Goal: Task Accomplishment & Management: Use online tool/utility

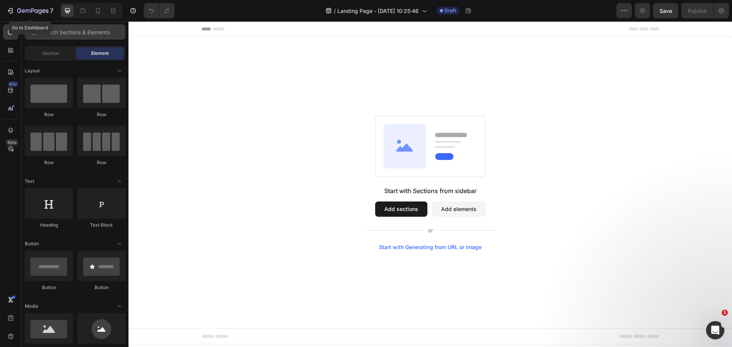
drag, startPoint x: 7, startPoint y: 10, endPoint x: 43, endPoint y: 26, distance: 39.6
click at [7, 10] on icon "button" at bounding box center [10, 11] width 8 height 8
drag, startPoint x: 378, startPoint y: 210, endPoint x: 411, endPoint y: 211, distance: 33.6
click at [378, 210] on button "Add sections" at bounding box center [401, 209] width 52 height 15
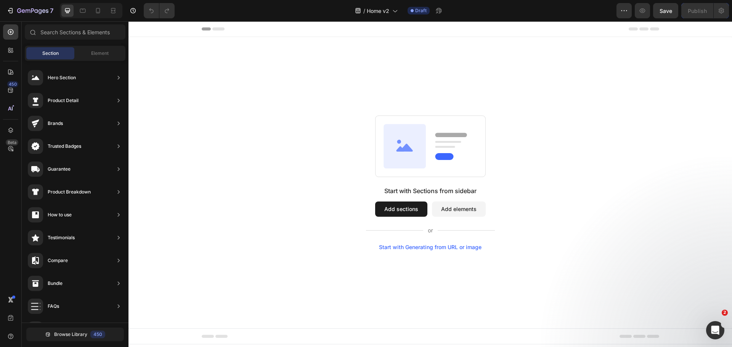
click at [453, 207] on button "Add elements" at bounding box center [459, 209] width 54 height 15
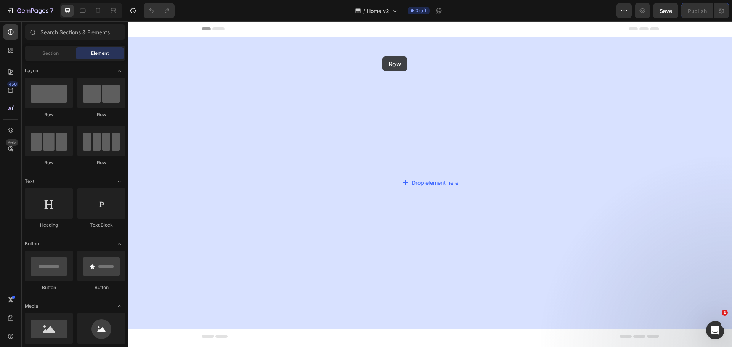
drag, startPoint x: 181, startPoint y: 117, endPoint x: 383, endPoint y: 47, distance: 213.3
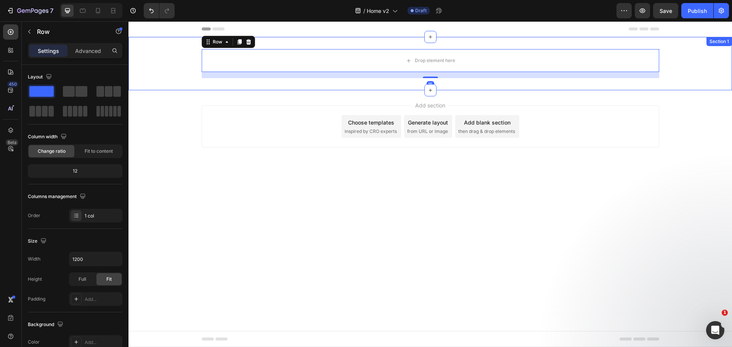
click at [181, 66] on div "Drop element here Row 16" at bounding box center [431, 63] width 604 height 29
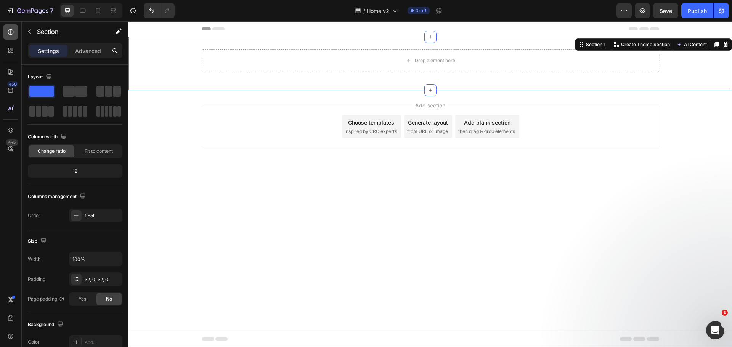
click at [17, 29] on div at bounding box center [10, 31] width 15 height 15
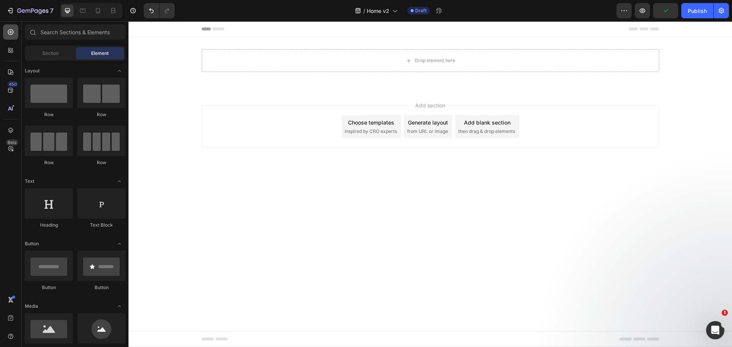
click at [5, 34] on div at bounding box center [10, 31] width 15 height 15
click at [46, 52] on span "Section" at bounding box center [50, 53] width 16 height 7
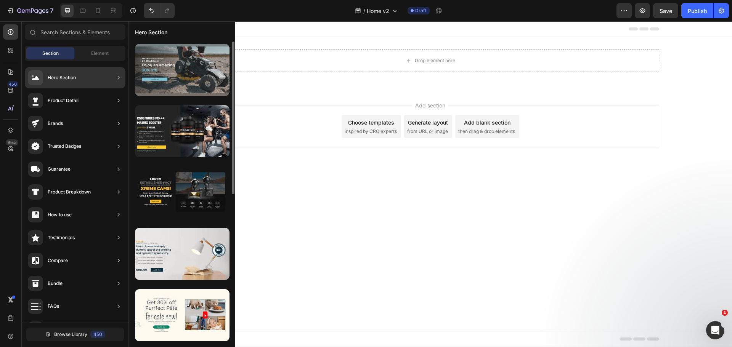
click at [201, 69] on div at bounding box center [182, 70] width 95 height 52
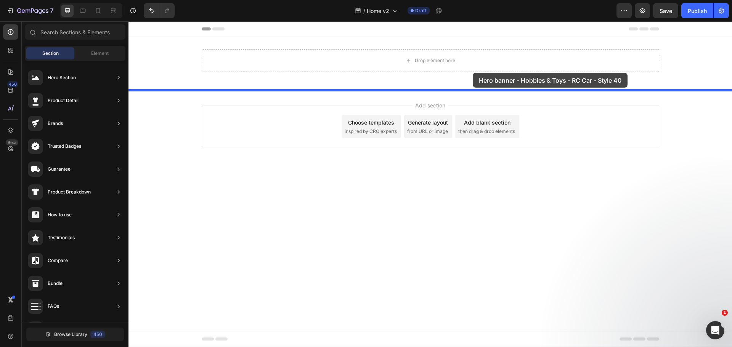
drag, startPoint x: 328, startPoint y: 90, endPoint x: 473, endPoint y: 73, distance: 145.6
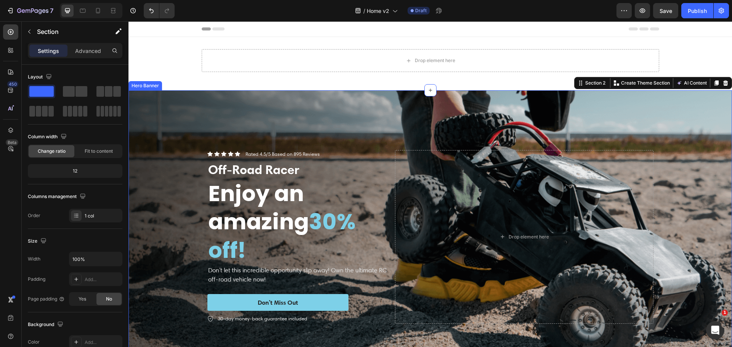
click at [397, 117] on div "Background Image" at bounding box center [431, 237] width 604 height 294
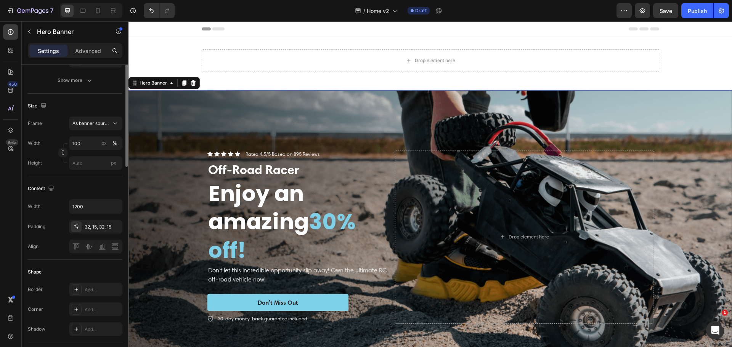
scroll to position [191, 0]
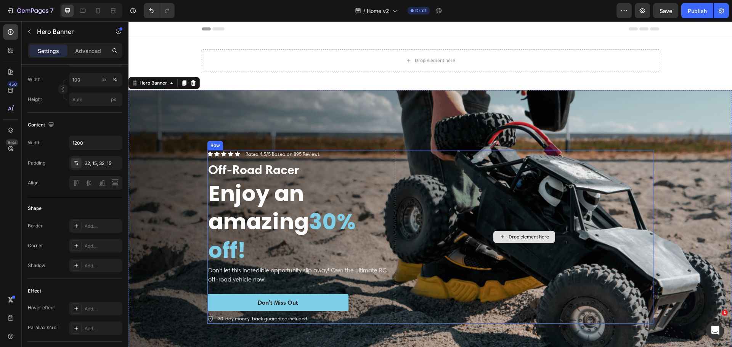
click at [395, 160] on div "Drop element here" at bounding box center [524, 237] width 259 height 174
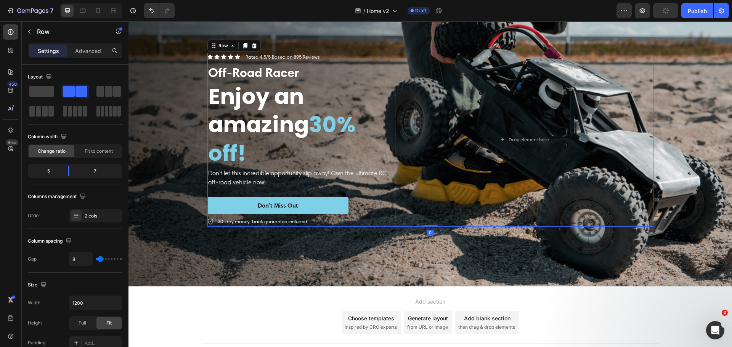
scroll to position [0, 0]
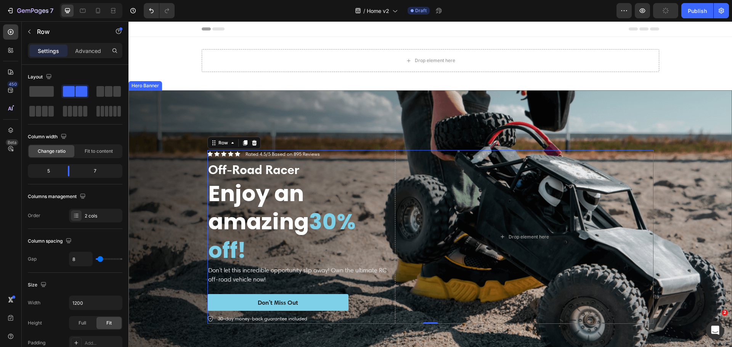
click at [448, 117] on div "Background Image" at bounding box center [431, 237] width 604 height 294
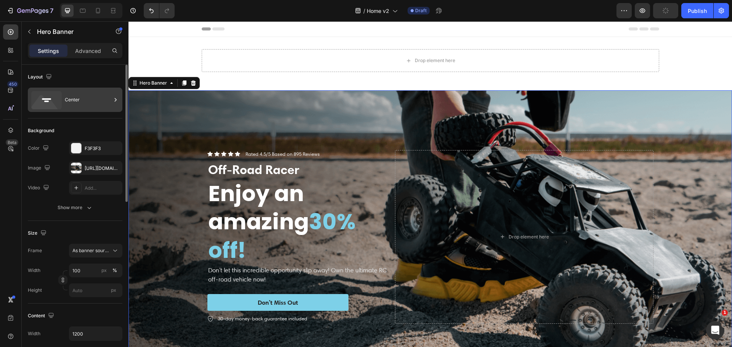
click at [42, 104] on icon at bounding box center [44, 104] width 27 height 18
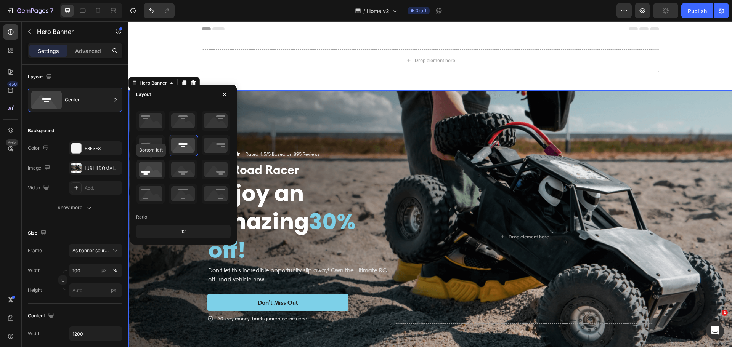
click at [146, 168] on icon at bounding box center [151, 170] width 28 height 20
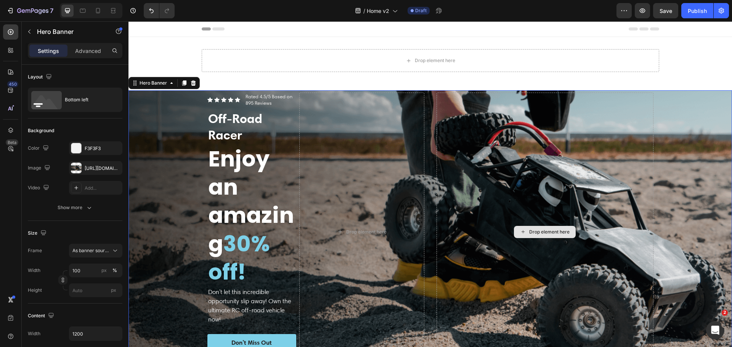
click at [523, 171] on div "Drop element here" at bounding box center [545, 232] width 217 height 279
click at [241, 99] on div "Icon Icon Icon Icon Icon Icon List Rated 4.5/5 Based on 895 Reviews Text Block …" at bounding box center [251, 100] width 89 height 14
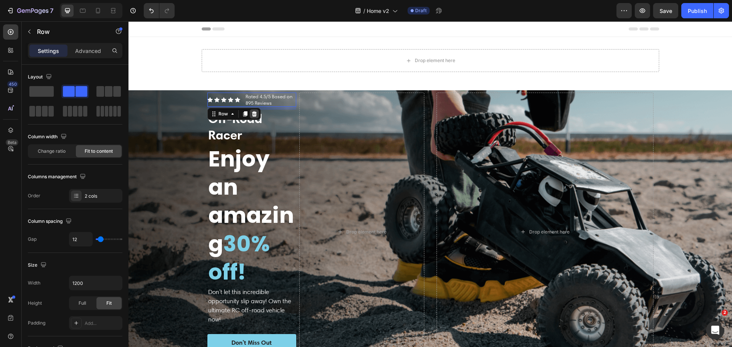
click at [252, 111] on icon at bounding box center [254, 113] width 5 height 5
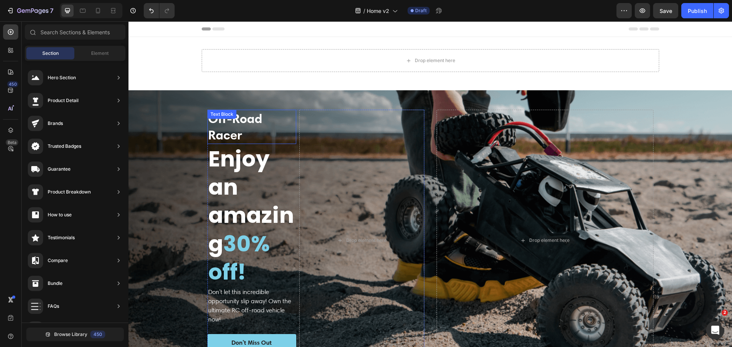
click at [258, 144] on h2 "Enjoy an amazing 30% off!" at bounding box center [251, 215] width 89 height 143
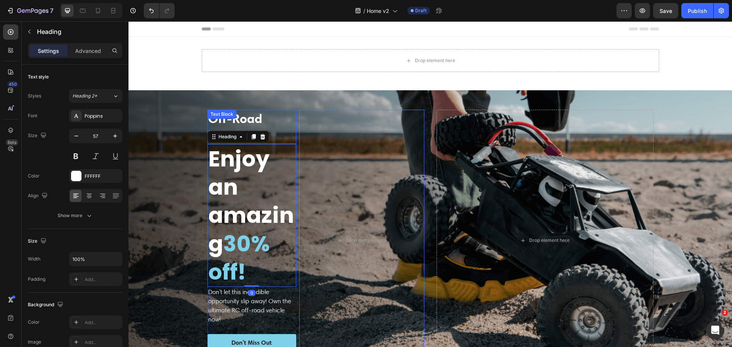
click at [261, 123] on p "Off-Road Racer" at bounding box center [252, 127] width 88 height 33
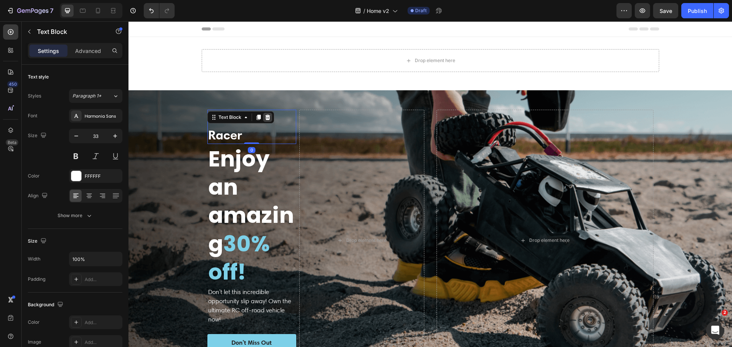
click at [265, 117] on icon at bounding box center [268, 117] width 6 height 6
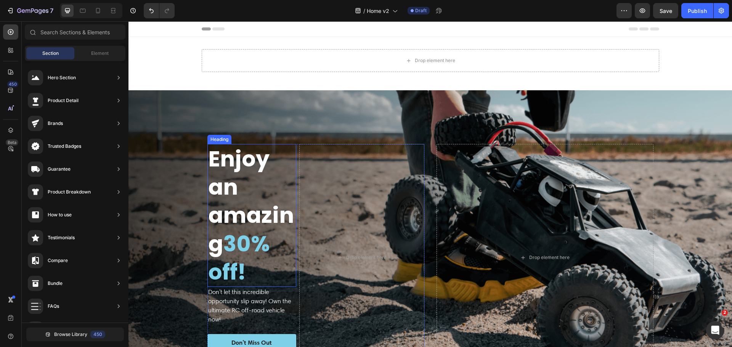
click at [265, 158] on h2 "Enjoy an amazing 30% off!" at bounding box center [251, 215] width 89 height 143
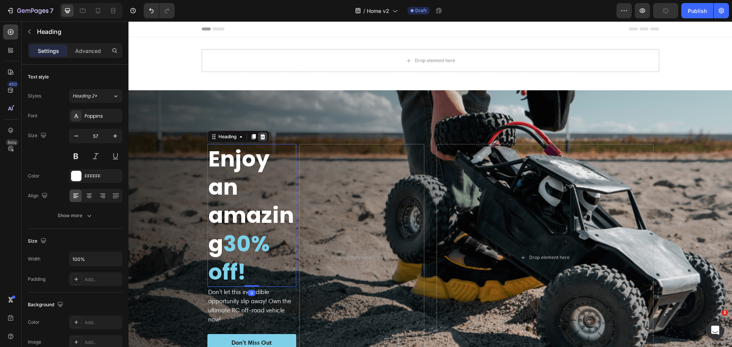
click at [258, 133] on div at bounding box center [262, 136] width 9 height 9
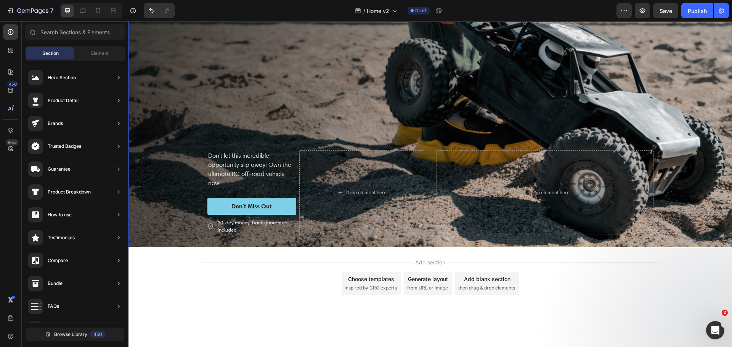
scroll to position [143, 0]
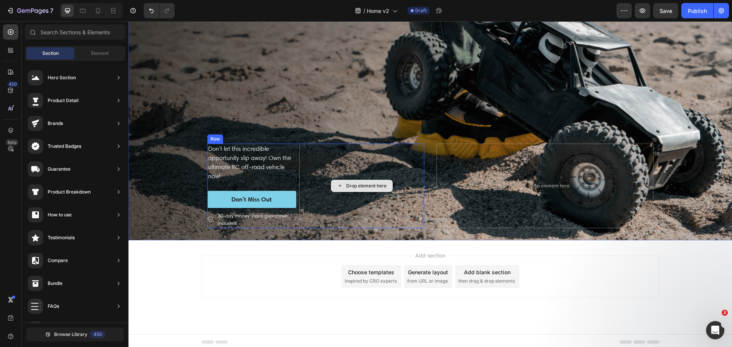
click at [396, 150] on div "Drop element here" at bounding box center [361, 186] width 125 height 85
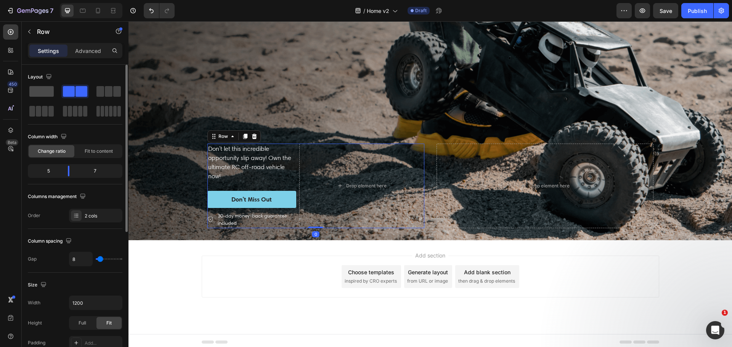
click at [34, 95] on span at bounding box center [41, 91] width 24 height 11
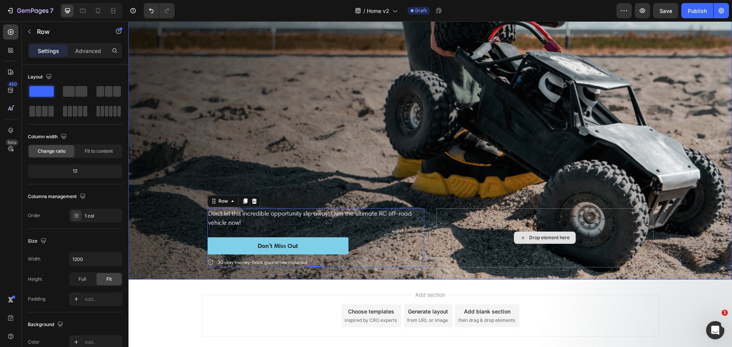
scroll to position [0, 0]
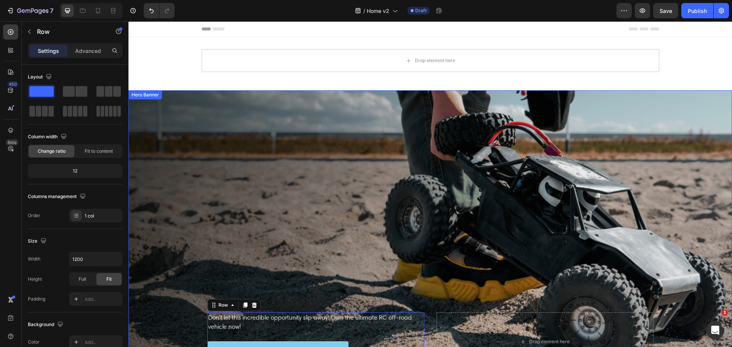
click at [461, 161] on div "Background Image" at bounding box center [431, 237] width 604 height 294
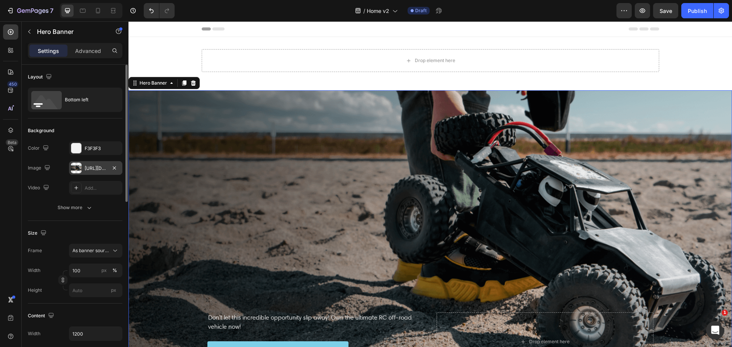
click at [74, 166] on div at bounding box center [76, 168] width 11 height 11
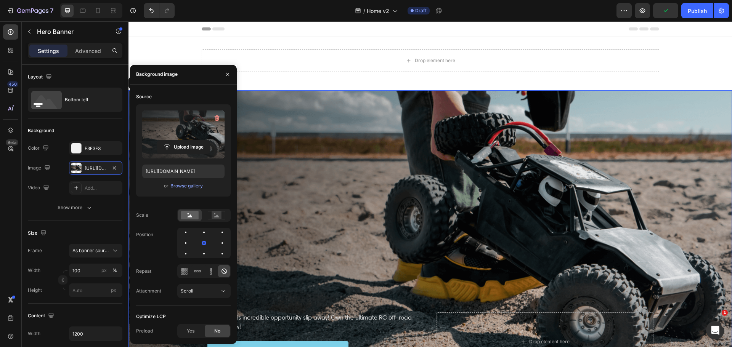
click at [199, 129] on label at bounding box center [183, 135] width 82 height 48
click at [199, 141] on input "file" at bounding box center [183, 147] width 53 height 13
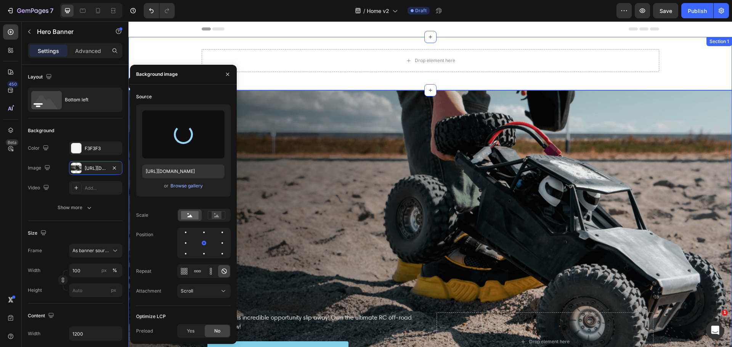
click at [678, 49] on div "Drop element here Row Section 1" at bounding box center [431, 63] width 604 height 53
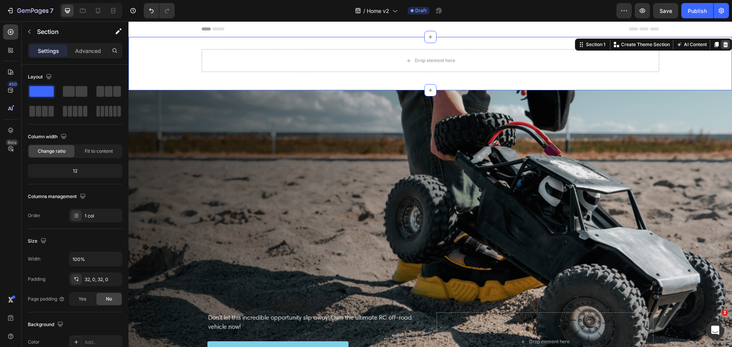
click at [724, 47] on div at bounding box center [725, 44] width 9 height 9
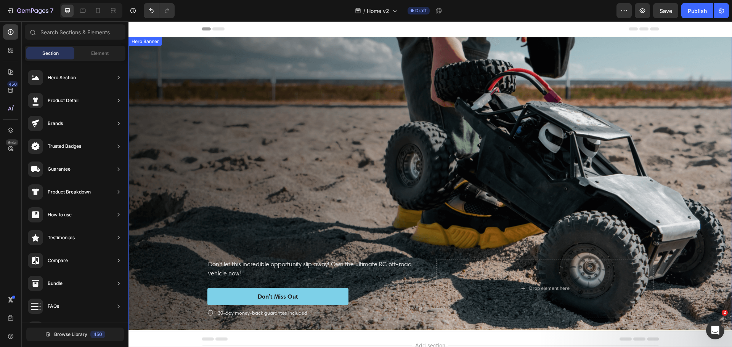
click at [365, 128] on div "Background Image" at bounding box center [431, 184] width 604 height 294
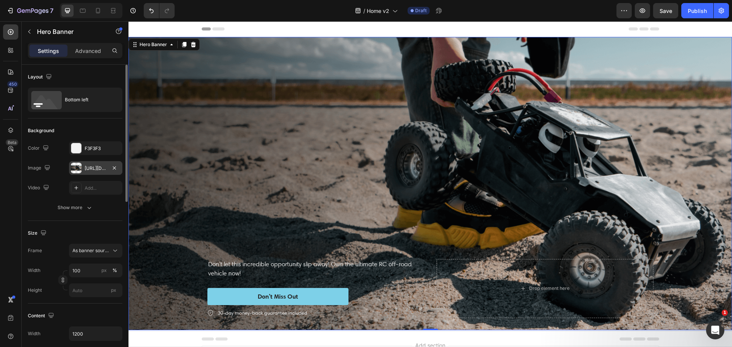
click at [88, 170] on div "https://cdn.shopify.com/s/files/1/0931/0480/0127/files/gempages_576690581959344…" at bounding box center [96, 168] width 22 height 7
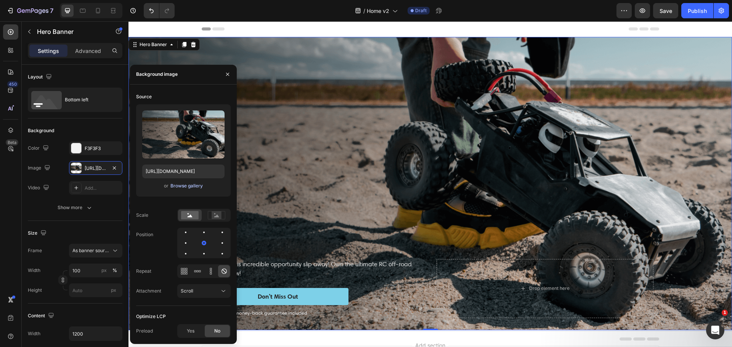
click at [184, 187] on div "Browse gallery" at bounding box center [186, 186] width 32 height 7
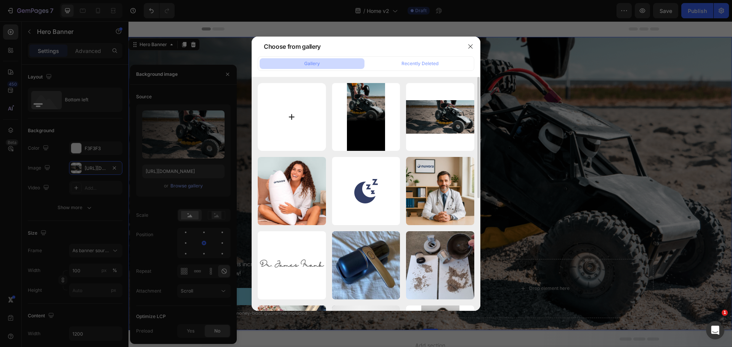
click at [295, 108] on input "file" at bounding box center [292, 117] width 68 height 68
type input "C:\fakepath\Dore_Rose_Banner_Home_page_2_1_1500x1500.jpg"
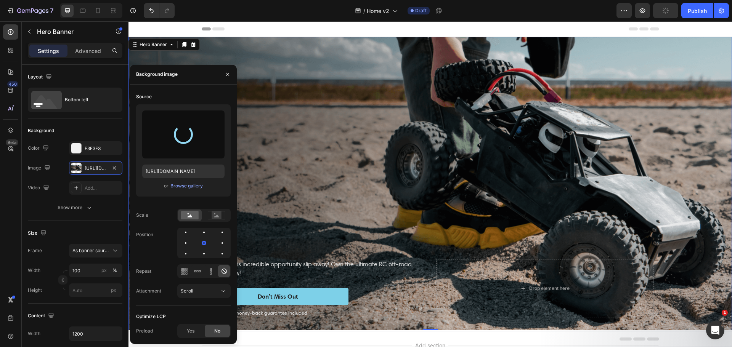
type input "https://cdn.shopify.com/s/files/1/0931/0480/0127/files/gempages_576690581959344…"
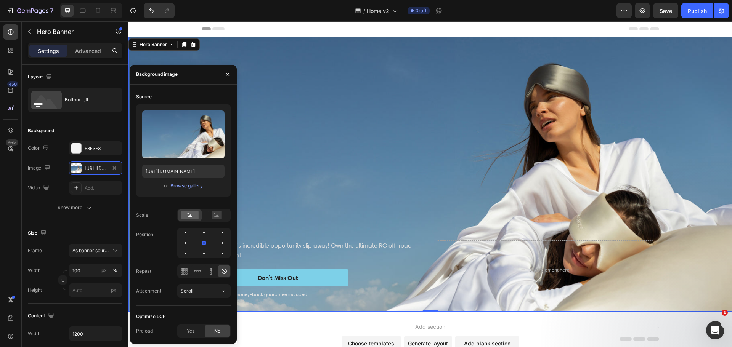
click at [462, 160] on div "Background Image" at bounding box center [431, 174] width 604 height 275
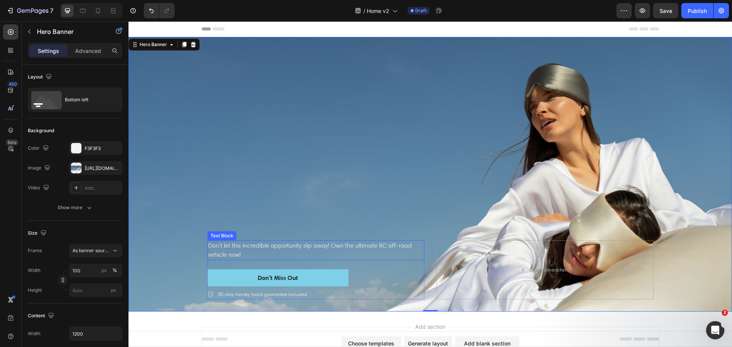
click at [285, 244] on p "Don't let this incredible opportunity slip away! Own the ultimate RC off-road v…" at bounding box center [315, 250] width 215 height 18
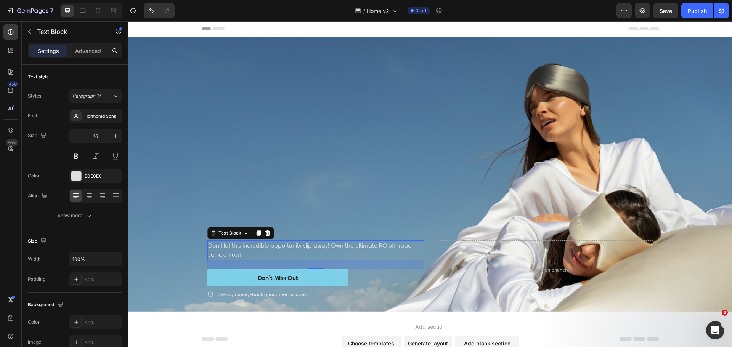
click at [265, 251] on p "Don't let this incredible opportunity slip away! Own the ultimate RC off-road v…" at bounding box center [315, 250] width 215 height 18
click at [12, 27] on div at bounding box center [10, 31] width 15 height 15
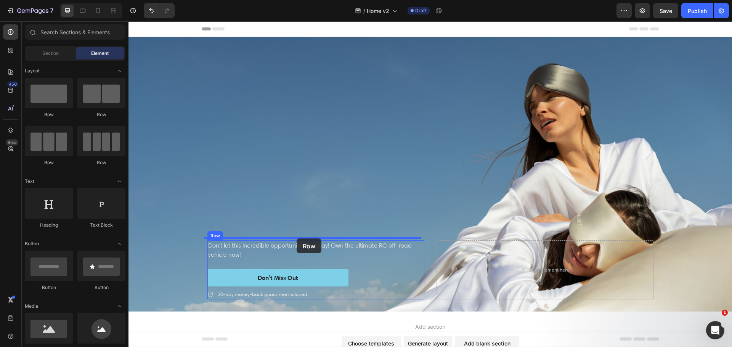
drag, startPoint x: 246, startPoint y: 127, endPoint x: 297, endPoint y: 239, distance: 122.5
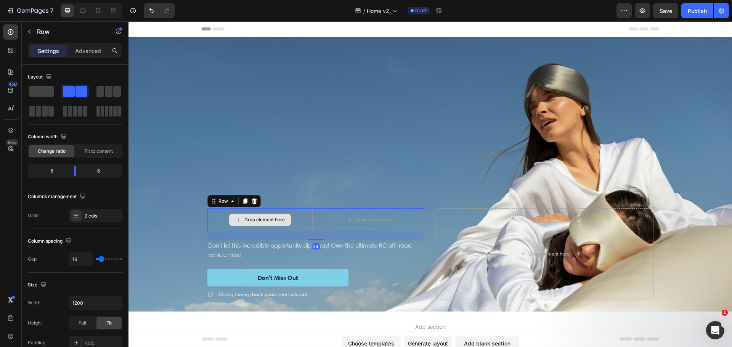
click at [239, 210] on div "Drop element here" at bounding box center [260, 220] width 106 height 23
click at [7, 34] on icon at bounding box center [11, 32] width 8 height 8
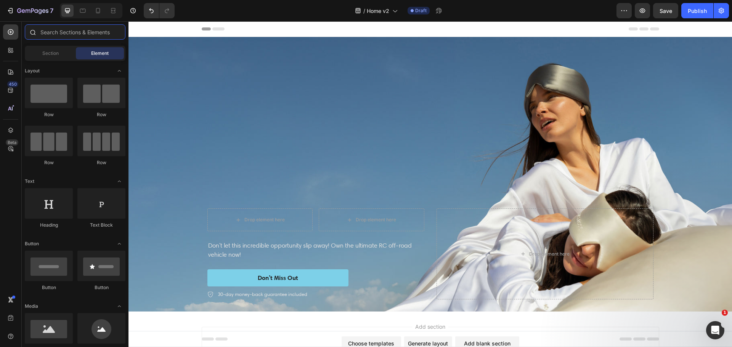
click at [79, 34] on input "text" at bounding box center [75, 31] width 101 height 15
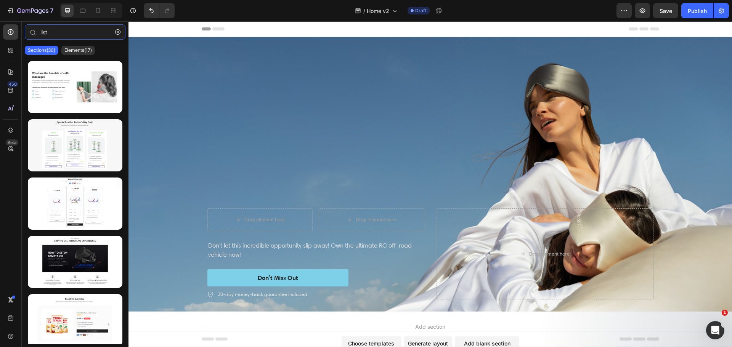
type input "list"
click at [7, 22] on div "450 Beta" at bounding box center [11, 184] width 22 height 326
click at [7, 26] on div at bounding box center [10, 31] width 15 height 15
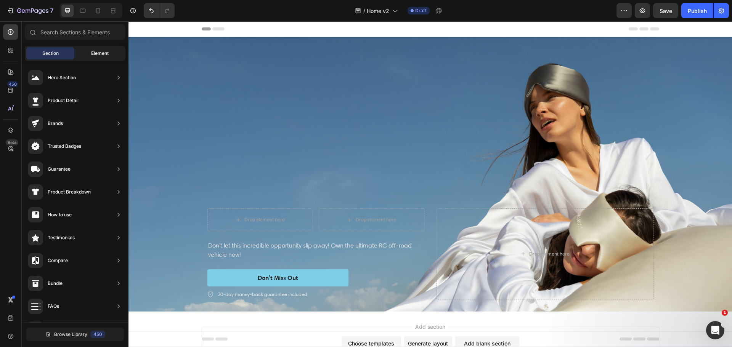
click at [96, 55] on span "Element" at bounding box center [100, 53] width 18 height 7
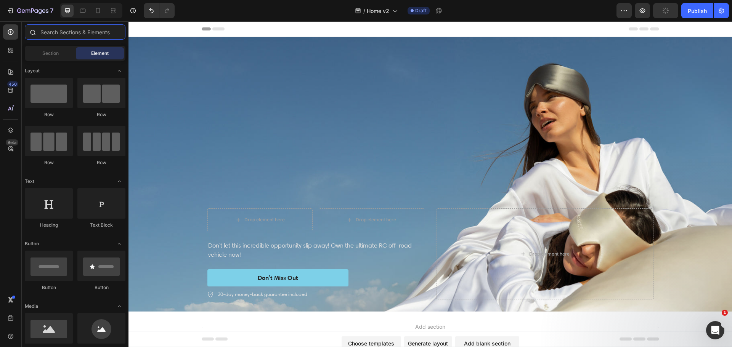
click at [61, 33] on input "text" at bounding box center [75, 31] width 101 height 15
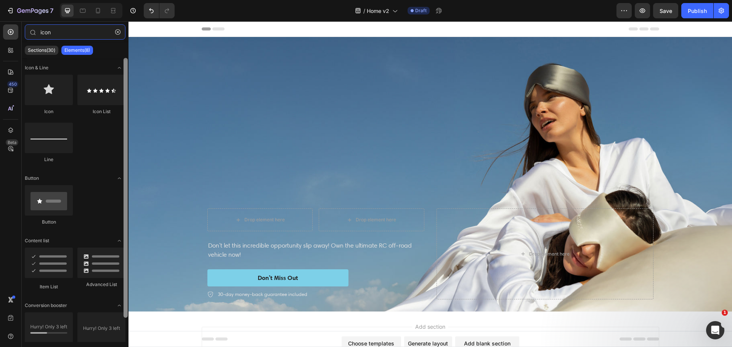
type input "icon"
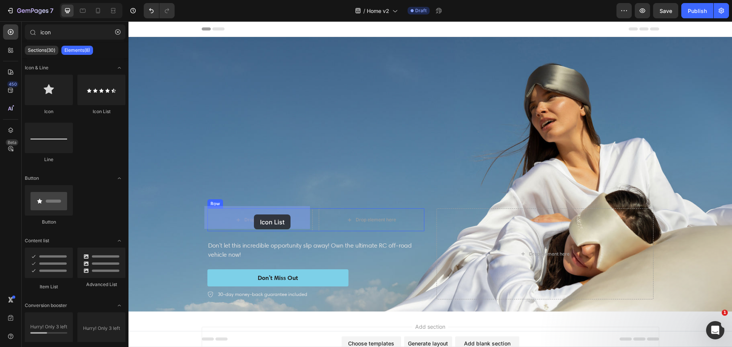
drag, startPoint x: 254, startPoint y: 153, endPoint x: 254, endPoint y: 215, distance: 61.4
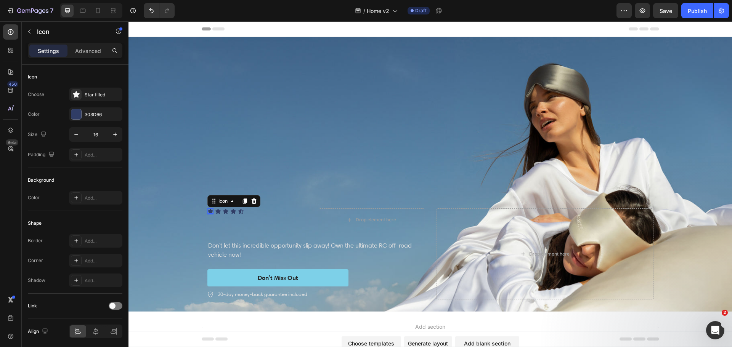
click at [208, 209] on icon at bounding box center [210, 211] width 5 height 5
click at [80, 113] on div at bounding box center [76, 114] width 10 height 10
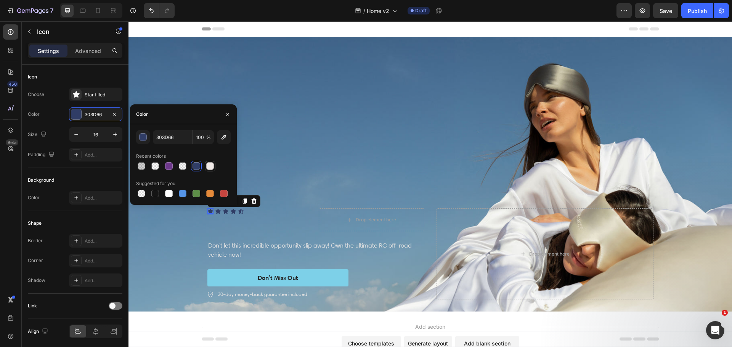
click at [212, 168] on div at bounding box center [210, 166] width 8 height 8
type input "F0E9E7"
click at [208, 164] on div at bounding box center [210, 166] width 8 height 8
click at [63, 132] on div "Size 16" at bounding box center [75, 134] width 95 height 14
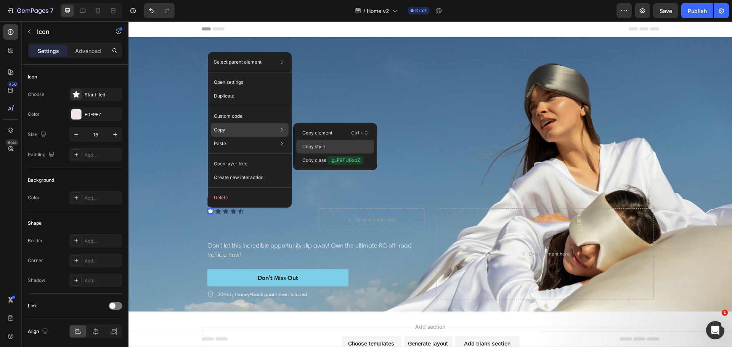
click at [329, 154] on div "Copy style" at bounding box center [335, 161] width 78 height 14
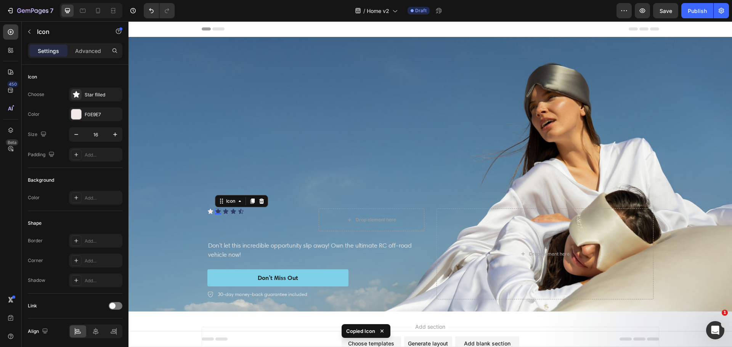
click at [216, 209] on icon at bounding box center [217, 211] width 5 height 5
click at [223, 209] on icon at bounding box center [226, 212] width 6 height 6
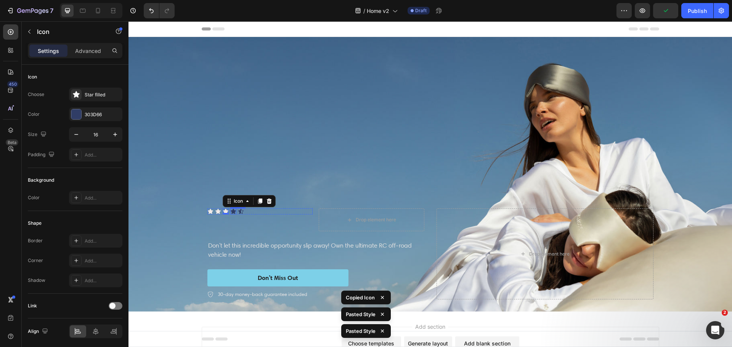
click at [230, 210] on div "Icon" at bounding box center [233, 212] width 6 height 6
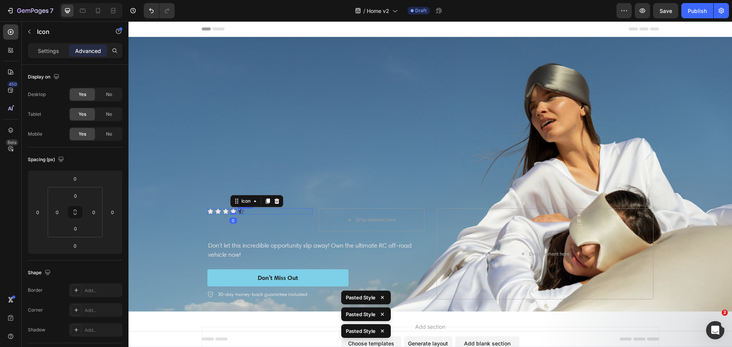
click at [238, 209] on icon at bounding box center [240, 211] width 5 height 5
click at [36, 51] on div "Settings" at bounding box center [48, 51] width 38 height 12
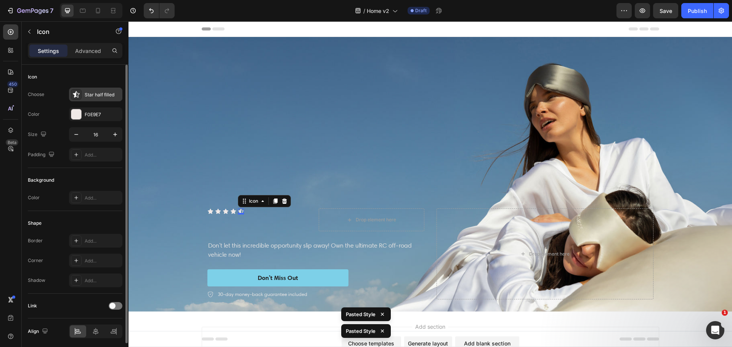
click at [98, 92] on div "Star half filled" at bounding box center [103, 95] width 36 height 7
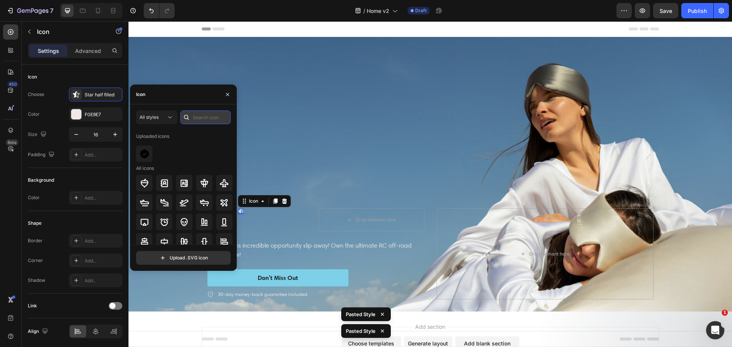
click at [219, 119] on input "text" at bounding box center [205, 118] width 50 height 14
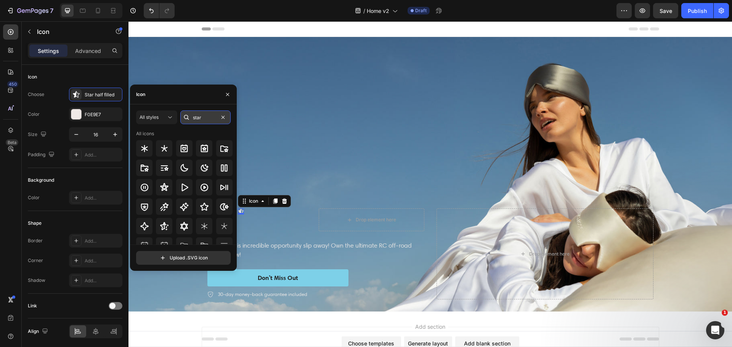
type input "star"
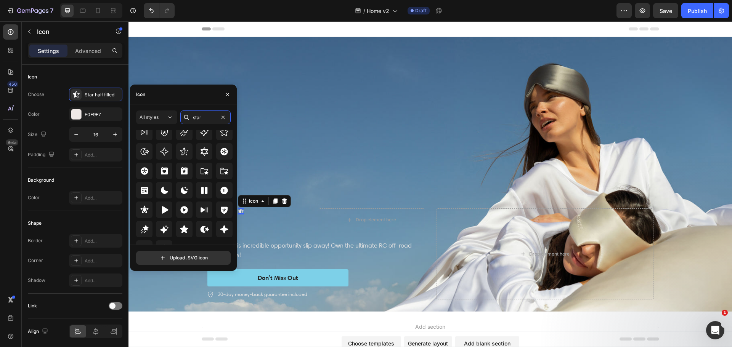
scroll to position [231, 0]
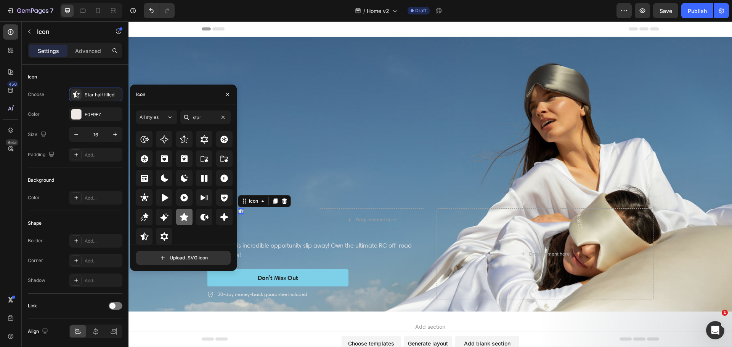
click at [185, 220] on icon at bounding box center [184, 217] width 8 height 8
click at [278, 219] on div "Icon Icon Icon Icon Icon 0 Icon List" at bounding box center [260, 220] width 106 height 23
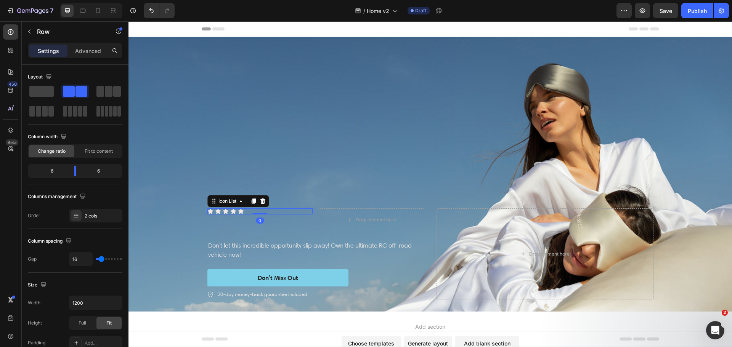
click at [242, 210] on div "Icon Icon Icon Icon Icon" at bounding box center [260, 212] width 106 height 6
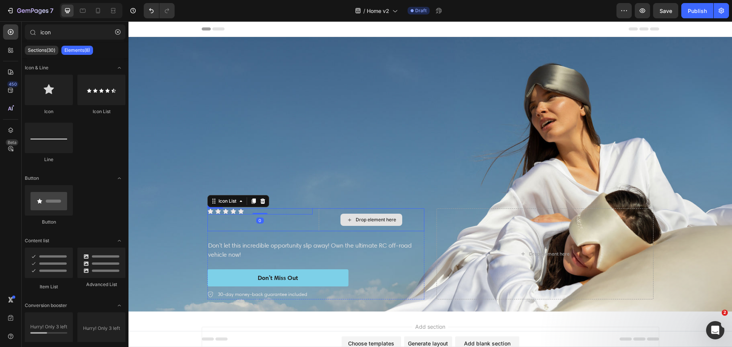
click at [341, 214] on div "Drop element here" at bounding box center [372, 220] width 62 height 12
click at [119, 35] on button "button" at bounding box center [118, 32] width 12 height 12
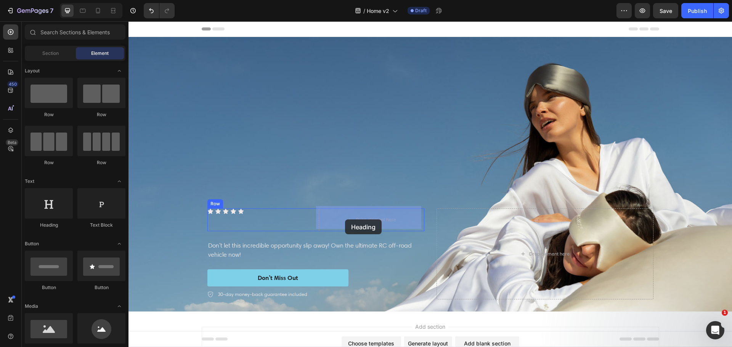
drag, startPoint x: 231, startPoint y: 248, endPoint x: 345, endPoint y: 220, distance: 117.1
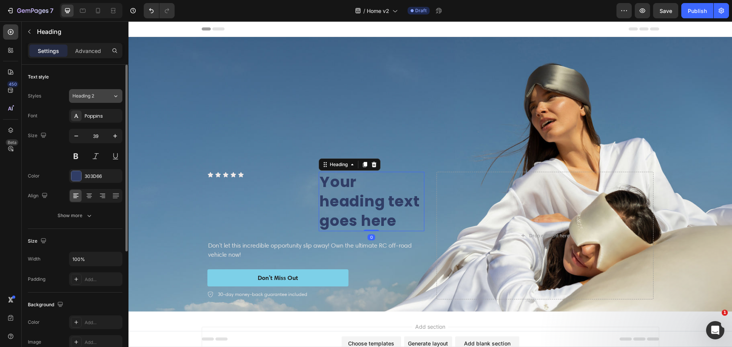
click at [103, 101] on button "Heading 2" at bounding box center [95, 96] width 53 height 14
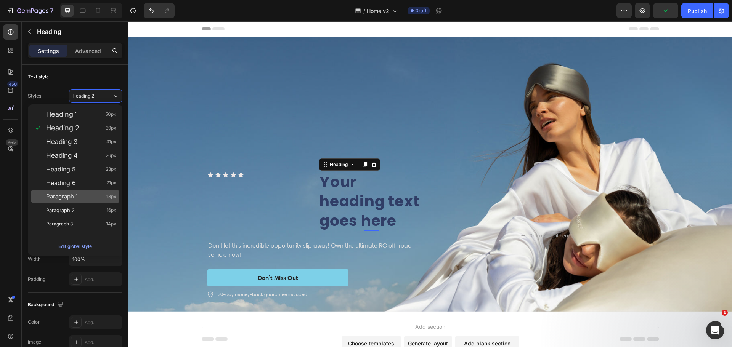
click at [70, 198] on span "Paragraph 1" at bounding box center [62, 197] width 32 height 8
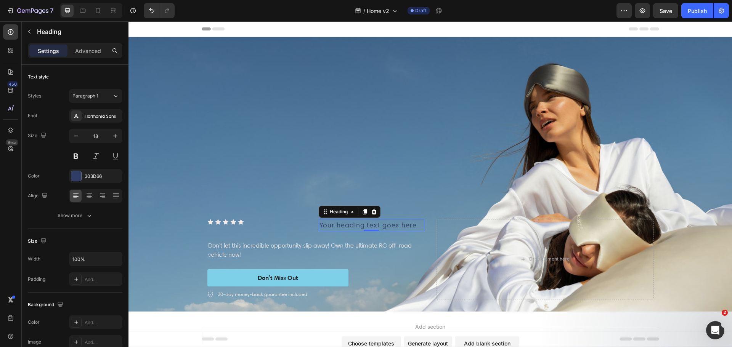
click at [399, 223] on h2 "Your heading text goes here" at bounding box center [372, 225] width 106 height 13
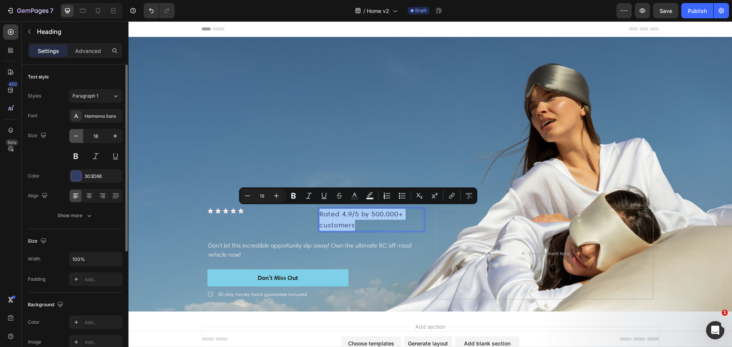
click at [79, 138] on icon "button" at bounding box center [76, 136] width 8 height 8
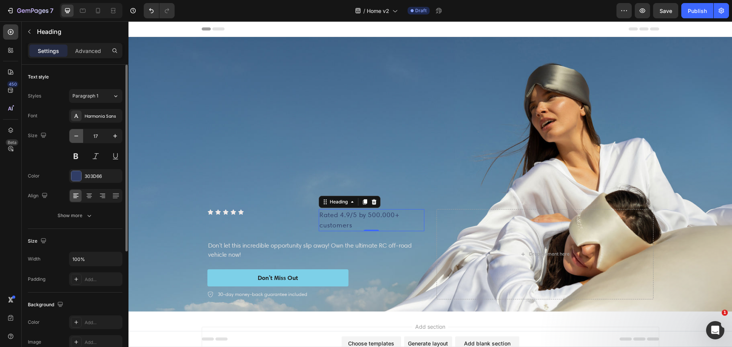
type input "16"
click at [72, 174] on div at bounding box center [76, 176] width 10 height 10
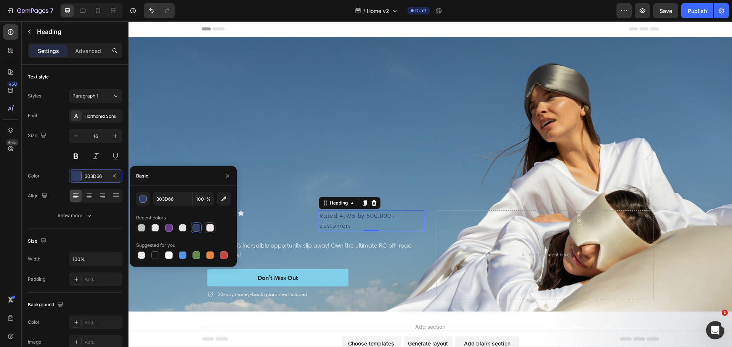
click at [209, 228] on div at bounding box center [210, 228] width 8 height 8
type input "F0E9E7"
click at [303, 223] on div "Icon Icon Icon Icon Icon Icon List" at bounding box center [260, 220] width 106 height 21
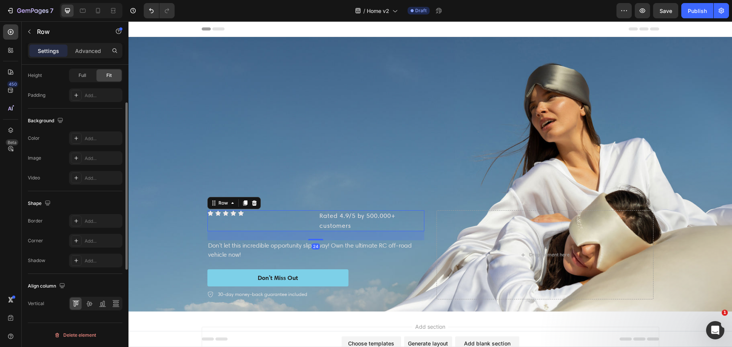
scroll to position [120, 0]
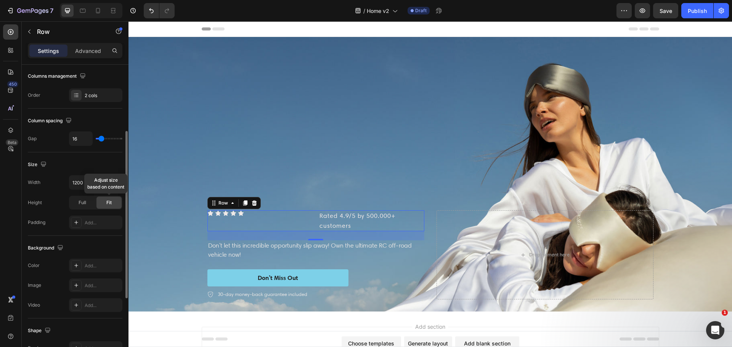
click at [108, 204] on span "Fit" at bounding box center [108, 202] width 5 height 7
click at [91, 205] on div "Full" at bounding box center [82, 203] width 25 height 12
click at [112, 201] on div "Fit" at bounding box center [108, 203] width 25 height 12
click at [311, 220] on div "Icon Icon Icon Icon Icon Icon List Rated 4.9/5 by 500.000+ customers Heading Ro…" at bounding box center [315, 220] width 217 height 21
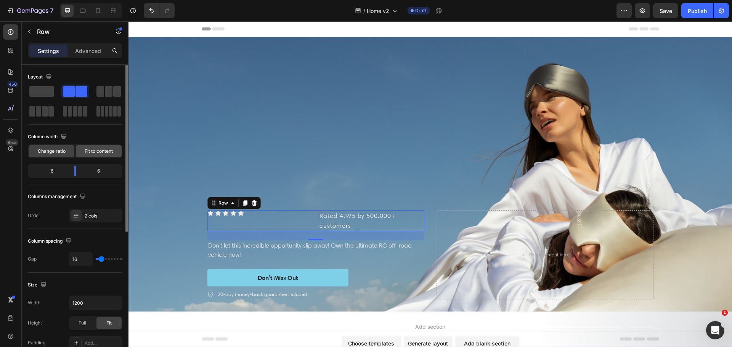
click at [100, 154] on span "Fit to content" at bounding box center [99, 151] width 28 height 7
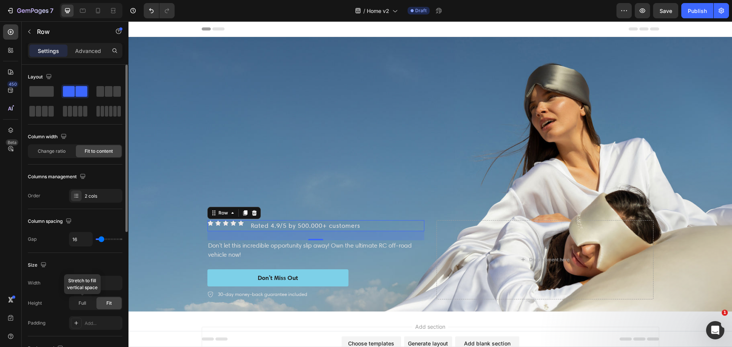
scroll to position [248, 0]
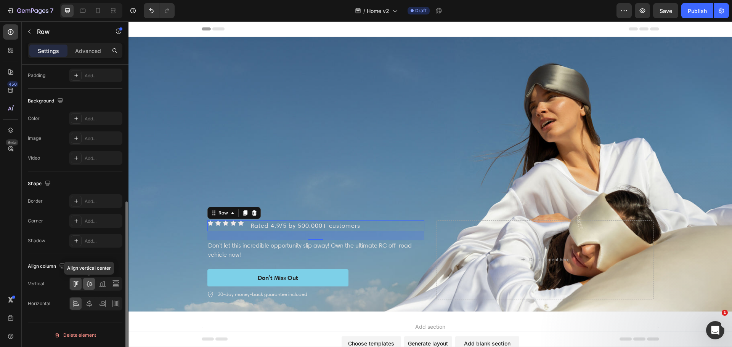
click at [92, 285] on icon at bounding box center [89, 284] width 8 height 8
click at [88, 306] on icon at bounding box center [89, 304] width 8 height 8
click at [75, 306] on icon at bounding box center [76, 304] width 8 height 8
click at [59, 294] on div "Vertical Horizontal" at bounding box center [75, 294] width 95 height 34
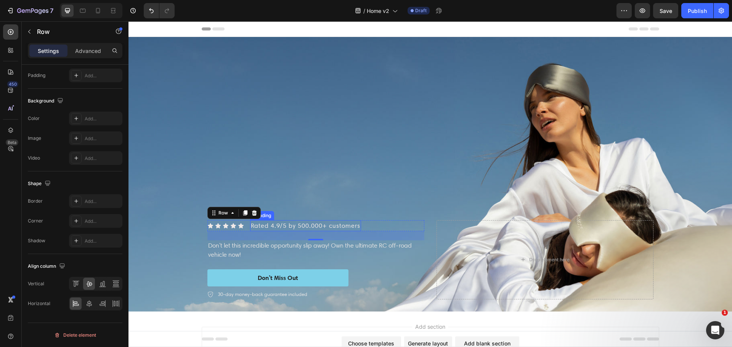
click at [274, 223] on p "Rated 4.9/5 by 500.000+ customers" at bounding box center [306, 226] width 110 height 10
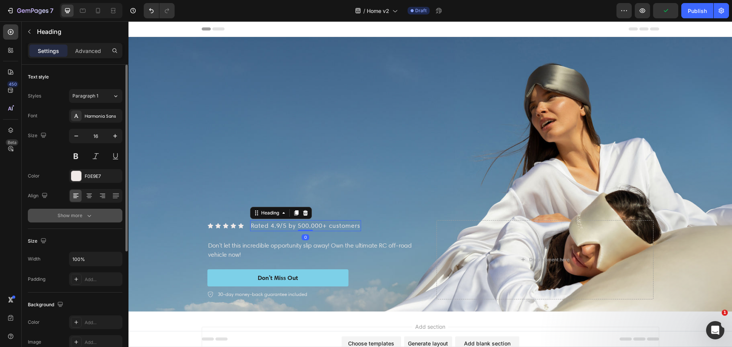
click at [90, 216] on icon "button" at bounding box center [89, 216] width 4 height 2
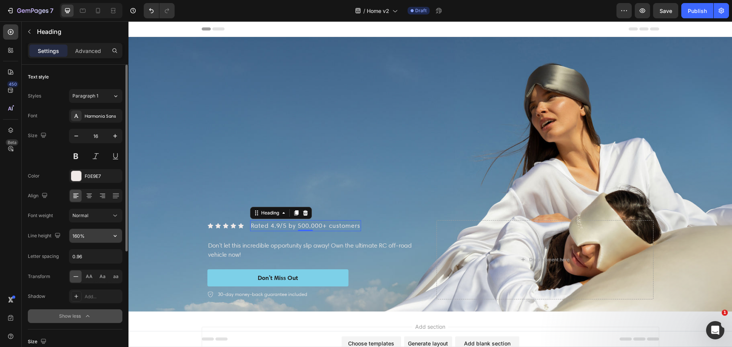
click at [119, 238] on button "button" at bounding box center [115, 236] width 14 height 14
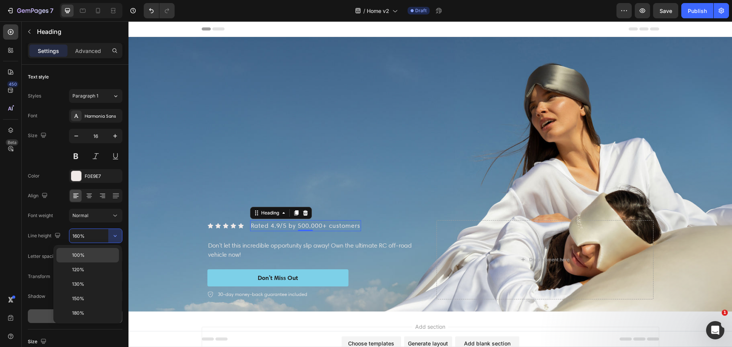
click at [95, 256] on p "100%" at bounding box center [93, 255] width 43 height 7
type input "100%"
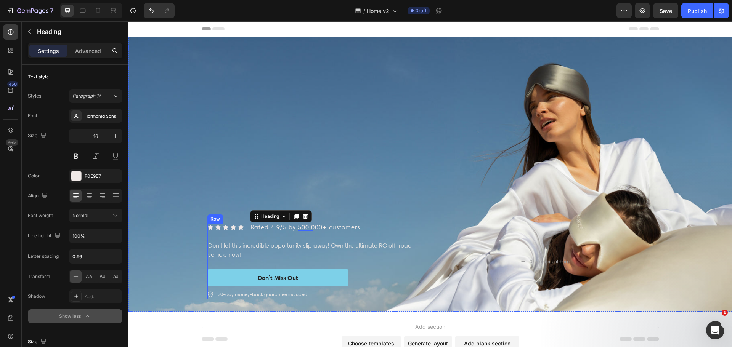
click at [371, 231] on div "Icon Icon Icon Icon Icon Icon List Rated 4.9/5 by 500.000+ customers Heading 0 …" at bounding box center [315, 261] width 217 height 75
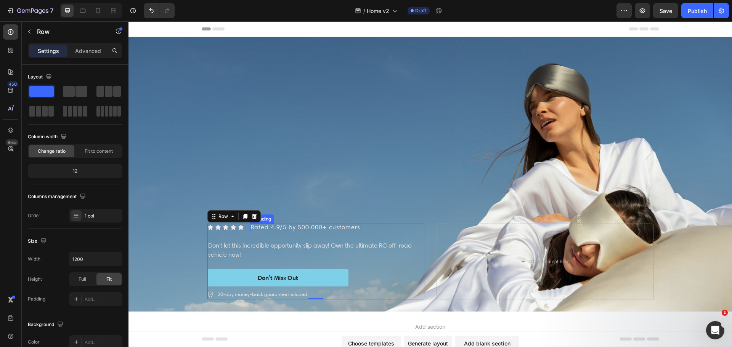
click at [328, 226] on p "Rated 4.9/5 by 500.000+ customers" at bounding box center [306, 228] width 110 height 6
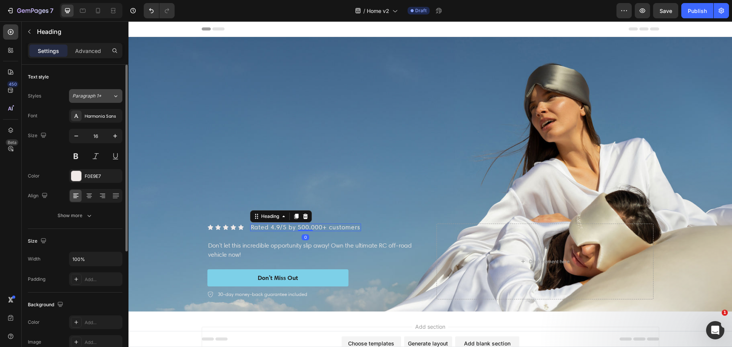
click at [89, 94] on span "Paragraph 1*" at bounding box center [86, 96] width 29 height 7
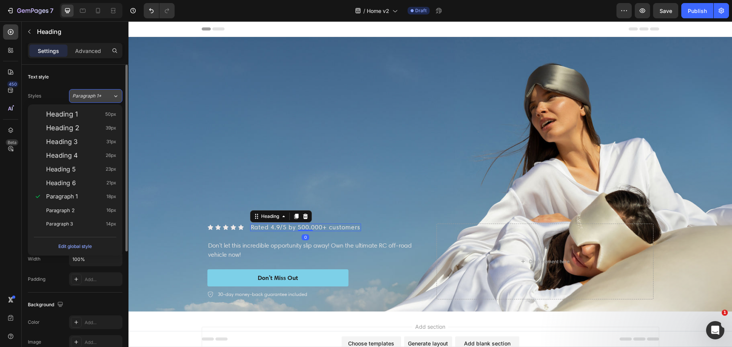
click at [111, 99] on div "Paragraph 1*" at bounding box center [92, 96] width 40 height 7
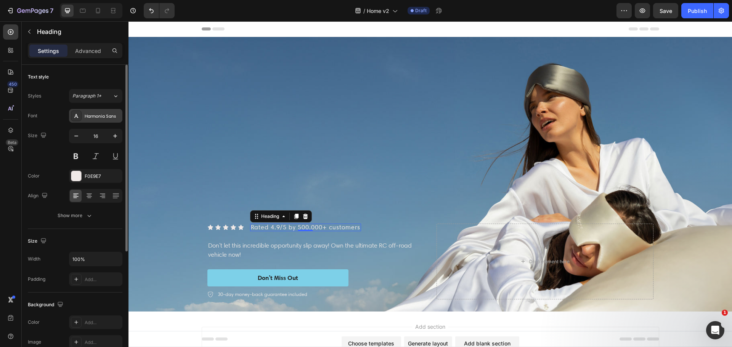
click at [109, 113] on div "Harmonia Sans" at bounding box center [103, 116] width 36 height 7
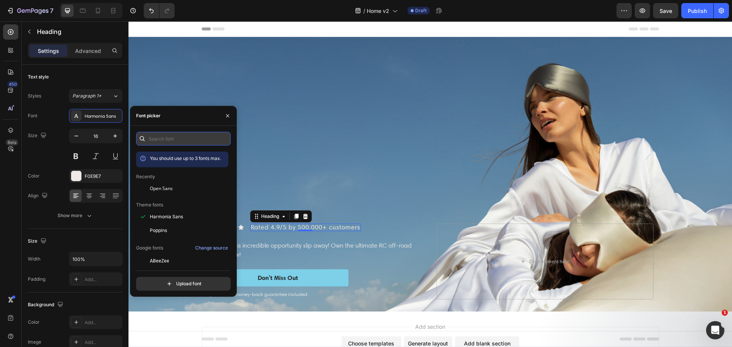
click at [189, 140] on input "text" at bounding box center [183, 139] width 95 height 14
type input "n"
click at [39, 167] on div "Font Harmonia Sans Size 16 Color F0E9E7 Align Show more" at bounding box center [75, 166] width 95 height 114
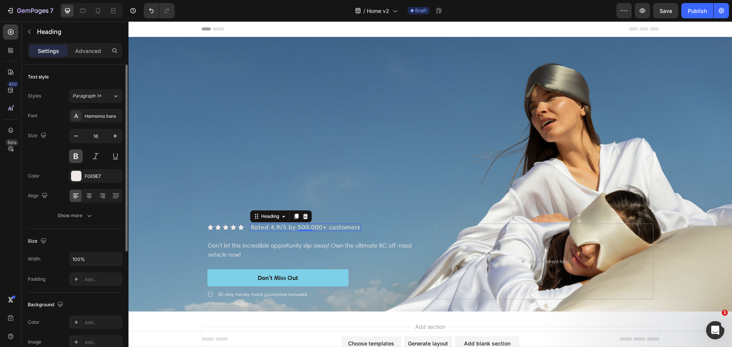
click at [75, 158] on button at bounding box center [76, 156] width 14 height 14
click at [79, 153] on button at bounding box center [76, 156] width 14 height 14
click at [87, 114] on div "Harmonia Sans" at bounding box center [103, 116] width 36 height 7
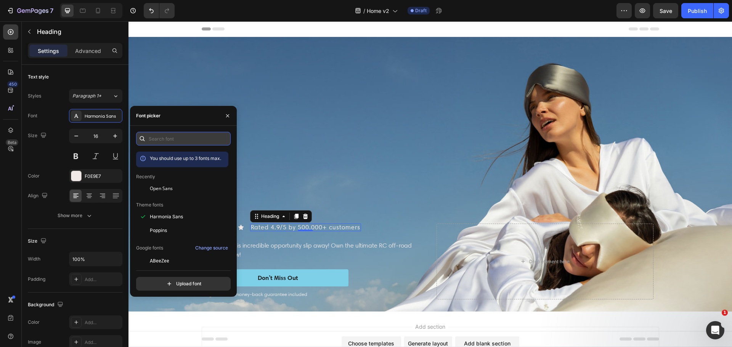
click at [193, 144] on input "text" at bounding box center [183, 139] width 95 height 14
type input "n"
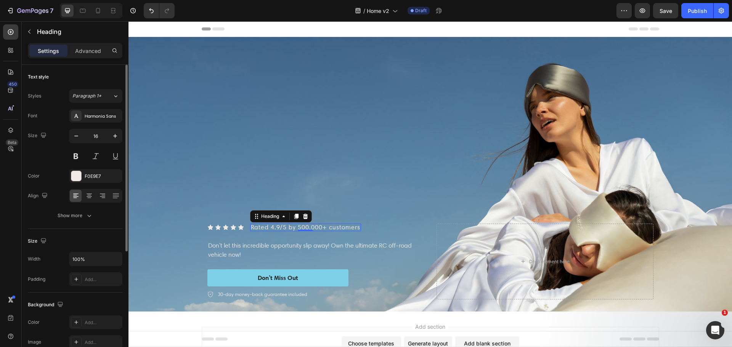
drag, startPoint x: 78, startPoint y: 119, endPoint x: 83, endPoint y: 124, distance: 6.7
click at [78, 119] on icon at bounding box center [76, 116] width 6 height 6
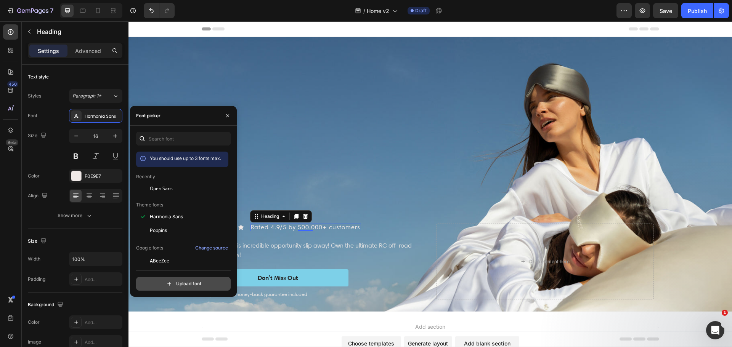
click at [190, 282] on input "file" at bounding box center [199, 284] width 191 height 13
type input "C:\fakepath\NeueHaasDisplayRoman.ttf"
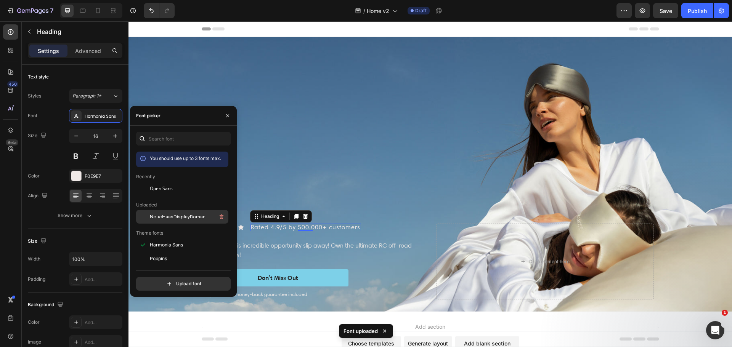
click at [162, 216] on span "NeueHaasDisplayRoman" at bounding box center [178, 217] width 56 height 7
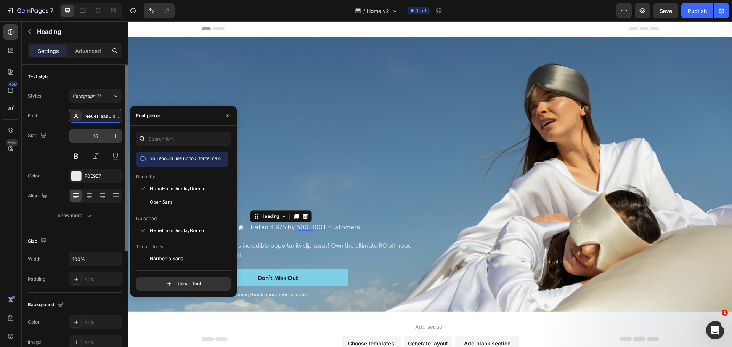
drag, startPoint x: 58, startPoint y: 124, endPoint x: 76, endPoint y: 129, distance: 18.2
click at [58, 124] on div "Font NeueHaasDisplayRoman Size 16 Color F0E9E7 Align Show more" at bounding box center [75, 166] width 95 height 114
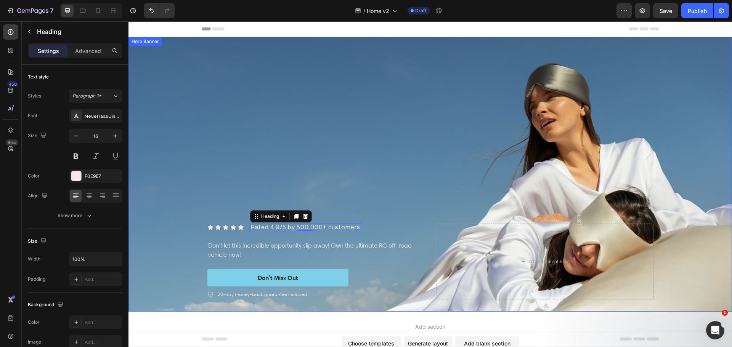
click at [363, 198] on div "Background Image" at bounding box center [431, 174] width 604 height 275
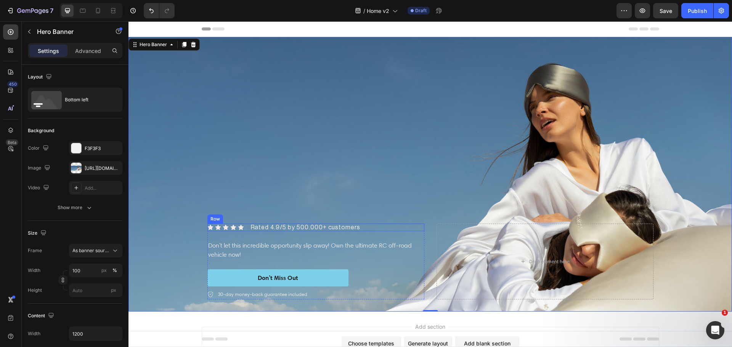
click at [243, 225] on div "Icon Icon Icon Icon Icon Icon List Rated 4.9/5 by 500.000+ customers Heading Row" at bounding box center [315, 228] width 217 height 8
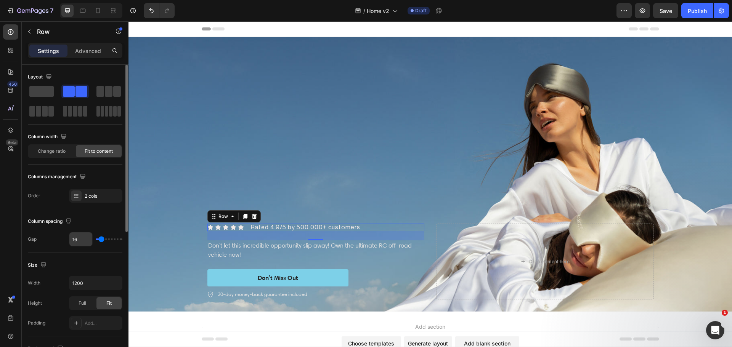
click at [73, 239] on input "16" at bounding box center [80, 240] width 23 height 14
type input "1"
type input "10"
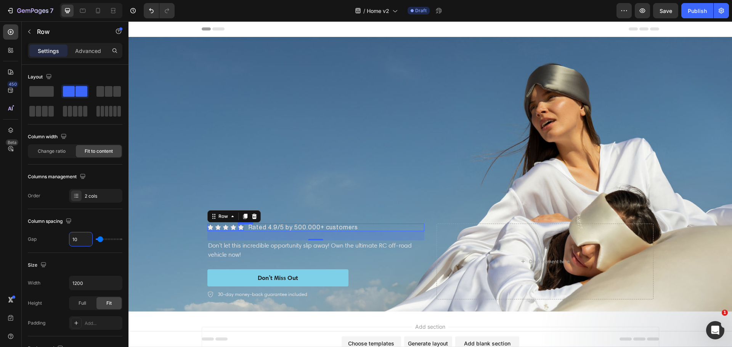
click at [238, 225] on icon at bounding box center [240, 227] width 5 height 5
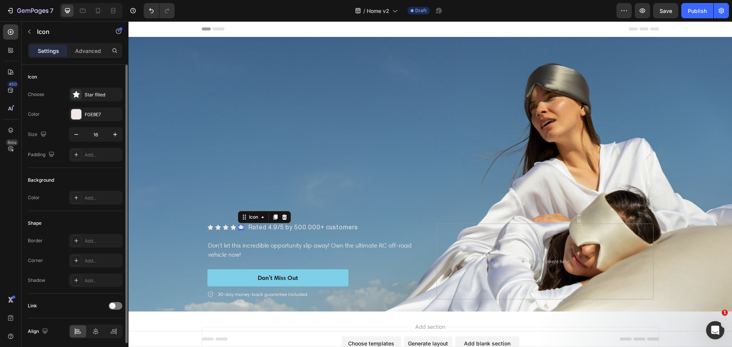
scroll to position [28, 0]
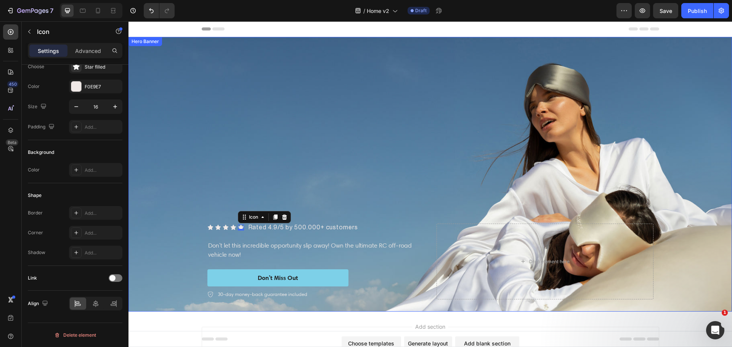
click at [384, 206] on div "Background Image" at bounding box center [431, 174] width 604 height 275
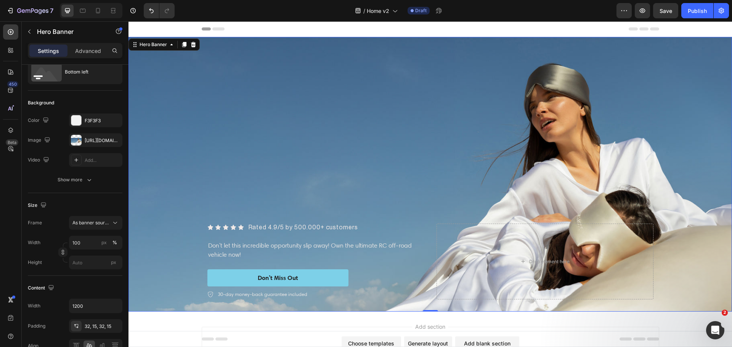
scroll to position [0, 0]
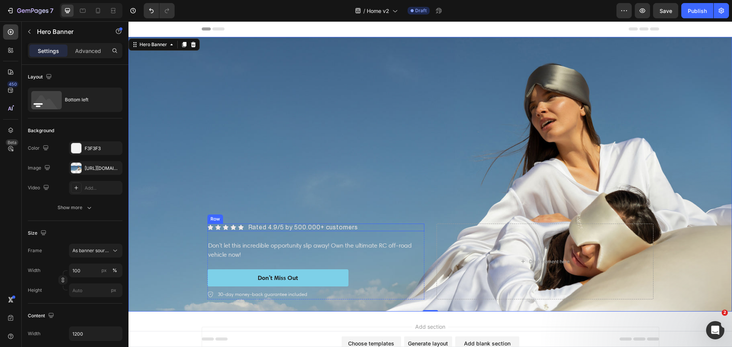
click at [385, 225] on div "Icon Icon Icon Icon Icon Icon List Rated 4.9/5 by 500.000+ customers Heading Row" at bounding box center [315, 228] width 217 height 8
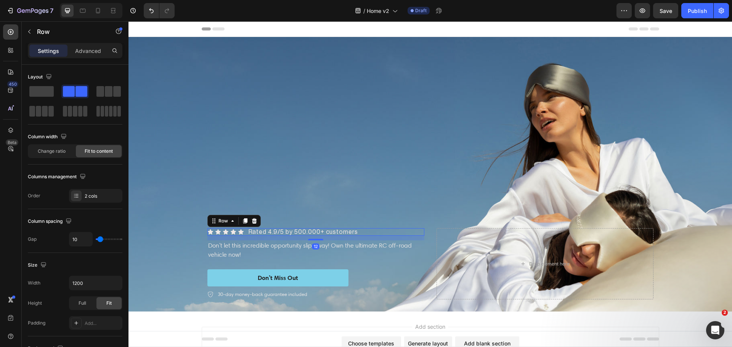
drag, startPoint x: 316, startPoint y: 237, endPoint x: 316, endPoint y: 232, distance: 4.6
click at [316, 232] on div "Icon Icon Icon Icon Icon Icon List Rated 4.9/5 by 500.000+ customers Heading Ro…" at bounding box center [315, 232] width 217 height 8
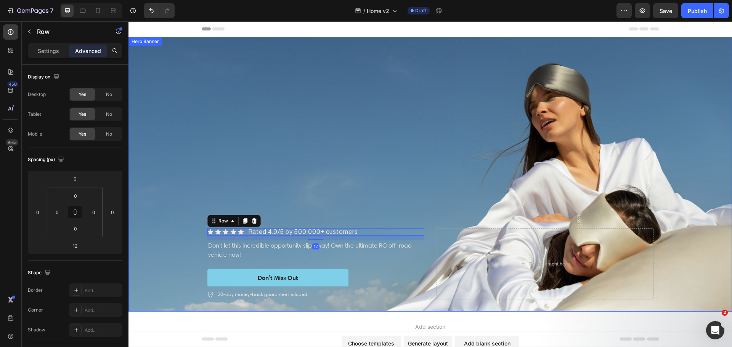
click at [420, 179] on div "Background Image" at bounding box center [431, 174] width 604 height 275
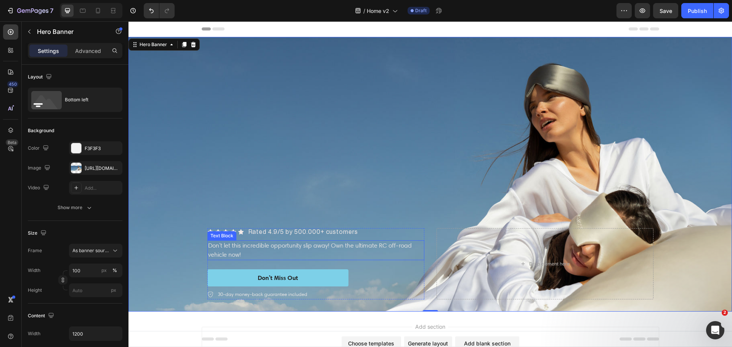
click at [256, 255] on p "Don't let this incredible opportunity slip away! Own the ultimate RC off-road v…" at bounding box center [315, 250] width 215 height 18
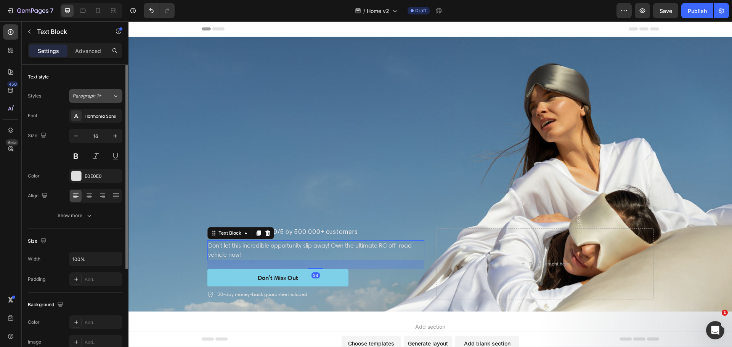
click at [91, 92] on button "Paragraph 1*" at bounding box center [95, 96] width 53 height 14
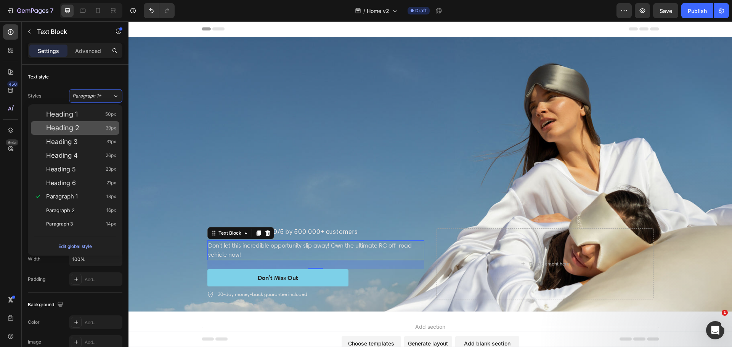
click at [87, 123] on div "Heading 2 39px" at bounding box center [75, 128] width 88 height 14
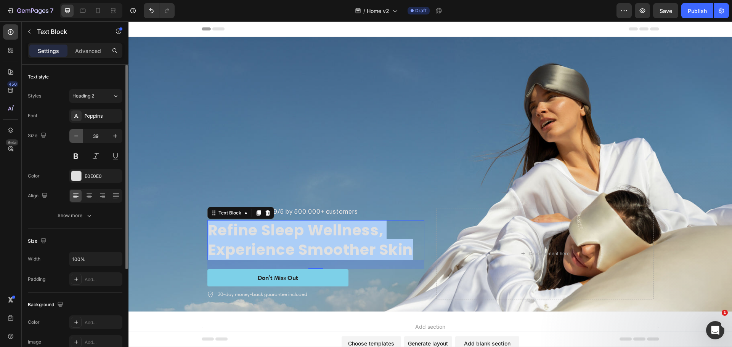
click at [71, 137] on button "button" at bounding box center [76, 136] width 14 height 14
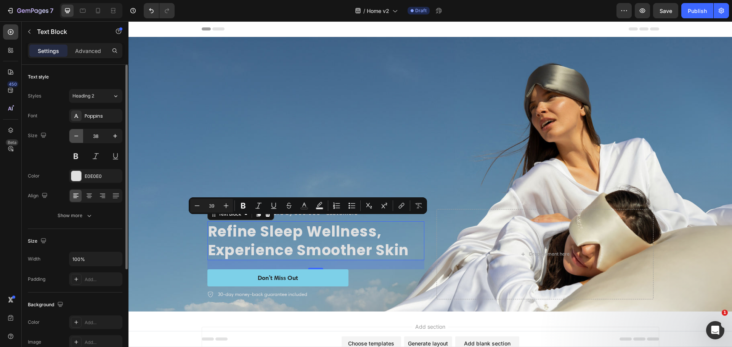
click at [71, 137] on button "button" at bounding box center [76, 136] width 14 height 14
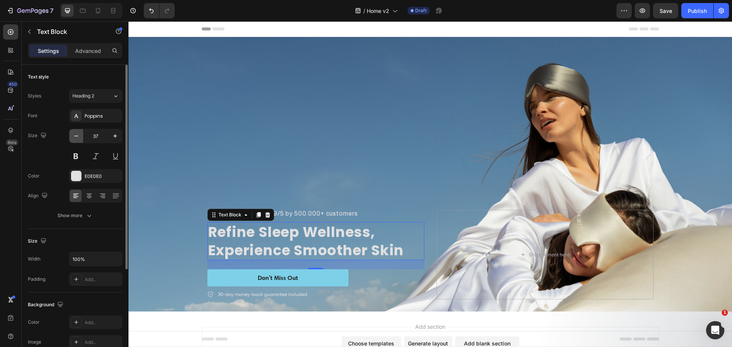
click at [71, 137] on button "button" at bounding box center [76, 136] width 14 height 14
type input "36"
click at [100, 117] on div "Poppins" at bounding box center [103, 116] width 36 height 7
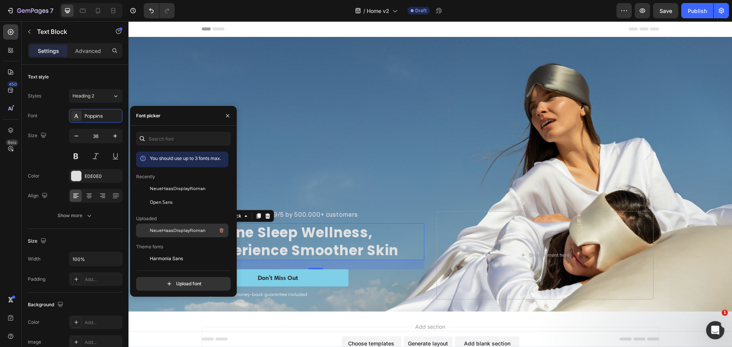
click at [174, 230] on span "NeueHaasDisplayRoman" at bounding box center [178, 230] width 56 height 7
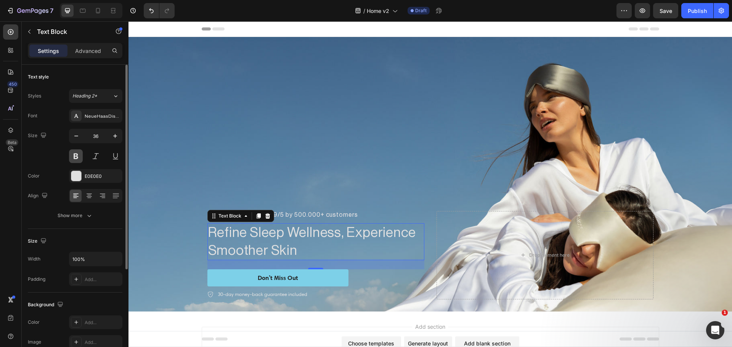
click at [72, 157] on button at bounding box center [76, 156] width 14 height 14
click at [39, 169] on div "Font NeueHaasDisplayRoman Size 36 Color E0E0E0 Align Show more" at bounding box center [75, 166] width 95 height 114
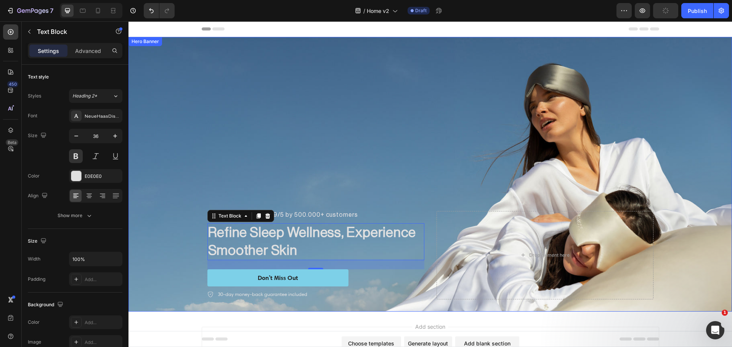
click at [427, 275] on div "Icon Icon Icon Icon Icon Icon List Rated 4.9/5 by 500.000+ customers Heading Ro…" at bounding box center [431, 255] width 458 height 113
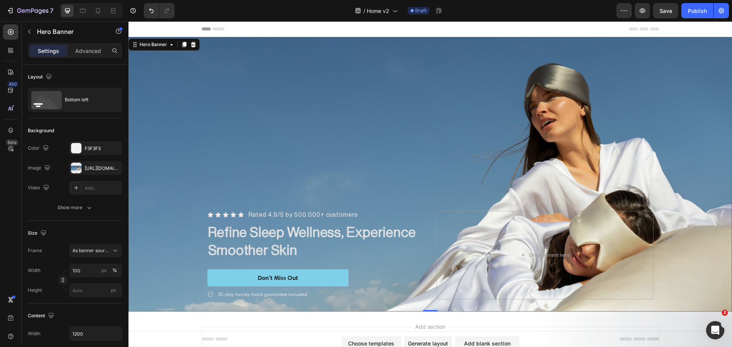
click at [429, 254] on div "Icon Icon Icon Icon Icon Icon List Rated 4.9/5 by 500.000+ customers Heading Ro…" at bounding box center [431, 255] width 458 height 113
click at [424, 214] on div "Icon Icon Icon Icon Icon Icon List Rated 4.9/5 by 500.000+ customers Heading Ro…" at bounding box center [431, 255] width 458 height 113
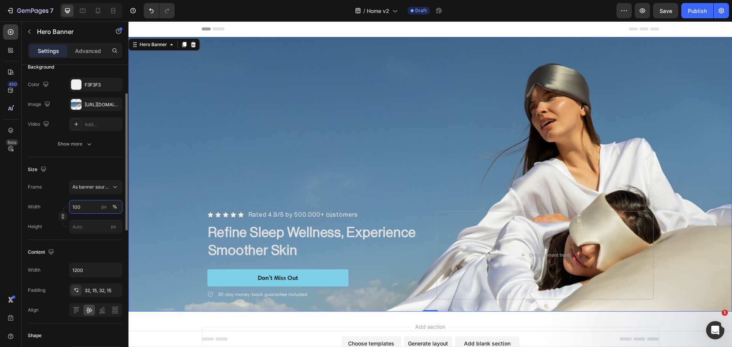
click at [85, 209] on input "100" at bounding box center [95, 207] width 53 height 14
click at [84, 208] on input "101" at bounding box center [95, 207] width 53 height 14
type input "100"
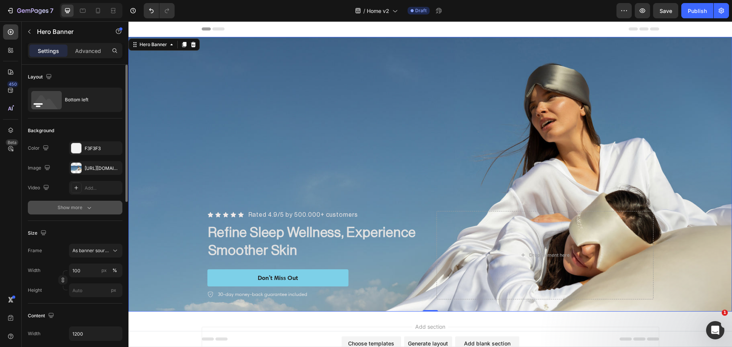
click at [56, 209] on button "Show more" at bounding box center [75, 208] width 95 height 14
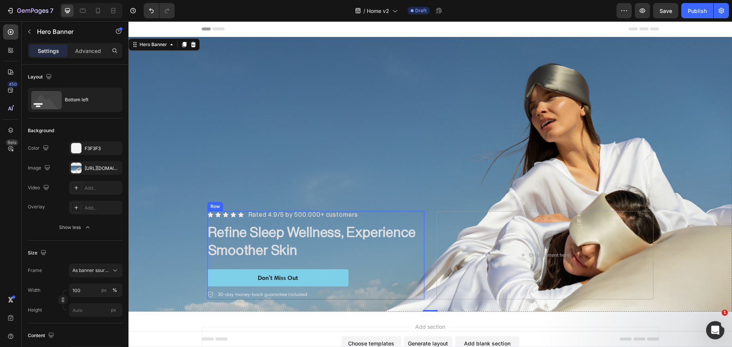
click at [404, 259] on div "Icon Icon Icon Icon Icon Icon List Rated 4.9/5 by 500.000+ customers Heading Ro…" at bounding box center [315, 255] width 217 height 88
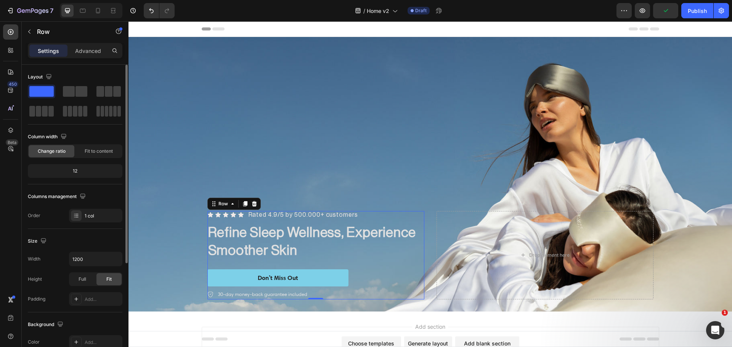
scroll to position [64, 0]
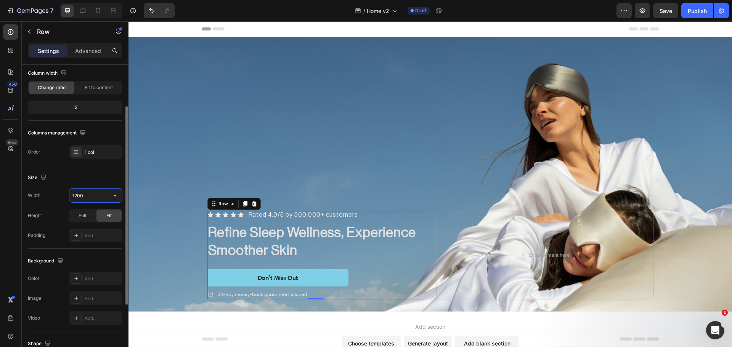
click at [91, 202] on input "1200" at bounding box center [95, 196] width 53 height 14
click at [114, 194] on icon "button" at bounding box center [115, 196] width 8 height 8
click at [91, 199] on input "1200" at bounding box center [95, 196] width 53 height 14
click at [90, 200] on input "1200" at bounding box center [95, 196] width 53 height 14
drag, startPoint x: 87, startPoint y: 196, endPoint x: 56, endPoint y: 197, distance: 30.5
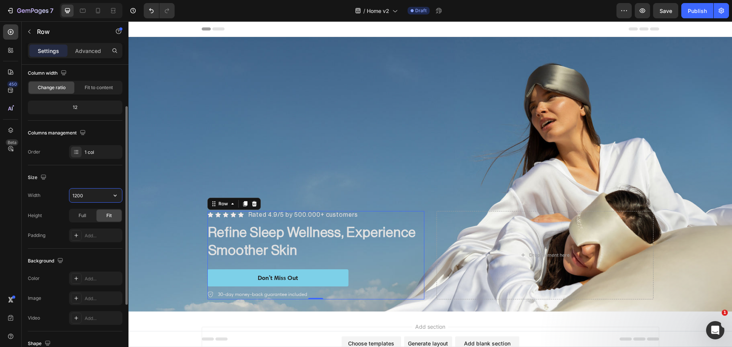
click at [57, 196] on div "Width 1200" at bounding box center [75, 195] width 95 height 14
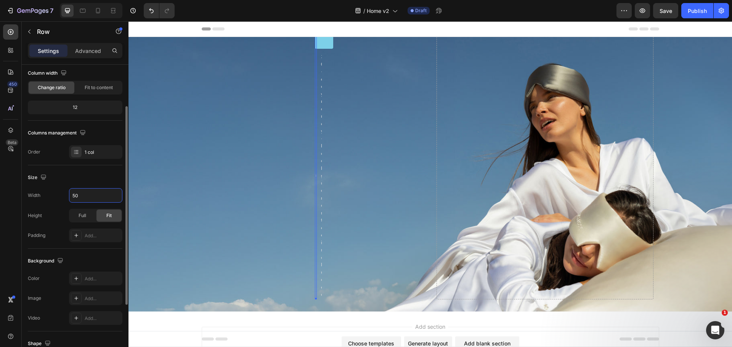
type input "500"
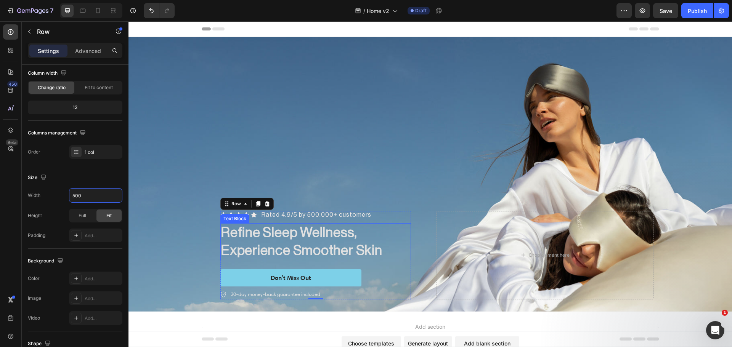
click at [277, 234] on p "Refine Sleep Wellness, Experience Smoother Skin" at bounding box center [315, 242] width 189 height 36
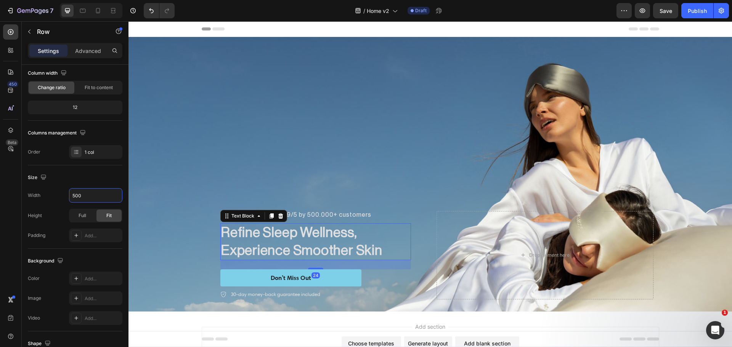
scroll to position [0, 0]
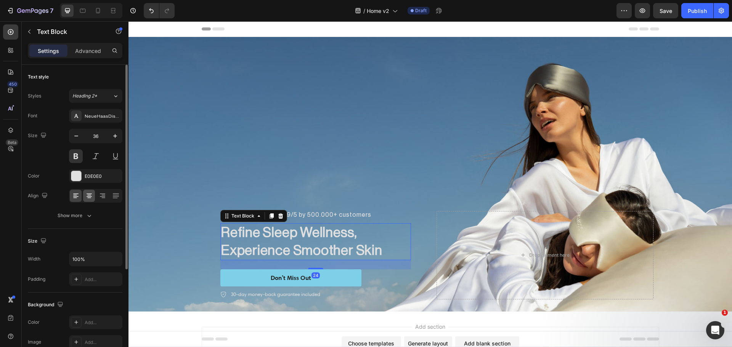
drag, startPoint x: 79, startPoint y: 182, endPoint x: 92, endPoint y: 194, distance: 17.8
click at [79, 181] on div "E0E0E0" at bounding box center [95, 176] width 53 height 14
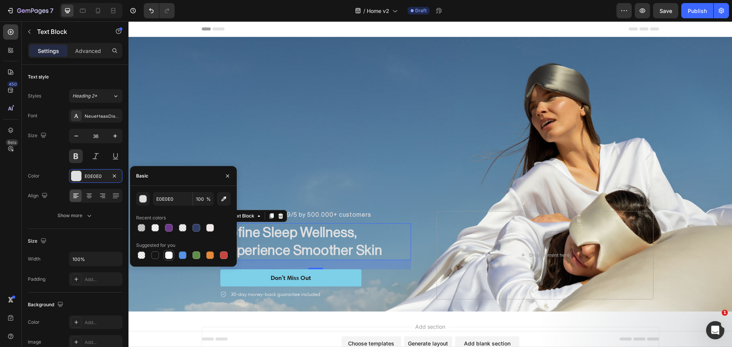
click at [170, 258] on div at bounding box center [169, 256] width 8 height 8
type input "FFFFFF"
click at [420, 148] on div "Background Image" at bounding box center [431, 174] width 604 height 275
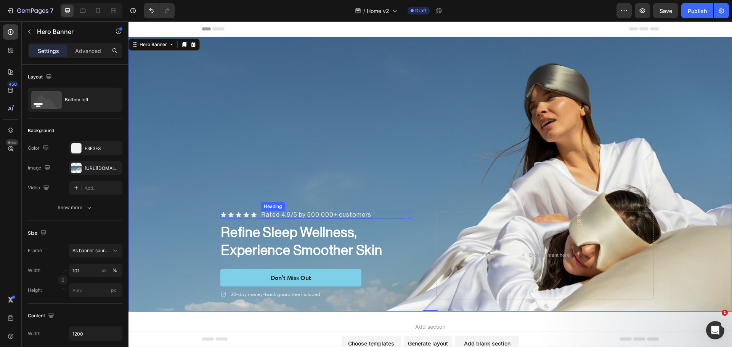
click at [279, 213] on p "Rated 4.9/5 by 500.000+ customers" at bounding box center [317, 215] width 110 height 6
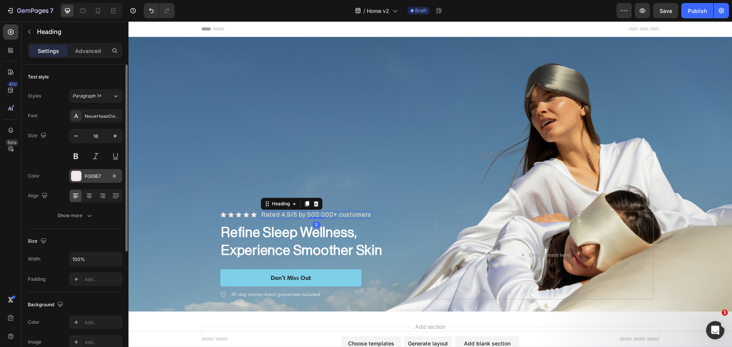
click at [79, 178] on div at bounding box center [76, 176] width 10 height 10
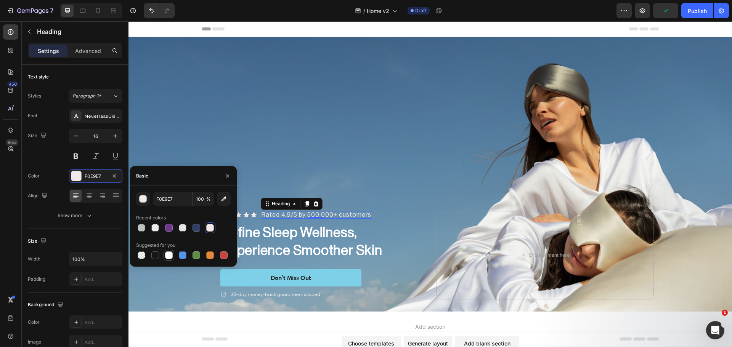
click at [169, 256] on div at bounding box center [169, 256] width 8 height 8
type input "FFFFFF"
click at [59, 175] on div "Color FFFFFF" at bounding box center [75, 176] width 95 height 14
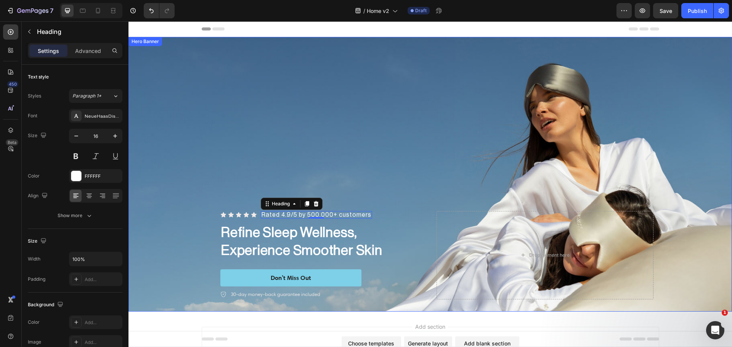
click at [482, 154] on div "Background Image" at bounding box center [431, 174] width 604 height 275
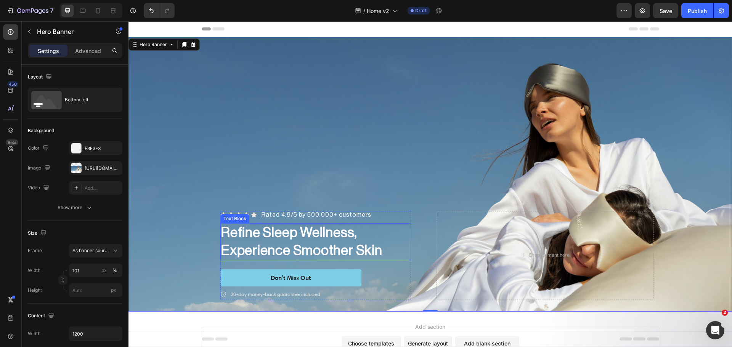
click at [312, 249] on p "Refine Sleep Wellness, Experience Smoother Skin" at bounding box center [315, 242] width 189 height 36
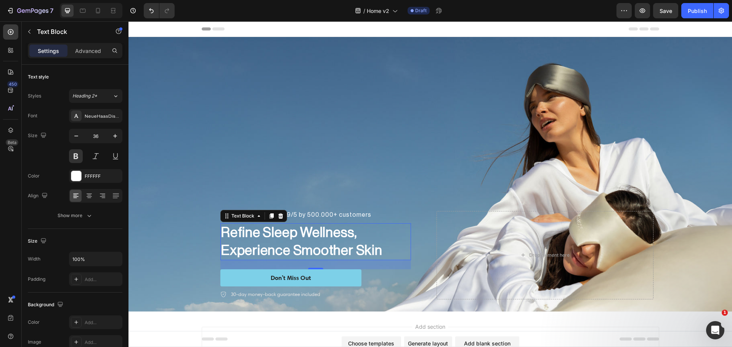
drag, startPoint x: 16, startPoint y: 31, endPoint x: 21, endPoint y: 42, distance: 12.1
click at [15, 31] on div at bounding box center [10, 31] width 15 height 15
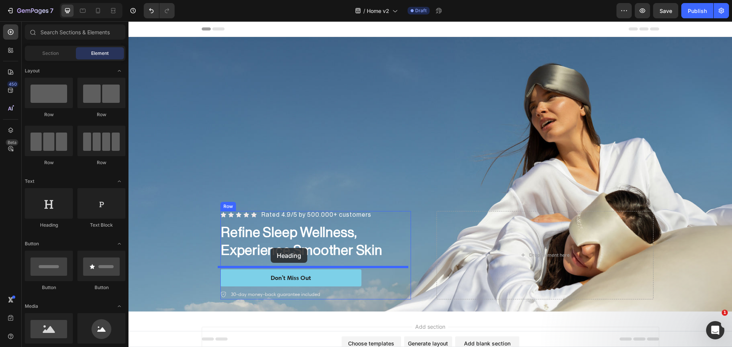
drag, startPoint x: 210, startPoint y: 239, endPoint x: 271, endPoint y: 248, distance: 61.7
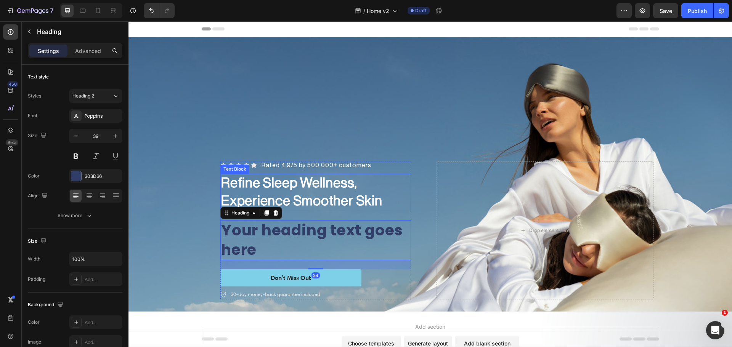
click at [320, 200] on p "Refine Sleep Wellness, Experience Smoother Skin" at bounding box center [315, 193] width 189 height 36
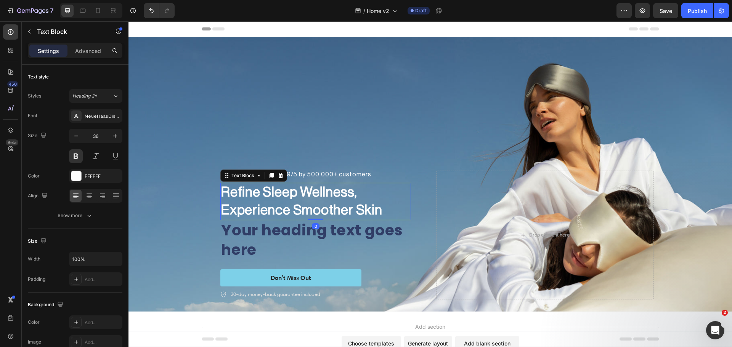
drag, startPoint x: 312, startPoint y: 217, endPoint x: 316, endPoint y: 207, distance: 10.6
click at [316, 207] on div "Refine Sleep Wellness, Experience Smoother Skin Text Block 0" at bounding box center [315, 201] width 191 height 37
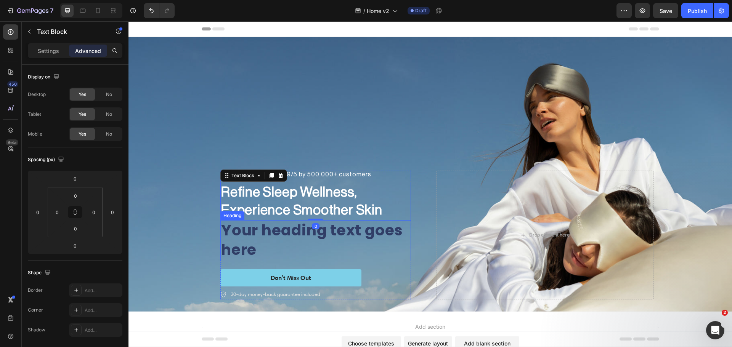
click at [263, 229] on h2 "Your heading text goes here" at bounding box center [315, 240] width 191 height 40
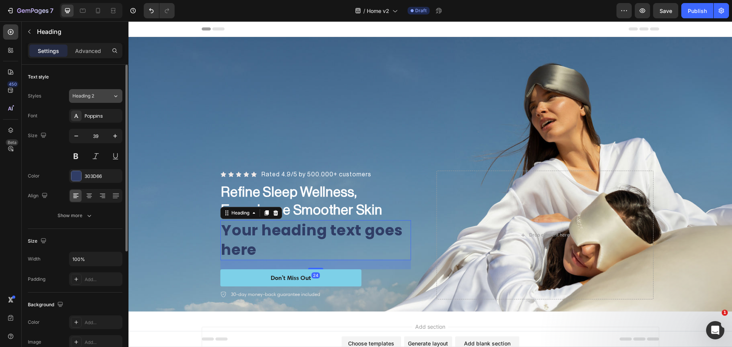
click at [85, 97] on span "Heading 2" at bounding box center [83, 96] width 22 height 7
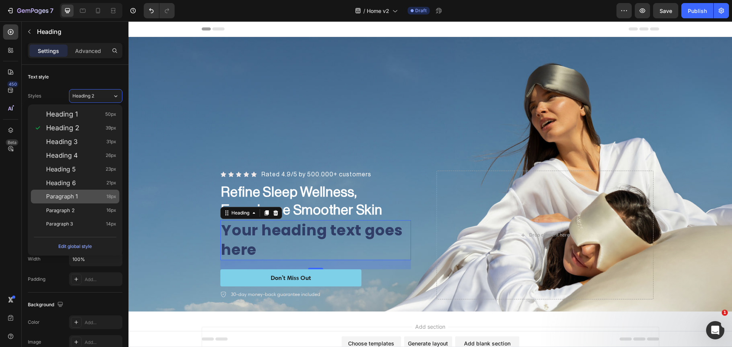
click at [74, 193] on span "Paragraph 1" at bounding box center [62, 197] width 32 height 8
type input "18"
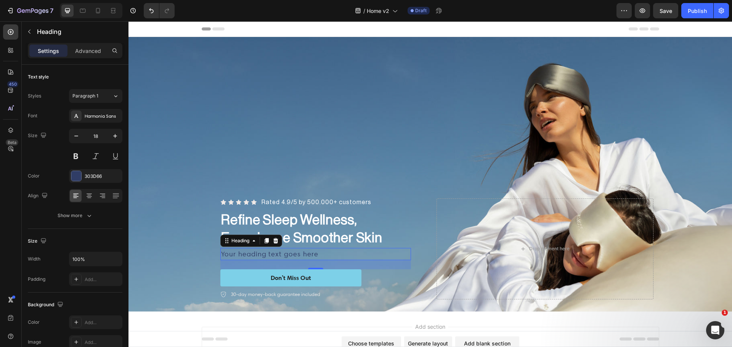
click at [313, 250] on h2 "Your heading text goes here" at bounding box center [315, 254] width 191 height 13
click at [326, 254] on p "Your heading text goes here" at bounding box center [315, 254] width 189 height 11
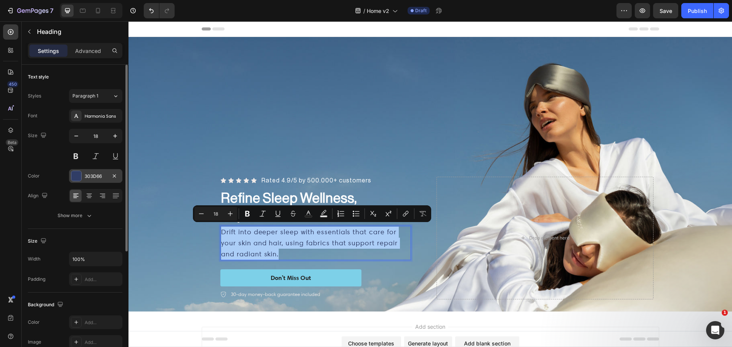
click at [79, 175] on div at bounding box center [76, 176] width 10 height 10
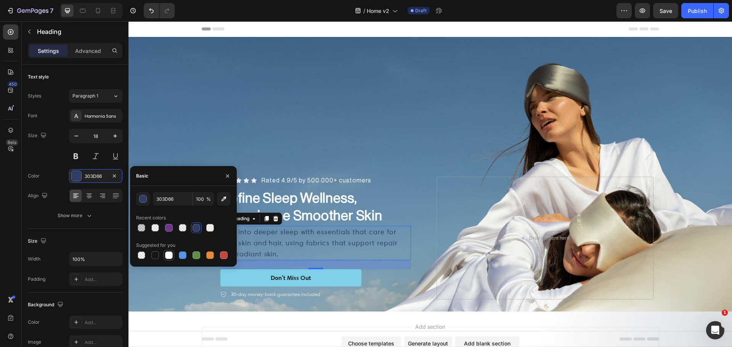
click at [169, 257] on div at bounding box center [169, 256] width 8 height 8
type input "FFFFFF"
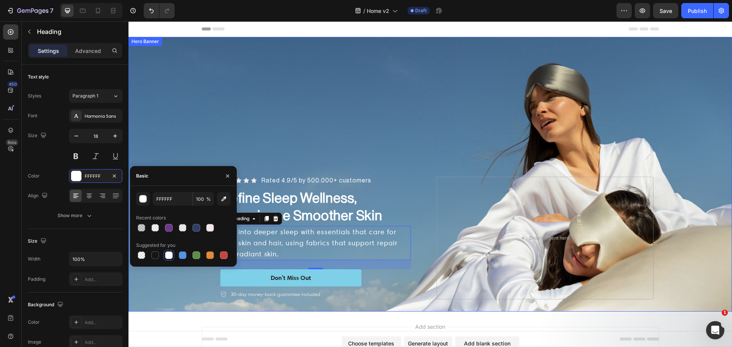
click at [402, 169] on div "Icon Icon Icon Icon Icon Icon List Rated 4.9/5 by 500.000+ customers Heading Ro…" at bounding box center [431, 238] width 458 height 147
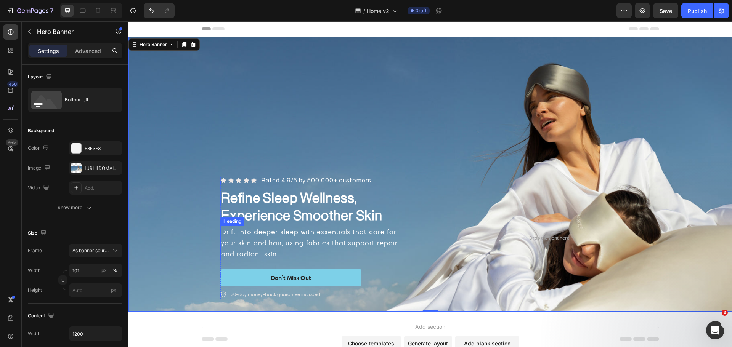
click at [250, 251] on p "Drift into deeper sleep with essentials that care for your skin and hair, using…" at bounding box center [315, 243] width 189 height 33
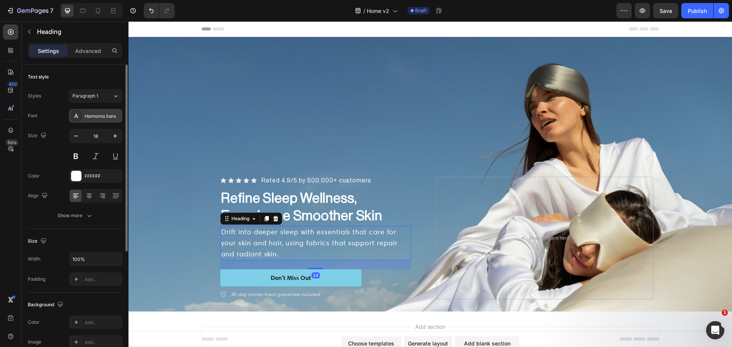
click at [97, 117] on div "Harmonia Sans" at bounding box center [103, 116] width 36 height 7
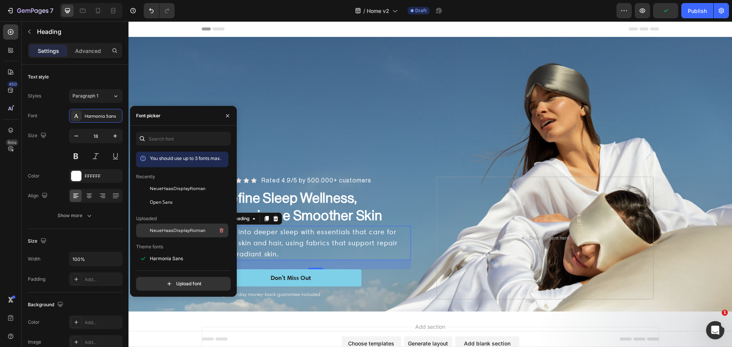
click at [181, 234] on span "NeueHaasDisplayRoman" at bounding box center [178, 230] width 56 height 7
click at [412, 205] on div "Icon Icon Icon Icon Icon Icon List Rated 4.9/5 by 500.000+ customers Heading Ro…" at bounding box center [315, 238] width 217 height 123
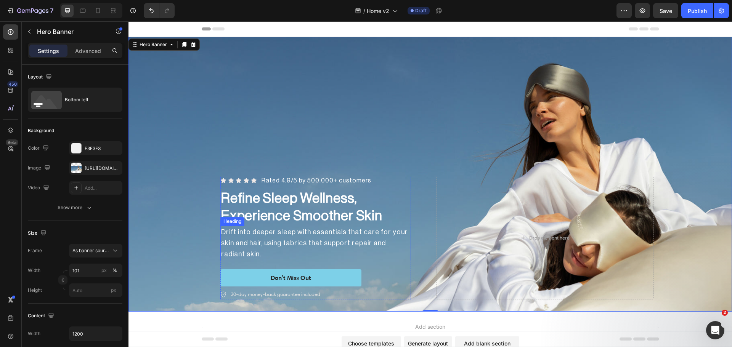
click at [304, 241] on p "Drift into deeper sleep with essentials that care for your skin and hair, using…" at bounding box center [315, 243] width 189 height 33
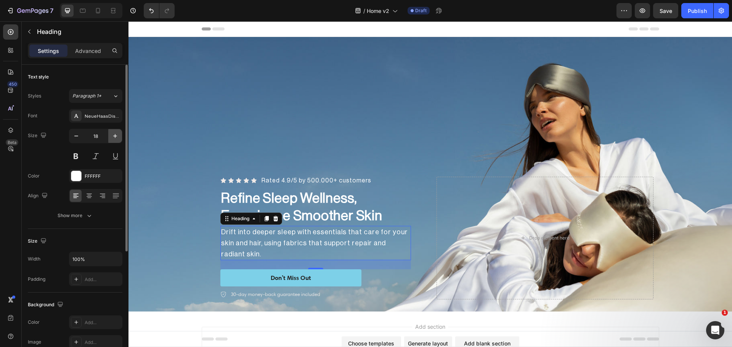
click at [111, 138] on button "button" at bounding box center [115, 136] width 14 height 14
type input "19"
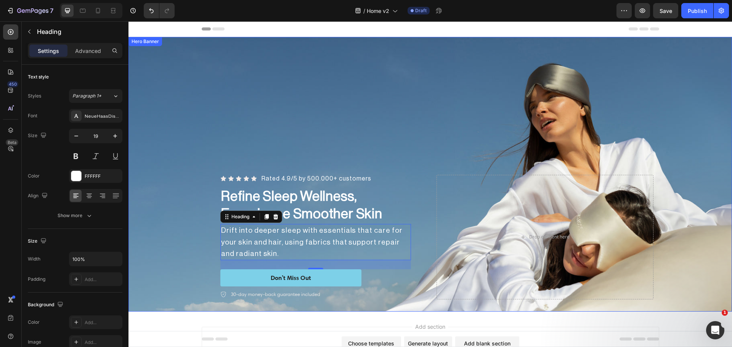
click at [419, 243] on div "Icon Icon Icon Icon Icon Icon List Rated 4.9/5 by 500.000+ customers Heading Ro…" at bounding box center [315, 237] width 217 height 125
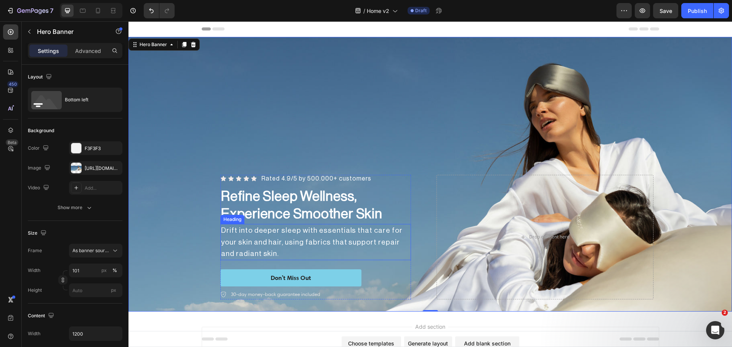
click at [387, 257] on p "Drift into deeper sleep with essentials that care for your skin and hair, using…" at bounding box center [315, 242] width 189 height 35
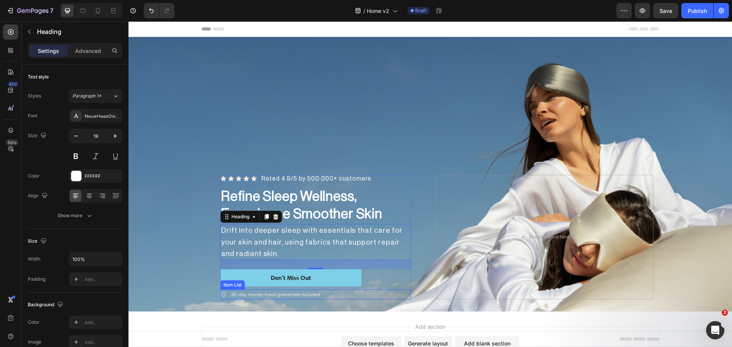
click at [405, 290] on div "30-day money-back guarantee included" at bounding box center [315, 295] width 191 height 10
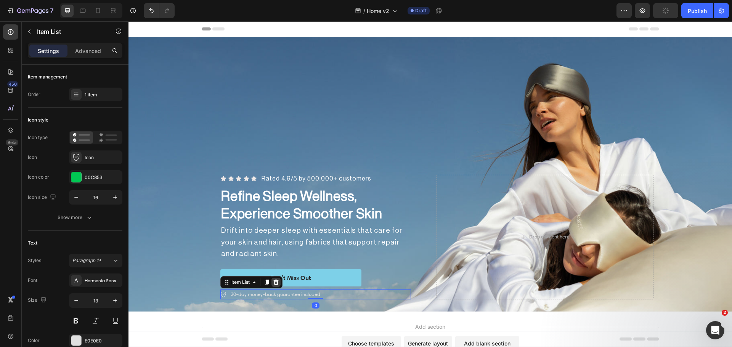
click at [273, 280] on icon at bounding box center [276, 282] width 6 height 6
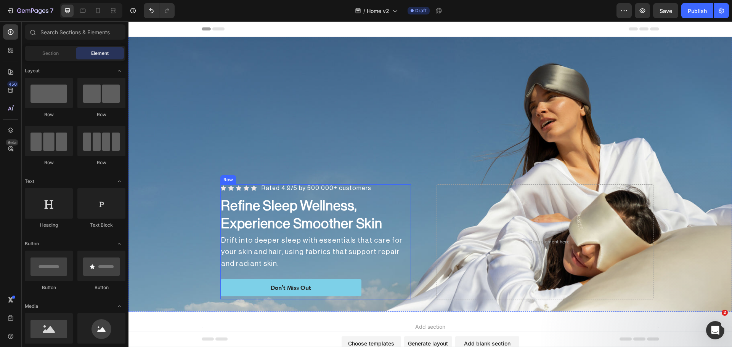
click at [405, 272] on div "Icon Icon Icon Icon Icon Icon List Rated 4.9/5 by 500.000+ customers Heading Ro…" at bounding box center [315, 242] width 191 height 115
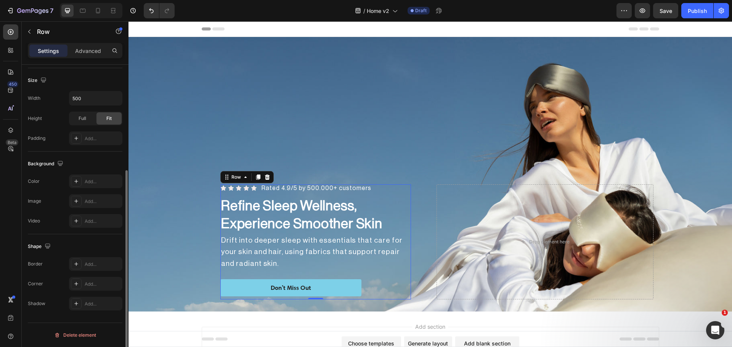
scroll to position [34, 0]
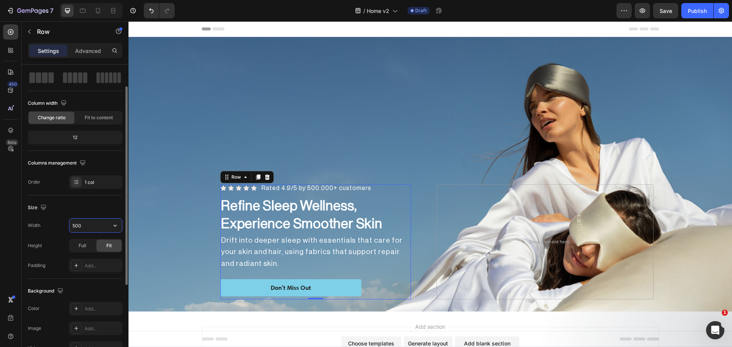
click at [85, 226] on input "500" at bounding box center [95, 226] width 53 height 14
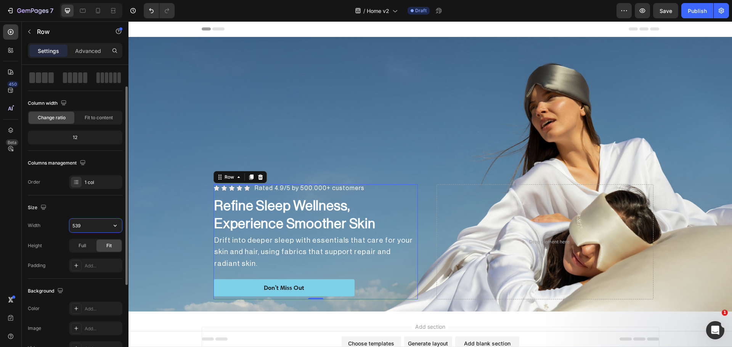
type input "540"
click at [367, 254] on p "Drift into deeper sleep with essentials that care for your skin and hair, using…" at bounding box center [316, 252] width 204 height 35
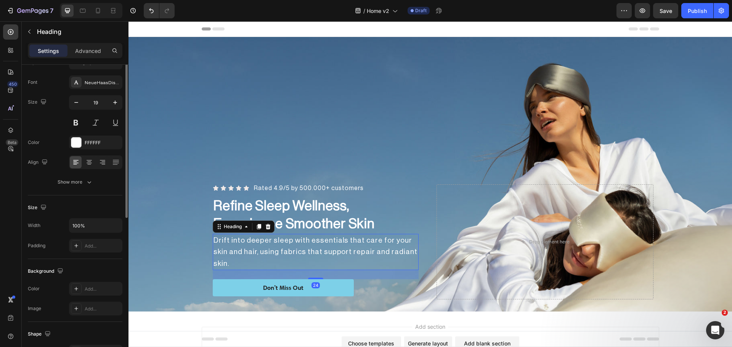
scroll to position [0, 0]
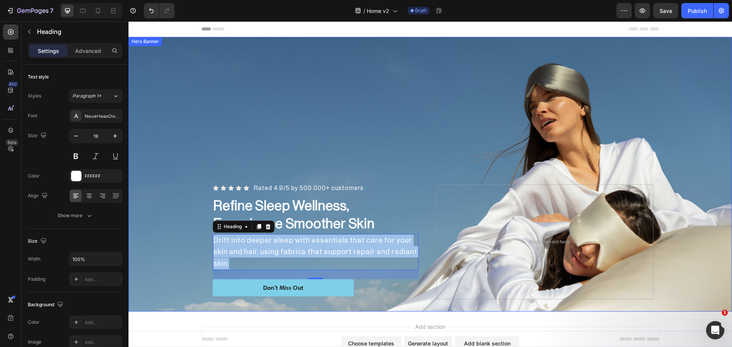
click at [518, 132] on div "Background Image" at bounding box center [431, 174] width 604 height 275
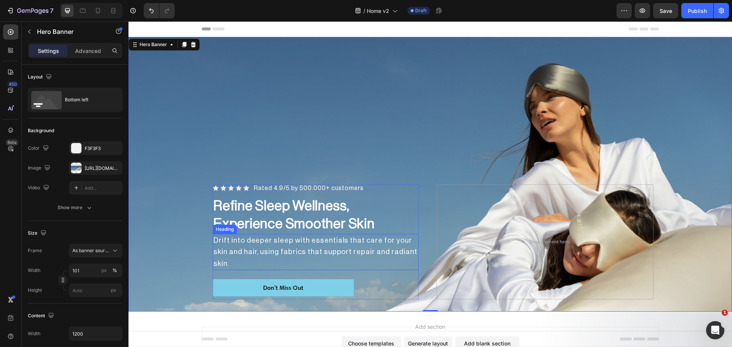
click at [223, 252] on p "Drift into deeper sleep with essentials that care for your skin and hair, using…" at bounding box center [316, 252] width 204 height 35
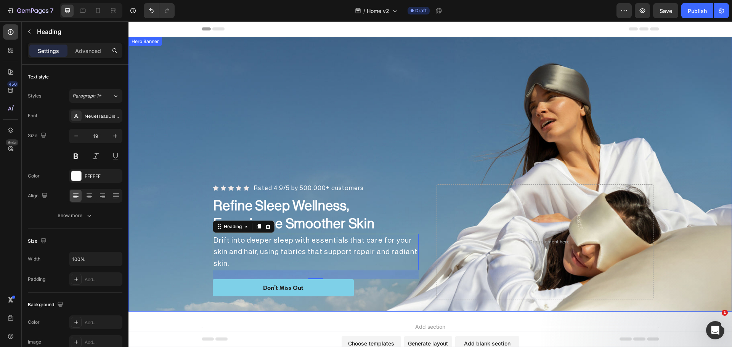
click at [439, 124] on div "Background Image" at bounding box center [431, 174] width 604 height 275
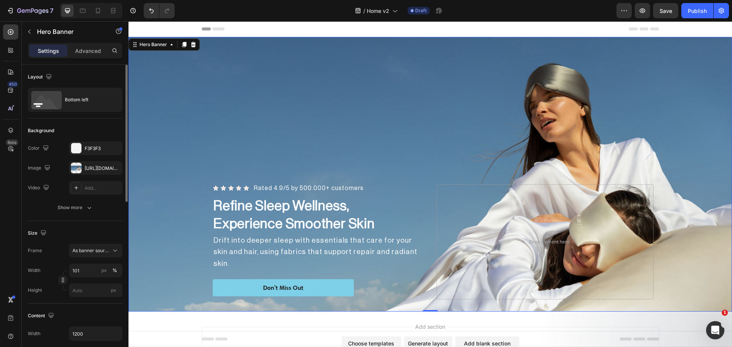
scroll to position [127, 0]
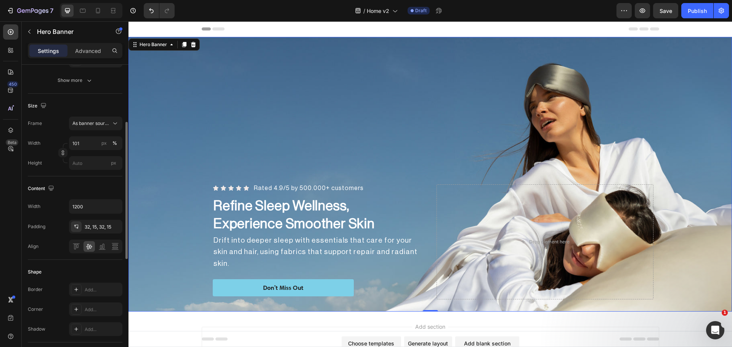
click at [84, 150] on div "Width 101 px % Height px" at bounding box center [75, 154] width 95 height 34
click at [84, 148] on input "101" at bounding box center [95, 144] width 53 height 14
type input "100"
click at [80, 194] on div "Content" at bounding box center [75, 189] width 95 height 12
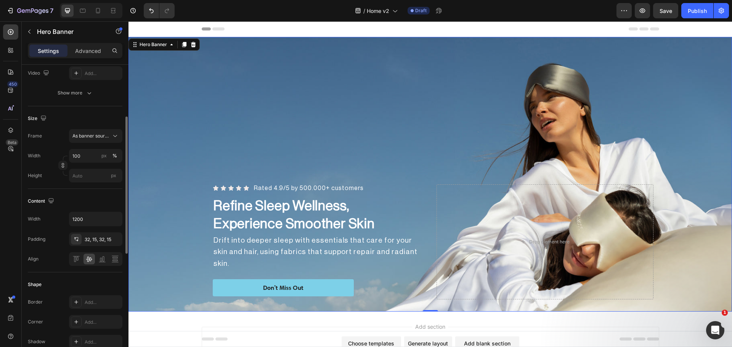
scroll to position [0, 0]
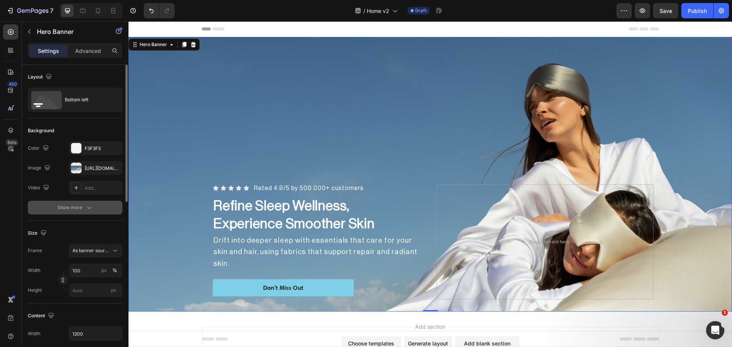
click at [73, 207] on div "Show more" at bounding box center [75, 208] width 35 height 8
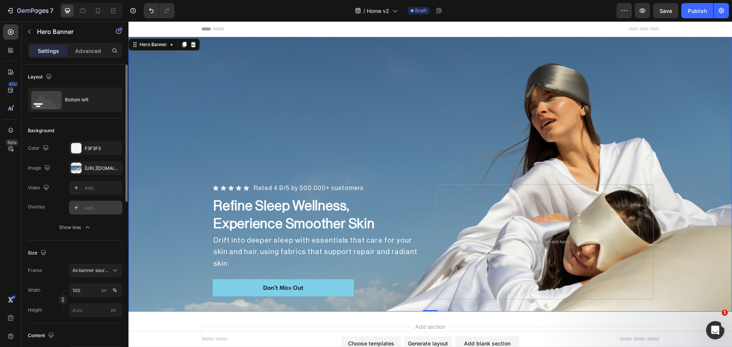
click at [71, 212] on div "Add..." at bounding box center [95, 208] width 53 height 14
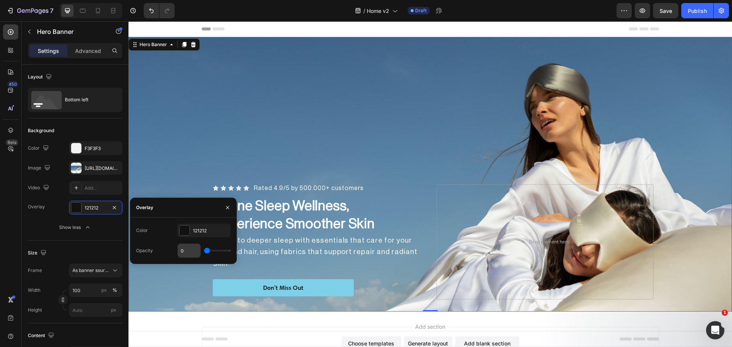
click at [183, 249] on input "0" at bounding box center [189, 251] width 23 height 14
type input "0.1"
type input "0"
type input "0.15"
type input "0"
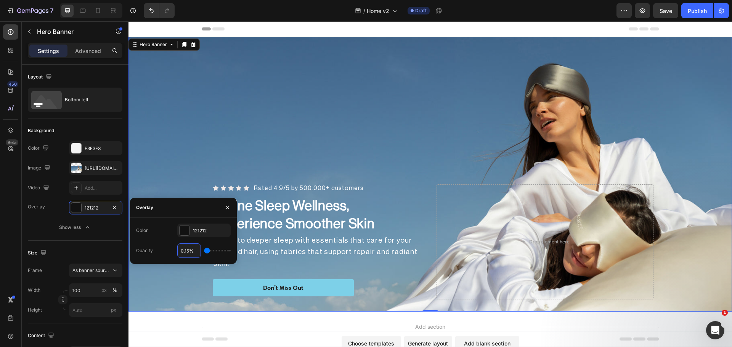
click at [472, 114] on div "Overlay" at bounding box center [431, 174] width 604 height 275
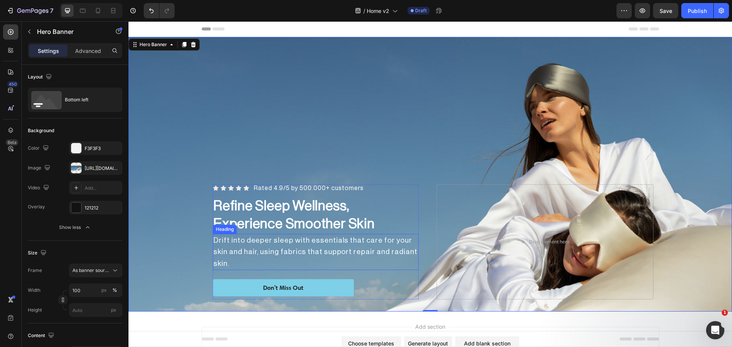
click at [266, 256] on p "Drift into deeper sleep with essentials that care for your skin and hair, using…" at bounding box center [316, 252] width 204 height 35
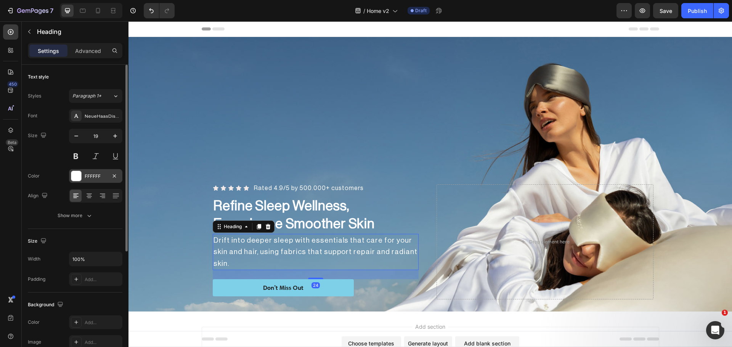
click at [79, 183] on div "FFFFFF" at bounding box center [95, 176] width 53 height 14
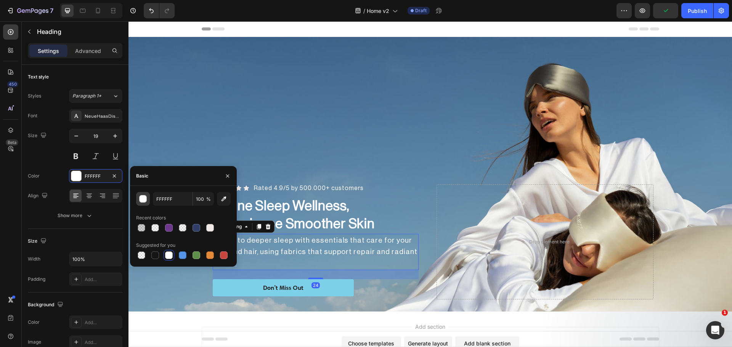
click at [139, 199] on div "button" at bounding box center [143, 199] width 8 height 8
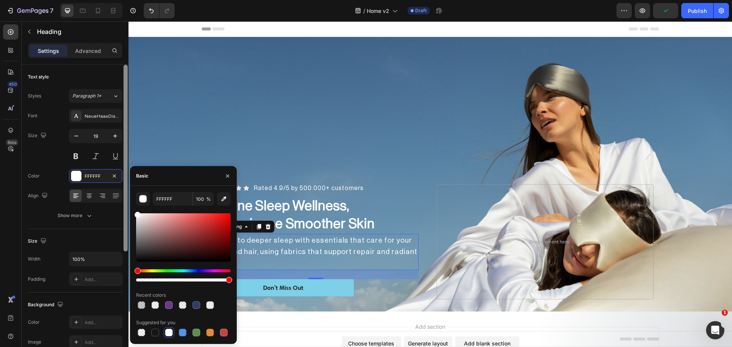
drag, startPoint x: 137, startPoint y: 236, endPoint x: 126, endPoint y: 205, distance: 33.3
click at [126, 205] on div "450 Beta Sections(30) Elements(83) Section Element Hero Section Product Detail …" at bounding box center [64, 184] width 129 height 326
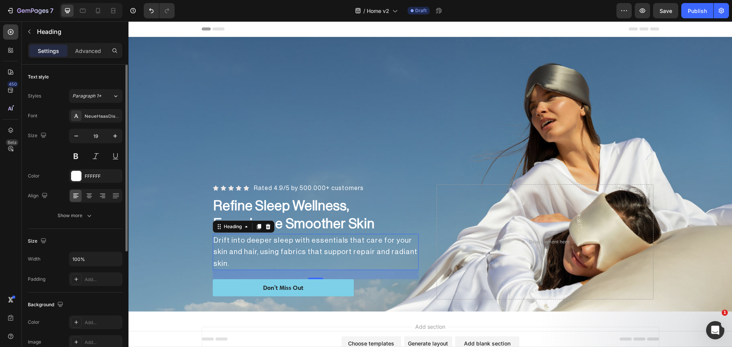
click at [59, 172] on div "Color FFFFFF" at bounding box center [75, 176] width 95 height 14
click at [368, 281] on div "Don’t Miss Out Button" at bounding box center [316, 287] width 206 height 17
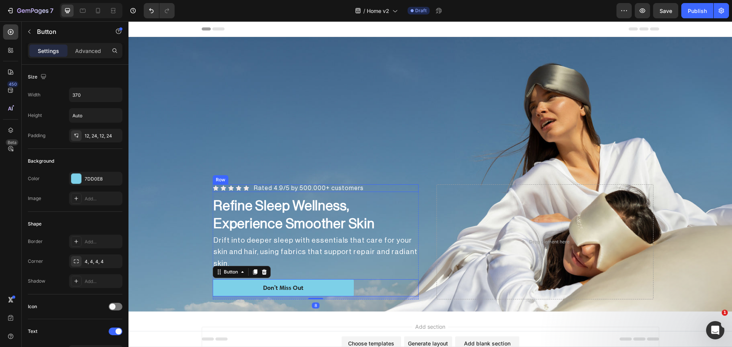
click at [403, 192] on div "Icon Icon Icon Icon Icon Icon List Rated 4.9/5 by 500.000+ customers Heading Row" at bounding box center [316, 189] width 206 height 8
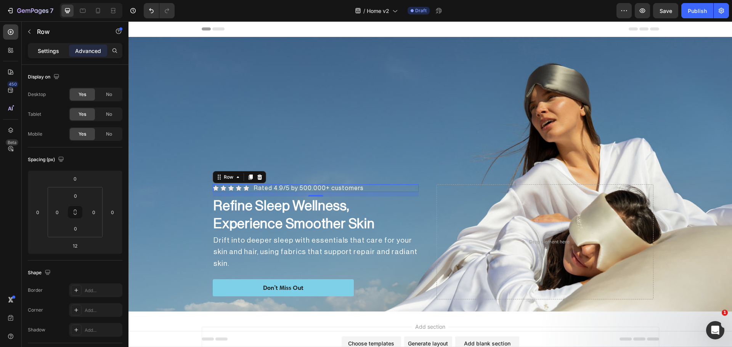
click at [44, 53] on p "Settings" at bounding box center [48, 51] width 21 height 8
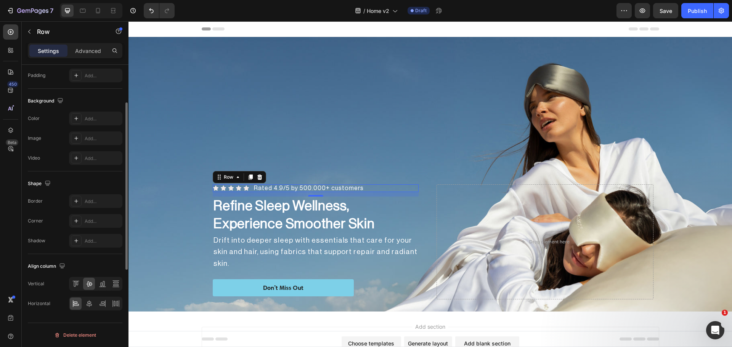
scroll to position [120, 0]
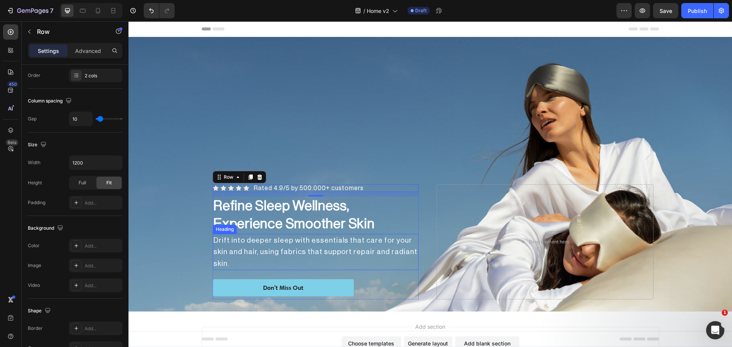
click at [398, 251] on p "Drift into deeper sleep with essentials that care for your skin and hair, using…" at bounding box center [316, 252] width 204 height 35
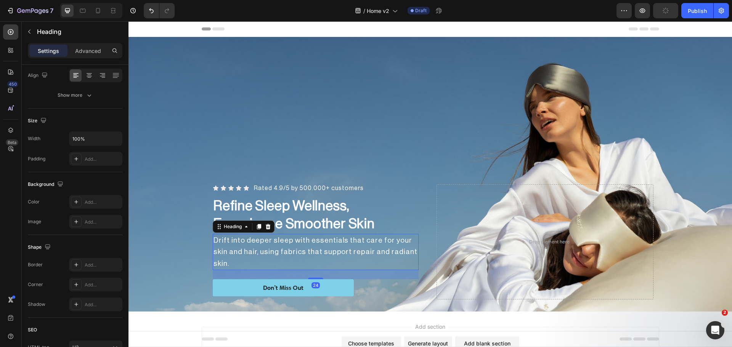
scroll to position [0, 0]
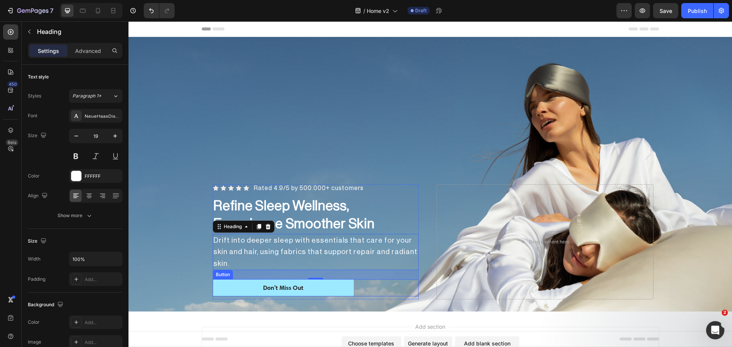
click at [345, 283] on button "Don’t Miss Out" at bounding box center [283, 287] width 141 height 17
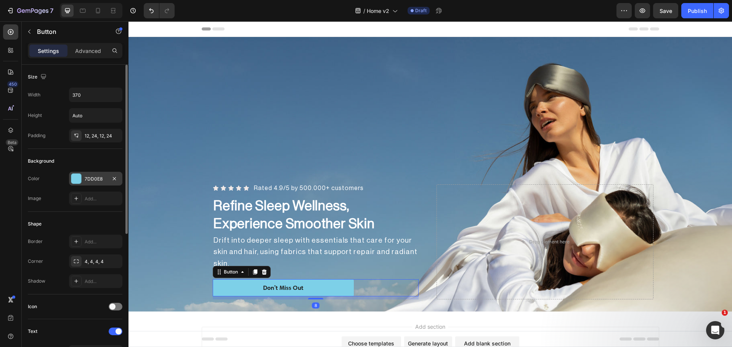
click at [73, 178] on div at bounding box center [76, 179] width 10 height 10
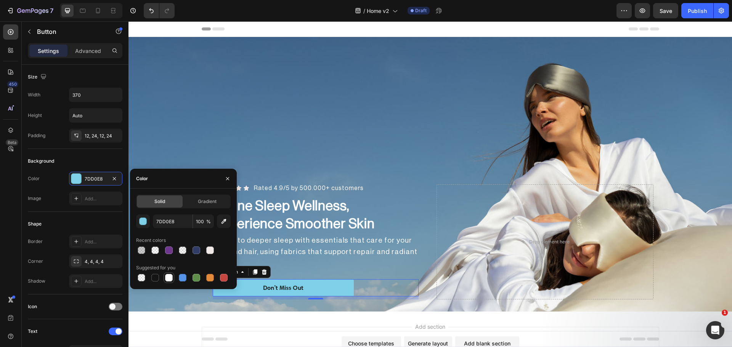
click at [170, 277] on div at bounding box center [169, 278] width 8 height 8
type input "FFFFFF"
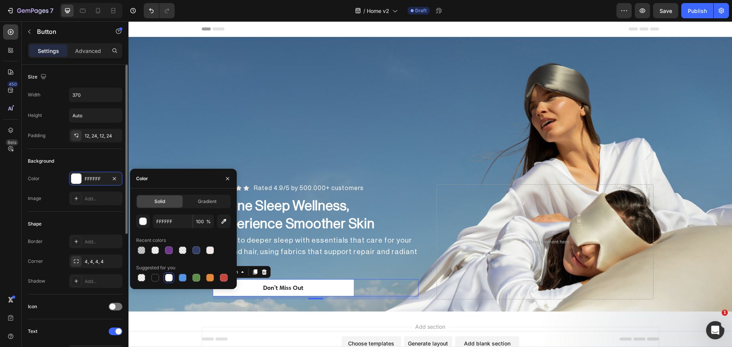
click at [55, 93] on div "Width 370" at bounding box center [75, 95] width 95 height 14
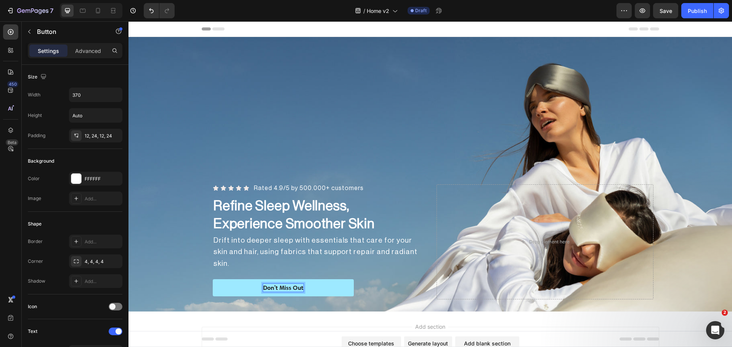
click at [285, 289] on div "Don’t Miss Out" at bounding box center [283, 288] width 40 height 8
click at [285, 289] on p "Don’t Miss Out" at bounding box center [283, 288] width 40 height 8
click at [213, 279] on button "SHOP" at bounding box center [283, 287] width 141 height 17
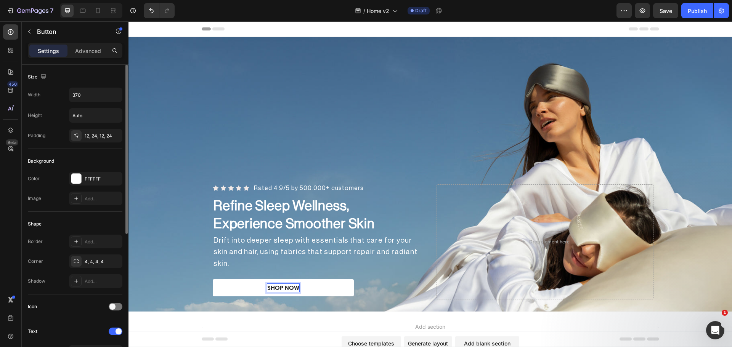
click at [75, 217] on div "Shape Border Add... Corner 4, 4, 4, 4 Shadow Add..." at bounding box center [75, 253] width 95 height 83
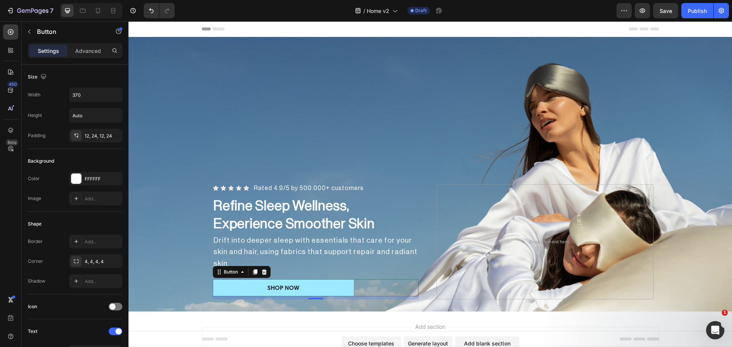
click at [316, 288] on button "SHOP NOW" at bounding box center [283, 287] width 141 height 17
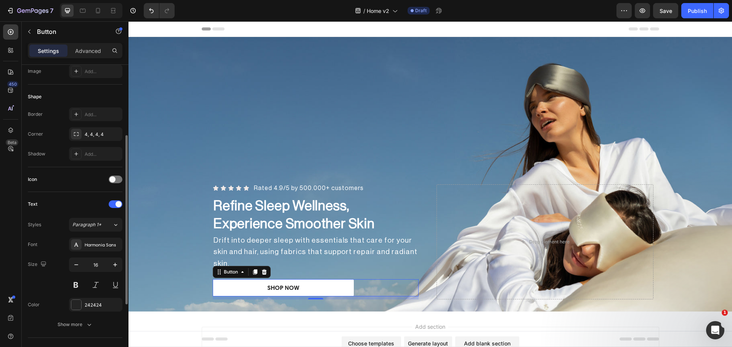
scroll to position [191, 0]
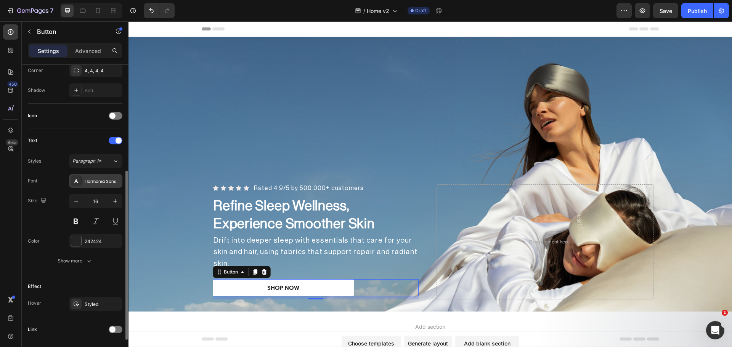
click at [95, 184] on div "Harmonia Sans" at bounding box center [103, 181] width 36 height 7
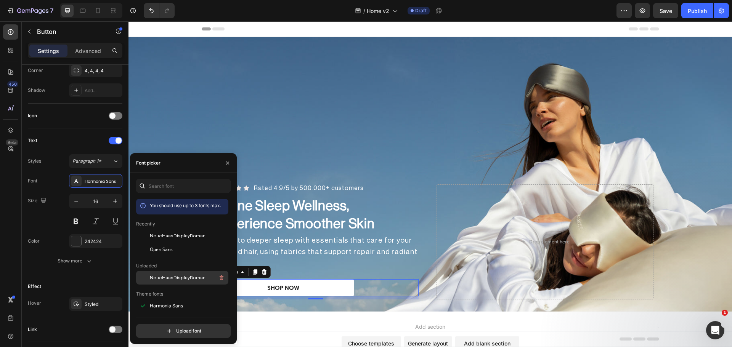
click at [167, 276] on span "NeueHaasDisplayRoman" at bounding box center [178, 278] width 56 height 7
click at [58, 203] on div "Size 16" at bounding box center [75, 211] width 95 height 34
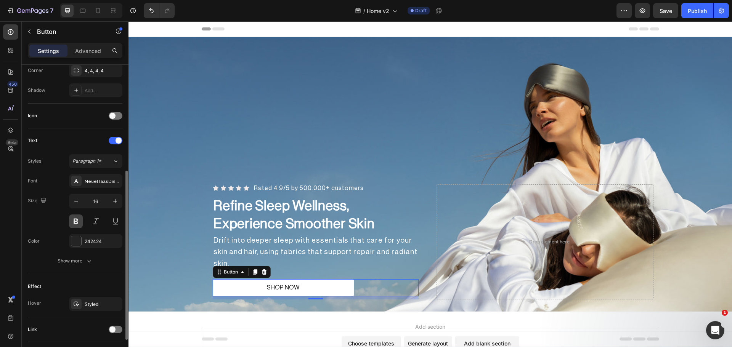
click at [82, 226] on button at bounding box center [76, 222] width 14 height 14
click at [79, 200] on icon "button" at bounding box center [76, 202] width 8 height 8
type input "15"
click at [72, 263] on div "Show more" at bounding box center [75, 261] width 35 height 8
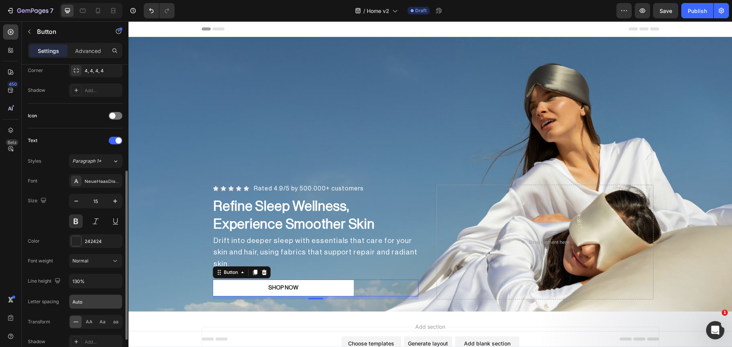
click at [89, 302] on input "Auto" at bounding box center [95, 302] width 53 height 14
type input "1"
click at [57, 214] on div "Size 15" at bounding box center [75, 211] width 95 height 34
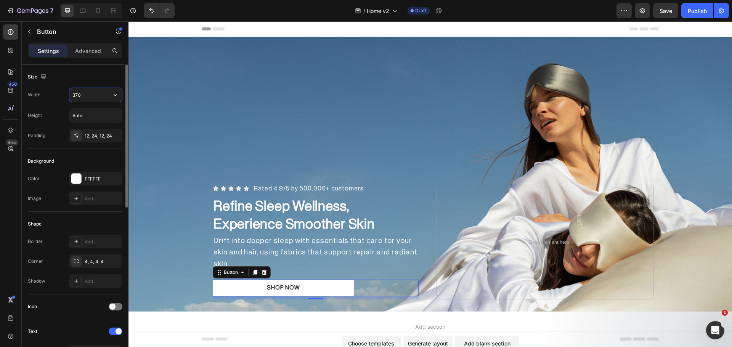
click at [85, 98] on input "370" at bounding box center [95, 95] width 53 height 14
click at [114, 90] on button "button" at bounding box center [115, 95] width 14 height 14
click at [91, 114] on span "Fit content" at bounding box center [83, 114] width 23 height 7
type input "Auto"
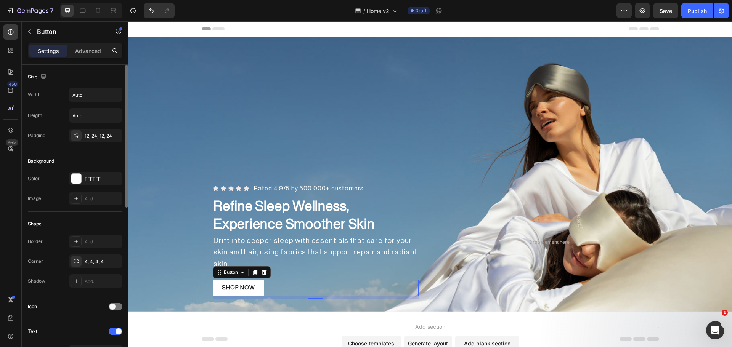
click at [50, 192] on div "Image Add..." at bounding box center [75, 199] width 95 height 14
click at [72, 260] on div at bounding box center [76, 261] width 11 height 11
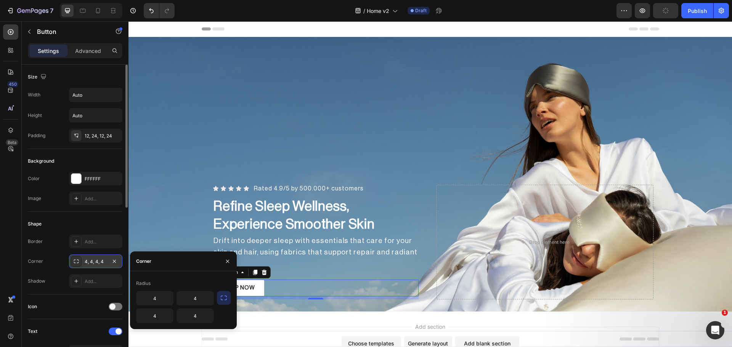
click at [72, 260] on div at bounding box center [76, 261] width 11 height 11
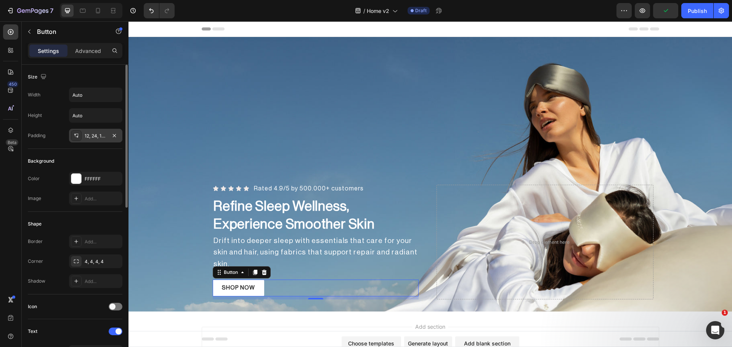
click at [82, 138] on div "12, 24, 12, 24" at bounding box center [95, 136] width 53 height 14
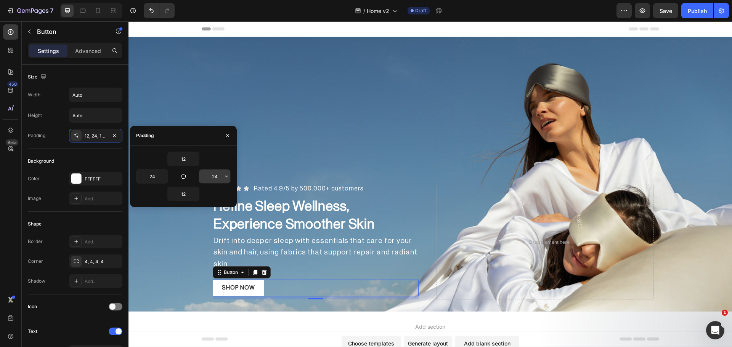
click at [220, 175] on input "24" at bounding box center [214, 177] width 31 height 14
click at [225, 176] on icon "button" at bounding box center [226, 176] width 6 height 6
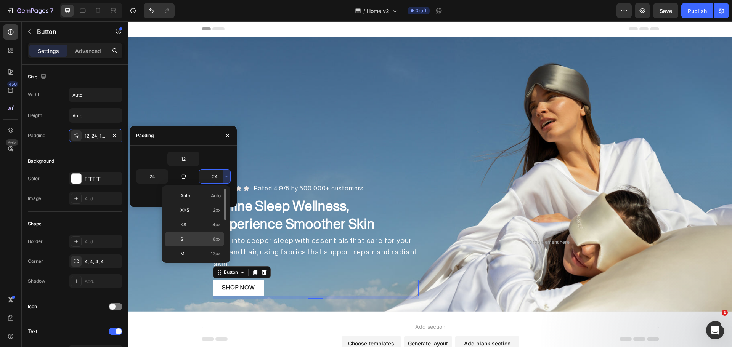
scroll to position [64, 0]
click at [204, 236] on p "2XL 32px" at bounding box center [200, 233] width 40 height 7
type input "32"
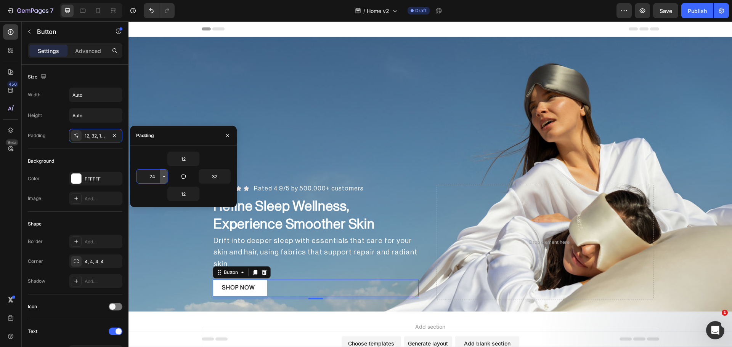
click at [160, 178] on div "24" at bounding box center [152, 177] width 31 height 14
click at [161, 177] on button "button" at bounding box center [164, 177] width 8 height 14
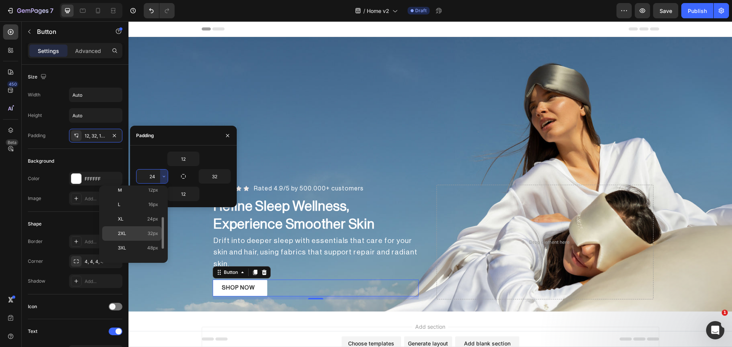
click at [145, 241] on div "2XL 32px" at bounding box center [131, 248] width 59 height 14
type input "32"
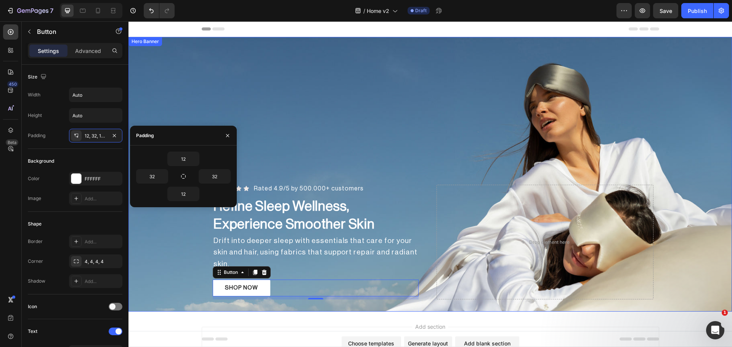
click at [447, 149] on div "Overlay" at bounding box center [431, 174] width 604 height 275
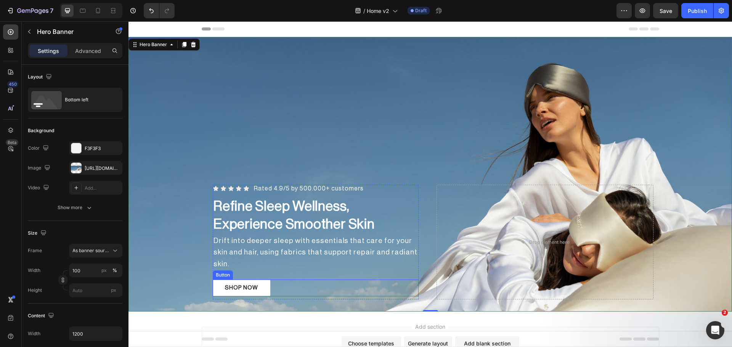
click at [282, 281] on div "SHOP NOW Button" at bounding box center [316, 288] width 206 height 17
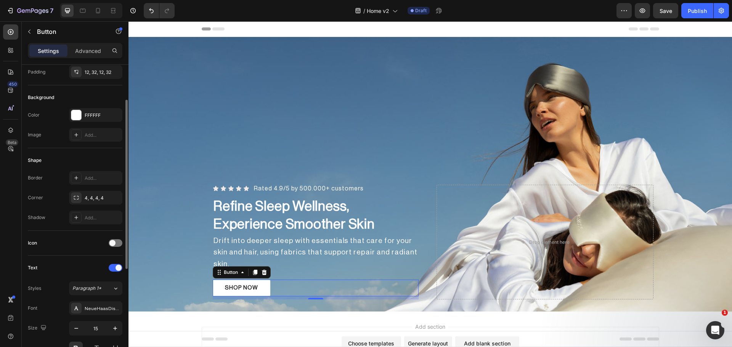
scroll to position [127, 0]
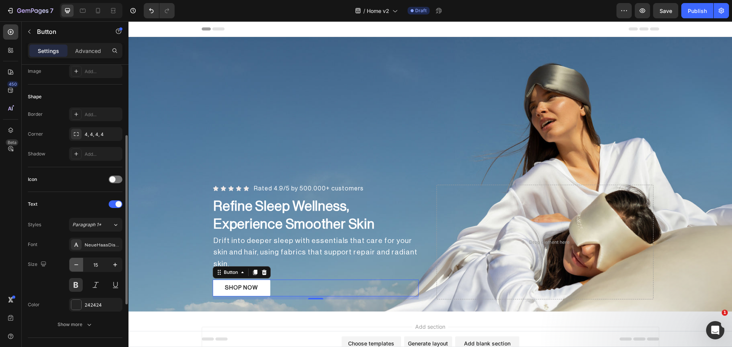
click at [80, 263] on button "button" at bounding box center [76, 265] width 14 height 14
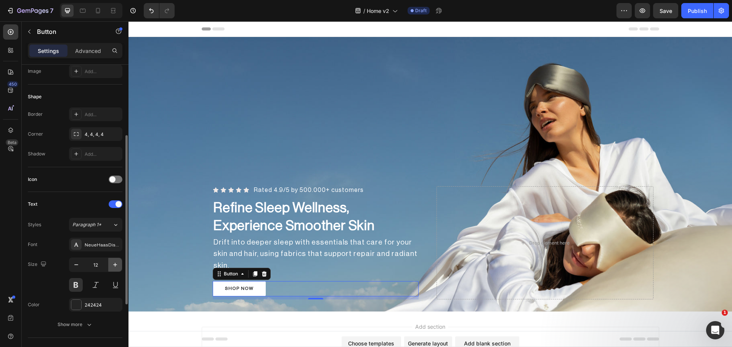
click at [113, 263] on icon "button" at bounding box center [115, 265] width 8 height 8
type input "14"
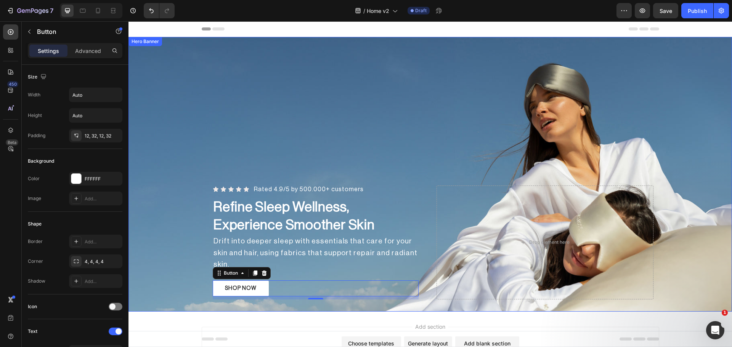
click at [347, 177] on div "Overlay" at bounding box center [431, 174] width 604 height 275
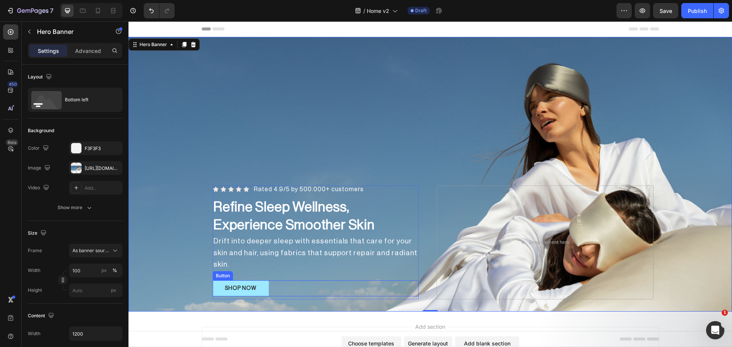
click at [258, 288] on button "SHOP NOW" at bounding box center [241, 289] width 56 height 16
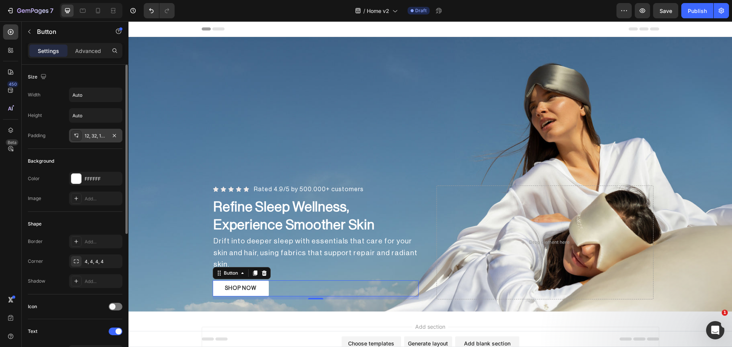
click at [74, 136] on icon at bounding box center [76, 136] width 6 height 6
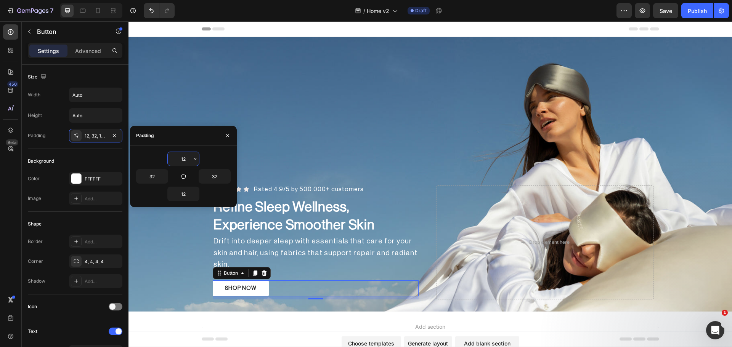
click at [190, 162] on input "12" at bounding box center [183, 159] width 31 height 14
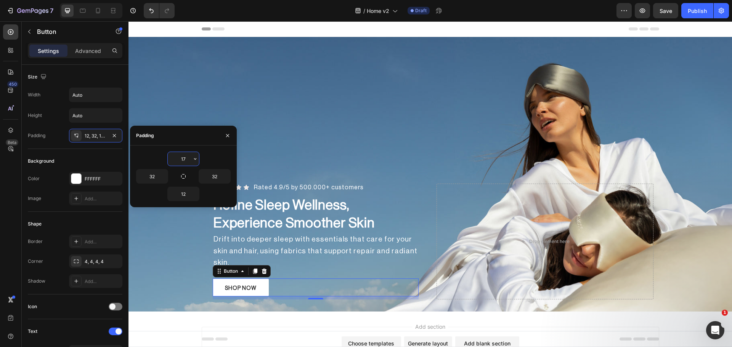
type input "17"
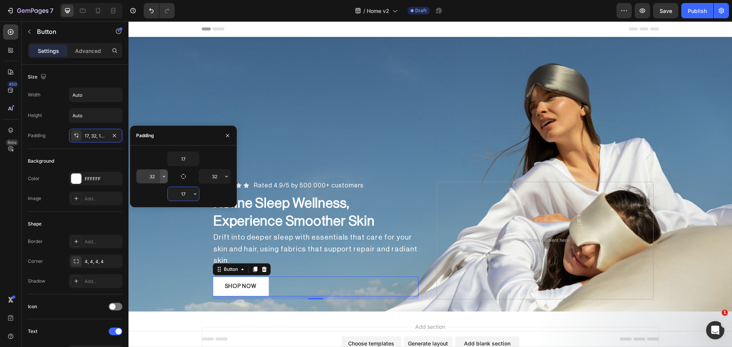
type input "17"
click at [162, 178] on icon "button" at bounding box center [164, 176] width 6 height 6
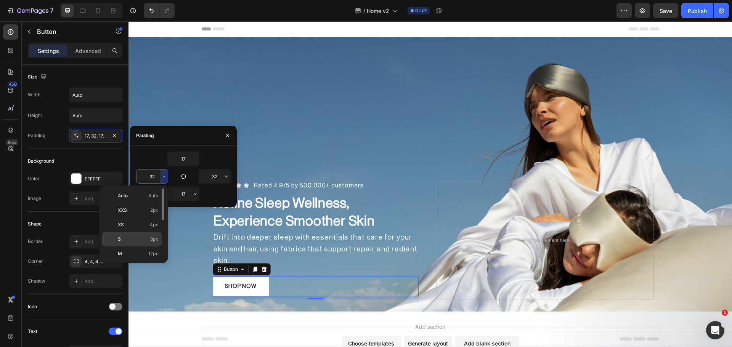
scroll to position [88, 0]
click at [149, 227] on span "48px" at bounding box center [152, 223] width 11 height 7
type input "48"
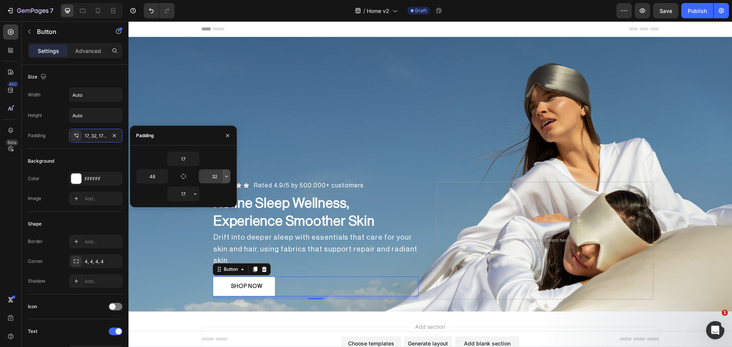
click at [226, 181] on button "button" at bounding box center [227, 177] width 8 height 14
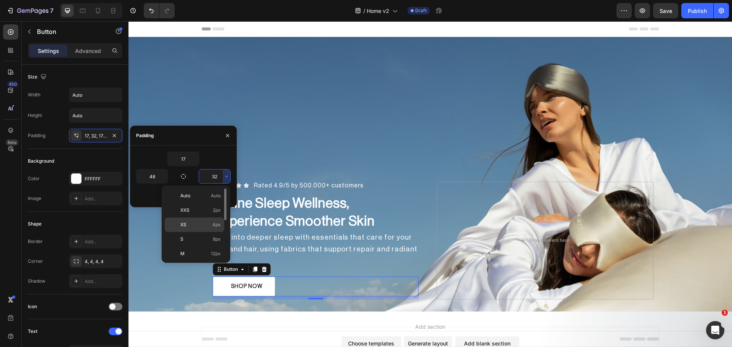
scroll to position [64, 0]
drag, startPoint x: 201, startPoint y: 249, endPoint x: 276, endPoint y: 199, distance: 90.7
click at [201, 249] on p "3XL 48px" at bounding box center [200, 248] width 40 height 7
type input "48"
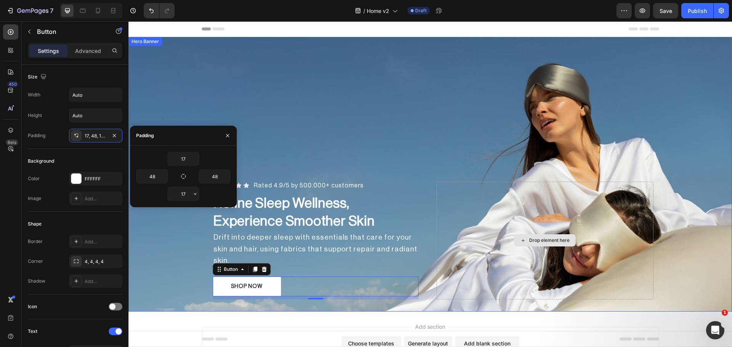
click at [440, 204] on div "Drop element here" at bounding box center [545, 241] width 217 height 118
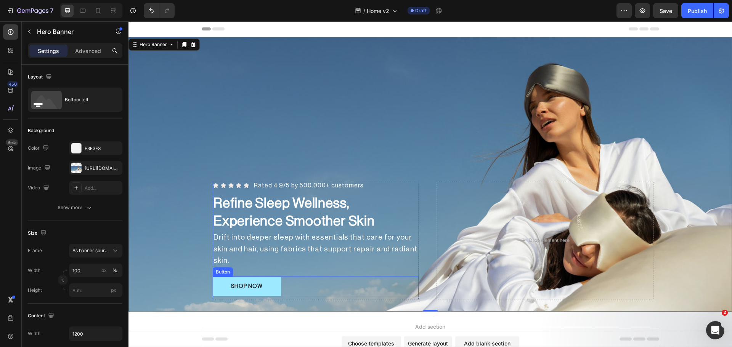
click at [265, 286] on button "SHOP NOW" at bounding box center [247, 287] width 68 height 20
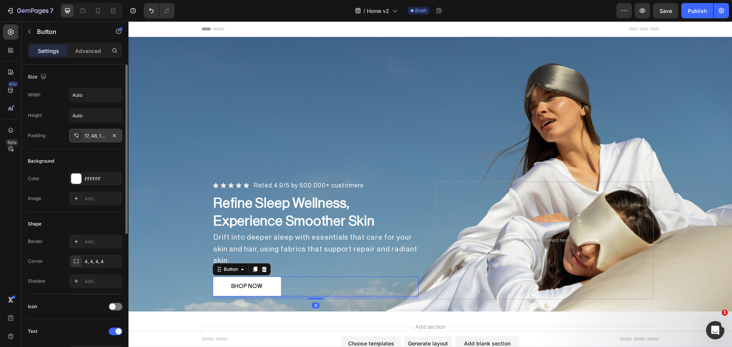
click at [81, 140] on div at bounding box center [76, 135] width 11 height 11
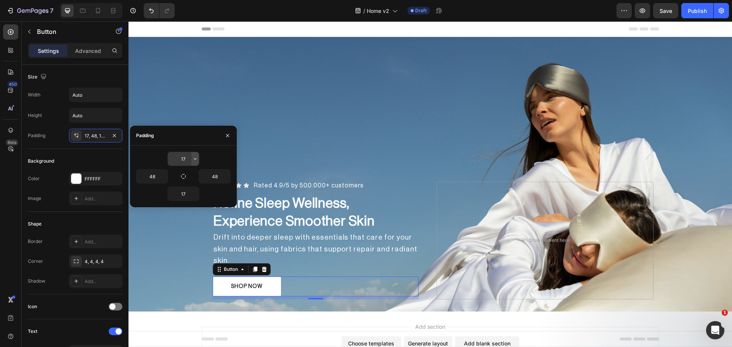
click at [193, 161] on icon "button" at bounding box center [195, 159] width 6 height 6
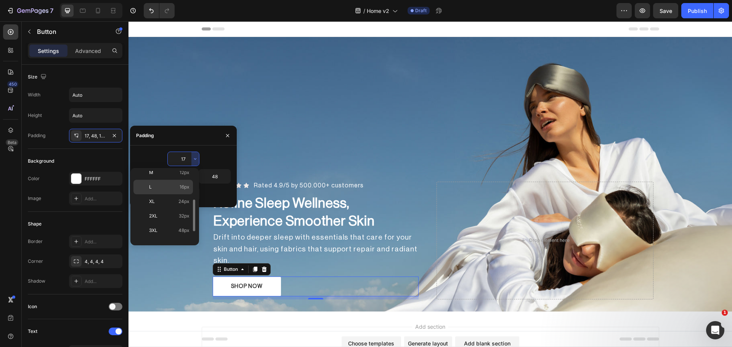
click at [183, 188] on span "16px" at bounding box center [185, 187] width 10 height 7
type input "16"
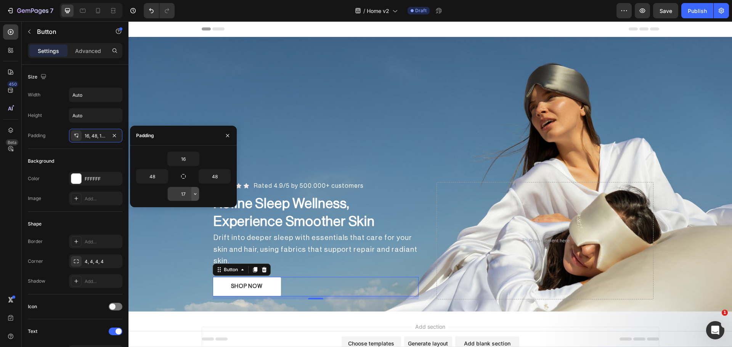
click at [195, 193] on icon "button" at bounding box center [195, 194] width 6 height 6
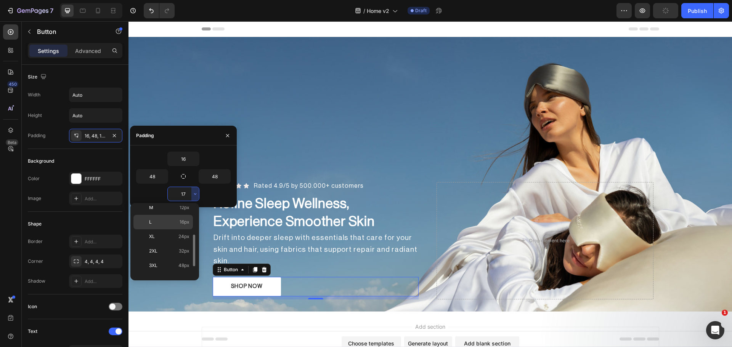
click at [169, 220] on p "L 16px" at bounding box center [169, 222] width 40 height 7
type input "16"
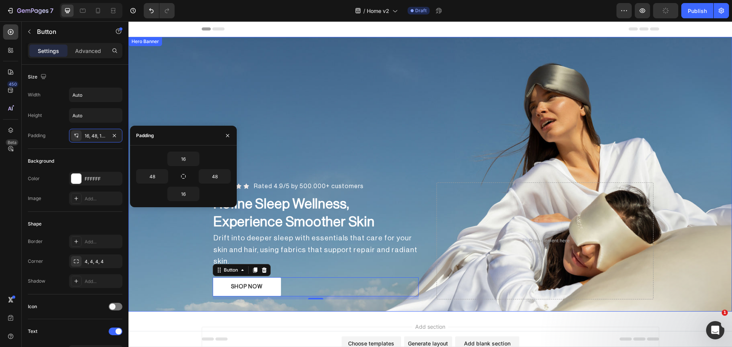
click at [421, 145] on div "Overlay" at bounding box center [431, 174] width 604 height 275
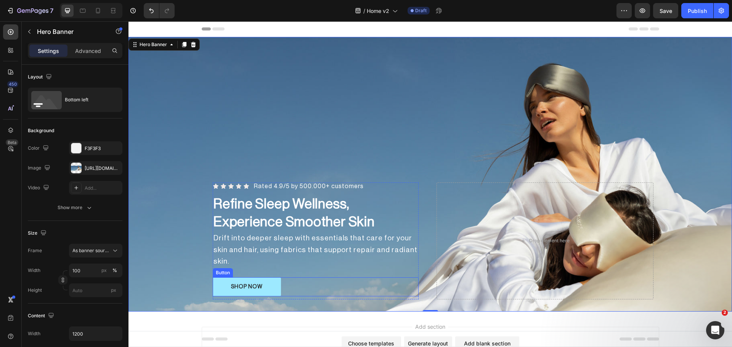
click at [270, 283] on button "SHOP NOW" at bounding box center [247, 287] width 68 height 19
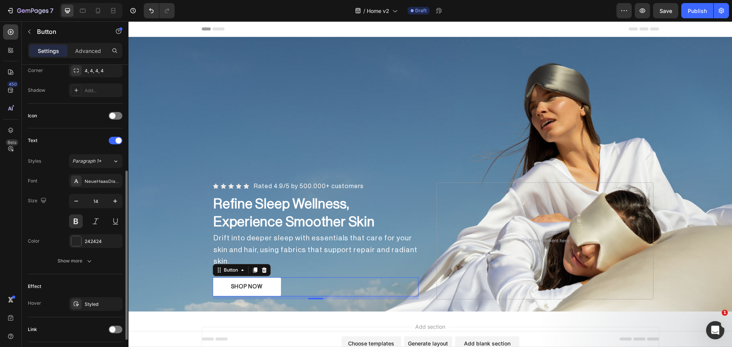
scroll to position [243, 0]
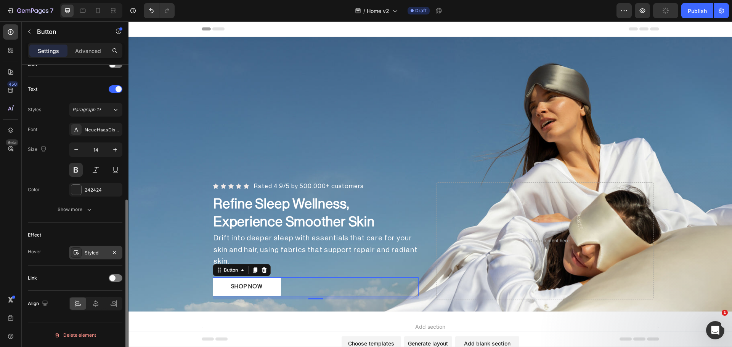
click at [73, 250] on div at bounding box center [76, 252] width 11 height 11
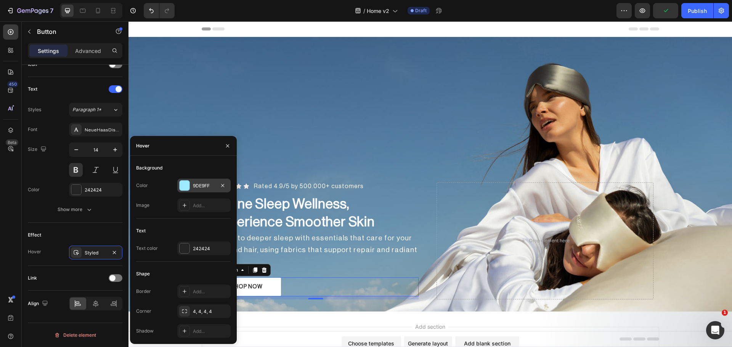
click at [184, 186] on div at bounding box center [185, 186] width 10 height 10
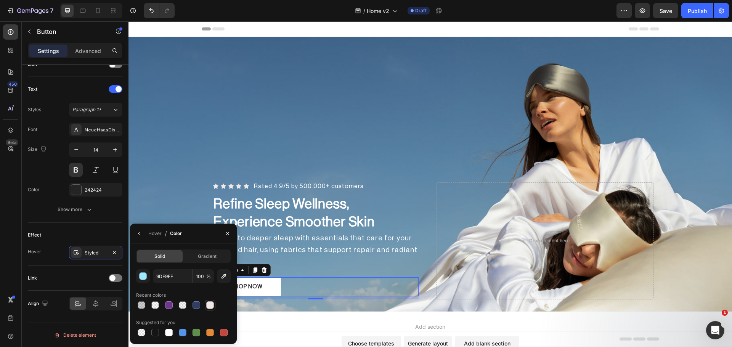
click at [213, 304] on div at bounding box center [210, 306] width 8 height 8
type input "F0E9E7"
click at [382, 190] on div "Icon Icon Icon Icon Icon Icon List Rated 4.9/5 by 500.000+ customers Heading Row" at bounding box center [316, 187] width 206 height 8
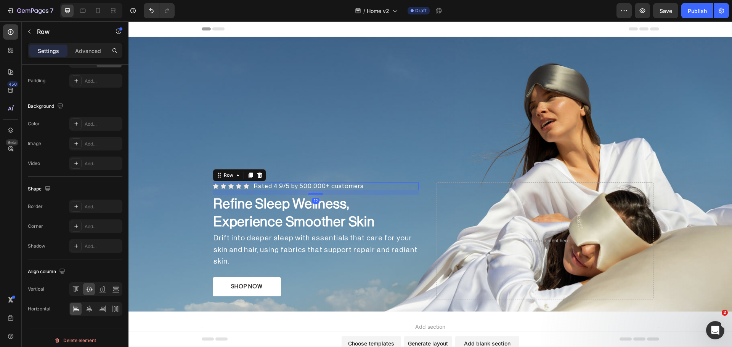
scroll to position [0, 0]
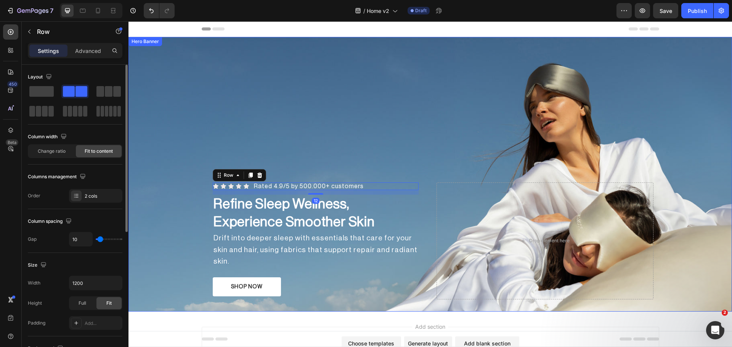
click at [443, 155] on div "Overlay" at bounding box center [431, 174] width 604 height 275
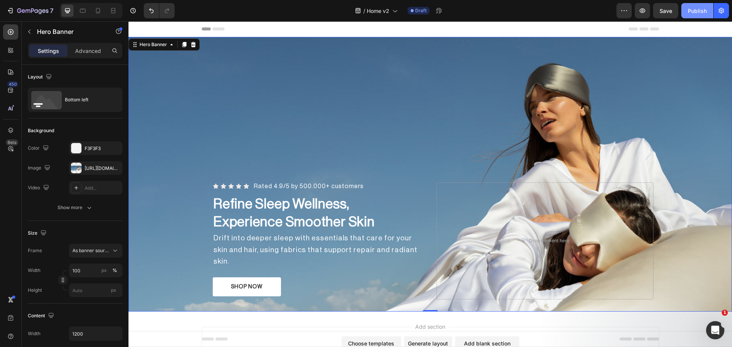
click at [693, 13] on div "Publish" at bounding box center [697, 11] width 19 height 8
click at [305, 220] on p "Refine Sleep Wellness, Experience Smoother Skin" at bounding box center [316, 214] width 204 height 36
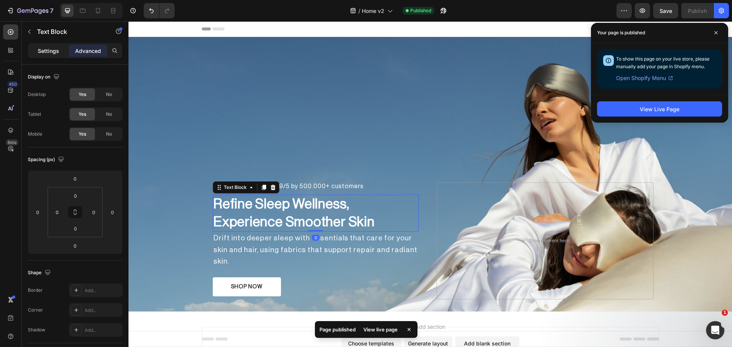
click at [47, 50] on p "Settings" at bounding box center [48, 51] width 21 height 8
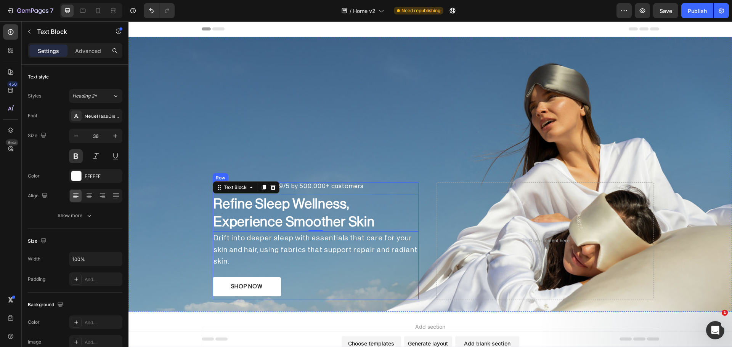
click at [275, 255] on p "Drift into deeper sleep with essentials that care for your skin and hair, using…" at bounding box center [316, 250] width 204 height 35
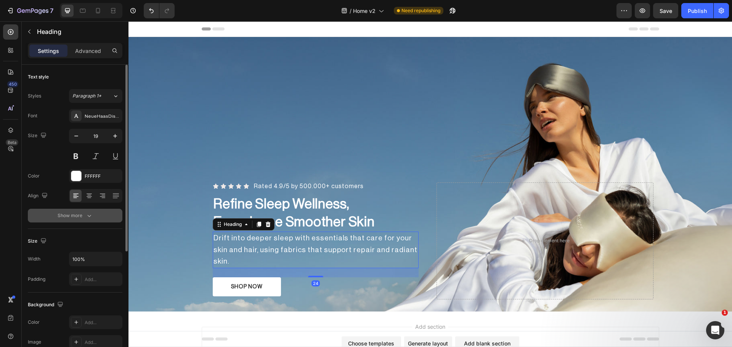
click at [69, 219] on div "Show more" at bounding box center [75, 216] width 35 height 8
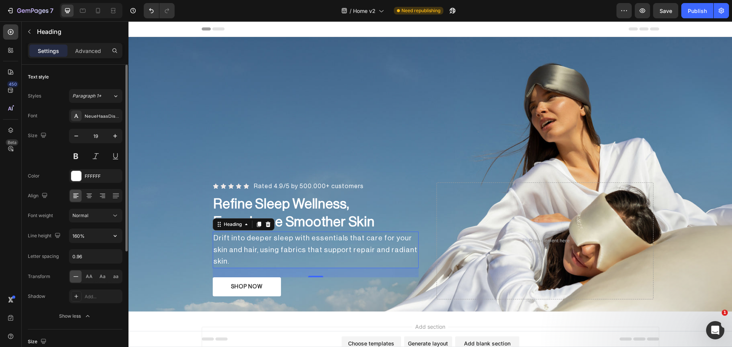
drag, startPoint x: 114, startPoint y: 232, endPoint x: 114, endPoint y: 244, distance: 11.8
click at [114, 233] on button "button" at bounding box center [115, 236] width 14 height 14
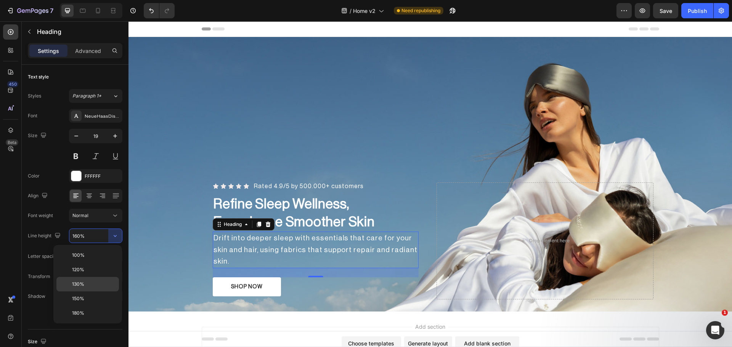
click at [91, 292] on div "130%" at bounding box center [87, 299] width 63 height 14
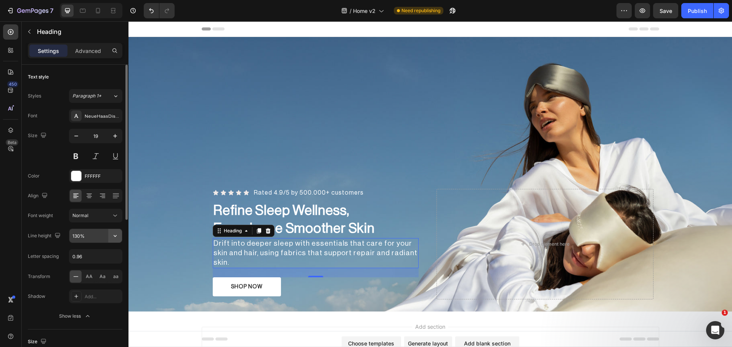
click at [113, 236] on icon "button" at bounding box center [115, 236] width 8 height 8
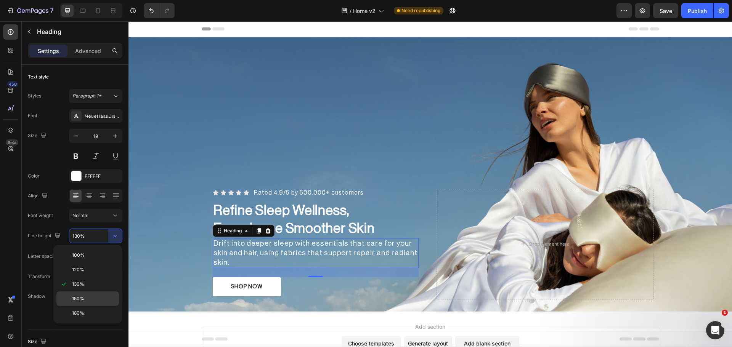
click at [86, 297] on p "150%" at bounding box center [93, 299] width 43 height 7
type input "150%"
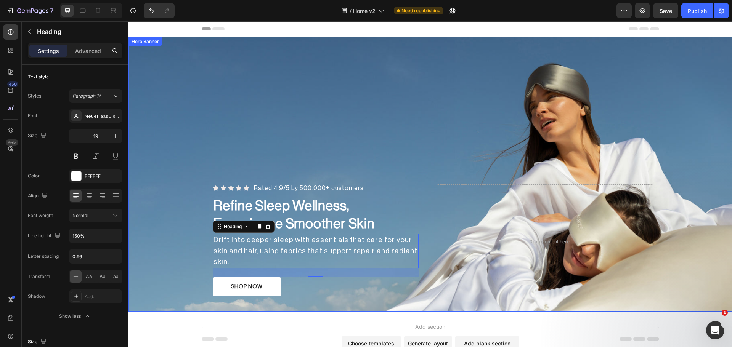
click at [507, 166] on div "Overlay" at bounding box center [431, 174] width 604 height 275
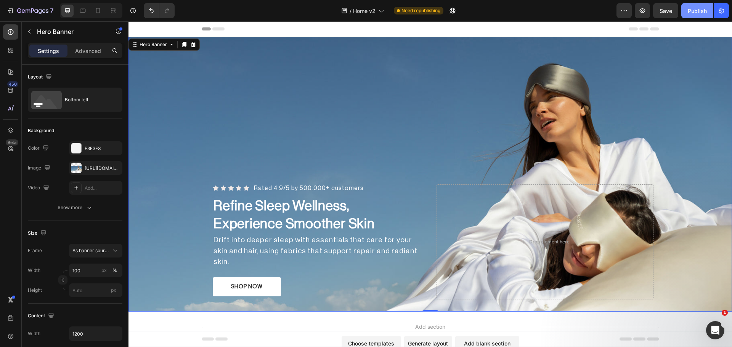
click at [704, 7] on div "Publish" at bounding box center [697, 11] width 19 height 8
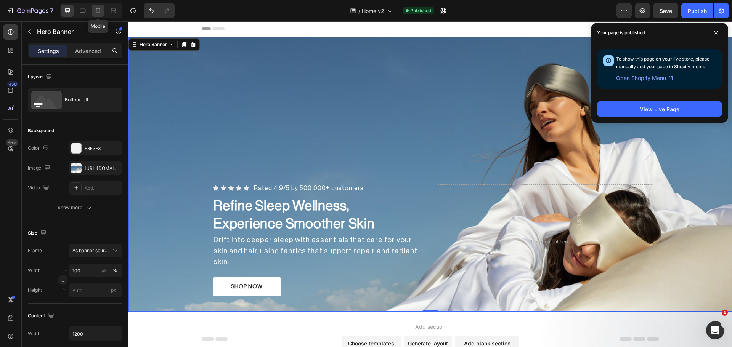
click at [98, 12] on icon at bounding box center [98, 10] width 4 height 5
type input "100%"
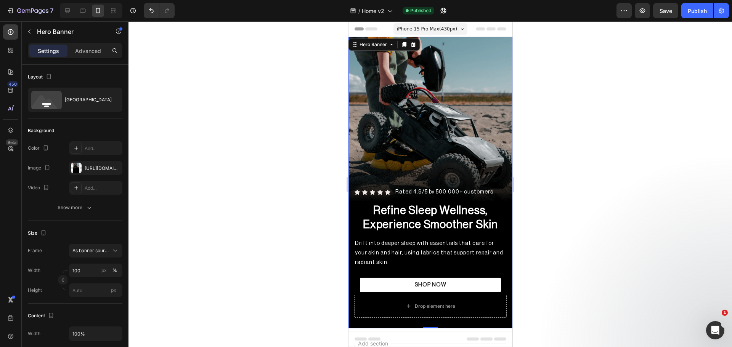
click at [429, 93] on div "Overlay" at bounding box center [430, 183] width 164 height 292
click at [79, 169] on div at bounding box center [76, 168] width 11 height 11
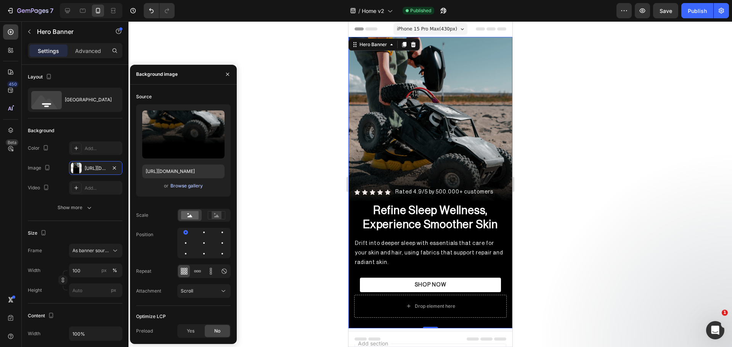
click at [198, 187] on div "Browse gallery" at bounding box center [186, 186] width 32 height 7
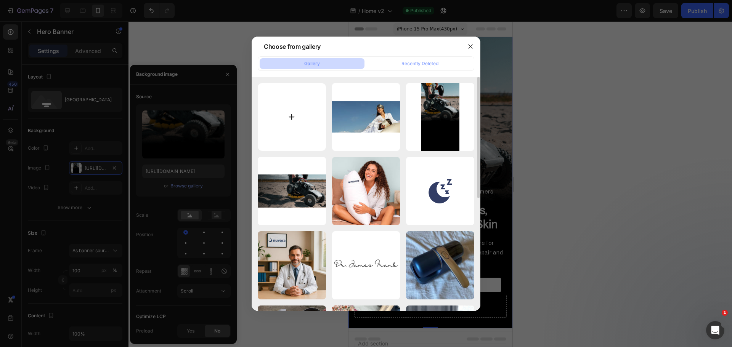
click at [289, 117] on input "file" at bounding box center [292, 117] width 68 height 68
type input "C:\fakepath\Dore_Rose_Silk_1_1500x1500.webp"
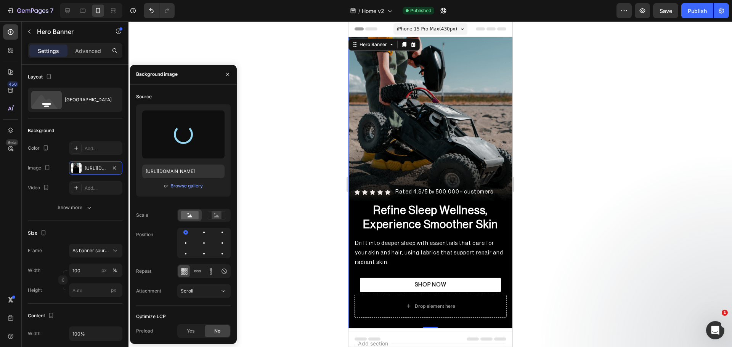
type input "https://cdn.shopify.com/s/files/1/0931/0480/0127/files/gempages_576690581959344…"
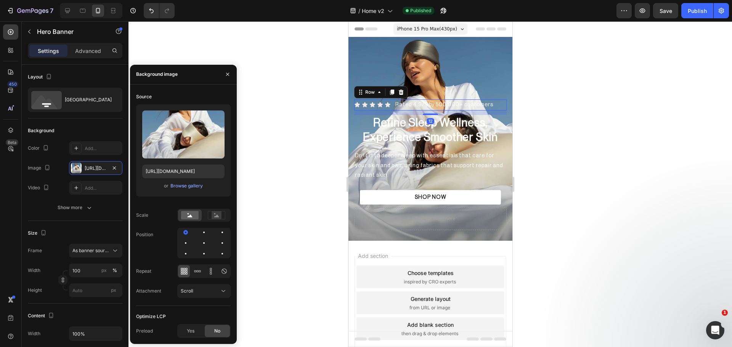
click at [492, 100] on div "Icon Icon Icon Icon Icon Icon List Rated 4.9/5 by 500.000+ customers Heading Ro…" at bounding box center [430, 105] width 153 height 11
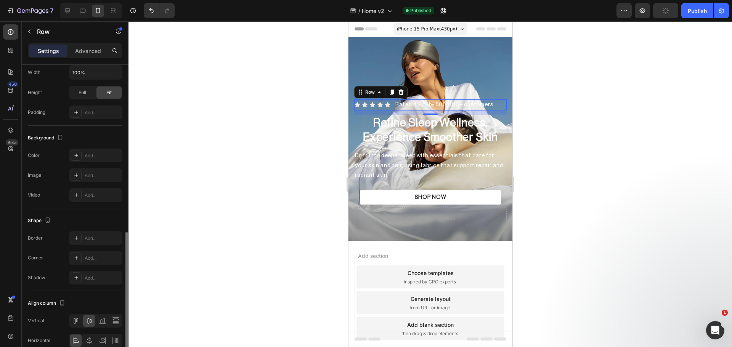
scroll to position [228, 0]
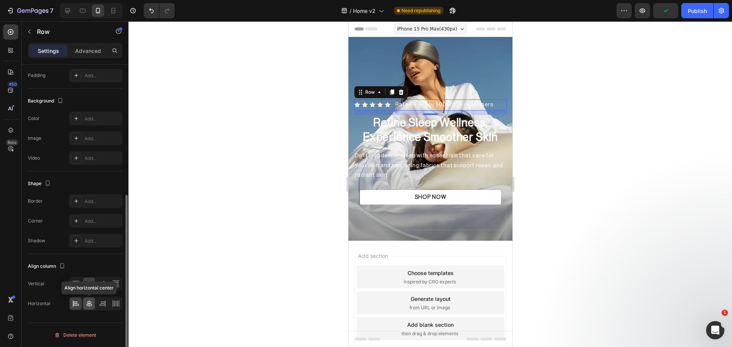
click at [88, 303] on icon at bounding box center [89, 304] width 8 height 8
click at [572, 151] on div at bounding box center [431, 184] width 604 height 326
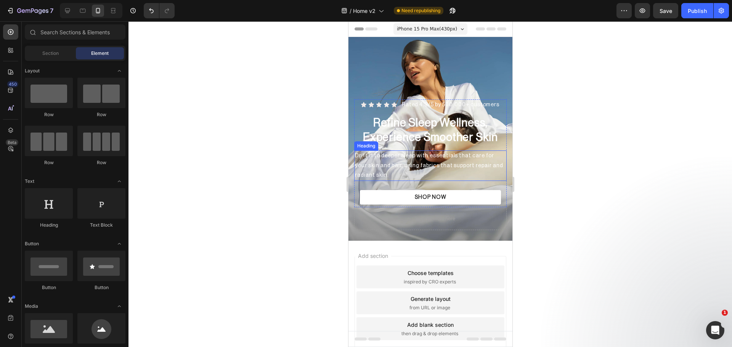
click at [437, 163] on p "Drift into deeper sleep with essentials that care for your skin and hair, using…" at bounding box center [430, 165] width 151 height 29
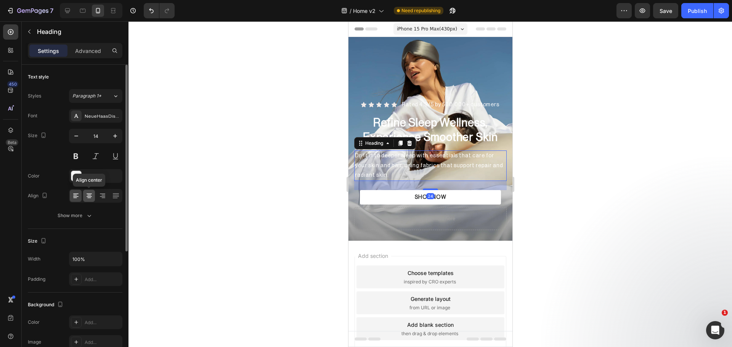
click at [90, 196] on icon at bounding box center [89, 196] width 5 height 1
click at [693, 165] on div at bounding box center [431, 184] width 604 height 326
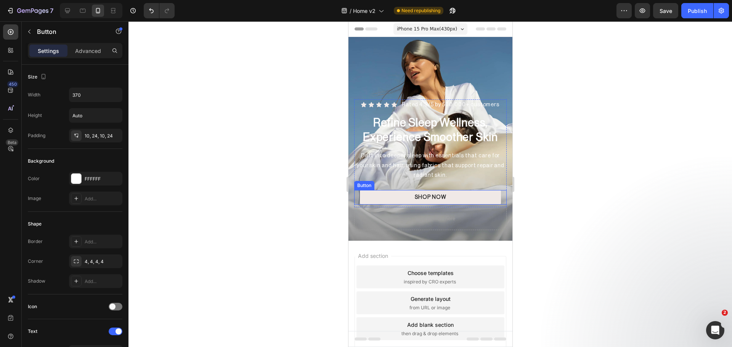
click at [448, 195] on button "SHOP NOW" at bounding box center [430, 197] width 141 height 14
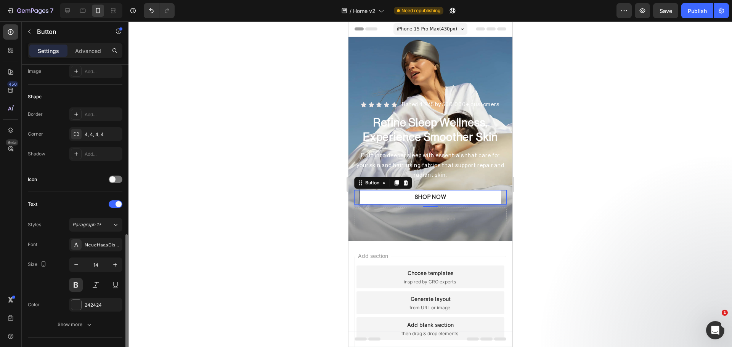
scroll to position [191, 0]
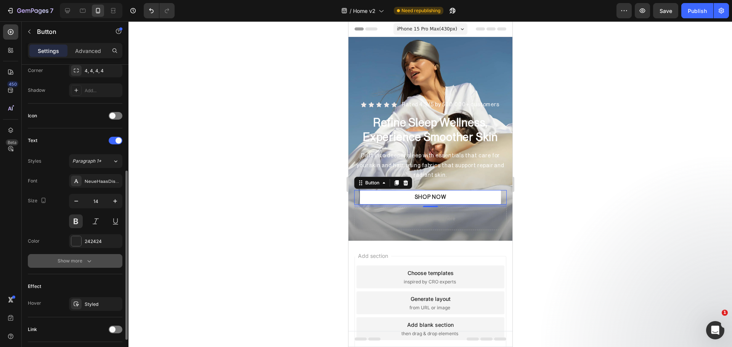
click at [89, 264] on icon "button" at bounding box center [89, 261] width 8 height 8
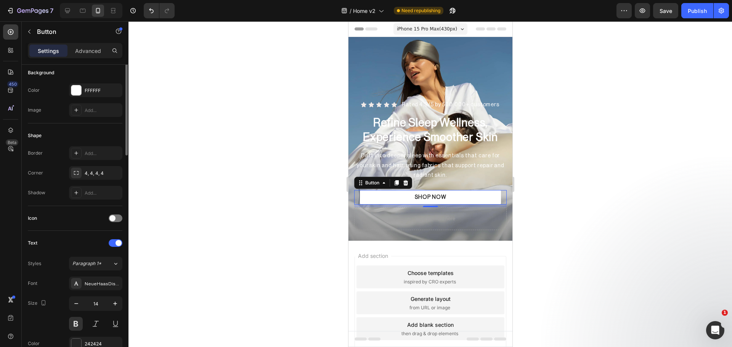
scroll to position [0, 0]
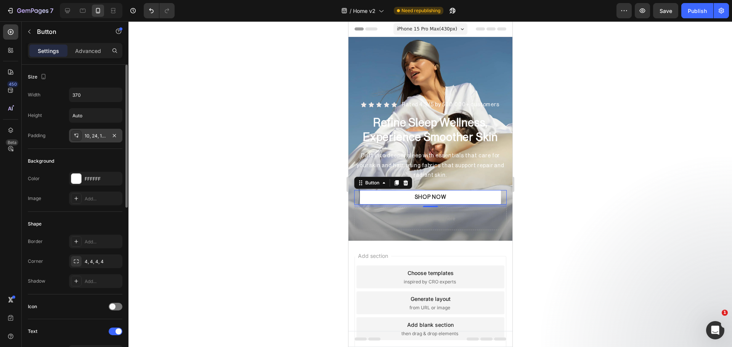
click at [76, 138] on icon at bounding box center [76, 136] width 6 height 6
click at [118, 94] on icon "button" at bounding box center [115, 95] width 8 height 8
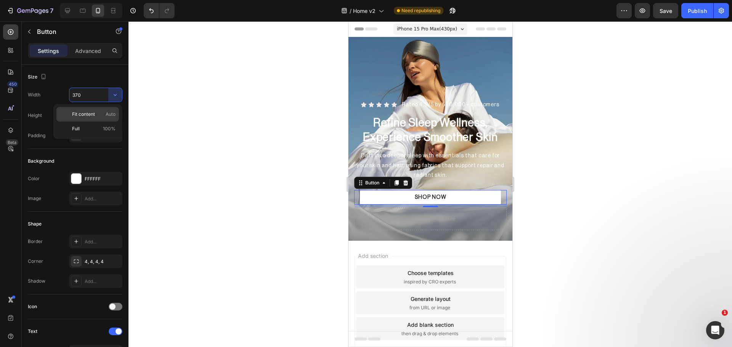
click at [93, 116] on span "Fit content" at bounding box center [83, 114] width 23 height 7
type input "Auto"
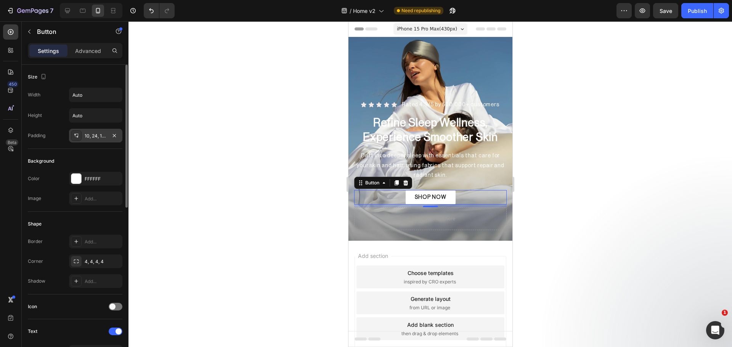
click at [99, 139] on div "10, 24, 10, 24" at bounding box center [96, 136] width 22 height 7
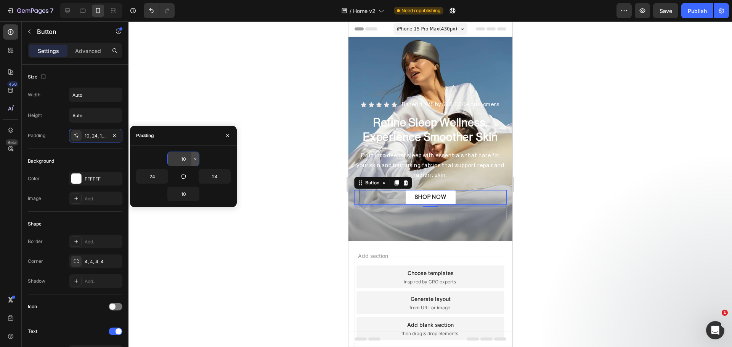
click at [194, 160] on icon "button" at bounding box center [195, 159] width 6 height 6
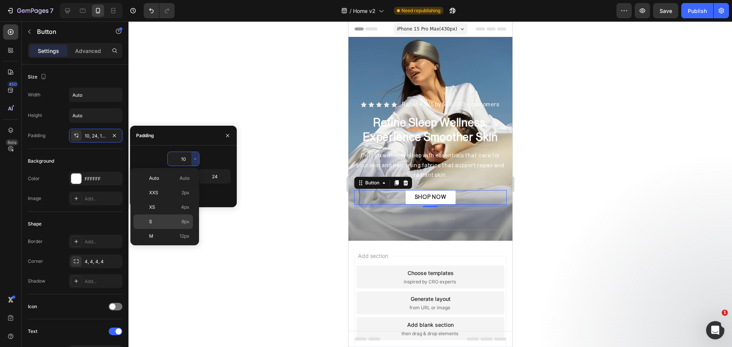
scroll to position [64, 0]
click at [167, 194] on div "L 16px" at bounding box center [162, 201] width 59 height 14
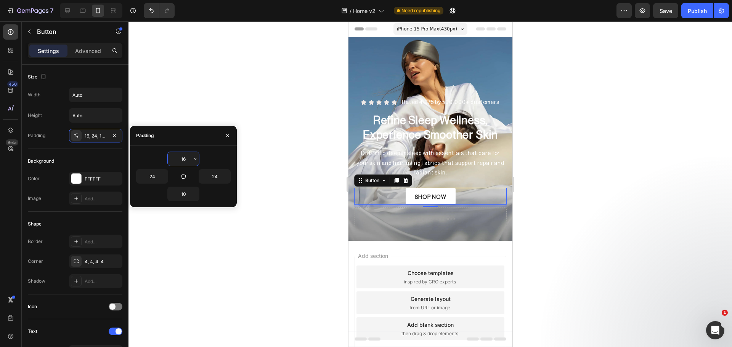
click at [185, 160] on input "16" at bounding box center [183, 159] width 31 height 14
type input "14"
click at [182, 198] on input "10" at bounding box center [183, 194] width 31 height 14
type input "14"
click at [218, 175] on input "24" at bounding box center [214, 177] width 31 height 14
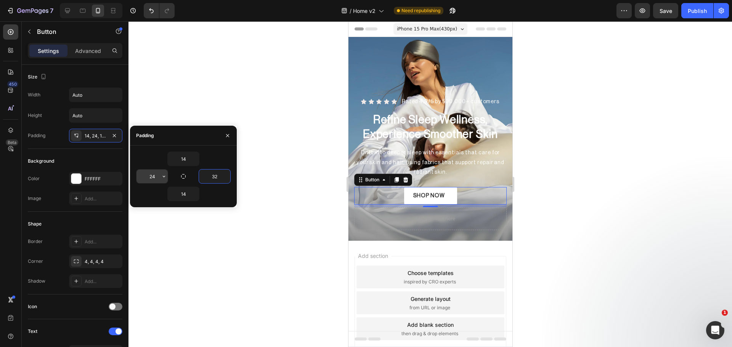
type input "32"
click at [154, 175] on input "24" at bounding box center [152, 177] width 31 height 14
type input "40"
click at [215, 172] on input "32" at bounding box center [214, 177] width 31 height 14
type input "40"
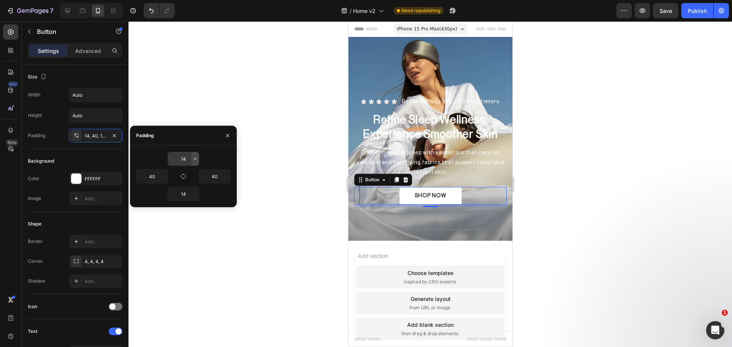
click at [195, 159] on icon "button" at bounding box center [195, 159] width 6 height 6
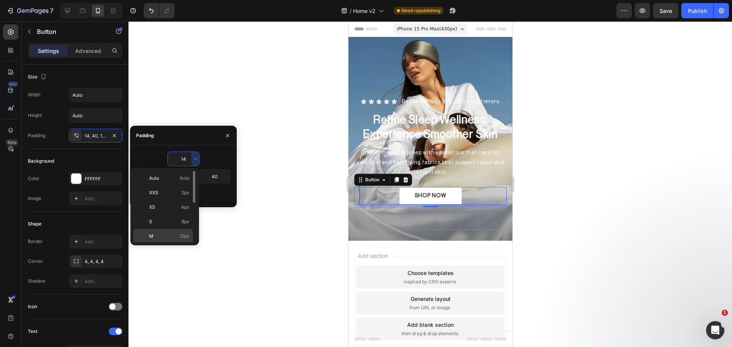
click at [177, 236] on p "M 12px" at bounding box center [169, 236] width 40 height 7
type input "12"
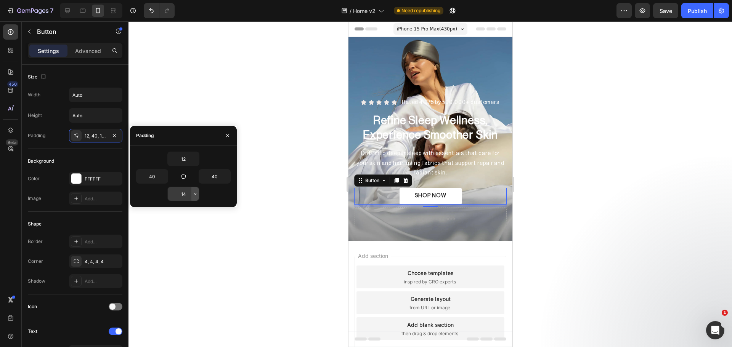
click at [194, 193] on icon "button" at bounding box center [195, 194] width 6 height 6
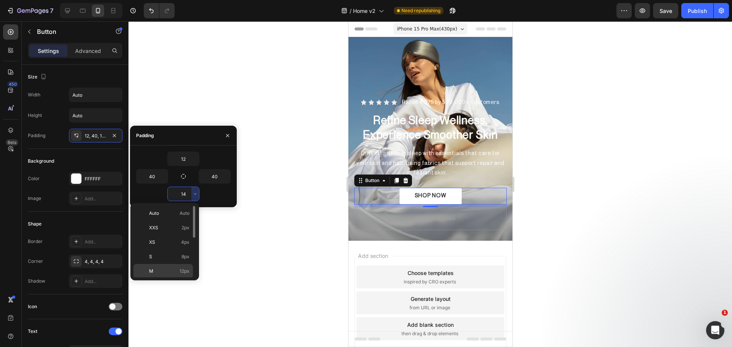
click at [177, 279] on div "M 12px" at bounding box center [162, 286] width 59 height 14
type input "12"
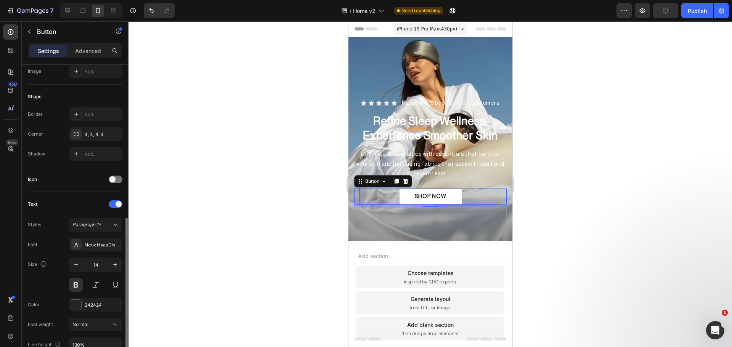
scroll to position [191, 0]
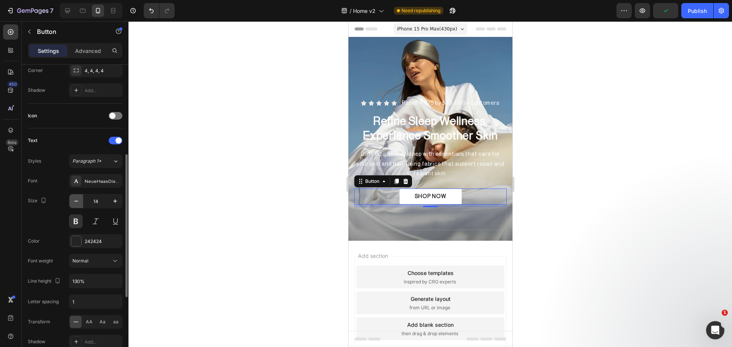
click at [80, 201] on button "button" at bounding box center [76, 201] width 14 height 14
type input "12"
click at [275, 198] on div at bounding box center [431, 184] width 604 height 326
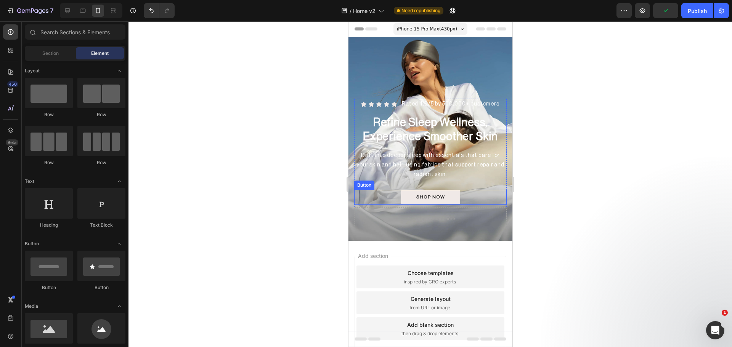
click at [442, 194] on button "SHOP NOW" at bounding box center [430, 197] width 59 height 15
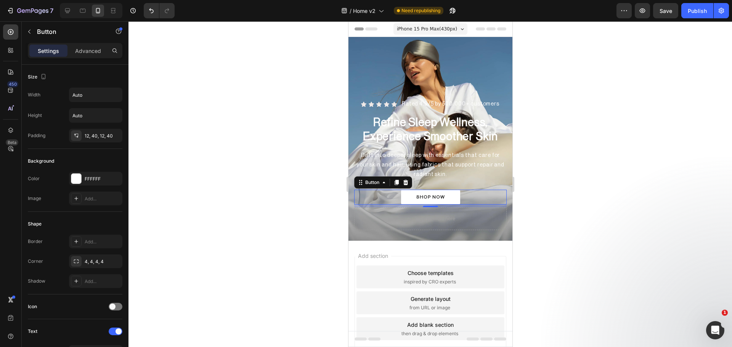
click at [576, 210] on div at bounding box center [431, 184] width 604 height 326
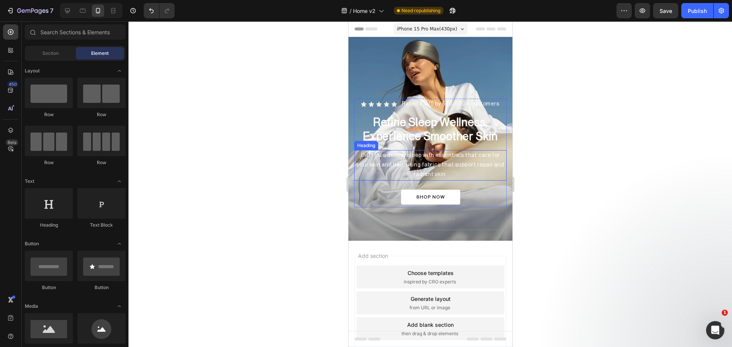
click at [404, 156] on p "Drift into deeper sleep with essentials that care for your skin and hair, using…" at bounding box center [430, 165] width 151 height 29
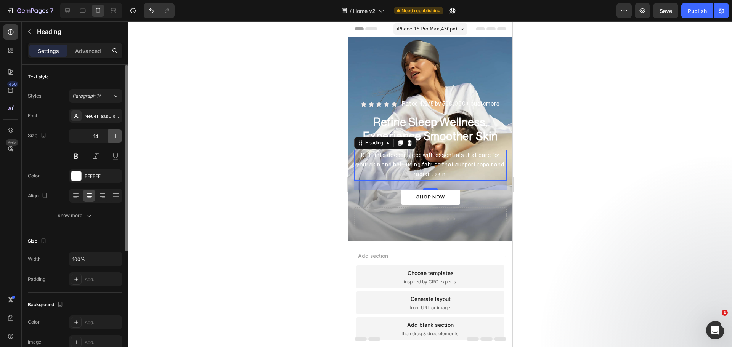
click at [114, 141] on button "button" at bounding box center [115, 136] width 14 height 14
type input "15"
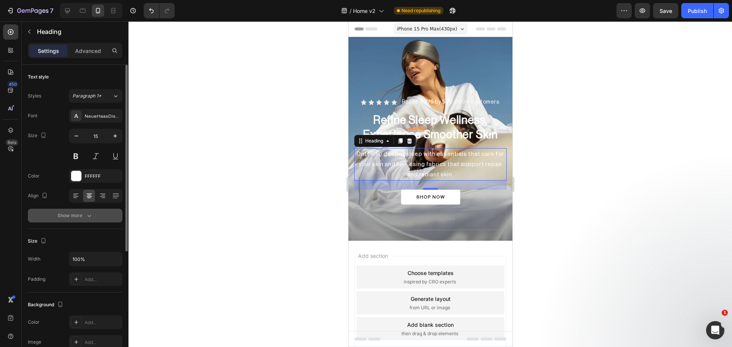
click at [87, 215] on icon "button" at bounding box center [89, 216] width 8 height 8
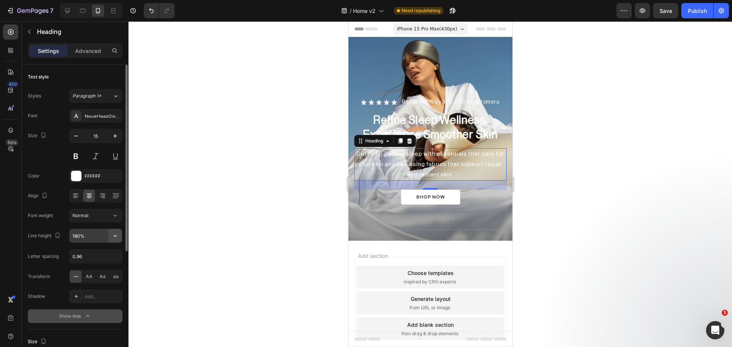
click at [114, 236] on icon "button" at bounding box center [115, 236] width 8 height 8
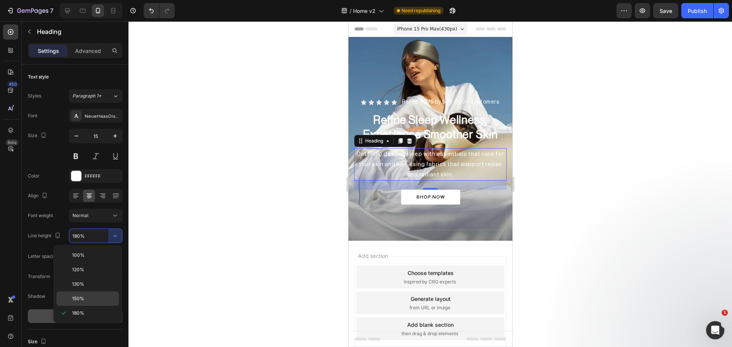
click at [84, 304] on div "150%" at bounding box center [87, 299] width 63 height 14
type input "150%"
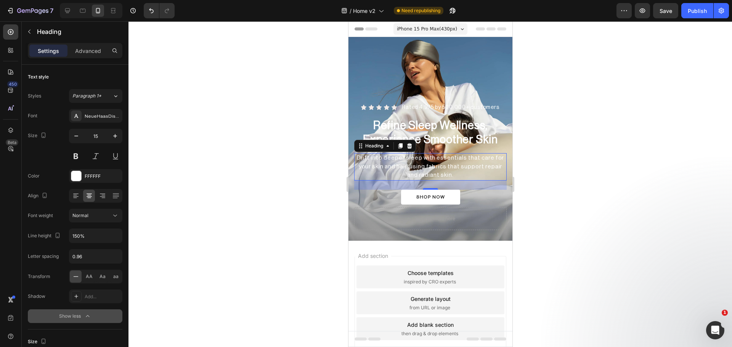
click at [255, 252] on div at bounding box center [431, 184] width 604 height 326
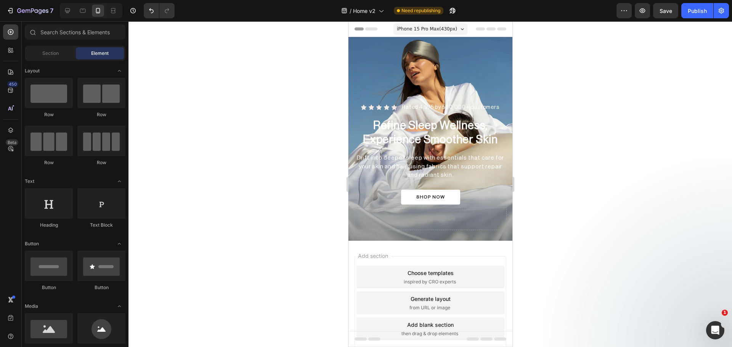
click at [621, 204] on div at bounding box center [431, 184] width 604 height 326
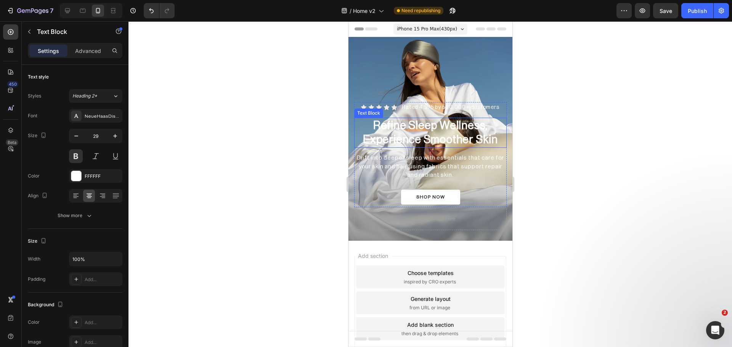
click at [436, 122] on p "Refine Sleep Wellness, Experience Smoother Skin" at bounding box center [430, 133] width 151 height 29
drag, startPoint x: 412, startPoint y: 125, endPoint x: 620, endPoint y: 159, distance: 211.3
click at [487, 103] on p "Rated 4.9/5 by 500.000+ customers" at bounding box center [451, 108] width 98 height 10
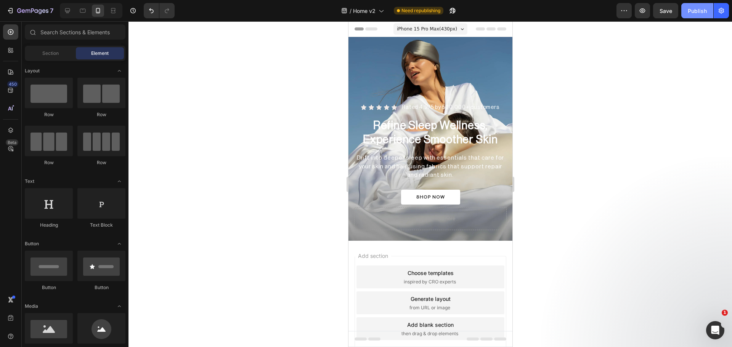
click at [688, 15] on button "Publish" at bounding box center [697, 10] width 32 height 15
click at [358, 53] on div "Overlay" at bounding box center [430, 139] width 164 height 204
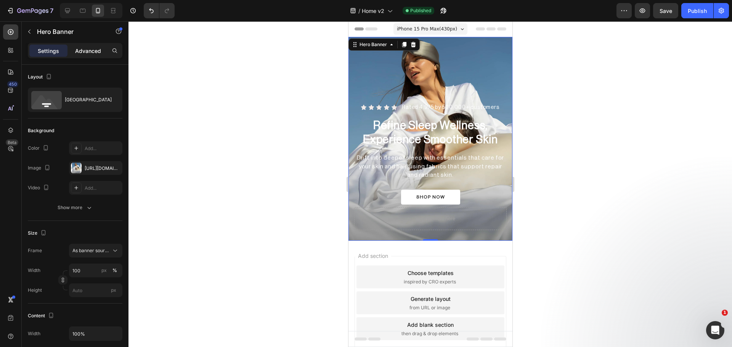
click at [88, 54] on p "Advanced" at bounding box center [88, 51] width 26 height 8
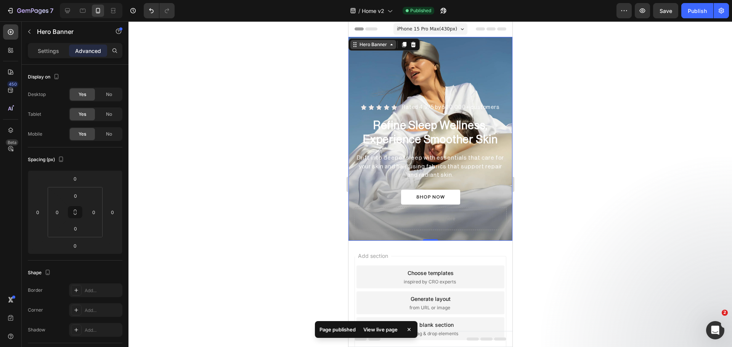
click at [371, 47] on div "Hero Banner" at bounding box center [373, 44] width 31 height 7
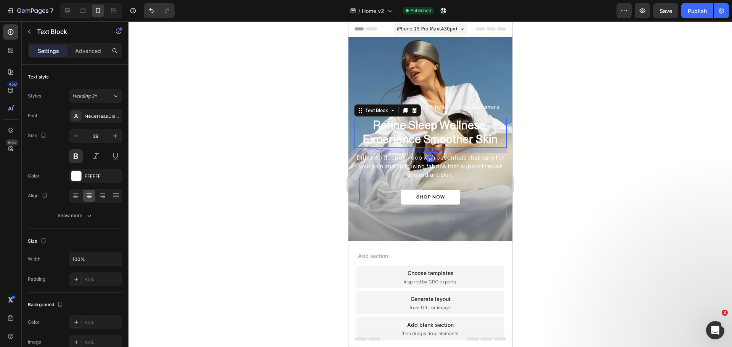
click at [376, 120] on p "Refine Sleep Wellness, Experience Smoother Skin" at bounding box center [430, 133] width 151 height 29
click at [376, 107] on div "Text Block" at bounding box center [376, 110] width 26 height 7
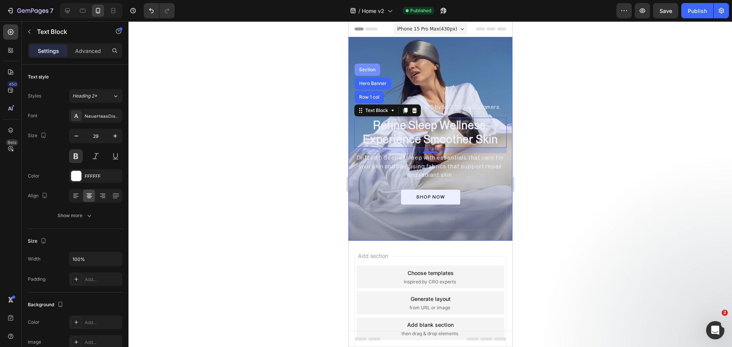
click at [367, 67] on div "Section" at bounding box center [367, 70] width 26 height 12
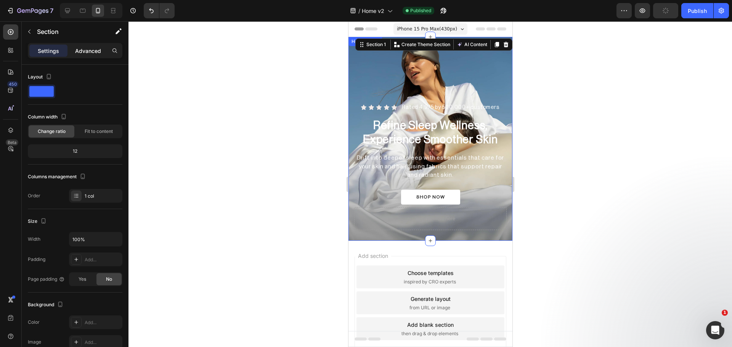
click at [96, 53] on p "Advanced" at bounding box center [88, 51] width 26 height 8
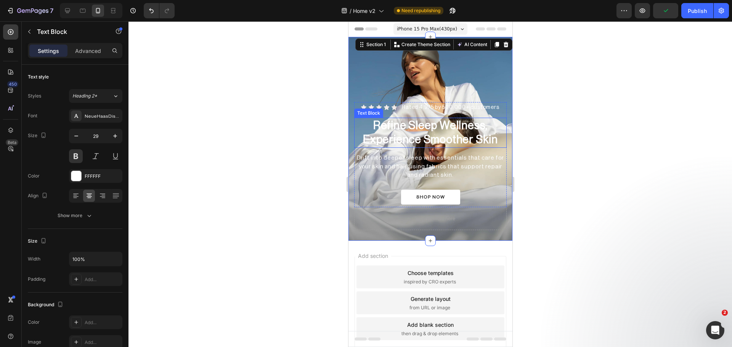
click at [365, 119] on p "Refine Sleep Wellness, Experience Smoother Skin" at bounding box center [430, 133] width 151 height 29
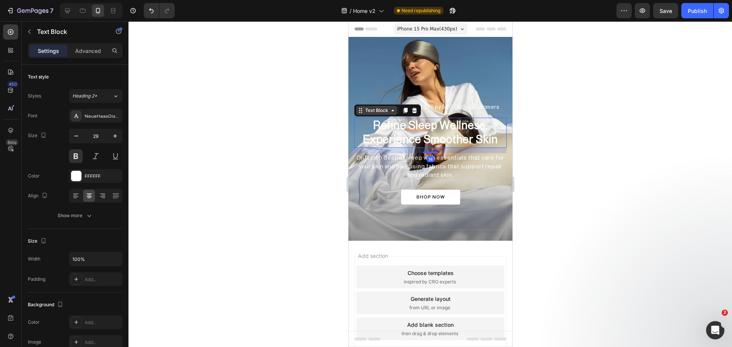
click at [371, 107] on div "Text Block" at bounding box center [376, 110] width 26 height 7
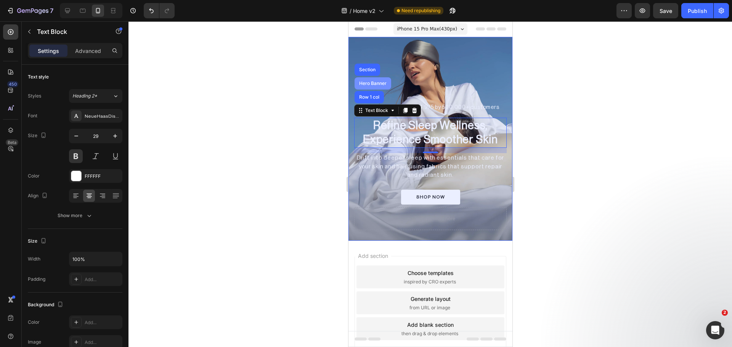
click at [374, 81] on div "Hero Banner" at bounding box center [372, 83] width 31 height 5
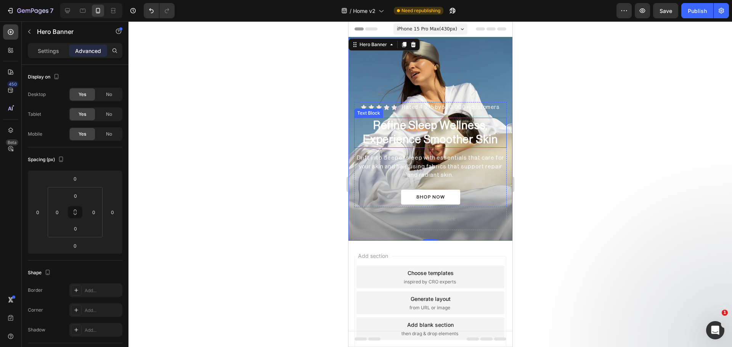
click at [388, 128] on p "Refine Sleep Wellness, Experience Smoother Skin" at bounding box center [430, 133] width 151 height 29
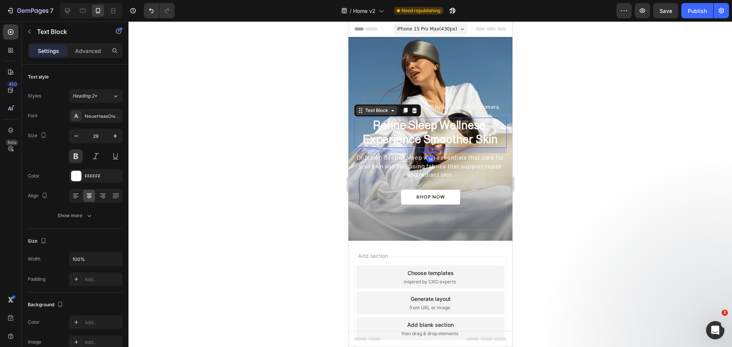
click at [378, 107] on div "Text Block" at bounding box center [376, 110] width 26 height 7
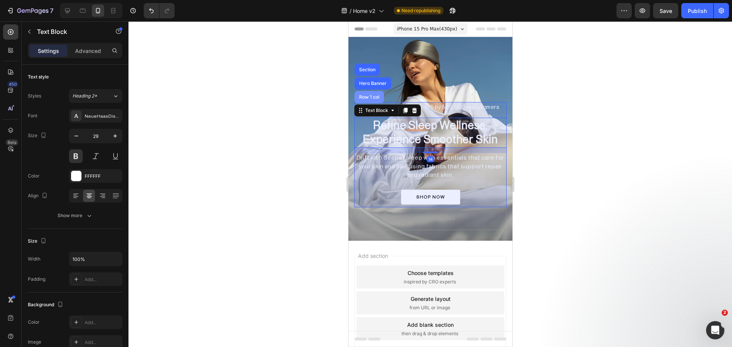
click at [374, 95] on div "Row 1 col" at bounding box center [368, 97] width 23 height 5
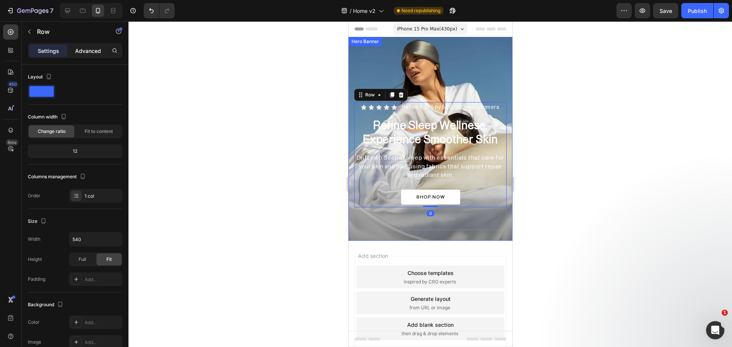
click at [94, 50] on p "Advanced" at bounding box center [88, 51] width 26 height 8
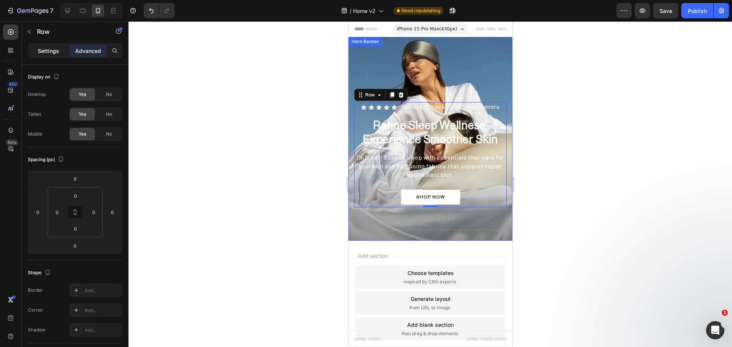
click at [59, 53] on div "Settings" at bounding box center [48, 51] width 38 height 12
click at [352, 208] on div "Icon Icon Icon Icon Icon Icon List Rated 4.9/5 by 500.000+ customers Heading Ro…" at bounding box center [430, 167] width 164 height 150
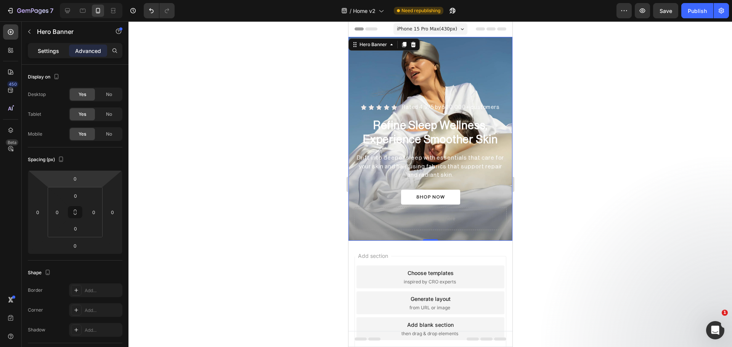
click at [51, 52] on p "Settings" at bounding box center [48, 51] width 21 height 8
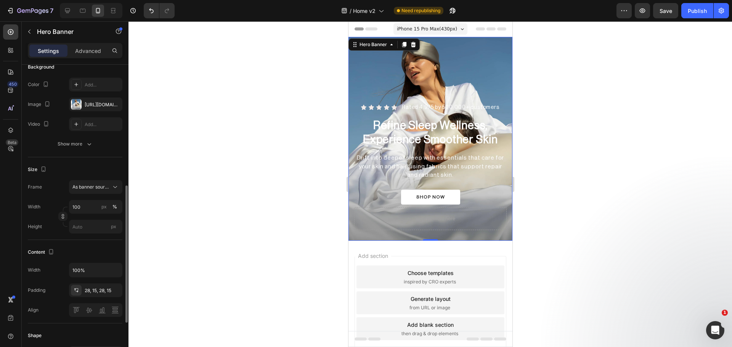
scroll to position [127, 0]
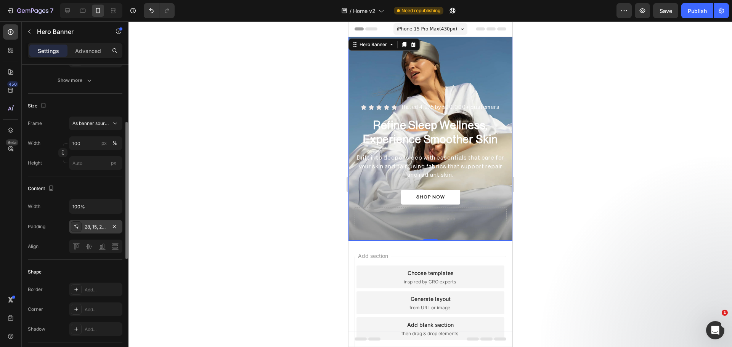
click at [79, 228] on icon at bounding box center [76, 227] width 6 height 6
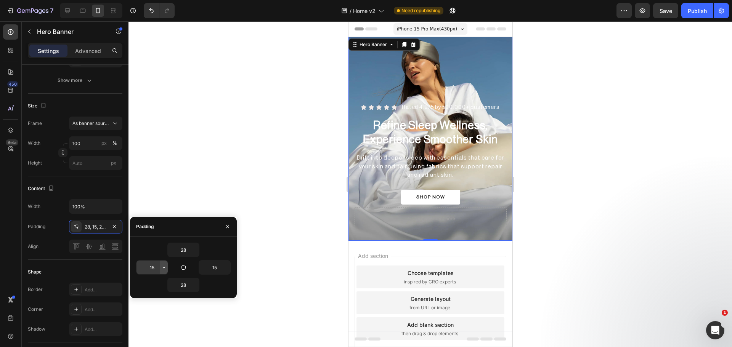
click at [165, 269] on icon "button" at bounding box center [164, 268] width 6 height 6
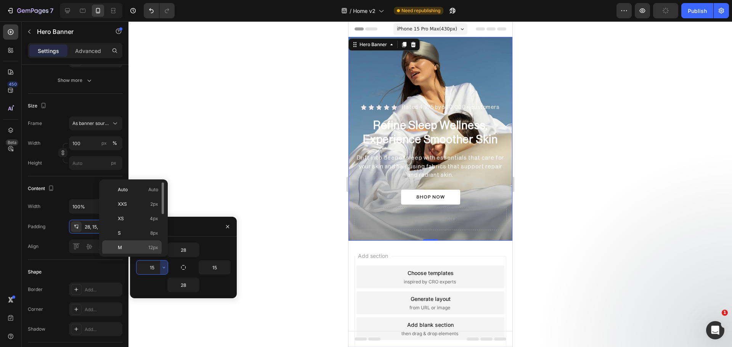
click at [153, 246] on span "12px" at bounding box center [153, 247] width 10 height 7
type input "12"
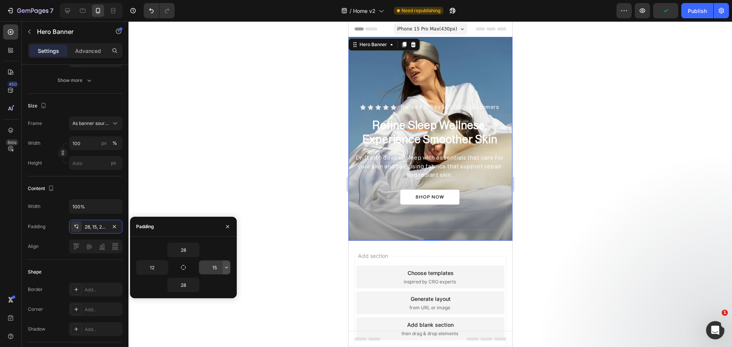
click at [225, 272] on button "button" at bounding box center [227, 268] width 8 height 14
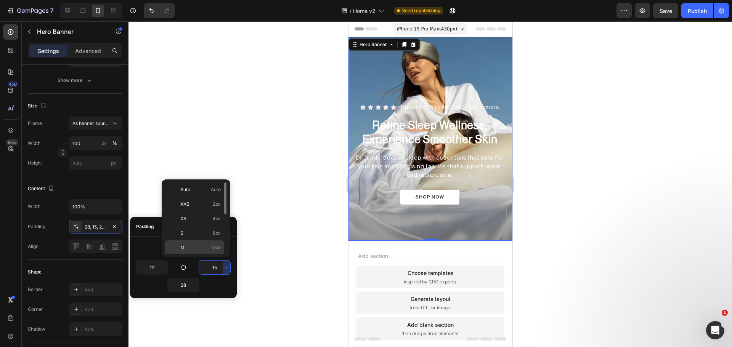
click at [208, 249] on p "M 12px" at bounding box center [200, 247] width 40 height 7
type input "12"
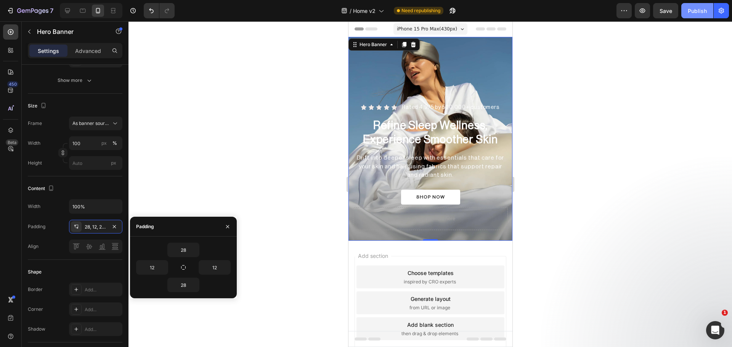
click at [702, 5] on button "Publish" at bounding box center [697, 10] width 32 height 15
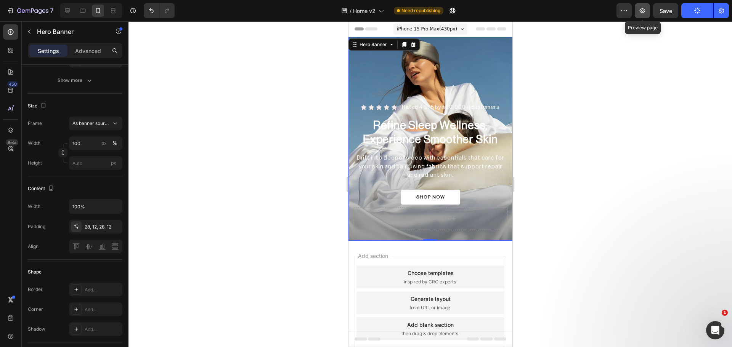
click at [645, 11] on icon "button" at bounding box center [643, 10] width 6 height 5
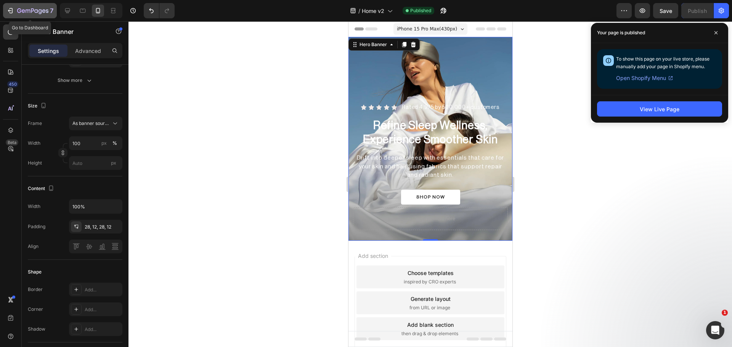
click at [29, 13] on icon "button" at bounding box center [32, 11] width 31 height 6
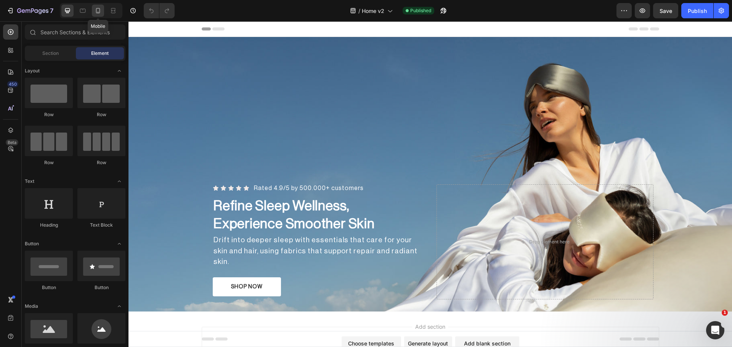
click at [95, 7] on icon at bounding box center [98, 11] width 8 height 8
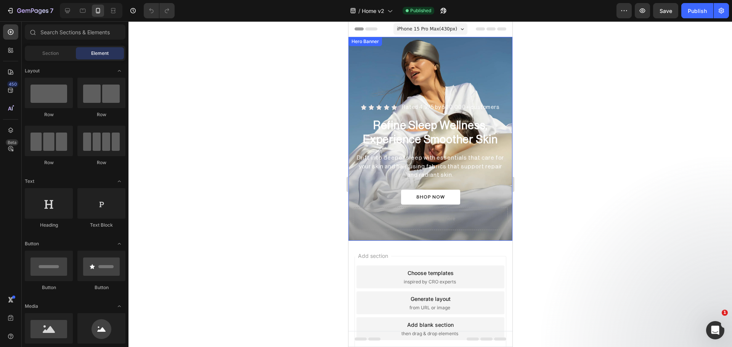
click at [358, 53] on div "Overlay" at bounding box center [430, 139] width 164 height 204
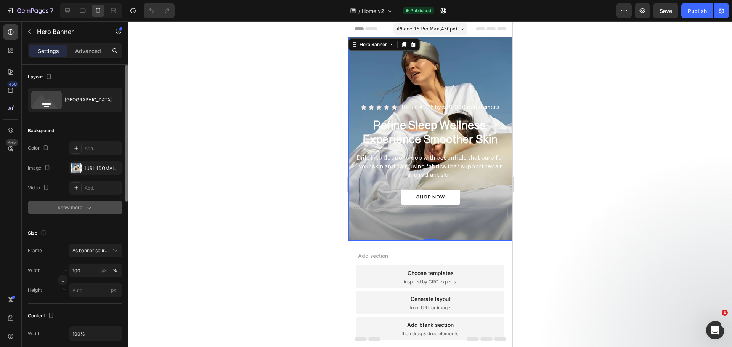
click at [65, 207] on div "Show more" at bounding box center [75, 208] width 35 height 8
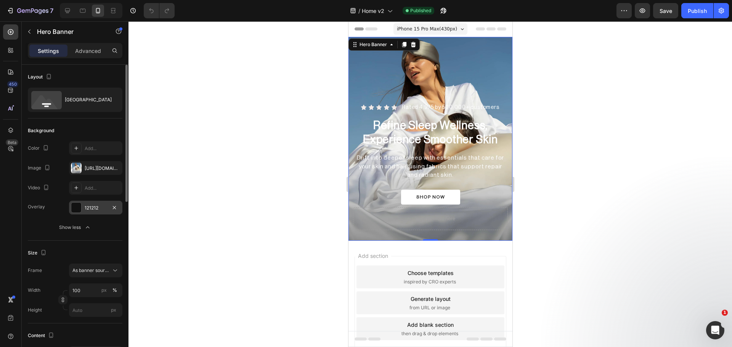
click at [74, 207] on div at bounding box center [76, 208] width 10 height 10
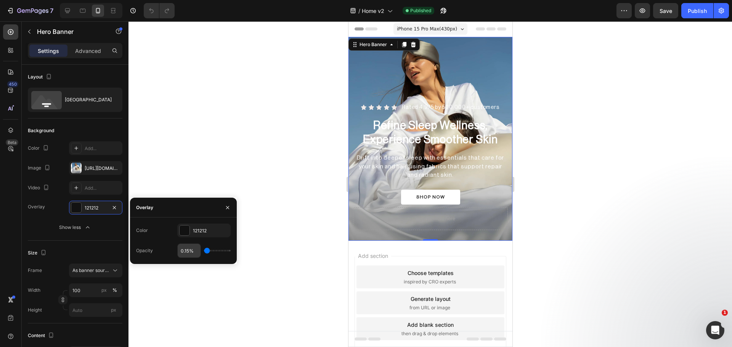
click at [185, 254] on input "0.15%" at bounding box center [189, 251] width 23 height 14
type input "1.15%"
type input "1"
type input "2.15%"
type input "2"
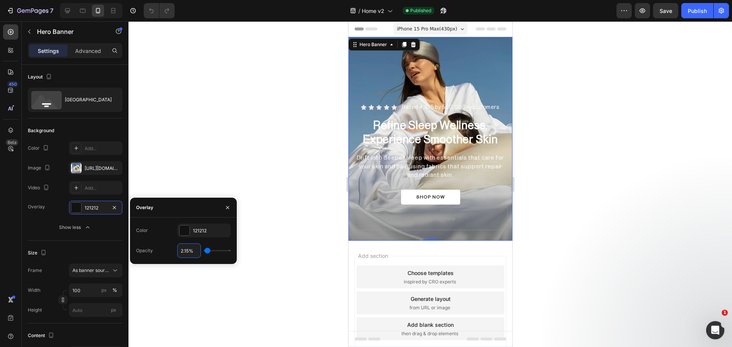
type input "3.15%"
type input "3"
type input "4.15%"
type input "4"
type input "5.15%"
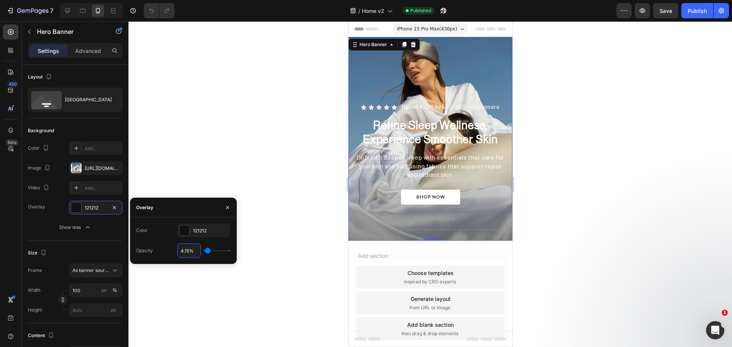
type input "5"
type input "6.15%"
type input "6"
type input "7.15%"
type input "7"
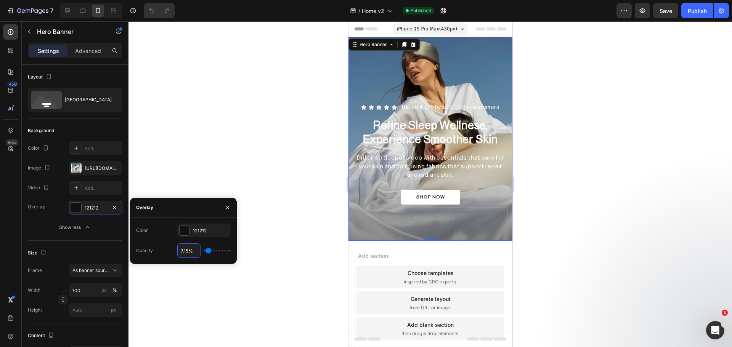
type input "8.15%"
type input "8"
type input "9.15%"
type input "9"
type input "10.15%"
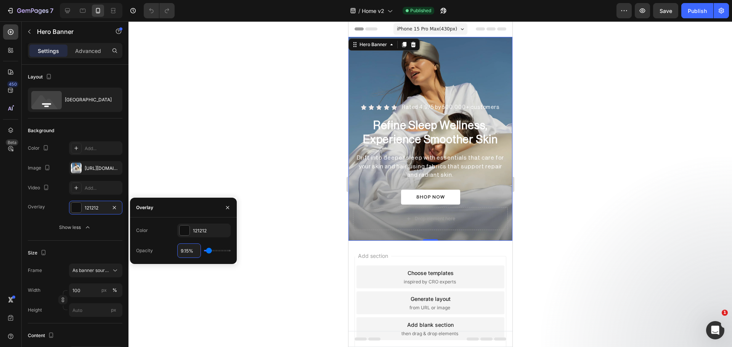
type input "10"
type input "11.15%"
type input "11"
type input "12.15%"
type input "12"
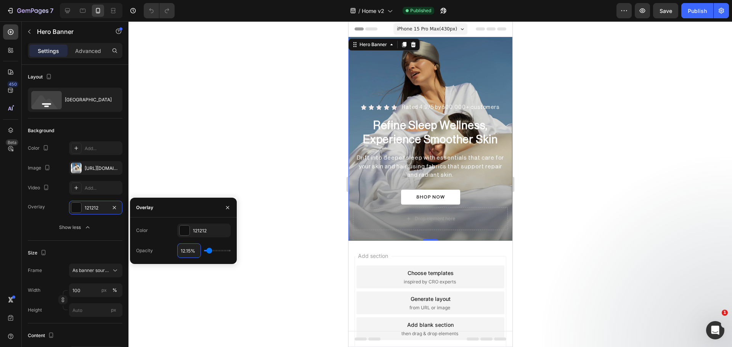
type input "13.15%"
type input "13"
type input "14.15%"
type input "14"
type input "15.15%"
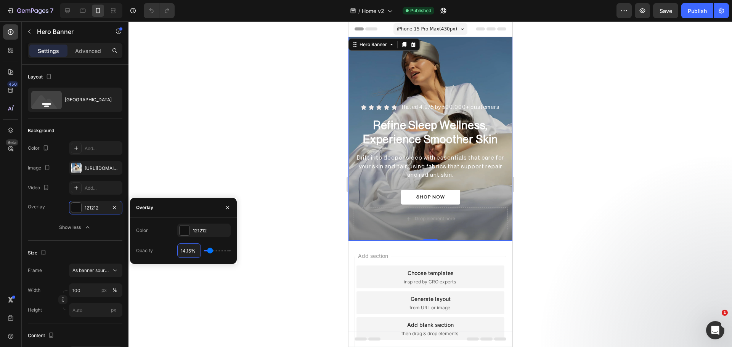
type input "15"
type input "16.15%"
type input "16"
type input "17.15%"
type input "17"
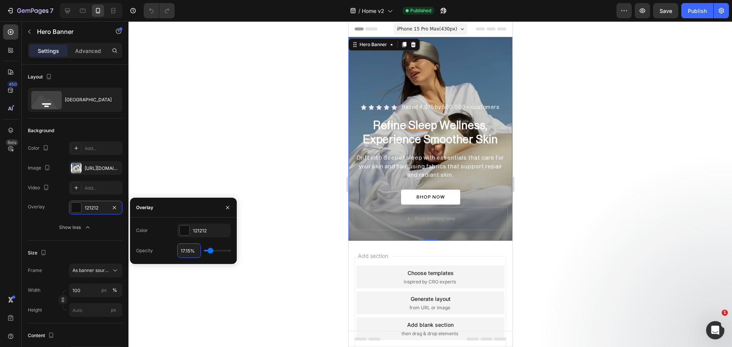
type input "18.15%"
type input "18"
type input "19.15%"
type input "19"
type input "20.15%"
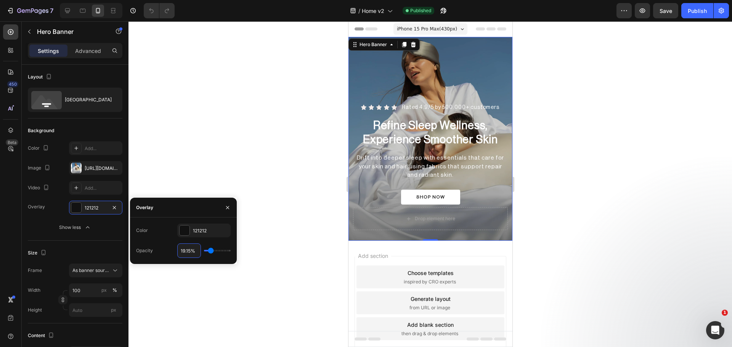
type input "20"
type input "21.15%"
type input "21"
type input "22.15%"
type input "22"
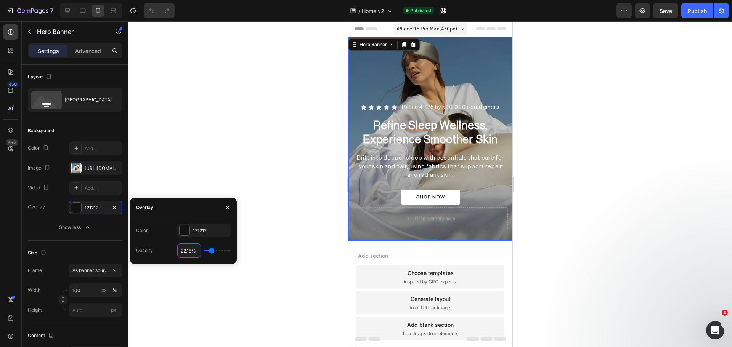
type input "23.15%"
type input "23"
type input "24.15%"
type input "24"
type input "25.15%"
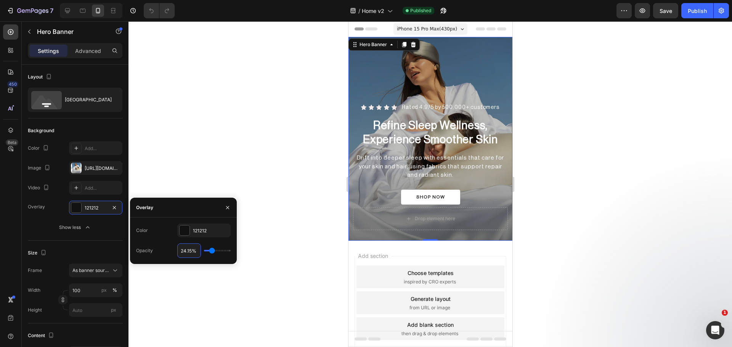
type input "25"
type input "26.15%"
type input "26"
type input "27.15%"
type input "27"
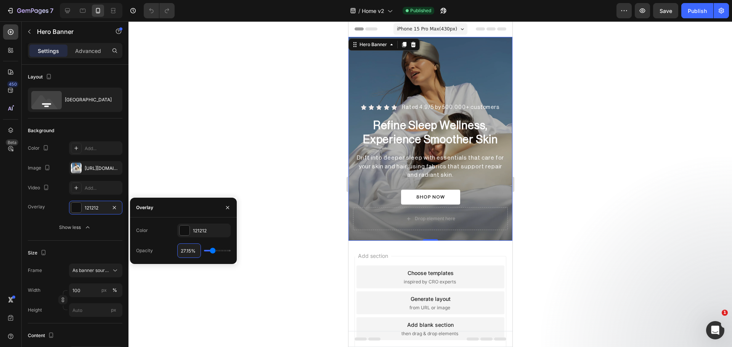
type input "28.15%"
type input "28"
type input "27.15%"
type input "27"
type input "26.15%"
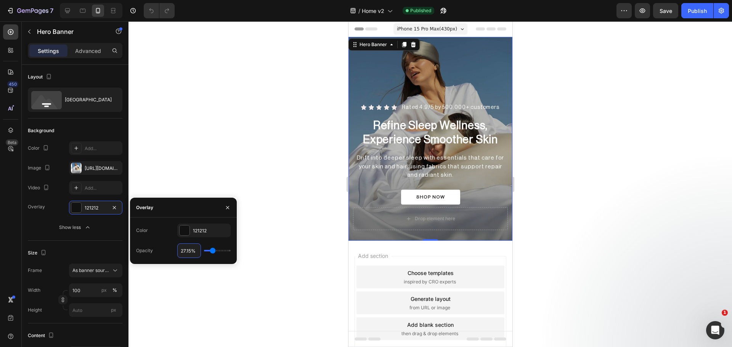
type input "26"
type input "25.15%"
type input "25"
type input "24.15%"
type input "24"
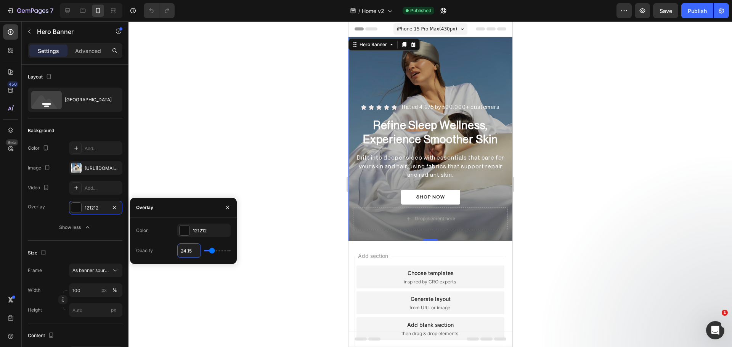
type input "24.1"
type input "24"
type input "2"
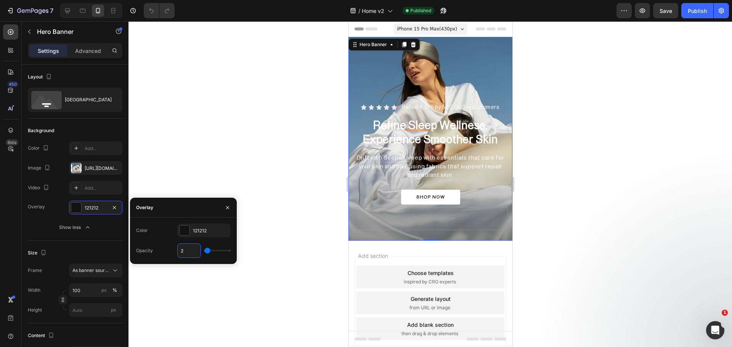
type input "0"
type input "2"
type input "25"
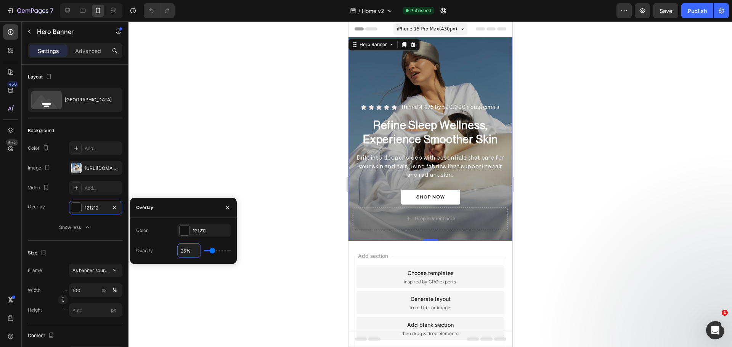
click at [613, 246] on div at bounding box center [431, 184] width 604 height 326
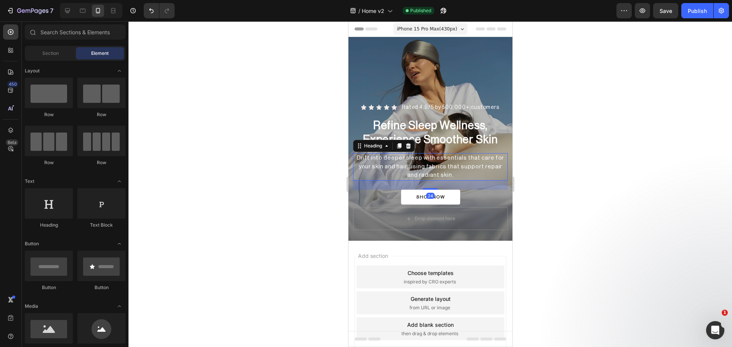
click at [357, 154] on h2 "Drift into deeper sleep with essentials that care for your skin and hair, using…" at bounding box center [430, 166] width 155 height 27
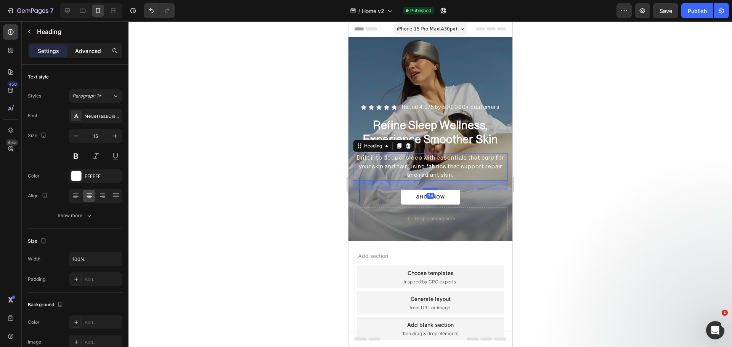
click at [96, 50] on p "Advanced" at bounding box center [88, 51] width 26 height 8
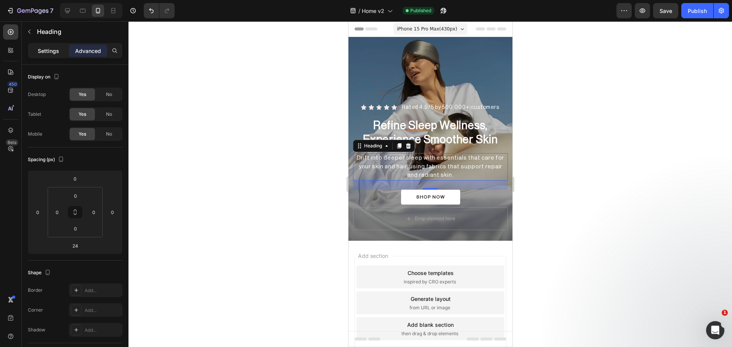
click at [54, 54] on p "Settings" at bounding box center [48, 51] width 21 height 8
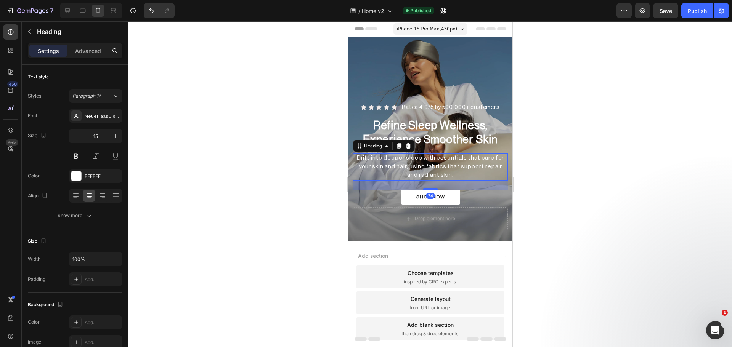
click at [599, 191] on div at bounding box center [431, 184] width 604 height 326
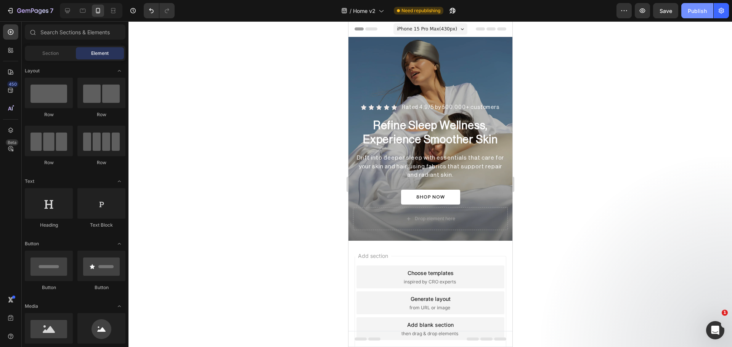
click at [696, 15] on button "Publish" at bounding box center [697, 10] width 32 height 15
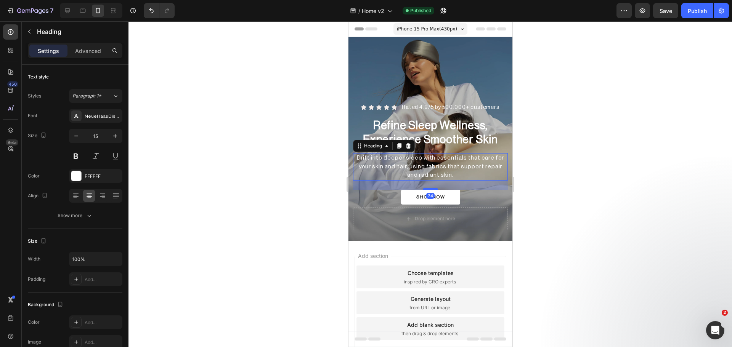
click at [443, 153] on h2 "Drift into deeper sleep with essentials that care for your skin and hair, using…" at bounding box center [430, 166] width 155 height 27
click at [82, 159] on button at bounding box center [76, 156] width 14 height 14
click at [109, 136] on button "button" at bounding box center [115, 136] width 14 height 14
type input "16"
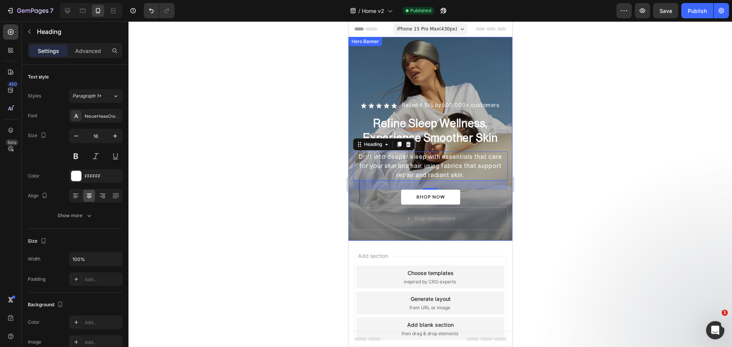
click at [541, 182] on div at bounding box center [431, 184] width 604 height 326
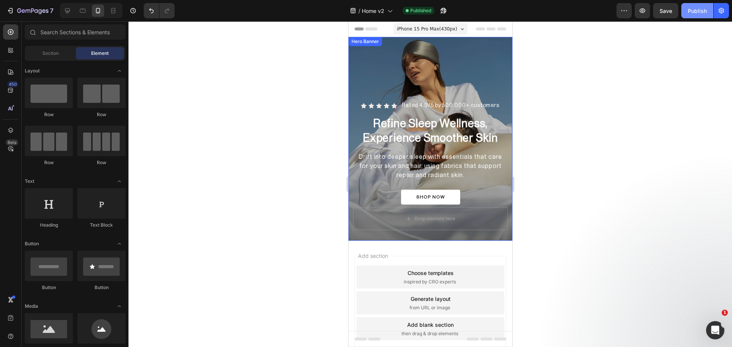
click at [704, 11] on div "Publish" at bounding box center [697, 11] width 19 height 8
click at [361, 48] on div "Icon Icon Icon Icon Icon Icon List Rated 4.9/5 by 500.000+ customers Heading Ro…" at bounding box center [430, 139] width 164 height 204
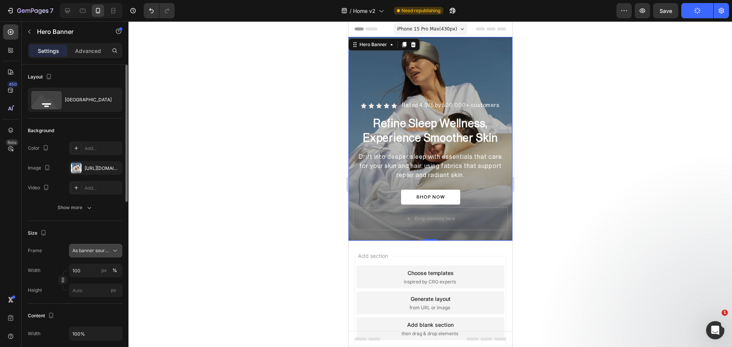
drag, startPoint x: 76, startPoint y: 208, endPoint x: 77, endPoint y: 270, distance: 62.5
click at [76, 208] on div "Show more" at bounding box center [75, 208] width 35 height 8
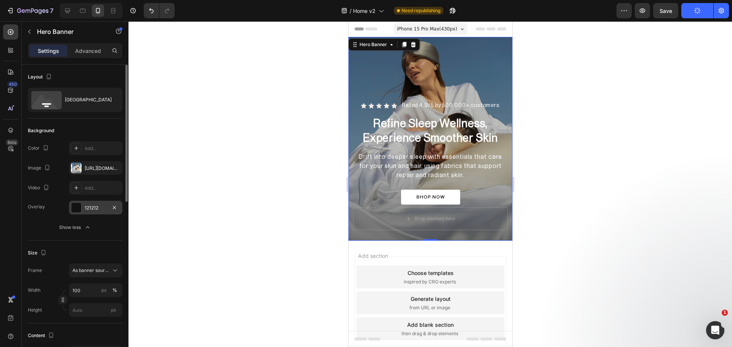
click at [75, 211] on div at bounding box center [76, 208] width 10 height 10
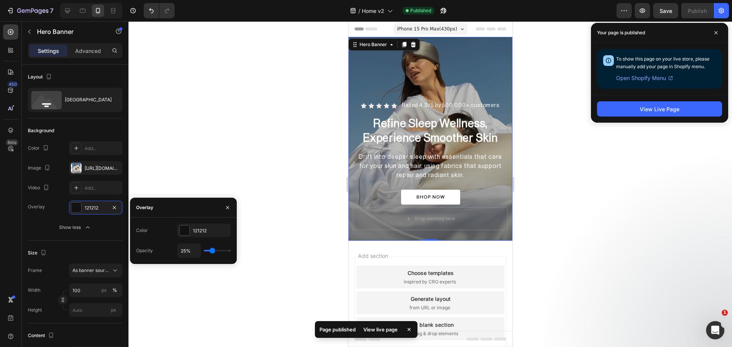
click at [619, 205] on div at bounding box center [431, 184] width 604 height 326
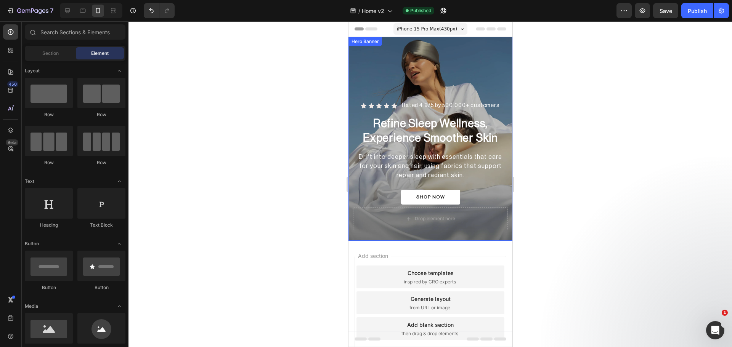
click at [371, 57] on div "Overlay" at bounding box center [430, 139] width 164 height 204
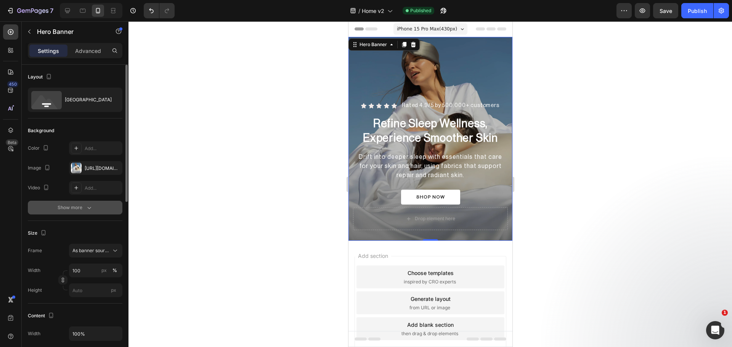
click at [68, 214] on button "Show more" at bounding box center [75, 208] width 95 height 14
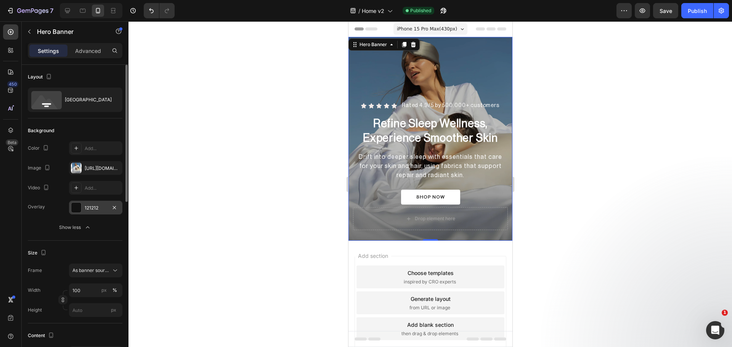
click at [81, 208] on div at bounding box center [76, 208] width 10 height 10
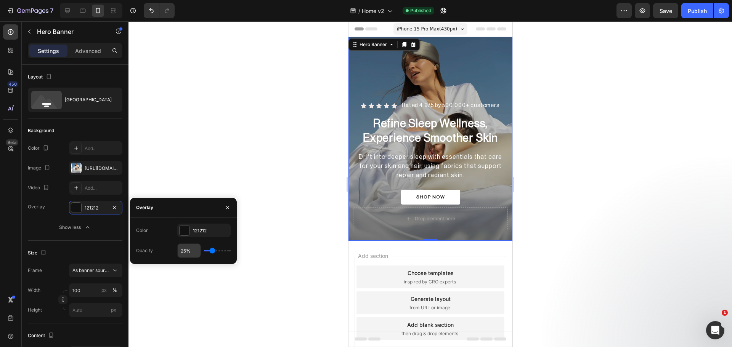
click at [183, 249] on input "25%" at bounding box center [189, 251] width 23 height 14
type input "1%"
type input "1"
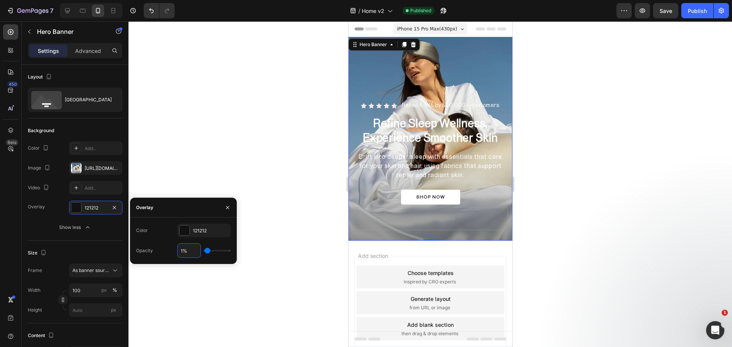
type input "15%"
type input "15"
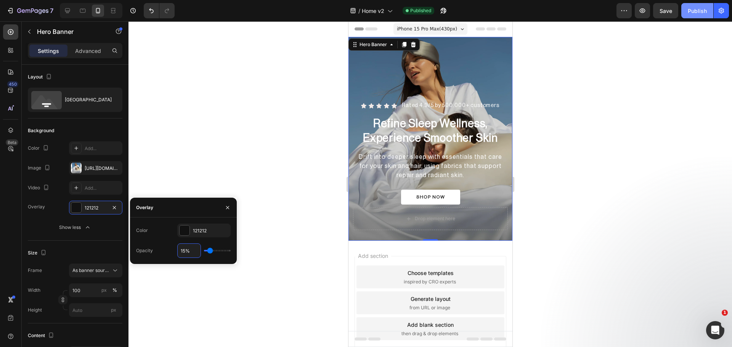
click at [707, 13] on button "Publish" at bounding box center [697, 10] width 32 height 15
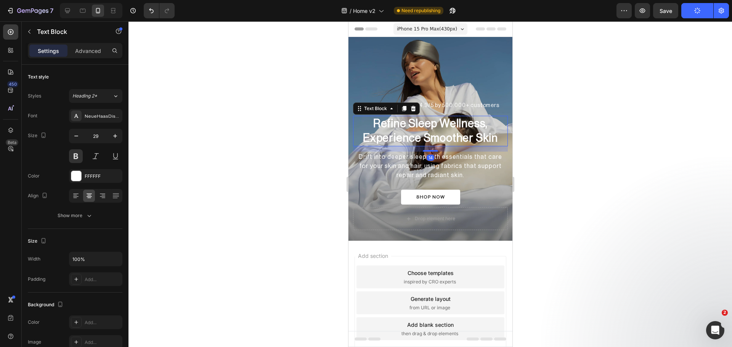
click at [429, 130] on p "Refine Sleep Wellness, Experience Smoother Skin" at bounding box center [429, 131] width 153 height 29
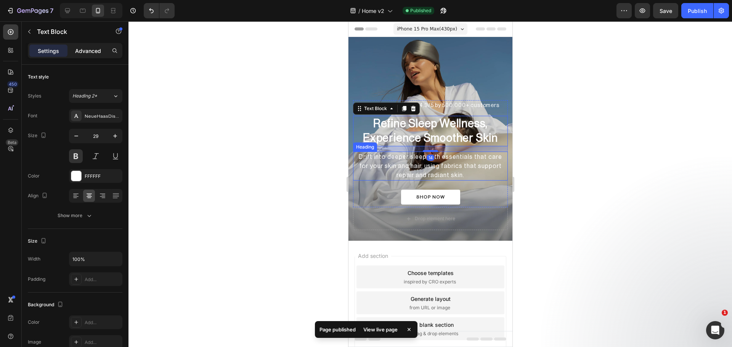
click at [90, 52] on p "Advanced" at bounding box center [88, 51] width 26 height 8
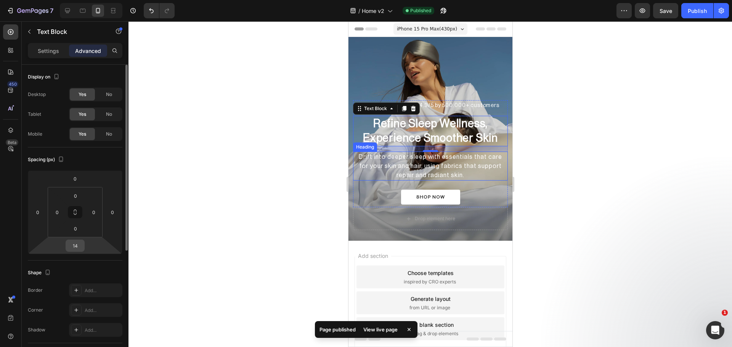
click at [81, 245] on input "14" at bounding box center [74, 245] width 15 height 11
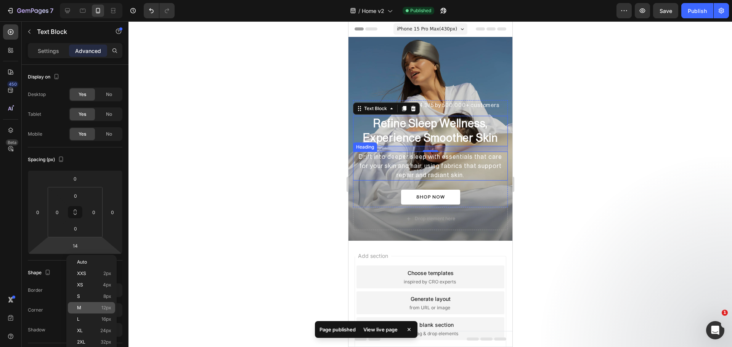
click at [84, 309] on p "M 12px" at bounding box center [94, 307] width 34 height 5
type input "12"
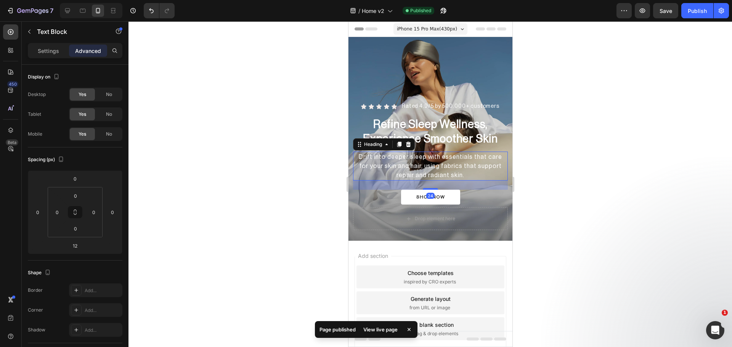
click at [476, 165] on h2 "Drift into deeper sleep with essentials that care for your skin and hair, using…" at bounding box center [430, 166] width 155 height 29
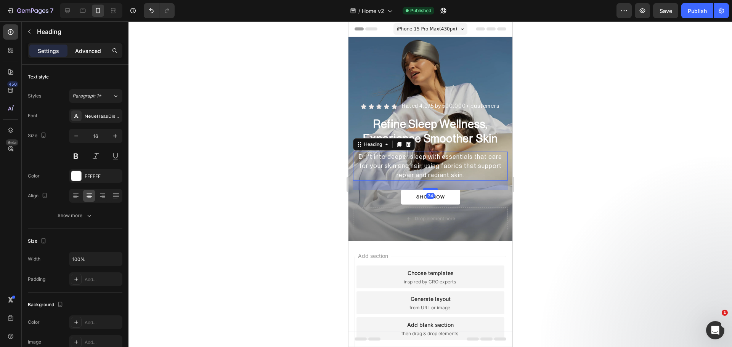
click at [81, 51] on p "Advanced" at bounding box center [88, 51] width 26 height 8
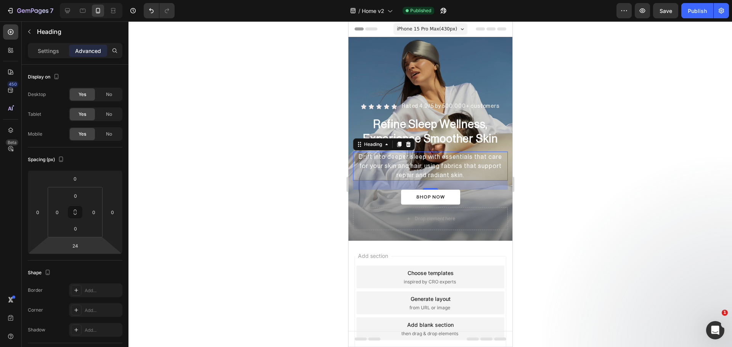
drag, startPoint x: 84, startPoint y: 248, endPoint x: 82, endPoint y: 273, distance: 24.8
click at [83, 248] on div "24" at bounding box center [75, 246] width 19 height 12
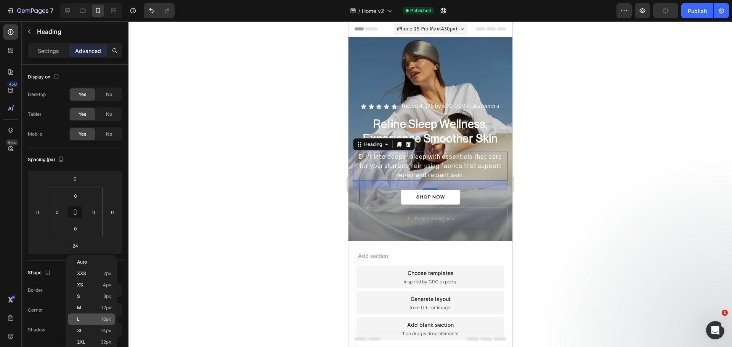
click at [88, 320] on p "L 16px" at bounding box center [94, 319] width 34 height 5
type input "16"
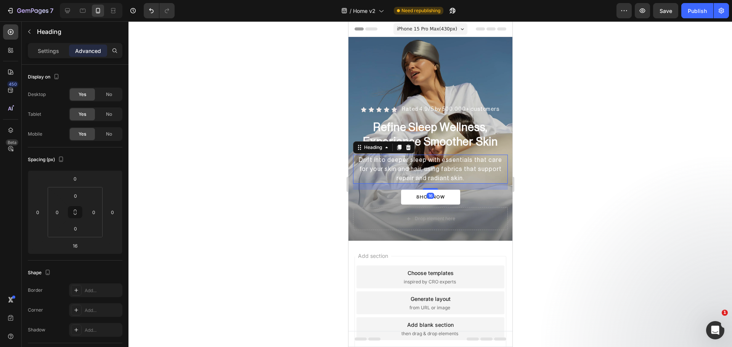
click at [263, 185] on div at bounding box center [431, 184] width 604 height 326
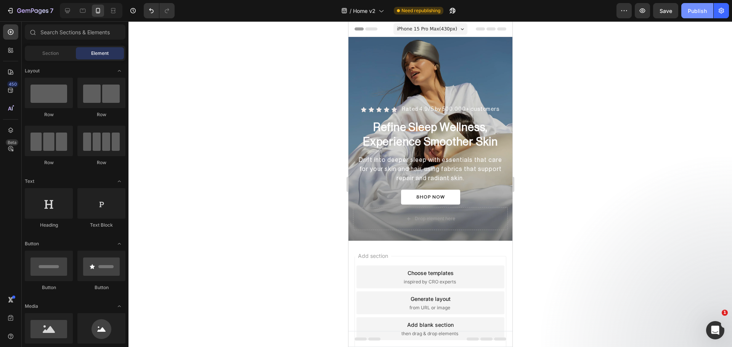
click at [706, 11] on div "Publish" at bounding box center [697, 11] width 19 height 8
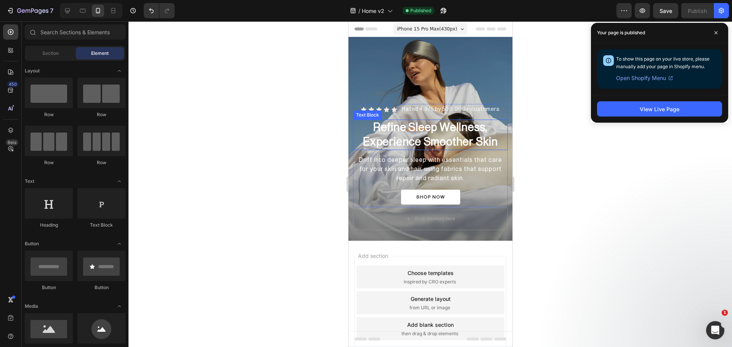
click at [434, 127] on p "Refine Sleep Wellness, Experience Smoother Skin" at bounding box center [429, 134] width 153 height 29
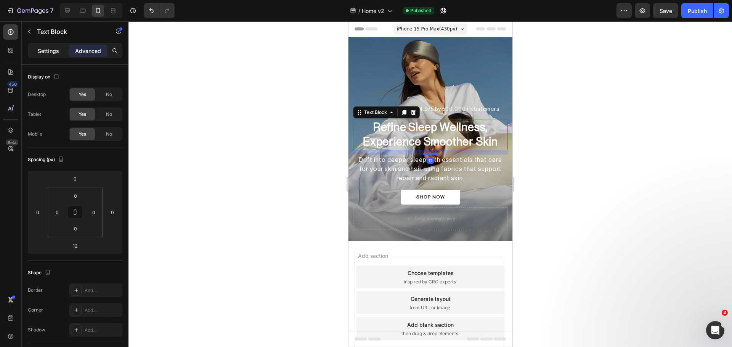
click at [56, 47] on p "Settings" at bounding box center [48, 51] width 21 height 8
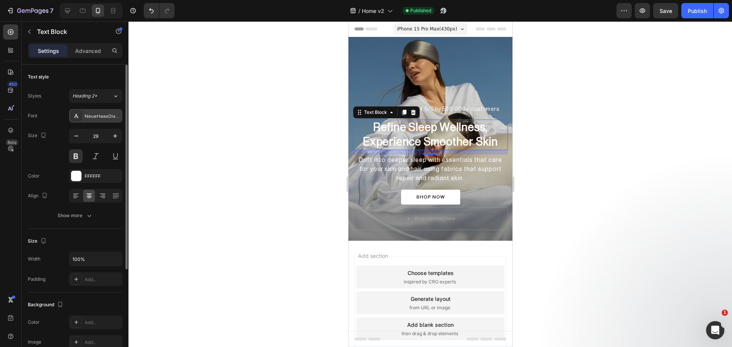
click at [90, 116] on div "NeueHaasDisplayRoman" at bounding box center [103, 116] width 36 height 7
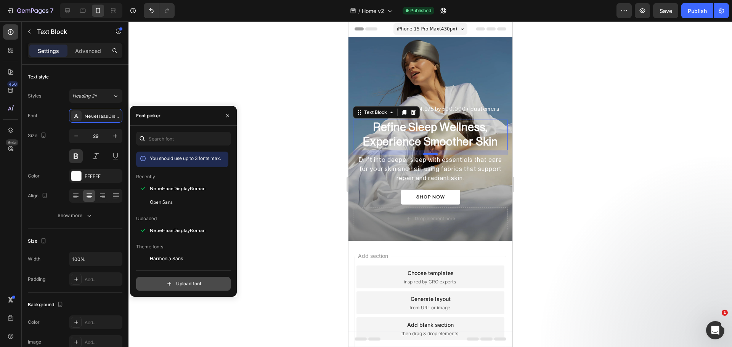
click at [188, 285] on input "file" at bounding box center [199, 284] width 191 height 13
type input "C:\fakepath\NeueHaasDisplayMediu.ttf"
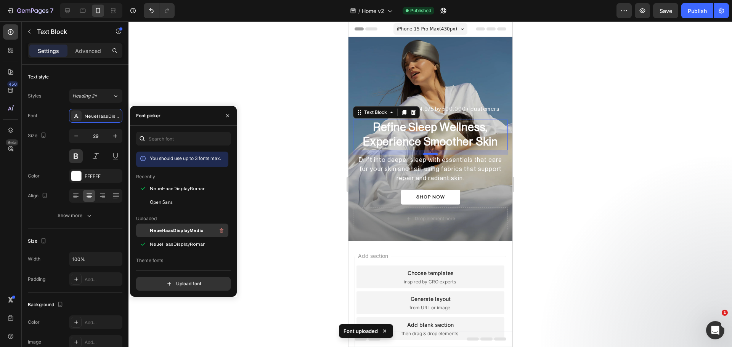
click at [172, 229] on span "NeueHaasDisplayMediu" at bounding box center [176, 230] width 53 height 7
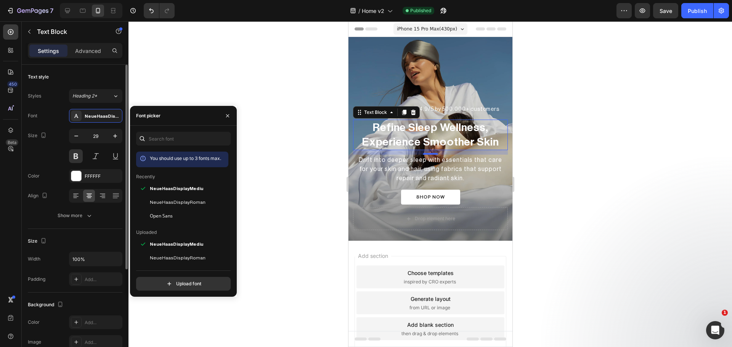
click at [59, 141] on div "Size 29" at bounding box center [75, 146] width 95 height 34
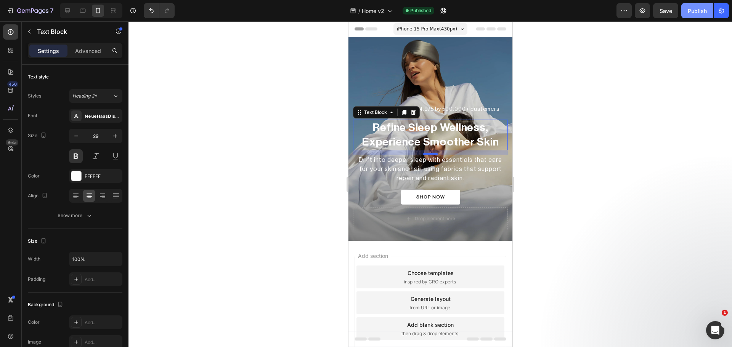
click at [693, 10] on div "Publish" at bounding box center [697, 11] width 19 height 8
click at [410, 156] on h2 "Drift into deeper sleep with essentials that care for your skin and hair, using…" at bounding box center [430, 169] width 155 height 29
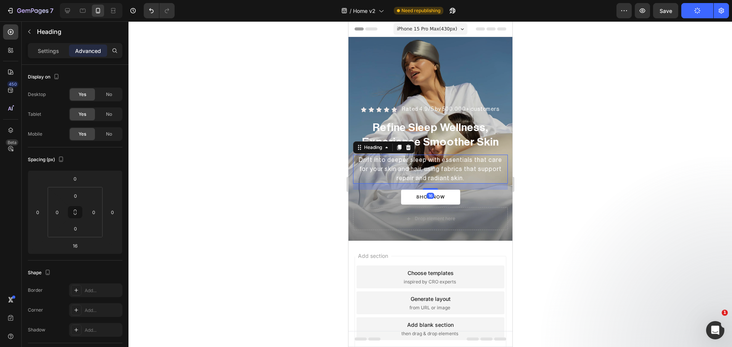
click at [45, 57] on div "Settings Advanced" at bounding box center [75, 50] width 95 height 15
click at [44, 45] on div "Settings" at bounding box center [48, 51] width 38 height 12
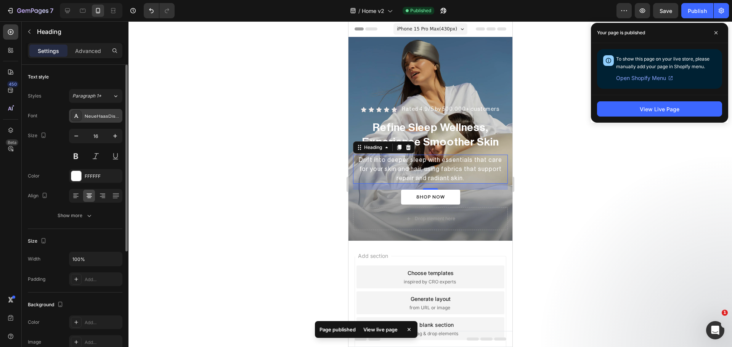
click at [97, 117] on div "NeueHaasDisplayRoman" at bounding box center [103, 116] width 36 height 7
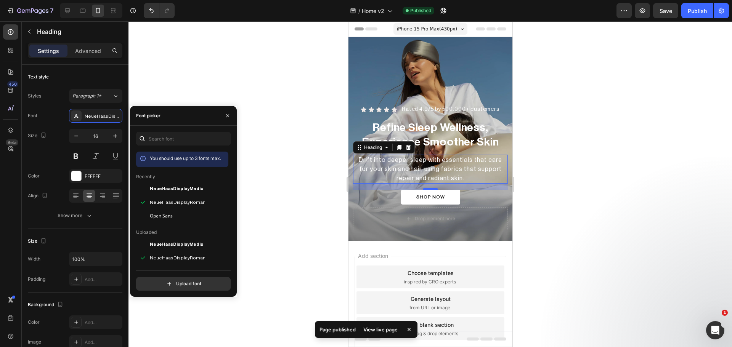
click at [300, 233] on div at bounding box center [431, 184] width 604 height 326
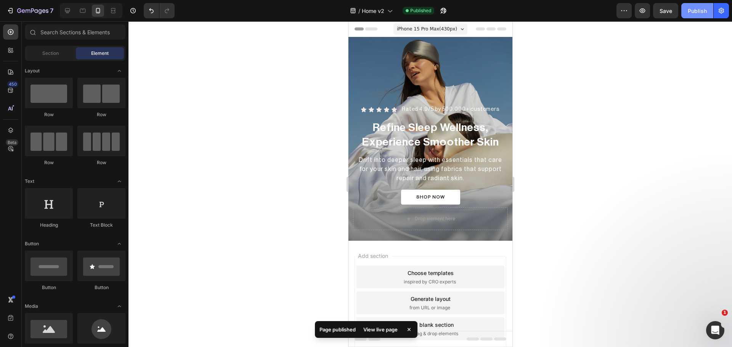
click at [705, 11] on div "Publish" at bounding box center [697, 11] width 19 height 8
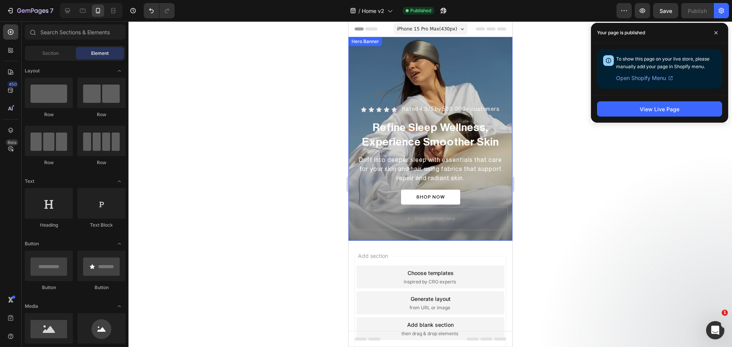
click at [363, 57] on div "Overlay" at bounding box center [430, 139] width 164 height 204
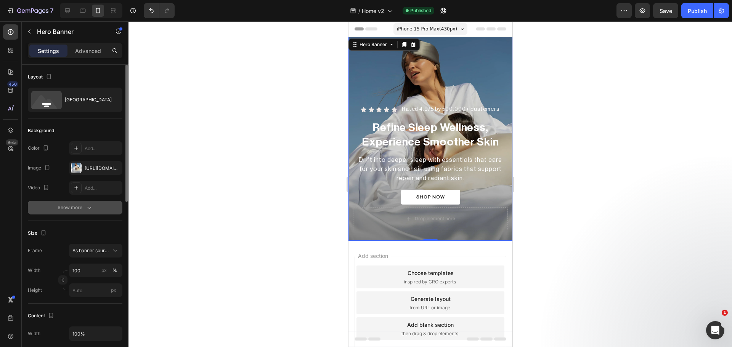
scroll to position [64, 0]
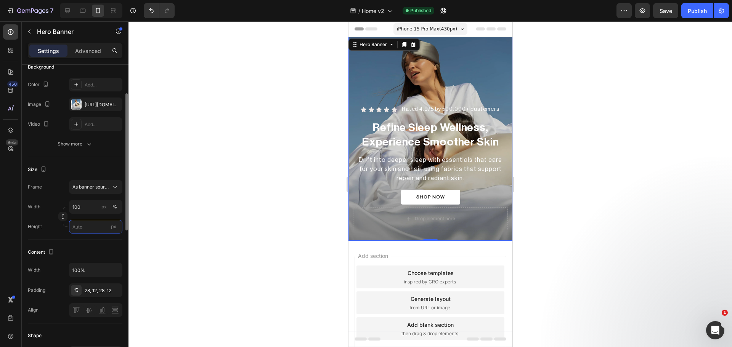
click at [86, 231] on input "px" at bounding box center [95, 227] width 53 height 14
click at [63, 218] on icon "button" at bounding box center [62, 216] width 5 height 5
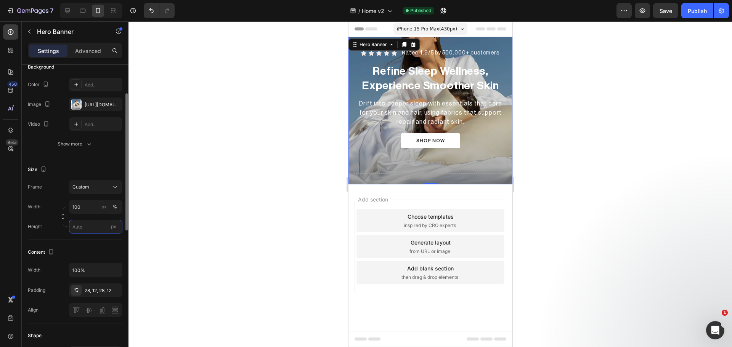
click at [87, 228] on input "px" at bounding box center [95, 227] width 53 height 14
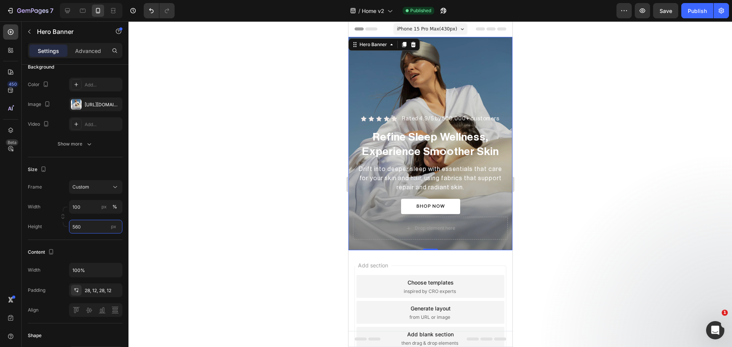
type input "560"
click at [580, 160] on div at bounding box center [431, 184] width 604 height 326
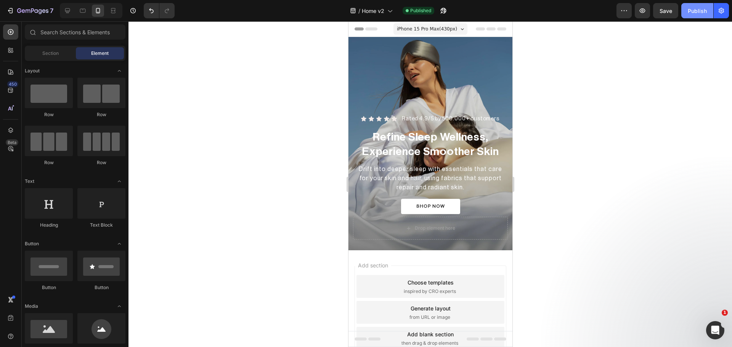
click at [698, 10] on div "Publish" at bounding box center [697, 11] width 19 height 8
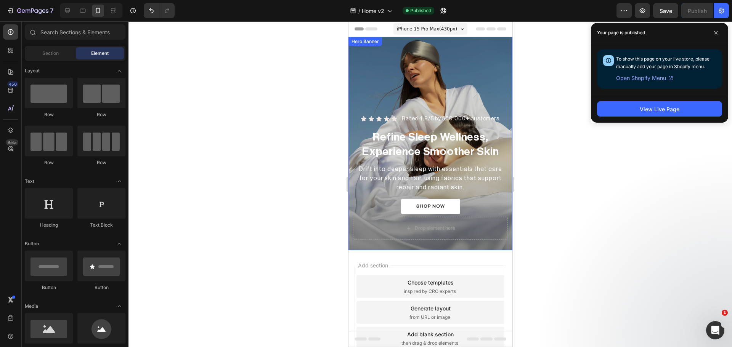
click at [350, 62] on div "Overlay" at bounding box center [430, 144] width 164 height 214
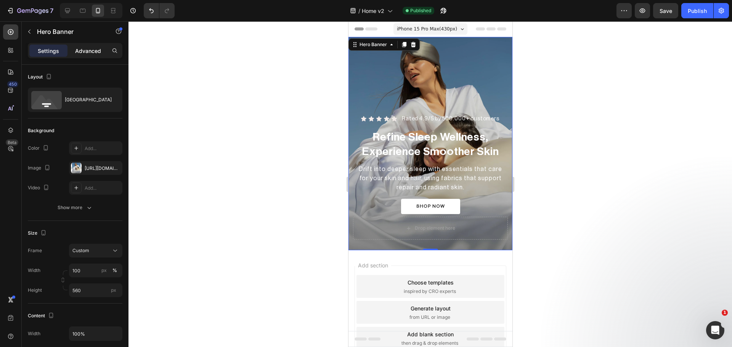
click at [87, 53] on p "Advanced" at bounding box center [88, 51] width 26 height 8
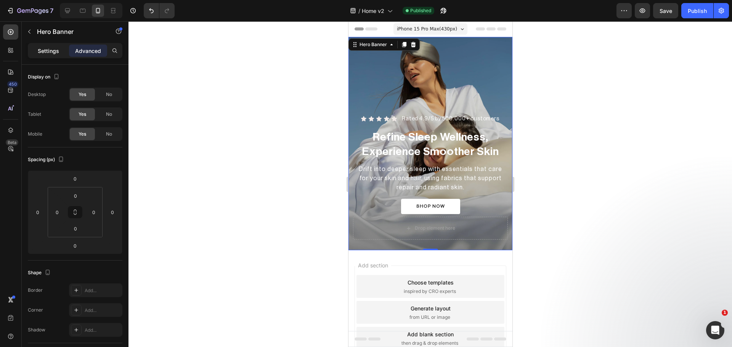
click at [58, 53] on p "Settings" at bounding box center [48, 51] width 21 height 8
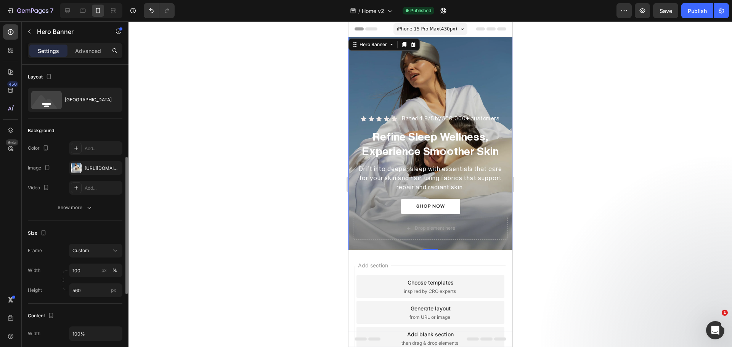
scroll to position [127, 0]
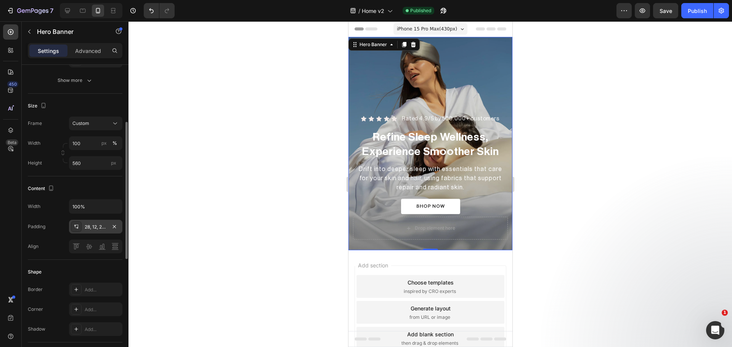
click at [79, 226] on icon at bounding box center [76, 227] width 6 height 6
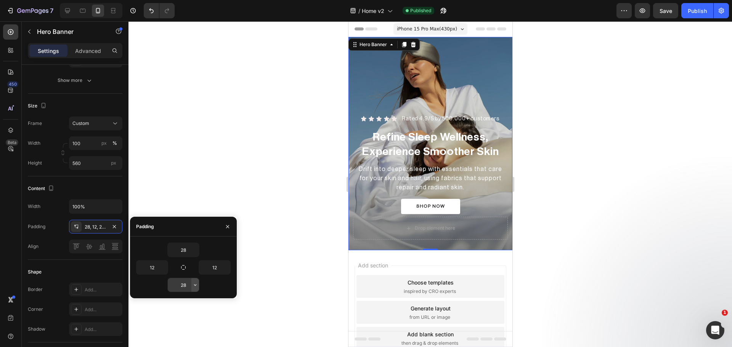
click at [196, 289] on button "button" at bounding box center [195, 285] width 8 height 14
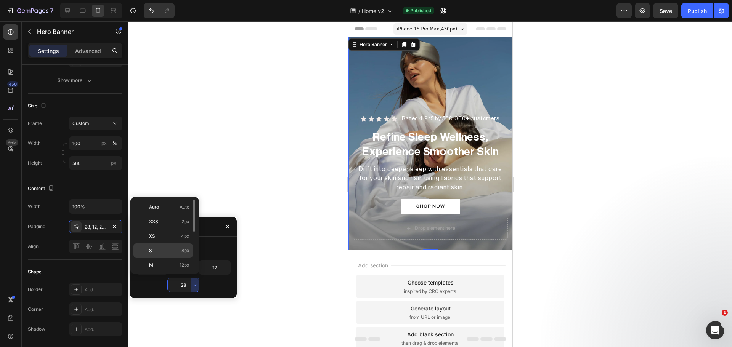
scroll to position [64, 0]
click at [169, 230] on p "XL 24px" at bounding box center [169, 230] width 40 height 7
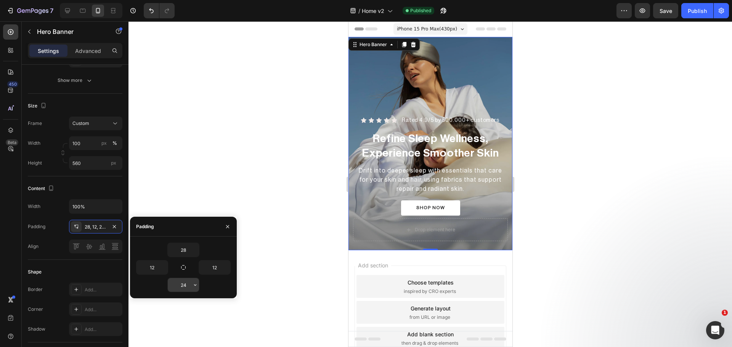
click at [194, 288] on icon "button" at bounding box center [195, 285] width 6 height 6
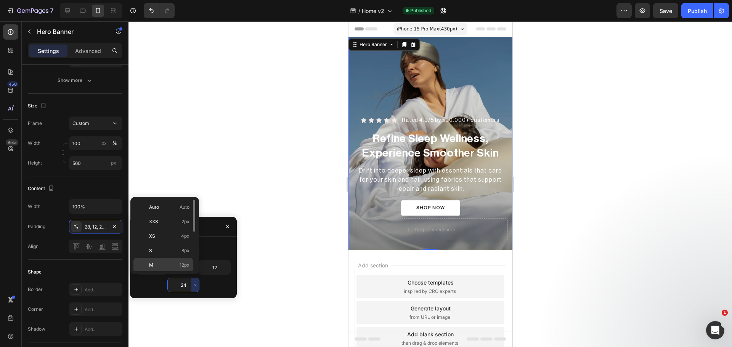
click at [173, 265] on p "M 12px" at bounding box center [169, 265] width 40 height 7
type input "12"
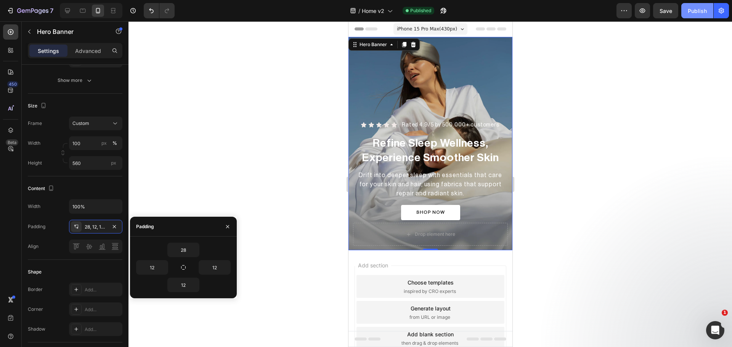
click at [704, 6] on button "Publish" at bounding box center [697, 10] width 32 height 15
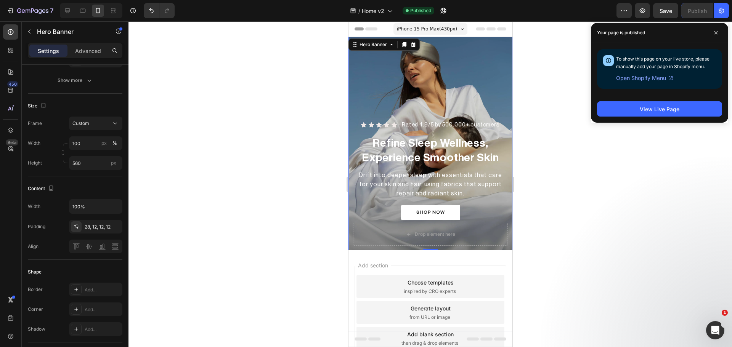
click at [365, 76] on div "Overlay" at bounding box center [430, 144] width 164 height 214
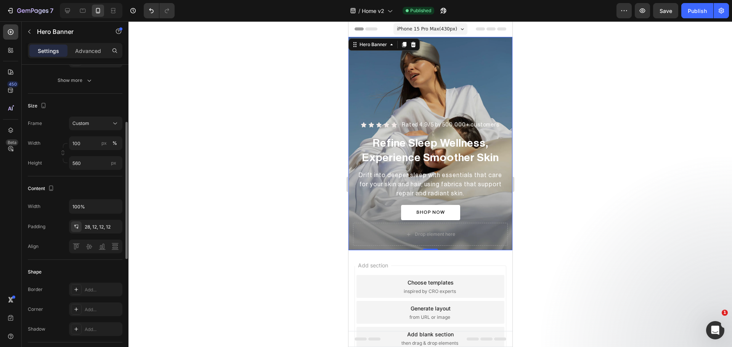
scroll to position [0, 0]
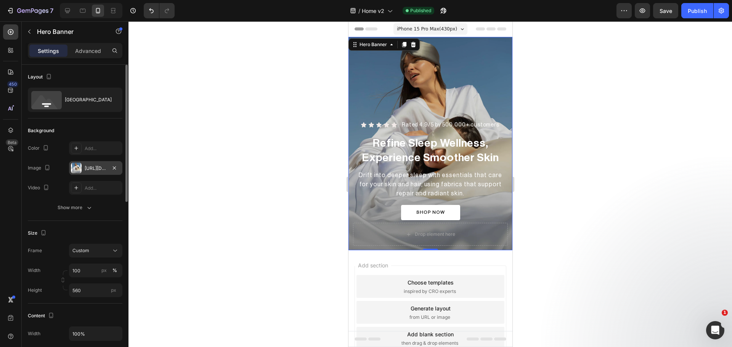
click at [74, 167] on div at bounding box center [76, 168] width 11 height 11
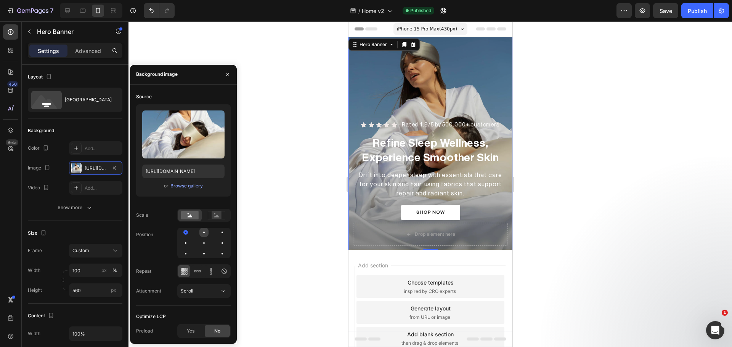
click at [218, 233] on div at bounding box center [222, 232] width 9 height 9
click at [218, 255] on div at bounding box center [222, 253] width 9 height 9
click at [200, 273] on icon at bounding box center [198, 272] width 8 height 8
click at [185, 272] on icon at bounding box center [184, 271] width 2 height 2
click at [218, 245] on div at bounding box center [222, 243] width 9 height 9
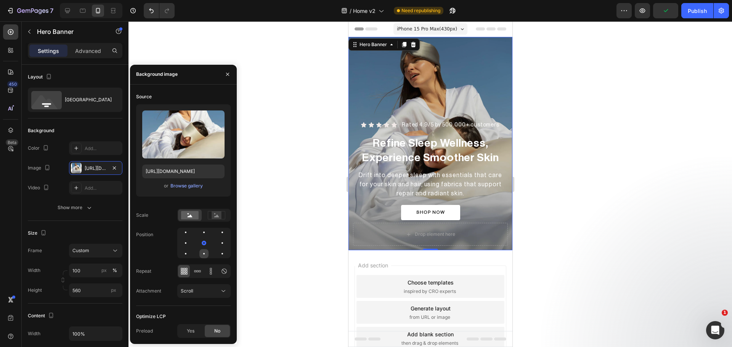
click at [218, 253] on div at bounding box center [222, 253] width 9 height 9
drag, startPoint x: 692, startPoint y: 14, endPoint x: 668, endPoint y: 145, distance: 133.0
click at [692, 13] on div "Publish" at bounding box center [697, 11] width 19 height 8
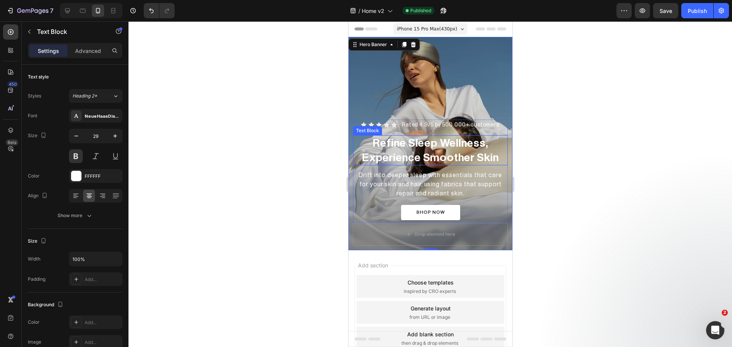
click at [424, 150] on p "Refine Sleep Wellness, Experience Smoother Skin" at bounding box center [429, 150] width 153 height 29
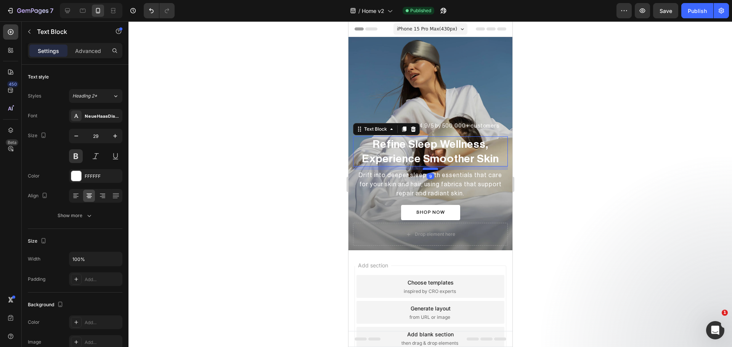
click at [430, 169] on div at bounding box center [429, 169] width 15 height 2
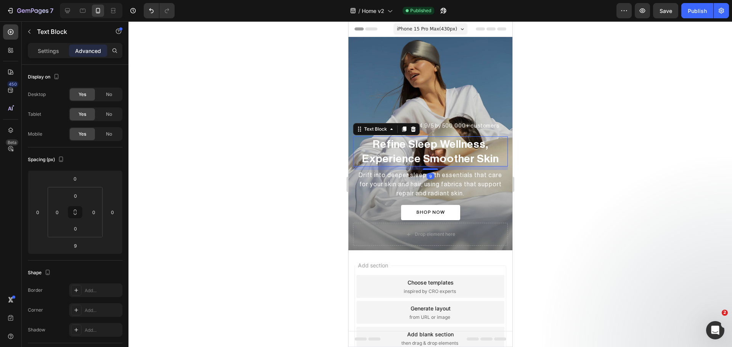
click at [453, 154] on p "Refine Sleep Wellness, Experience Smoother Skin" at bounding box center [429, 151] width 153 height 29
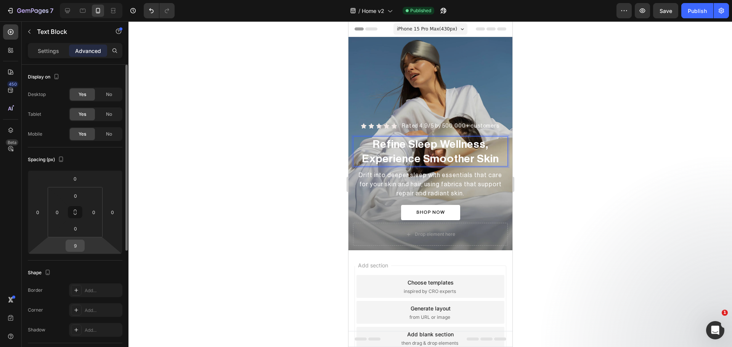
click at [81, 250] on input "9" at bounding box center [74, 245] width 15 height 11
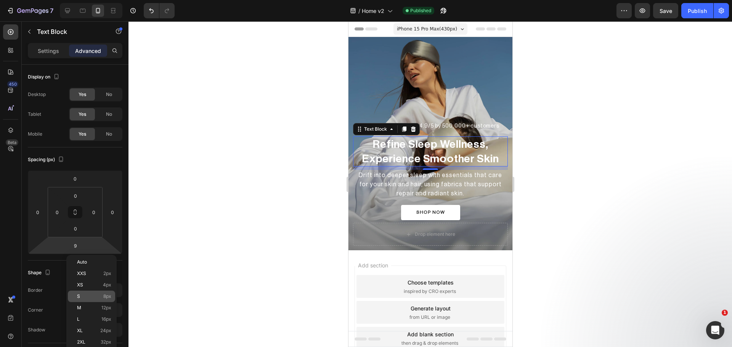
click at [95, 298] on p "S 8px" at bounding box center [94, 296] width 34 height 5
type input "8"
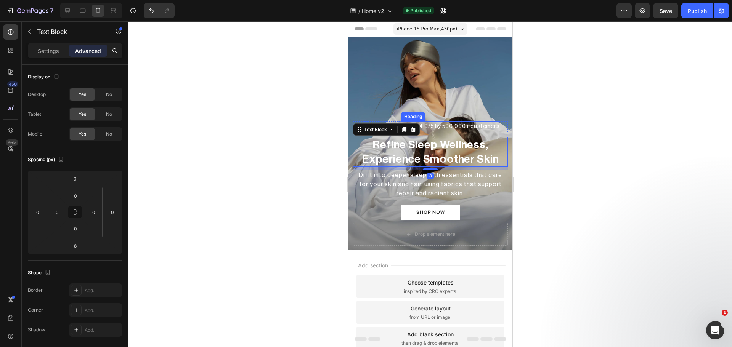
click at [447, 125] on h2 "Rated 4.9/5 by 500.000+ customers" at bounding box center [451, 126] width 100 height 11
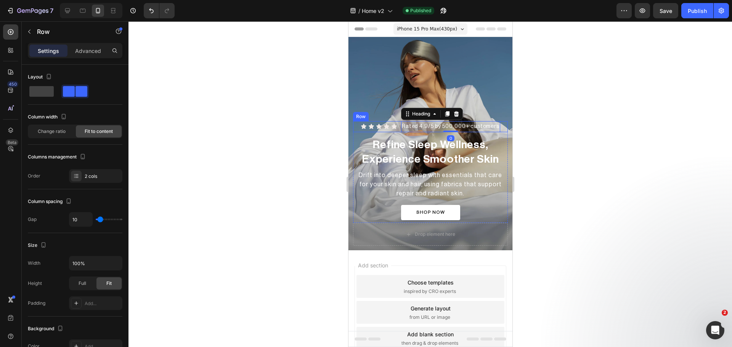
click at [397, 129] on div "Icon Icon Icon Icon Icon Icon List Rated 4.9/5 by 500.000+ customers Heading 0 …" at bounding box center [430, 126] width 155 height 11
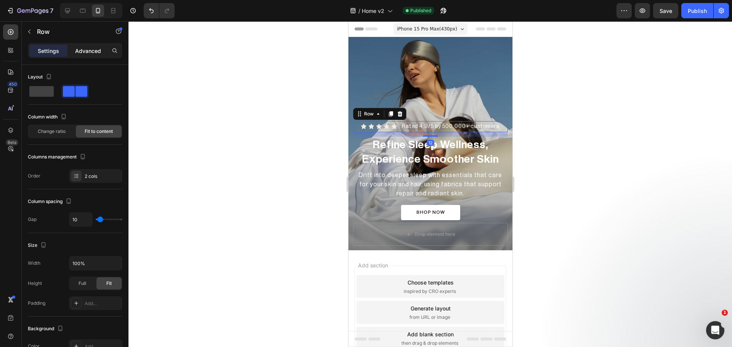
click at [89, 45] on div "Advanced" at bounding box center [88, 51] width 38 height 12
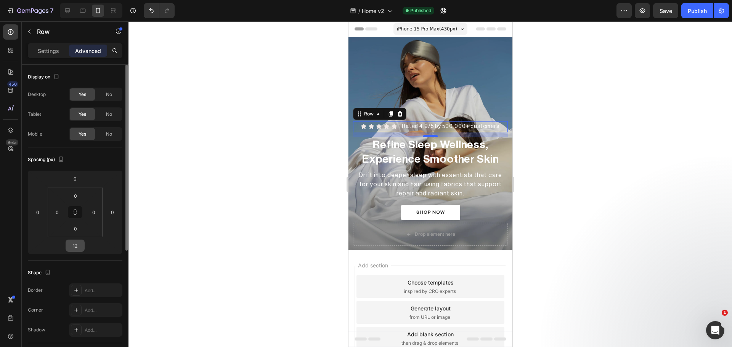
drag, startPoint x: 83, startPoint y: 254, endPoint x: 74, endPoint y: 251, distance: 9.8
click at [0, 0] on div "Spacing (px) 0 0 12 0 0 0 0 0" at bounding box center [0, 0] width 0 height 0
click at [74, 249] on input "12" at bounding box center [74, 245] width 15 height 11
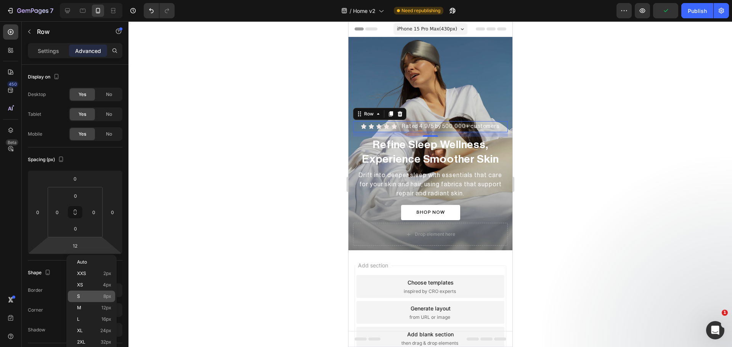
click at [101, 298] on p "S 8px" at bounding box center [94, 296] width 34 height 5
type input "8"
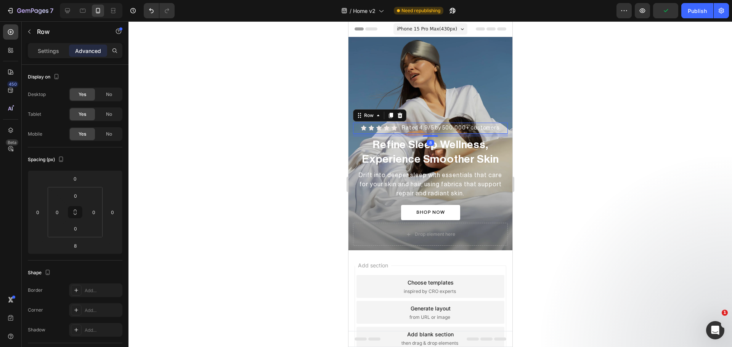
click at [234, 246] on div at bounding box center [431, 184] width 604 height 326
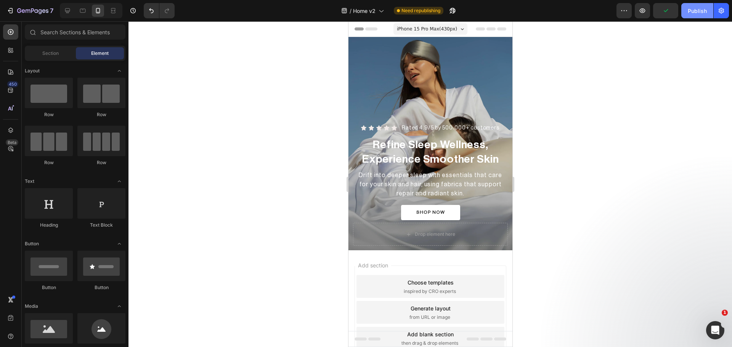
click at [695, 13] on div "Publish" at bounding box center [697, 11] width 19 height 8
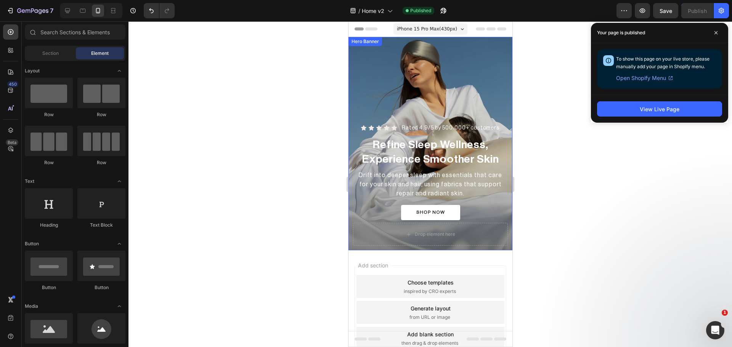
click at [369, 87] on div "Overlay" at bounding box center [430, 144] width 164 height 214
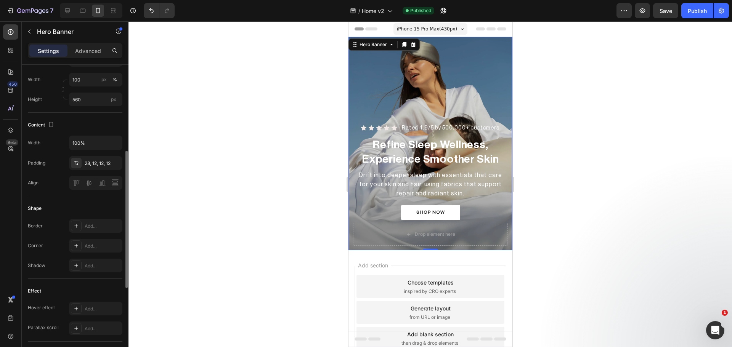
scroll to position [64, 0]
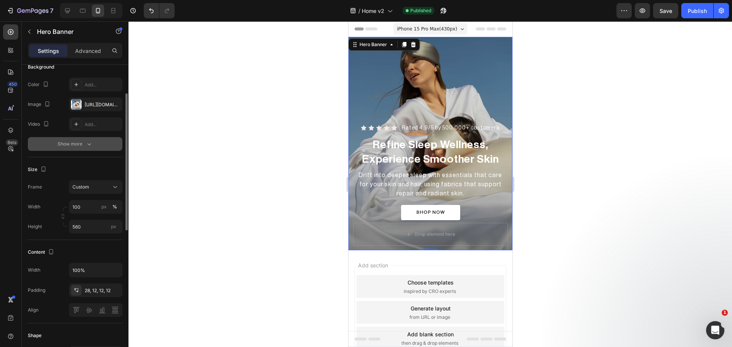
click at [75, 150] on button "Show more" at bounding box center [75, 144] width 95 height 14
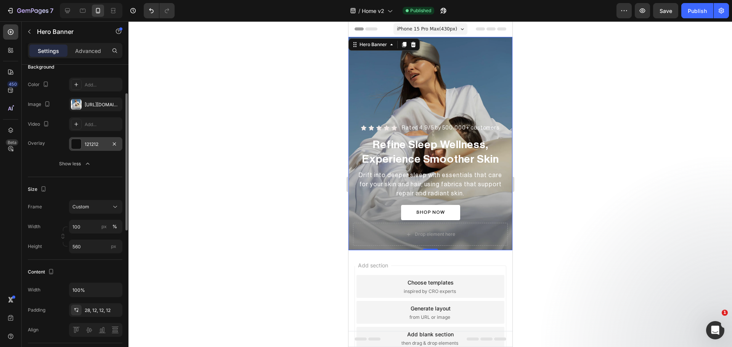
click at [79, 145] on div at bounding box center [76, 144] width 10 height 10
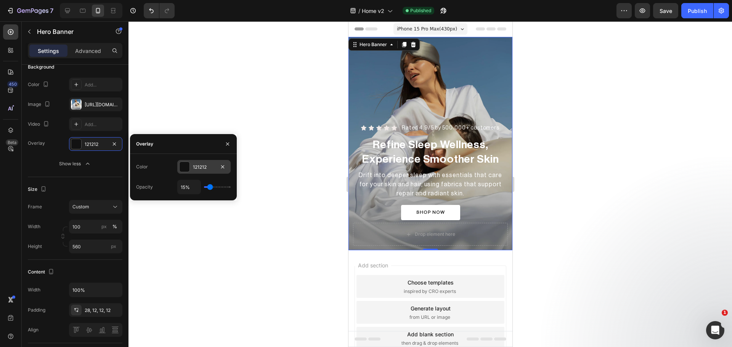
click at [182, 169] on div at bounding box center [185, 167] width 10 height 10
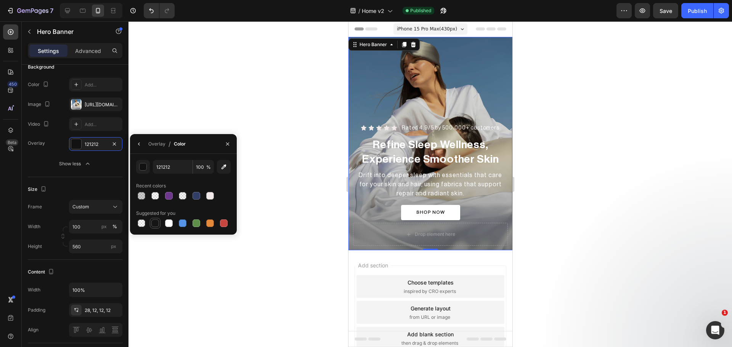
click at [151, 220] on div at bounding box center [155, 223] width 9 height 9
click at [148, 163] on button "button" at bounding box center [143, 167] width 14 height 14
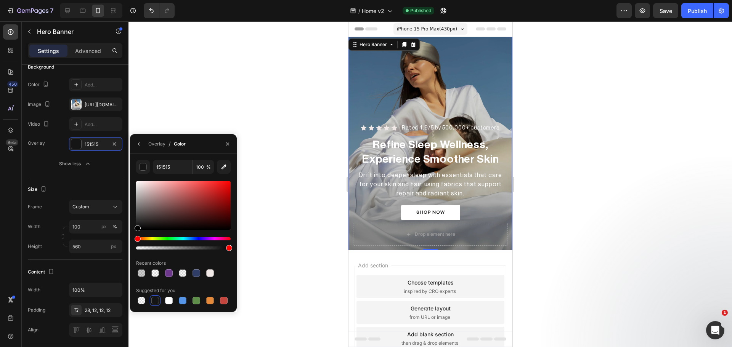
drag, startPoint x: 146, startPoint y: 218, endPoint x: 130, endPoint y: 238, distance: 25.3
click at [130, 238] on div "151515 100 % Recent colors Suggested for you" at bounding box center [183, 233] width 107 height 146
type input "000000"
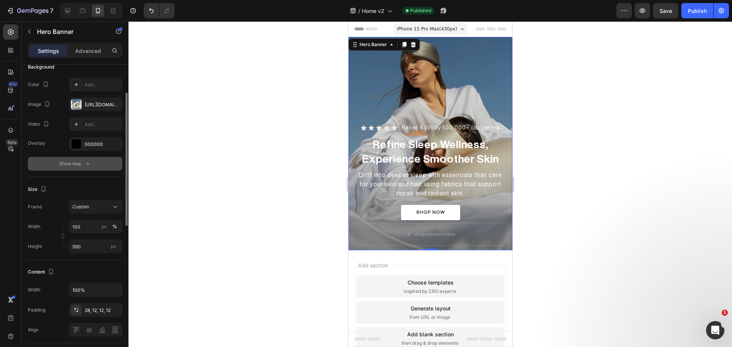
click at [49, 166] on button "Show less" at bounding box center [75, 164] width 95 height 14
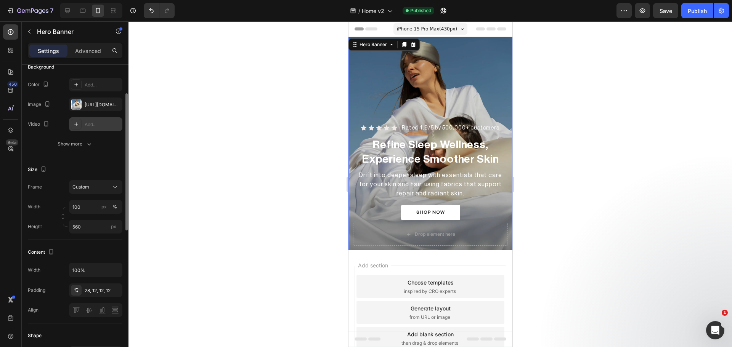
click at [79, 124] on icon at bounding box center [76, 124] width 6 height 6
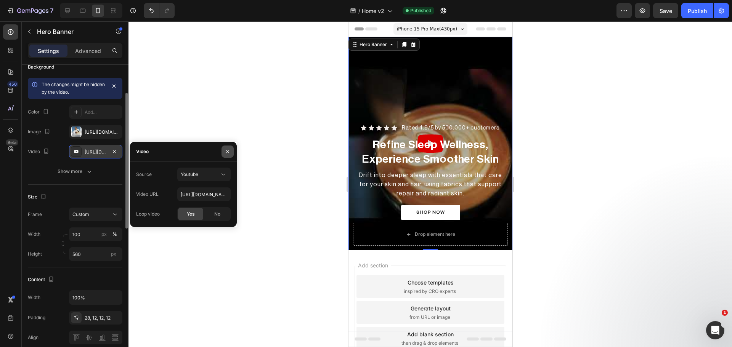
click at [230, 152] on icon "button" at bounding box center [228, 152] width 6 height 6
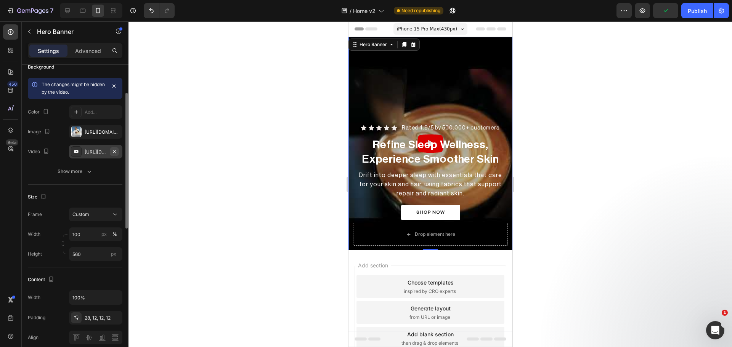
click at [113, 152] on icon "button" at bounding box center [114, 152] width 6 height 6
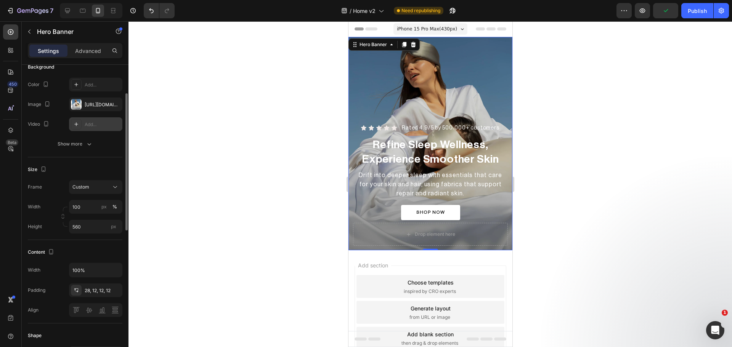
click at [82, 145] on div "Show more" at bounding box center [75, 144] width 35 height 8
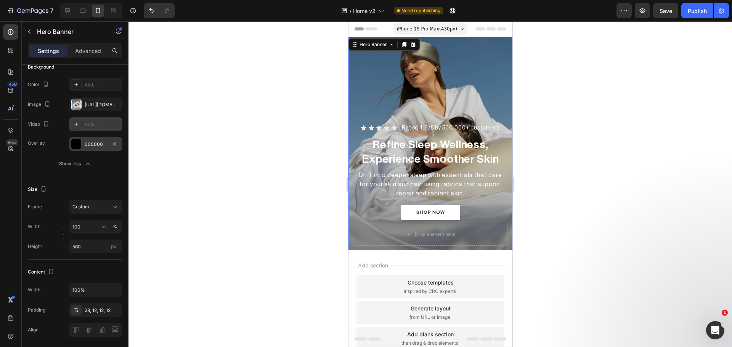
click at [75, 143] on div at bounding box center [76, 144] width 10 height 10
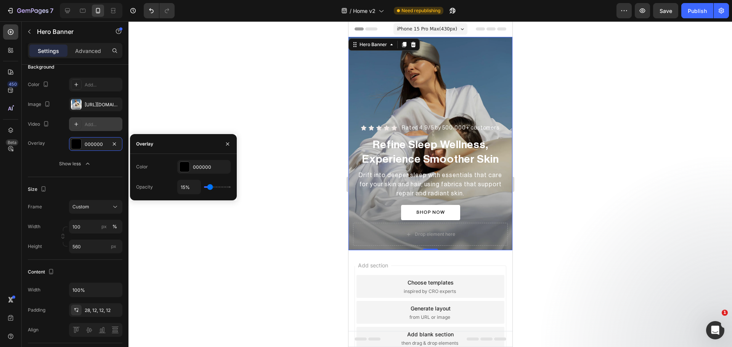
type input "20%"
type input "20"
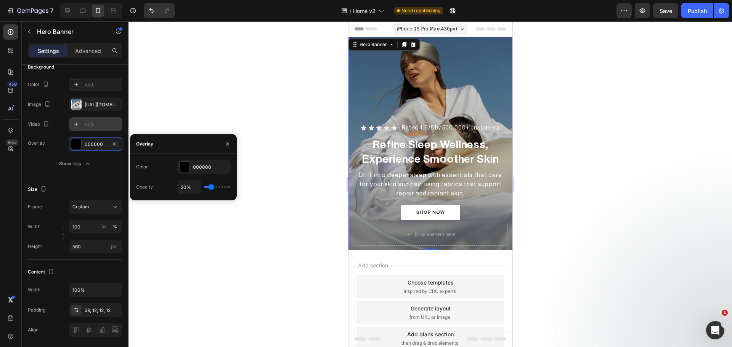
type input "22%"
type input "22"
type input "26%"
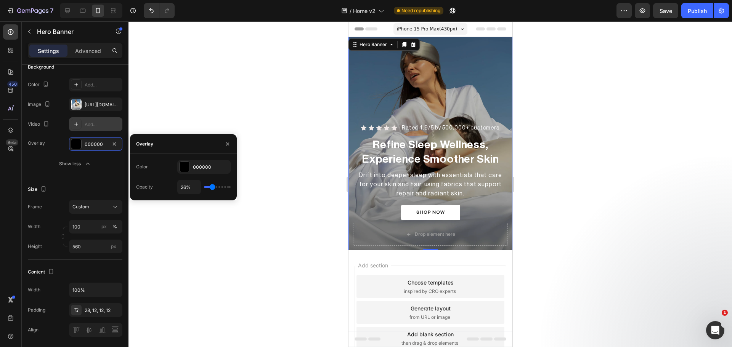
type input "26"
click at [212, 186] on input "range" at bounding box center [217, 187] width 27 height 2
click at [188, 188] on input "26%" at bounding box center [189, 187] width 23 height 14
type input "2%"
type input "2"
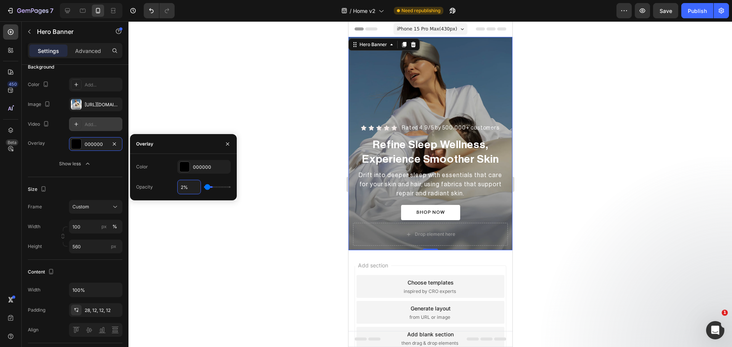
type input "25%"
type input "25"
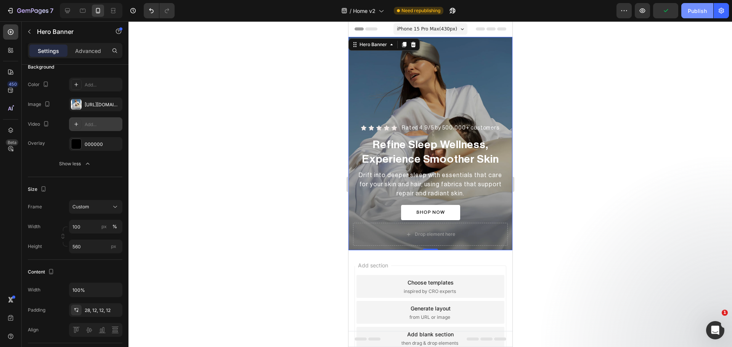
click at [702, 13] on div "Publish" at bounding box center [697, 11] width 19 height 8
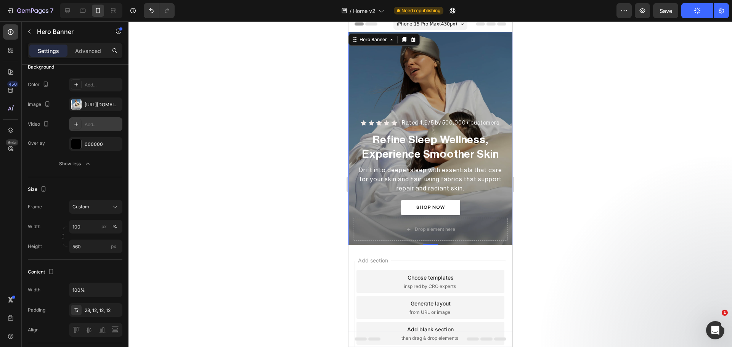
scroll to position [0, 0]
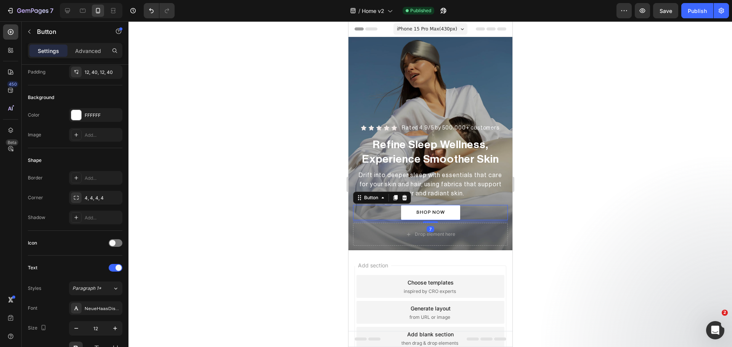
click at [467, 212] on div "SHOP NOW Button 7" at bounding box center [430, 212] width 155 height 15
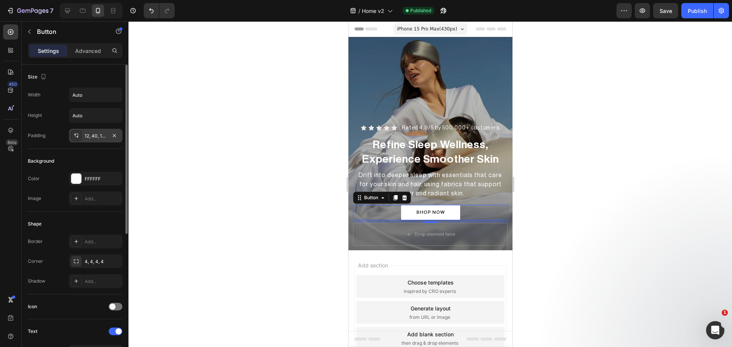
click at [79, 134] on icon at bounding box center [76, 136] width 6 height 6
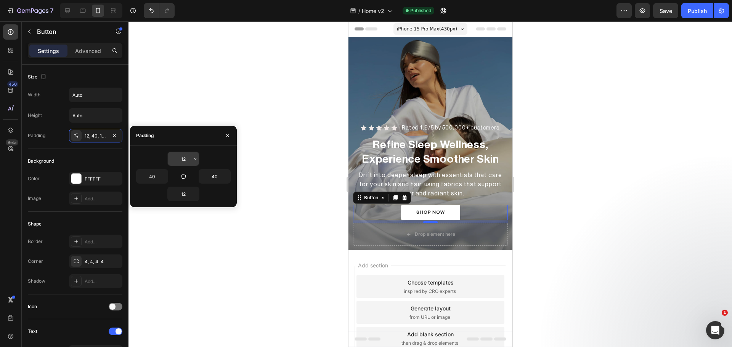
click at [189, 160] on input "12" at bounding box center [183, 159] width 31 height 14
type input "14"
click at [188, 194] on input "12" at bounding box center [183, 194] width 31 height 14
type input "14"
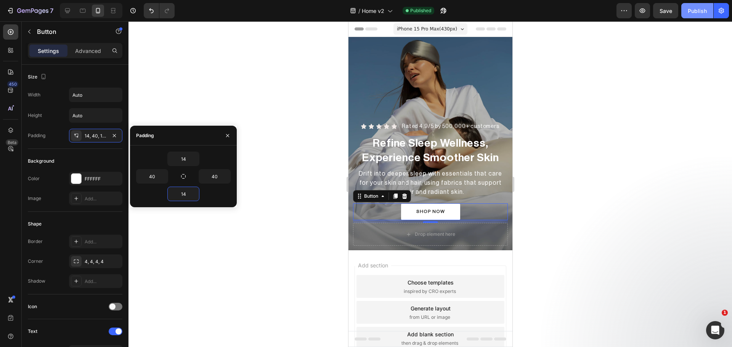
click at [706, 11] on div "Publish" at bounding box center [697, 11] width 19 height 8
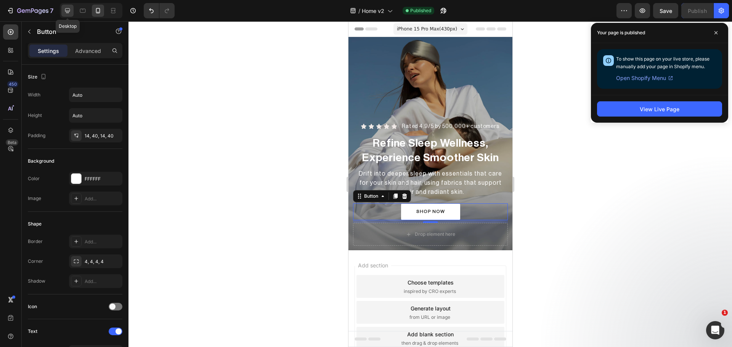
click at [70, 7] on icon at bounding box center [68, 11] width 8 height 8
type input "14"
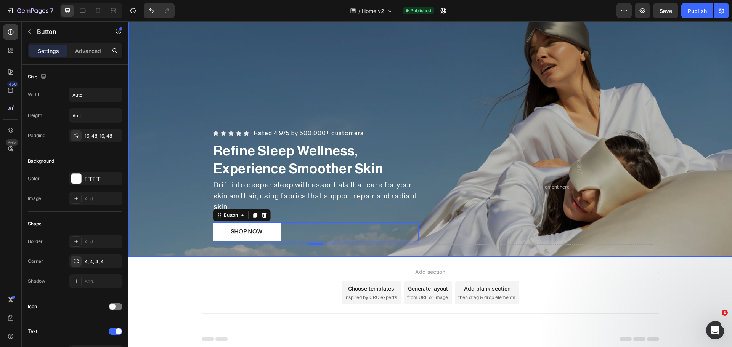
scroll to position [56, 0]
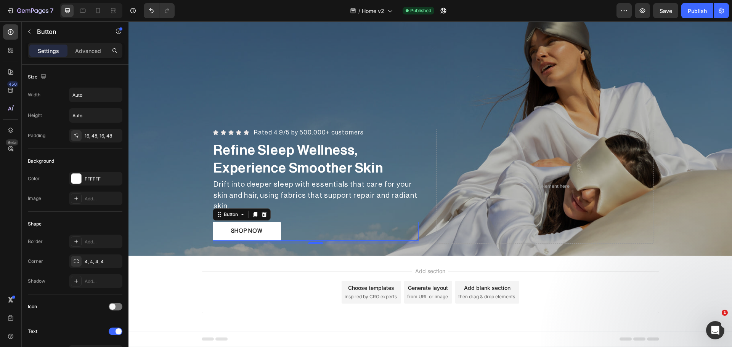
click at [476, 284] on div "Add blank section" at bounding box center [487, 288] width 47 height 8
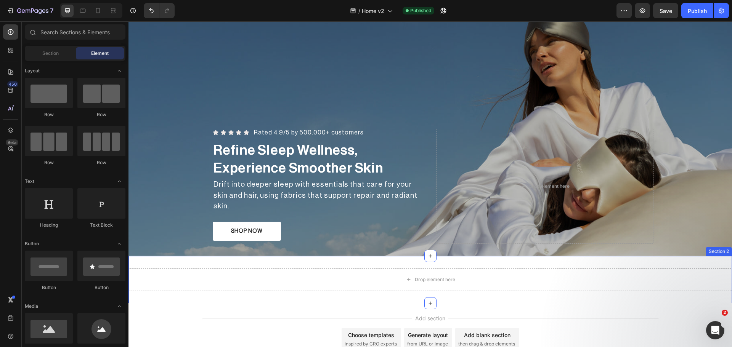
click at [688, 263] on div "Drop element here Section 2" at bounding box center [431, 279] width 604 height 47
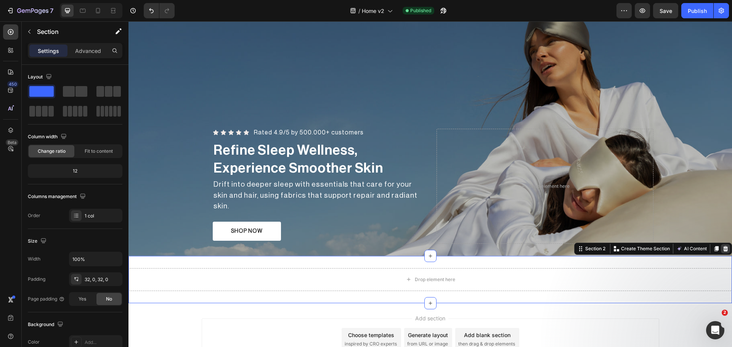
click at [723, 248] on icon at bounding box center [726, 249] width 6 height 6
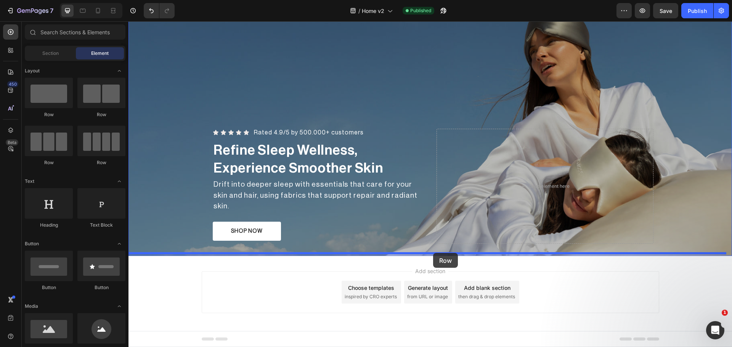
drag, startPoint x: 247, startPoint y: 122, endPoint x: 433, endPoint y: 253, distance: 228.0
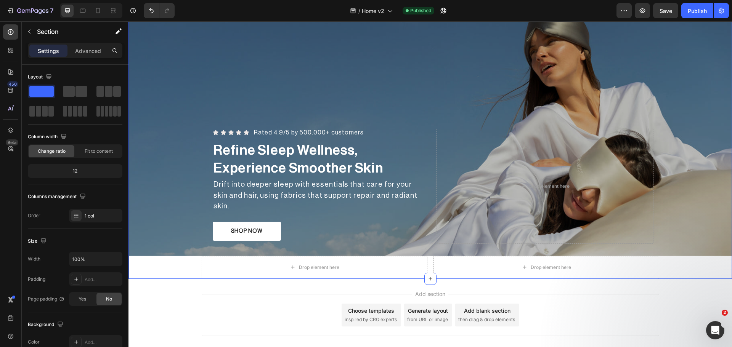
click at [166, 264] on div "Icon Icon Icon Icon Icon Icon List Rated 4.9/5 by 500.000+ customers Heading Ro…" at bounding box center [431, 130] width 604 height 298
click at [616, 11] on div "/ Home v2 Need republishing" at bounding box center [399, 10] width 436 height 15
click at [619, 10] on button "button" at bounding box center [624, 10] width 15 height 15
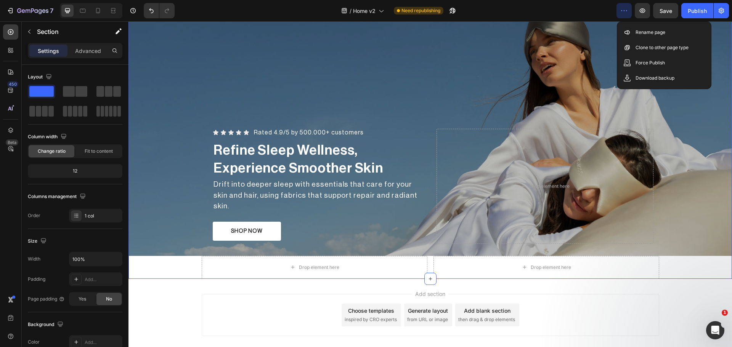
click at [628, 8] on button "button" at bounding box center [624, 10] width 15 height 15
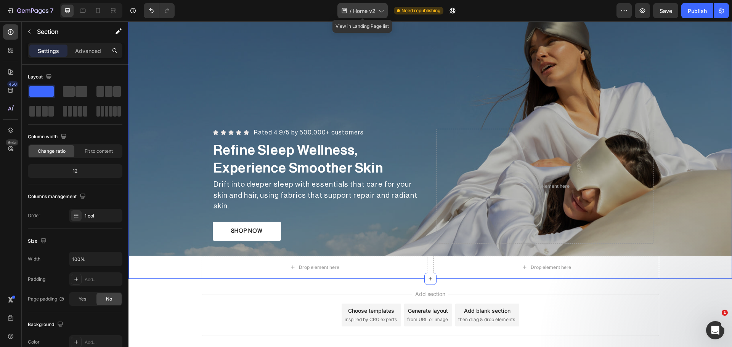
click at [377, 10] on icon at bounding box center [381, 11] width 8 height 8
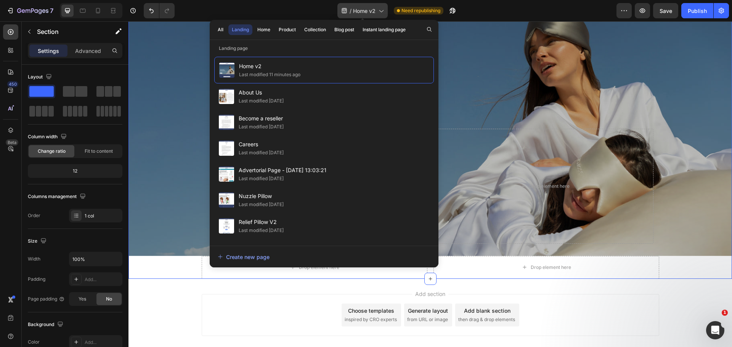
click at [377, 10] on icon at bounding box center [381, 11] width 8 height 8
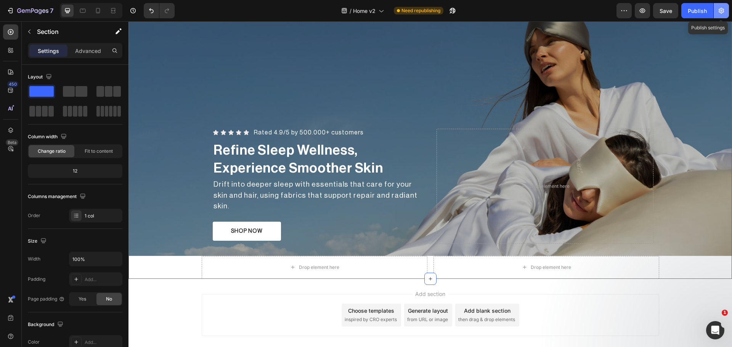
click at [719, 9] on icon "button" at bounding box center [722, 11] width 8 height 8
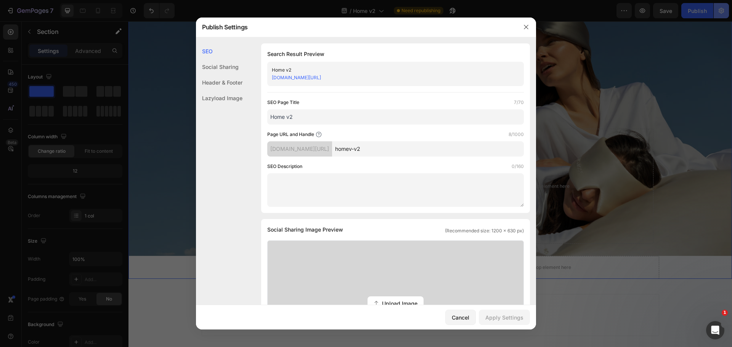
click at [726, 11] on div at bounding box center [366, 173] width 732 height 347
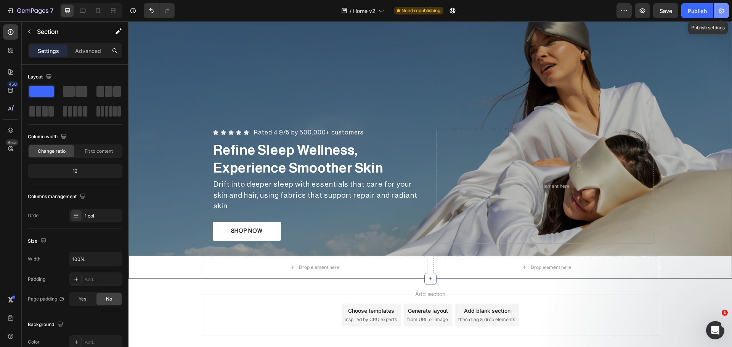
click at [726, 11] on button "button" at bounding box center [721, 10] width 15 height 15
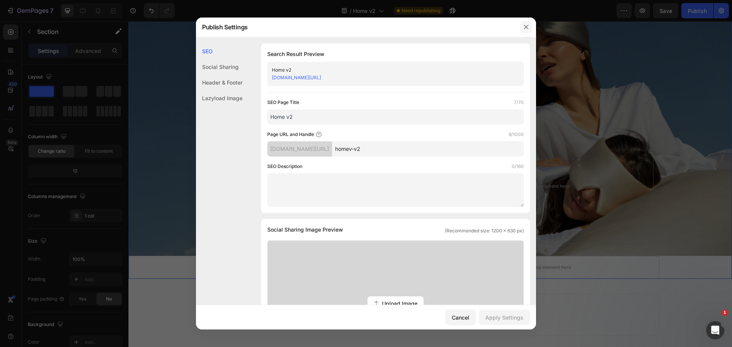
drag, startPoint x: 528, startPoint y: 28, endPoint x: 262, endPoint y: 15, distance: 266.1
click at [528, 28] on icon "button" at bounding box center [526, 27] width 6 height 6
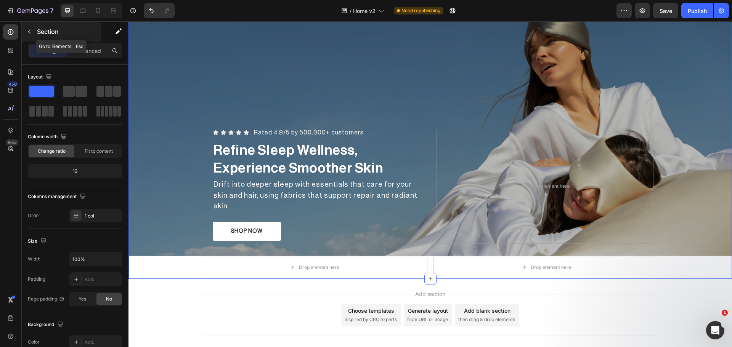
click at [43, 32] on p "Section" at bounding box center [68, 31] width 63 height 9
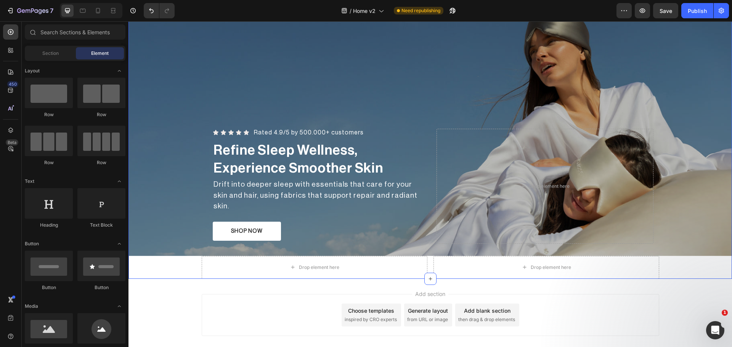
click at [169, 260] on div "Icon Icon Icon Icon Icon Icon List Rated 4.9/5 by 500.000+ customers Heading Ro…" at bounding box center [431, 130] width 604 height 298
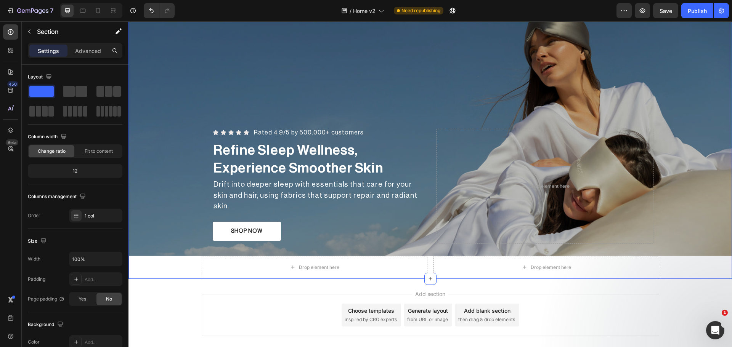
click at [145, 265] on div "Icon Icon Icon Icon Icon Icon List Rated 4.9/5 by 500.000+ customers Heading Ro…" at bounding box center [431, 130] width 604 height 298
click at [12, 127] on icon at bounding box center [11, 131] width 8 height 8
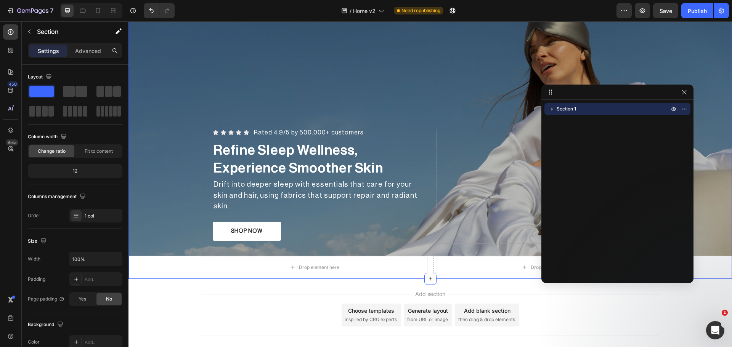
click at [552, 107] on icon "button" at bounding box center [552, 109] width 8 height 8
click at [683, 92] on icon "button" at bounding box center [684, 92] width 6 height 6
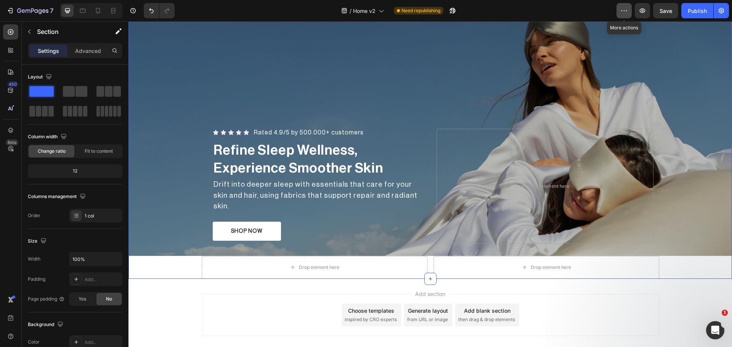
click at [623, 12] on icon "button" at bounding box center [624, 11] width 8 height 8
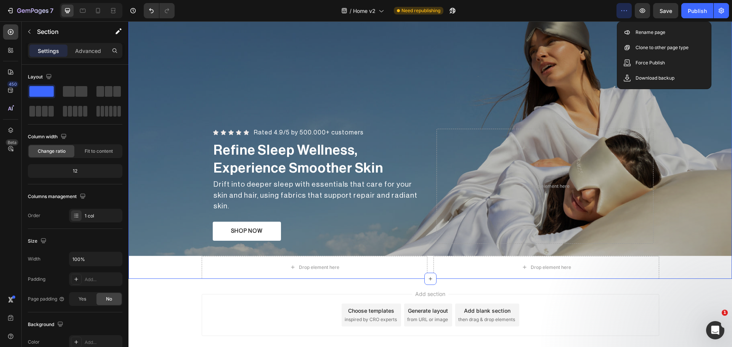
click at [687, 312] on div "Add section Choose templates inspired by CRO experts Generate layout from URL o…" at bounding box center [431, 326] width 604 height 94
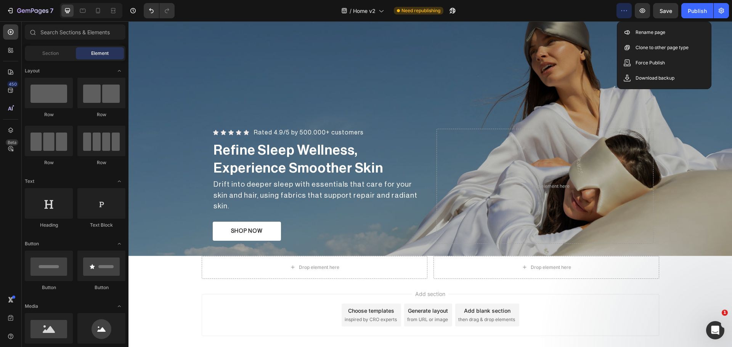
click at [583, 12] on div "/ Home v2 Need republishing" at bounding box center [399, 10] width 436 height 15
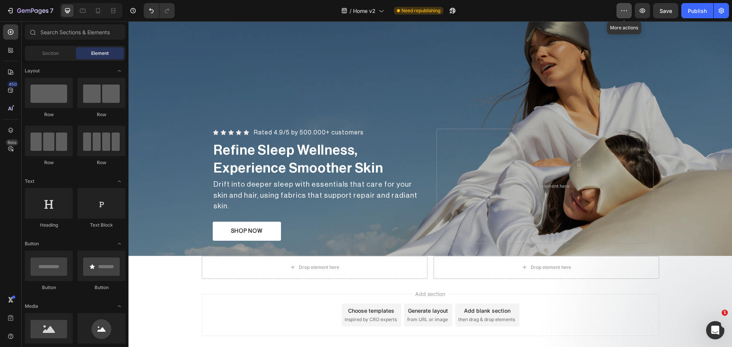
click at [626, 8] on icon "button" at bounding box center [624, 11] width 8 height 8
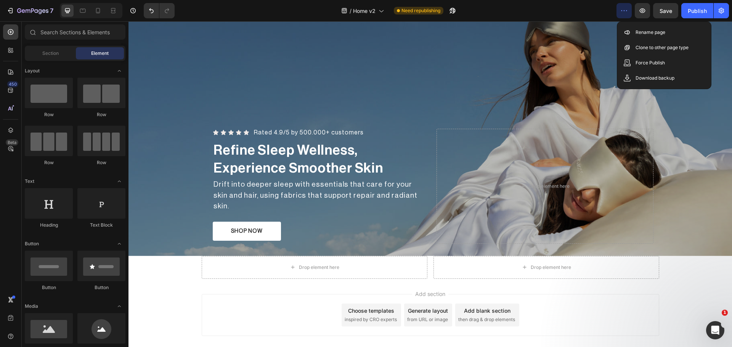
click at [626, 8] on icon "button" at bounding box center [624, 11] width 8 height 8
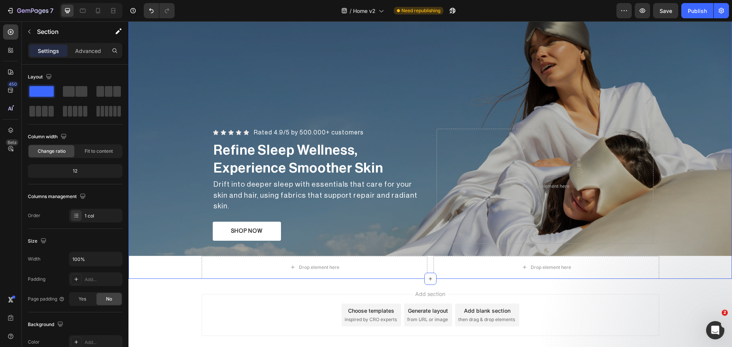
click at [700, 259] on div "Icon Icon Icon Icon Icon Icon List Rated 4.9/5 by 500.000+ customers Heading Ro…" at bounding box center [431, 130] width 604 height 298
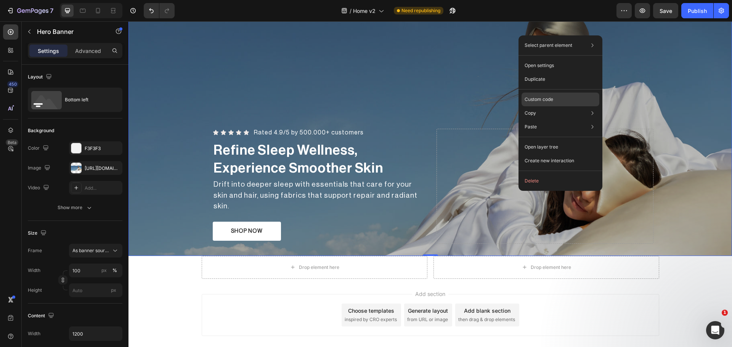
click at [562, 120] on div "Custom code" at bounding box center [561, 127] width 78 height 14
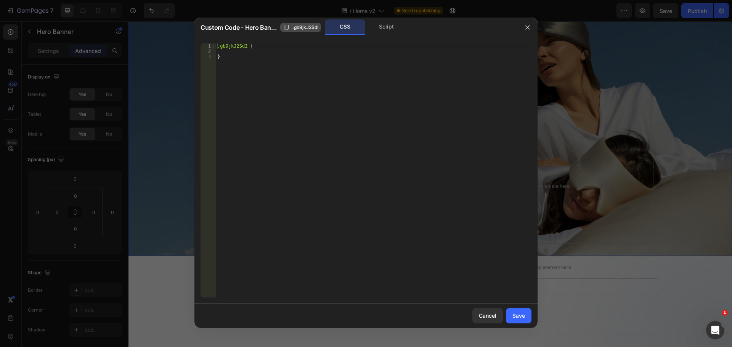
click at [315, 27] on span ".gb9jkJ2SdI" at bounding box center [305, 27] width 26 height 7
click at [291, 61] on div ".gb9jkJ2SdI { }" at bounding box center [374, 175] width 316 height 265
type textarea "}"
type textarea "B"
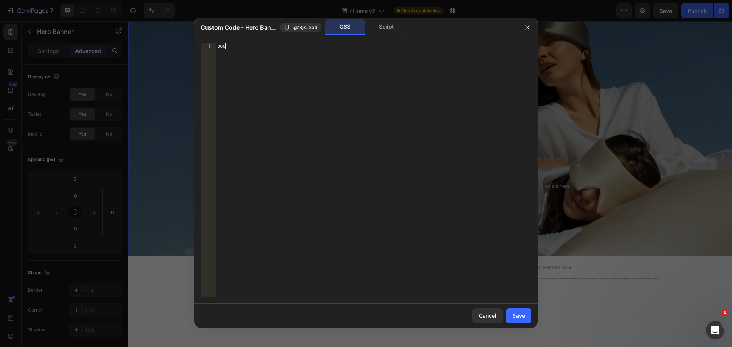
scroll to position [0, 0]
type textarea "body {"
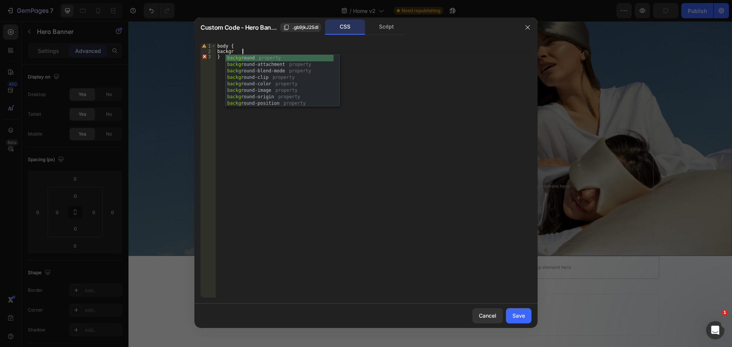
scroll to position [0, 2]
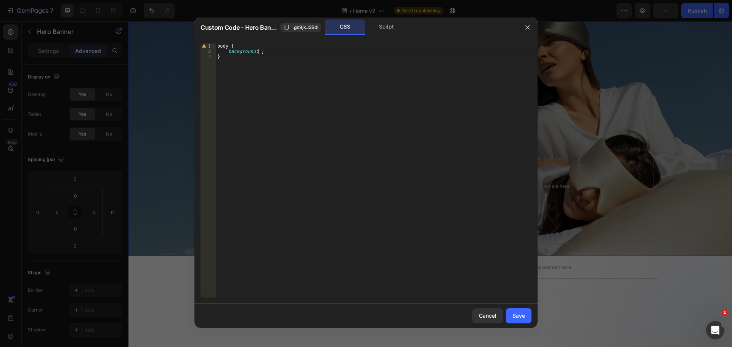
paste textarea ".gb9jkJ2SdI"
paste textarea "#f7f7f7"
type textarea "background: #f7f7f7;"
click at [520, 313] on div "Save" at bounding box center [518, 316] width 13 height 8
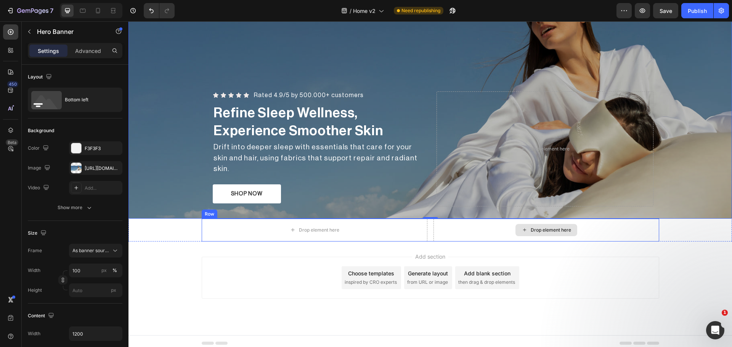
scroll to position [95, 0]
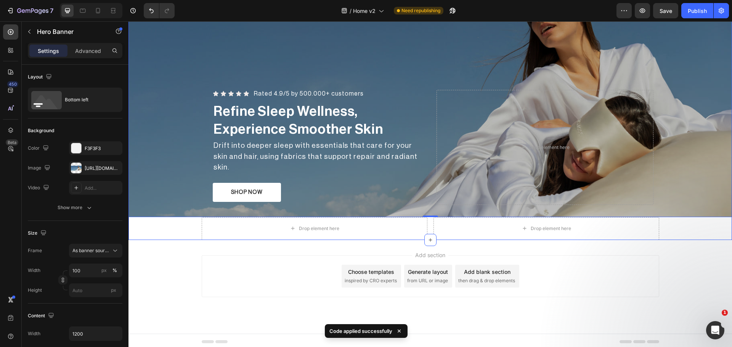
click at [154, 225] on div "Icon Icon Icon Icon Icon Icon List Rated 4.9/5 by 500.000+ customers Heading Ro…" at bounding box center [431, 91] width 604 height 298
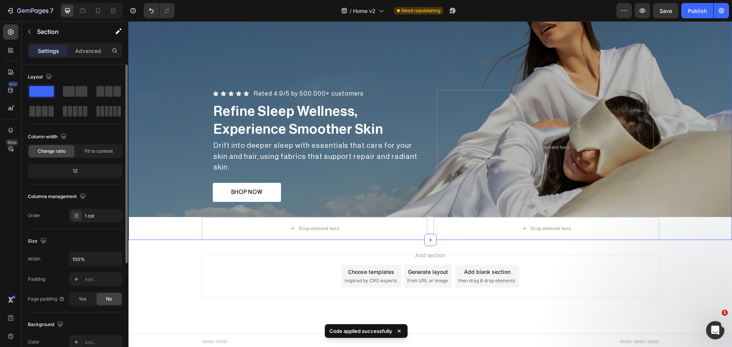
scroll to position [127, 0]
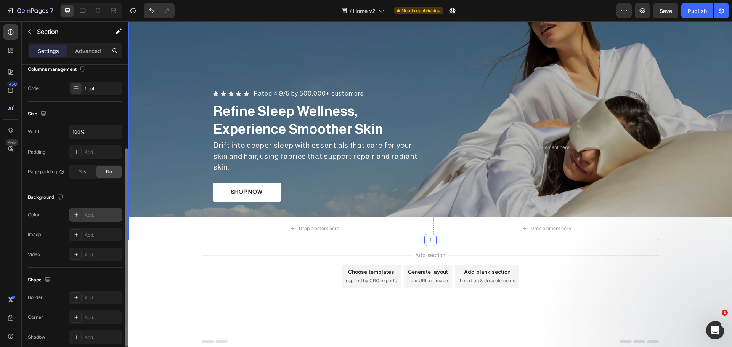
click at [80, 216] on div at bounding box center [76, 215] width 11 height 11
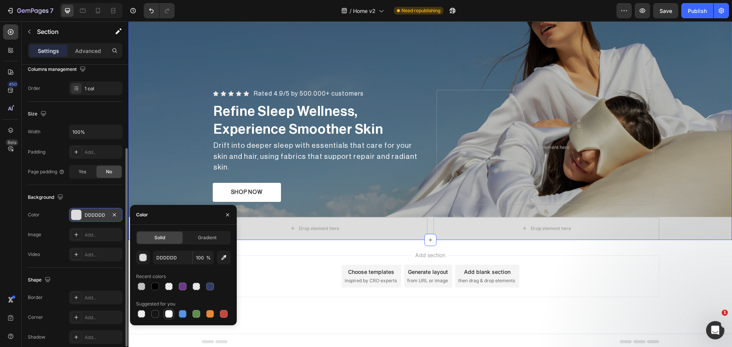
click at [167, 315] on div at bounding box center [169, 314] width 8 height 8
type input "FFFFFF"
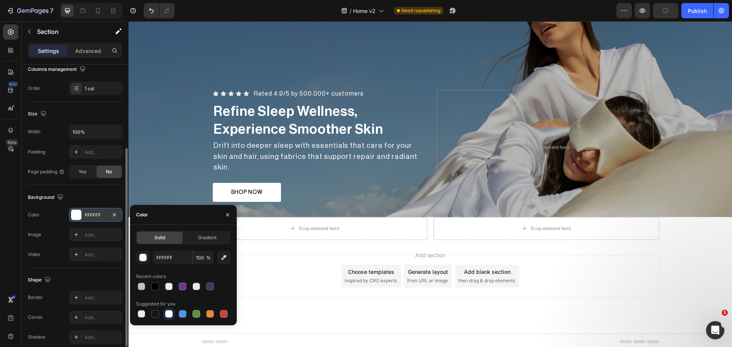
click at [698, 245] on div "Add section Choose templates inspired by CRO experts Generate layout from URL o…" at bounding box center [431, 287] width 604 height 94
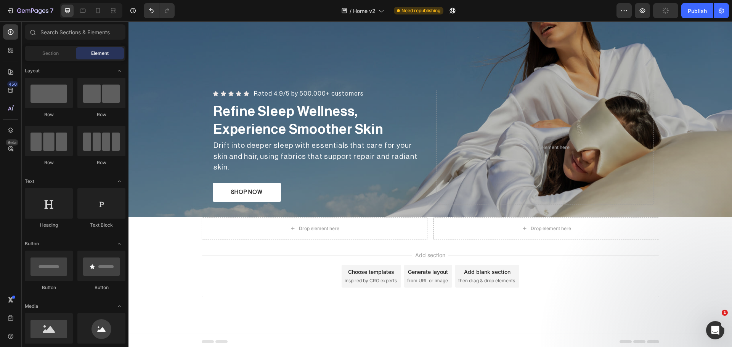
drag, startPoint x: 679, startPoint y: 278, endPoint x: 701, endPoint y: 252, distance: 34.4
click at [705, 265] on div "Add section Choose templates inspired by CRO experts Generate layout from URL o…" at bounding box center [431, 287] width 604 height 94
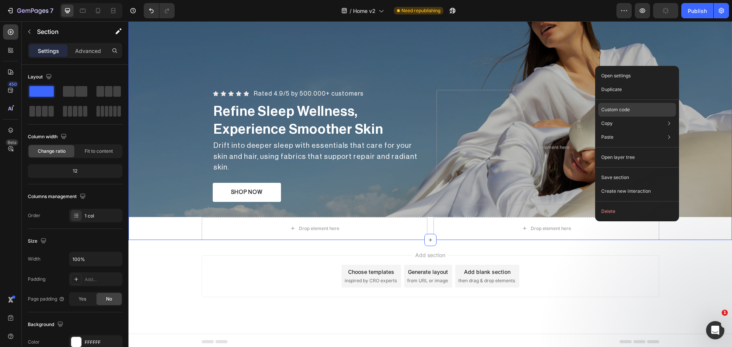
click at [629, 110] on p "Custom code" at bounding box center [615, 109] width 29 height 7
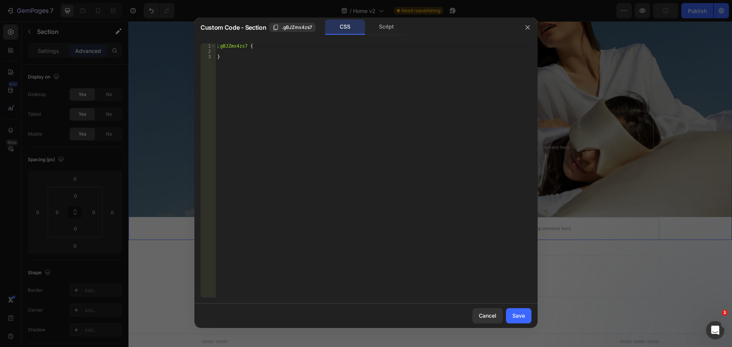
click at [293, 32] on div "Custom Code - Section .gBJZmx4zs7 CSS Script" at bounding box center [359, 27] width 317 height 16
click at [525, 27] on icon "button" at bounding box center [528, 27] width 6 height 6
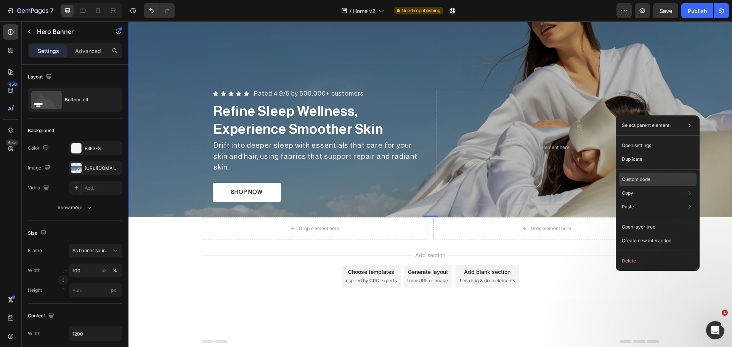
click at [652, 200] on div "Custom code" at bounding box center [658, 207] width 78 height 14
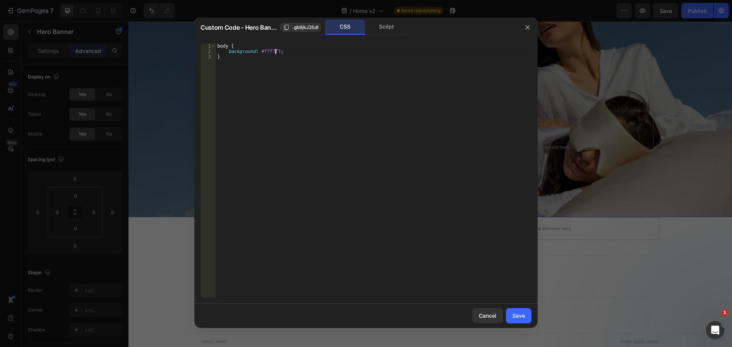
drag, startPoint x: 274, startPoint y: 49, endPoint x: 313, endPoint y: 104, distance: 67.3
click at [274, 50] on div "body { background : #f7f7f7 ; }" at bounding box center [374, 175] width 316 height 265
type textarea "background: #f7f7f7 !important;"
click at [520, 322] on button "Save" at bounding box center [519, 315] width 26 height 15
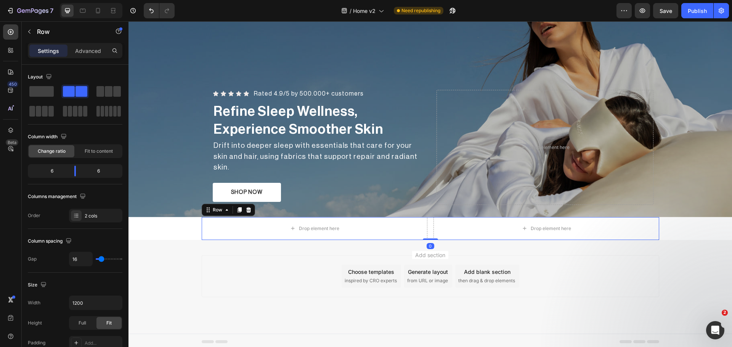
click at [429, 231] on div "Drop element here Drop element here Row 0" at bounding box center [431, 228] width 458 height 23
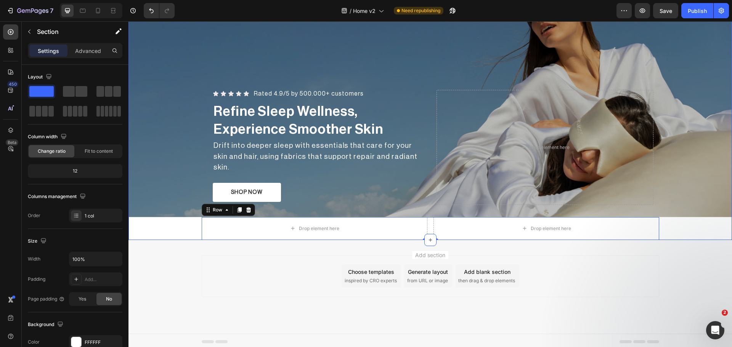
click at [683, 224] on div "Icon Icon Icon Icon Icon Icon List Rated 4.9/5 by 500.000+ customers Heading Ro…" at bounding box center [431, 91] width 604 height 298
click at [93, 49] on p "Advanced" at bounding box center [88, 51] width 26 height 8
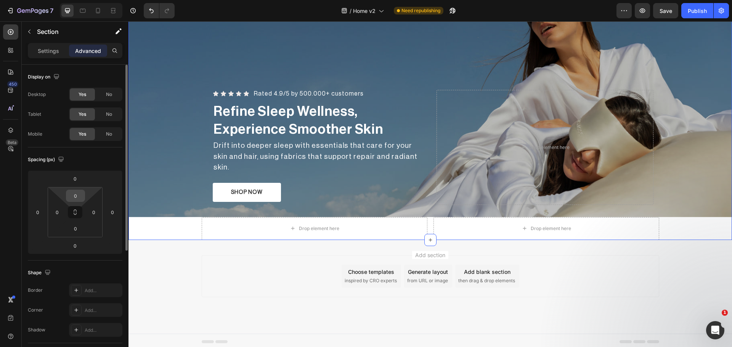
click at [77, 198] on input "0" at bounding box center [75, 195] width 15 height 11
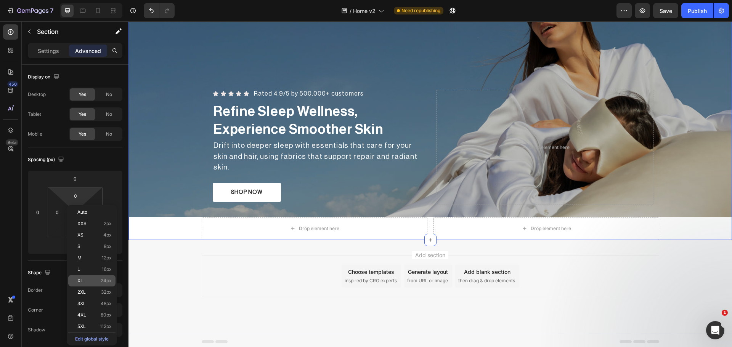
click at [93, 280] on p "XL 24px" at bounding box center [94, 280] width 34 height 5
type input "24"
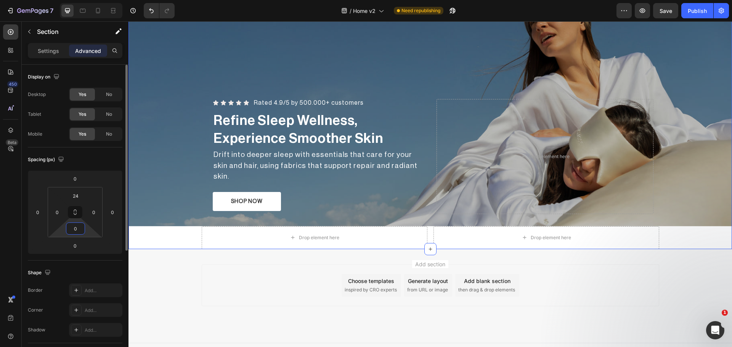
click at [76, 233] on input "0" at bounding box center [75, 228] width 15 height 11
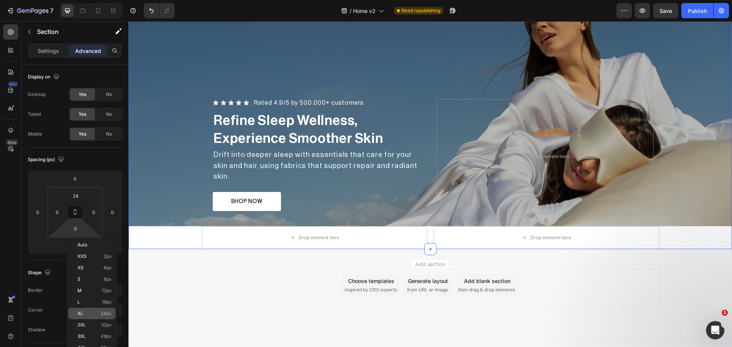
click at [98, 312] on p "XL 24px" at bounding box center [94, 313] width 34 height 5
type input "24"
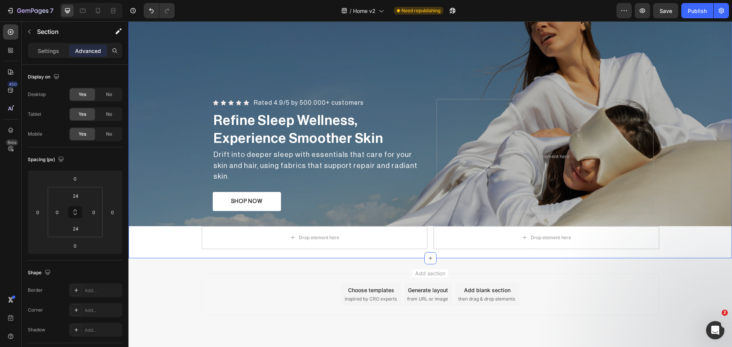
click at [174, 238] on div "Icon Icon Icon Icon Icon Icon List Rated 4.9/5 by 500.000+ customers Heading Ro…" at bounding box center [431, 101] width 604 height 298
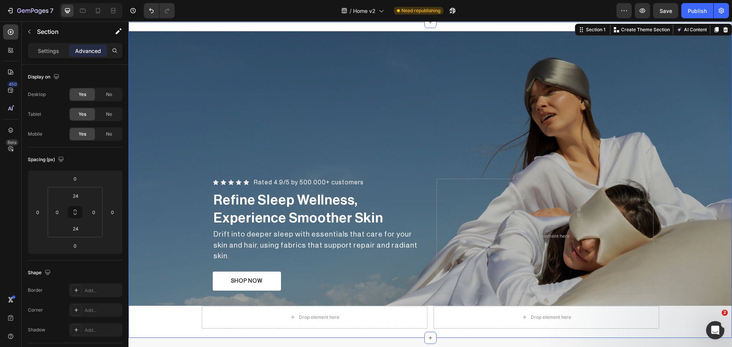
scroll to position [0, 0]
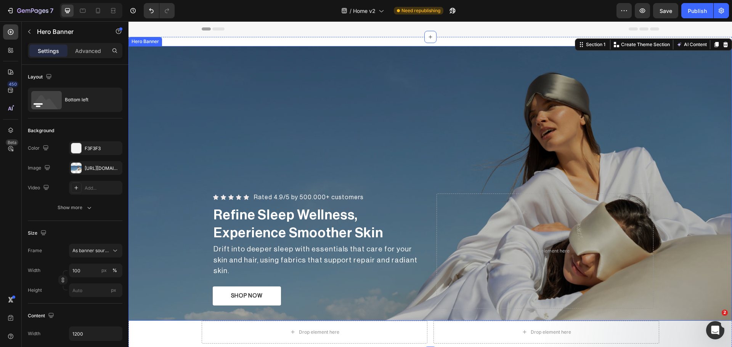
click at [293, 147] on div "Overlay" at bounding box center [431, 183] width 604 height 275
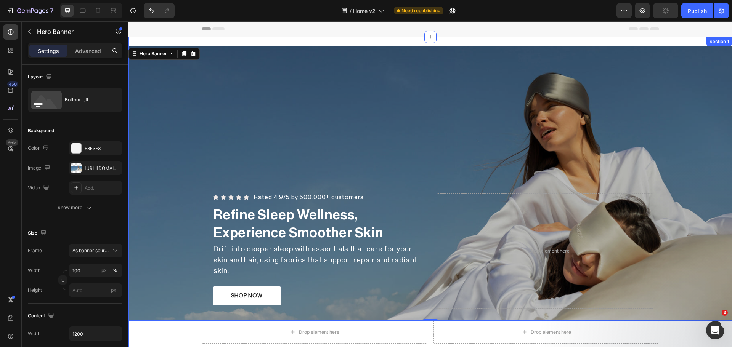
click at [585, 45] on div "Icon Icon Icon Icon Icon Icon List Rated 4.9/5 by 500.000+ customers Heading Ro…" at bounding box center [431, 195] width 604 height 316
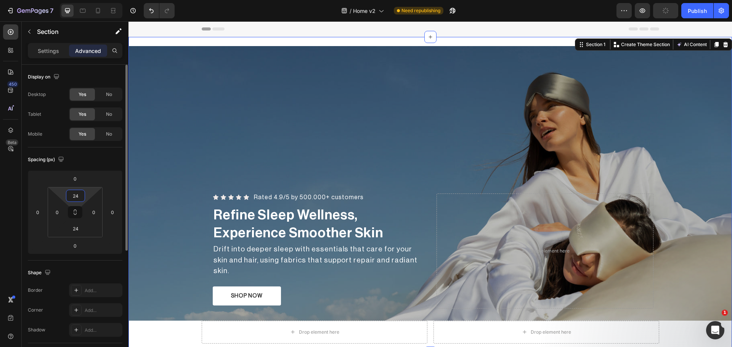
click at [77, 199] on input "24" at bounding box center [75, 195] width 15 height 11
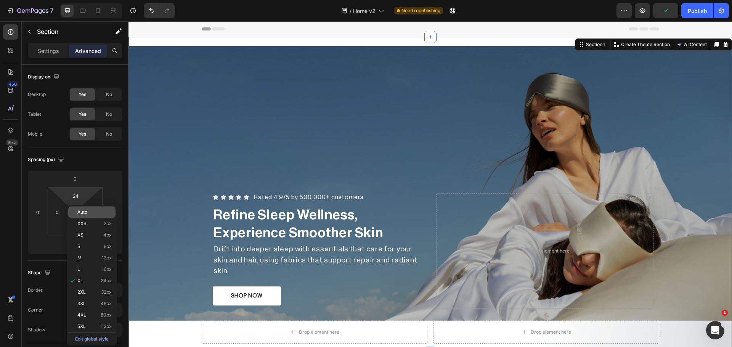
click at [84, 214] on span "Auto" at bounding box center [82, 212] width 10 height 5
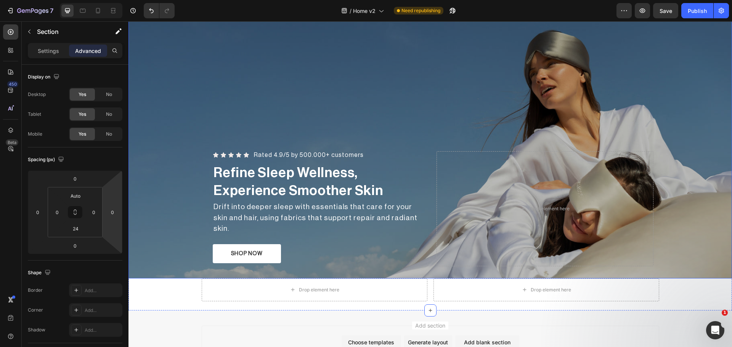
scroll to position [104, 0]
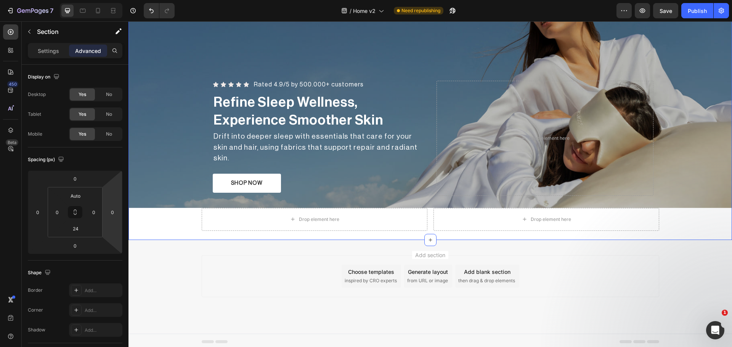
click at [163, 209] on div "Icon Icon Icon Icon Icon Icon List Rated 4.9/5 by 500.000+ customers Heading Ro…" at bounding box center [431, 82] width 604 height 298
click at [684, 226] on div "Icon Icon Icon Icon Icon Icon List Rated 4.9/5 by 500.000+ customers Heading Ro…" at bounding box center [431, 82] width 604 height 298
type input "24"
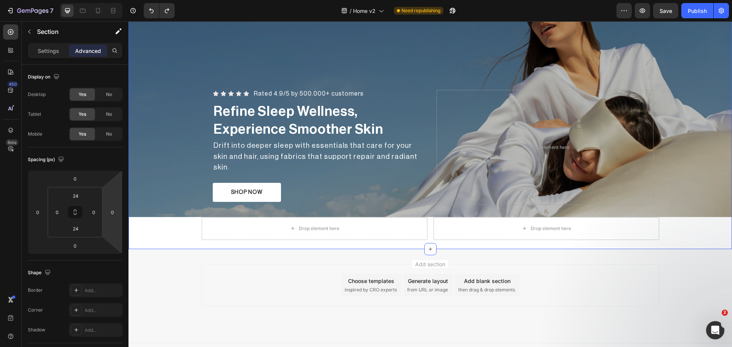
type input "0"
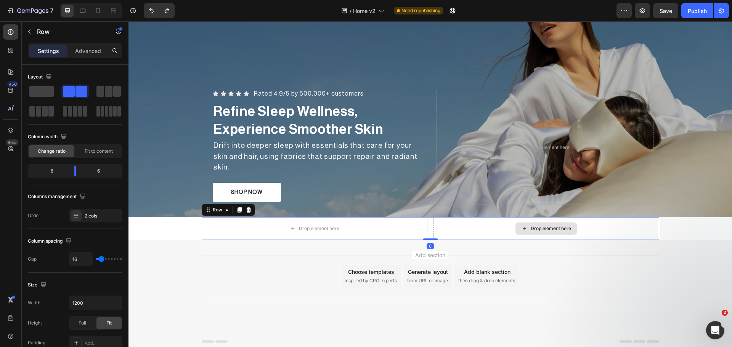
click at [617, 224] on div "Drop element here" at bounding box center [547, 228] width 226 height 23
click at [246, 208] on icon at bounding box center [248, 209] width 5 height 5
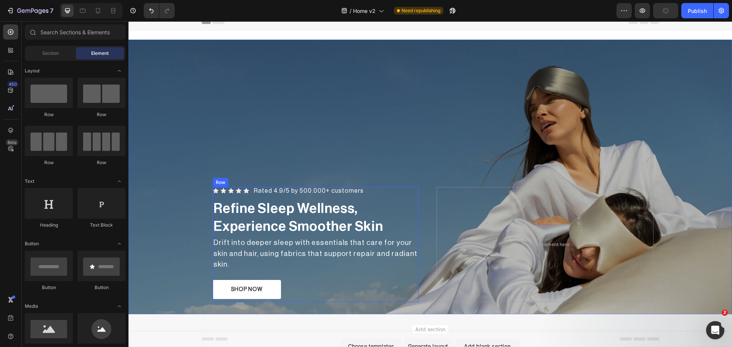
scroll to position [0, 0]
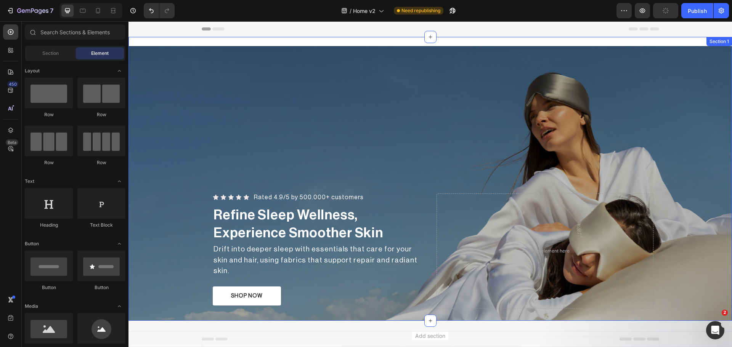
click at [342, 44] on div "Icon Icon Icon Icon Icon Icon List Rated 4.9/5 by 500.000+ customers Heading Ro…" at bounding box center [431, 179] width 604 height 284
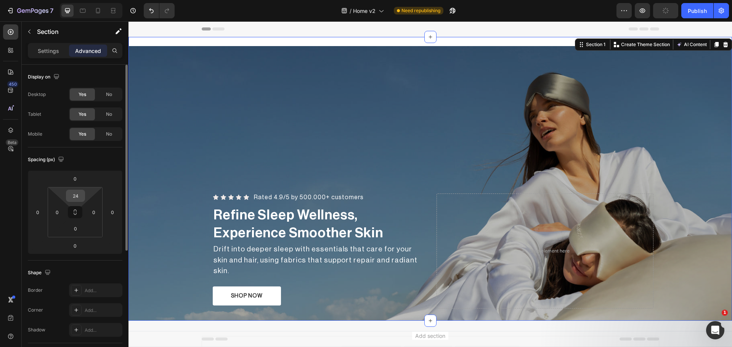
click at [76, 199] on input "24" at bounding box center [75, 195] width 15 height 11
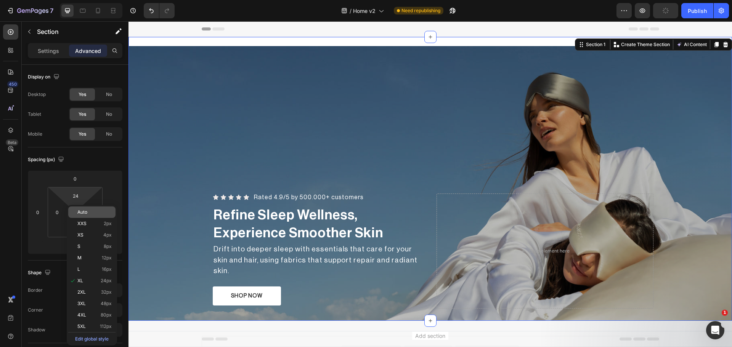
click at [82, 213] on span "Auto" at bounding box center [82, 212] width 10 height 5
type input "Auto"
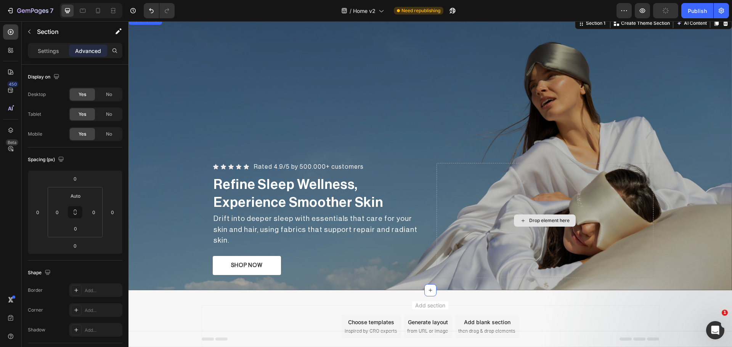
scroll to position [56, 0]
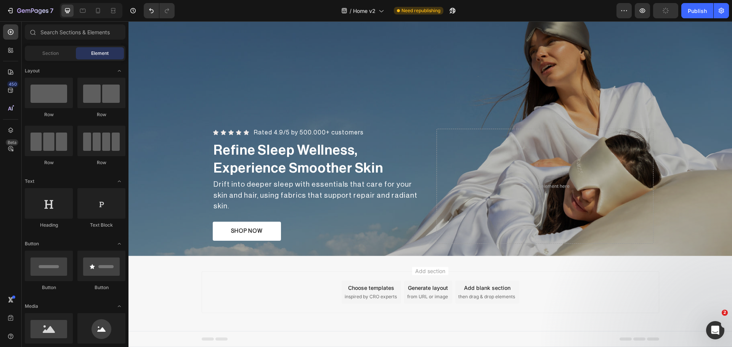
click at [570, 283] on div "Add section Choose templates inspired by CRO experts Generate layout from URL o…" at bounding box center [431, 292] width 458 height 42
click at [493, 289] on div "Add blank section" at bounding box center [487, 288] width 47 height 8
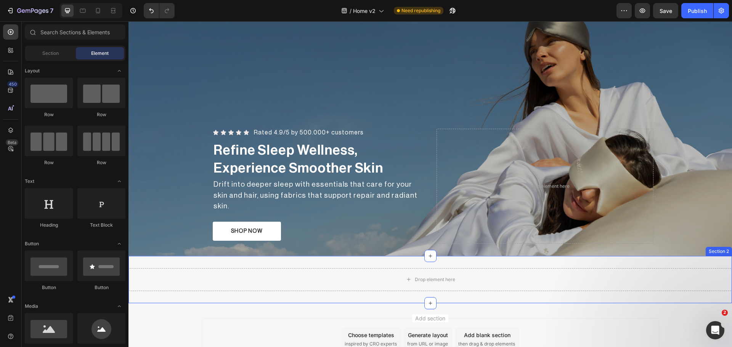
click at [336, 258] on div "Drop element here Section 2" at bounding box center [431, 279] width 604 height 47
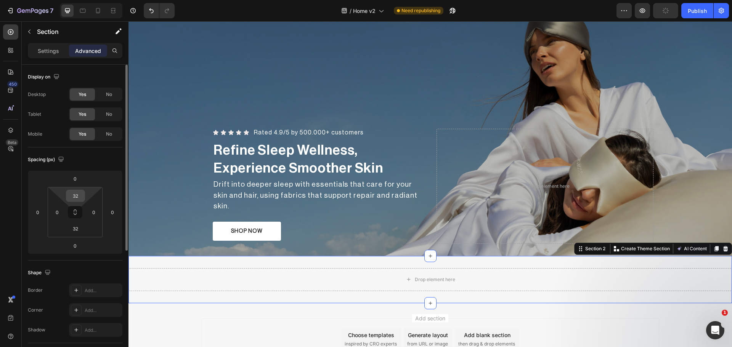
click at [71, 196] on input "32" at bounding box center [75, 195] width 15 height 11
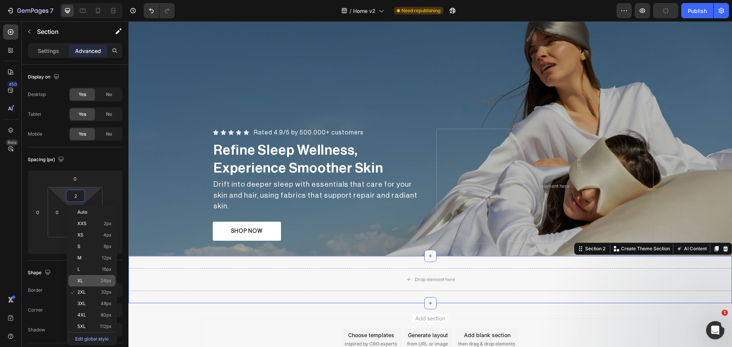
click at [94, 278] on div "XL 24px" at bounding box center [91, 280] width 47 height 11
type input "24"
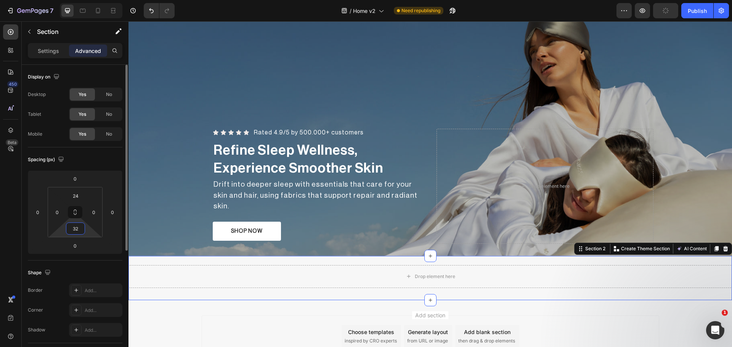
click at [78, 234] on input "32" at bounding box center [75, 228] width 15 height 11
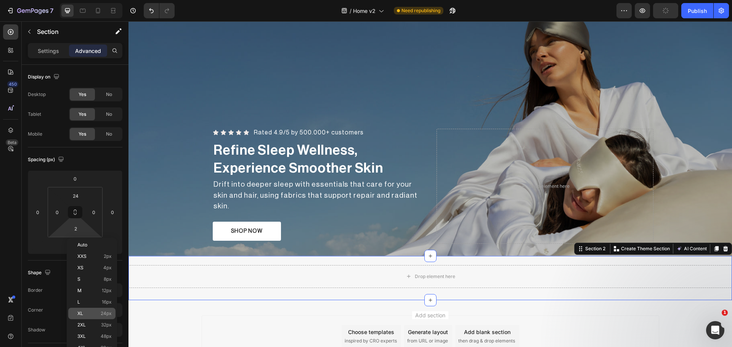
click at [95, 313] on p "XL 24px" at bounding box center [94, 313] width 34 height 5
type input "24"
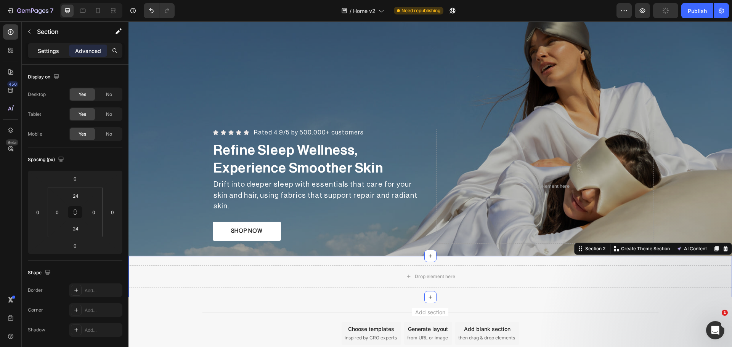
click at [59, 51] on p "Settings" at bounding box center [48, 51] width 21 height 8
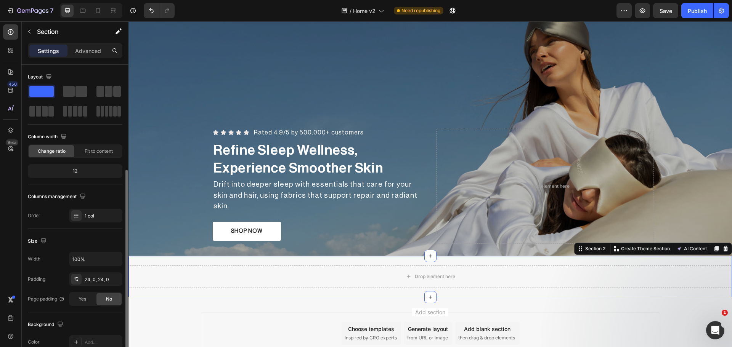
scroll to position [161, 0]
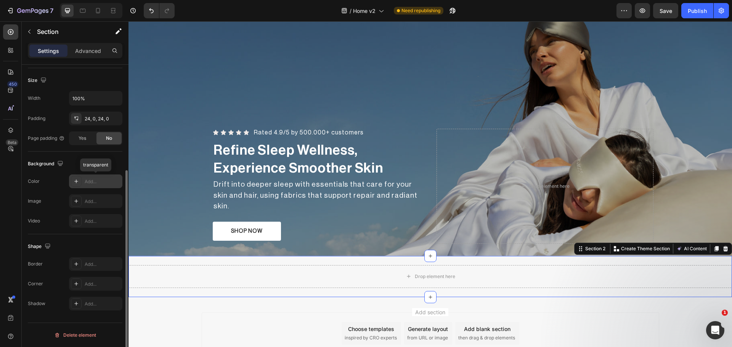
click at [81, 184] on div at bounding box center [76, 181] width 11 height 11
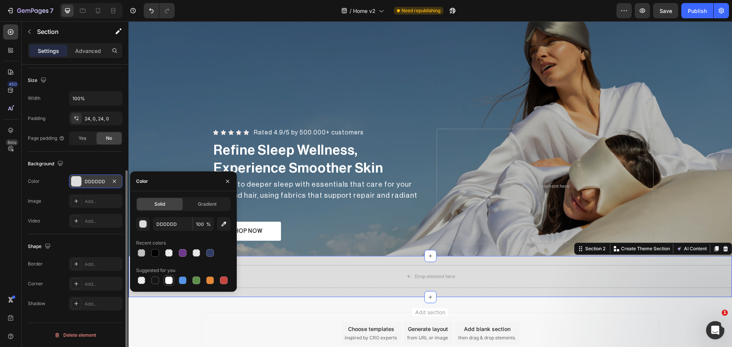
click at [168, 278] on div at bounding box center [169, 281] width 8 height 8
type input "FFFFFF"
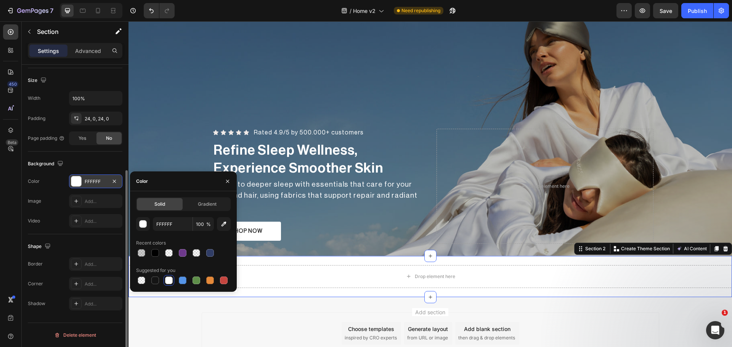
click at [328, 260] on div "Drop element here Section 2 You can create reusable sections Create Theme Secti…" at bounding box center [431, 276] width 604 height 41
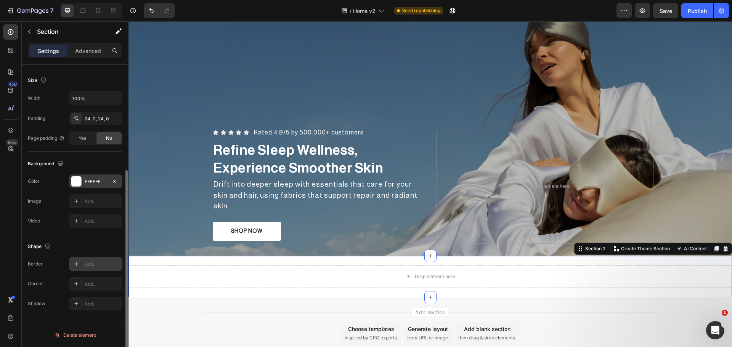
click at [74, 262] on icon at bounding box center [76, 264] width 6 height 6
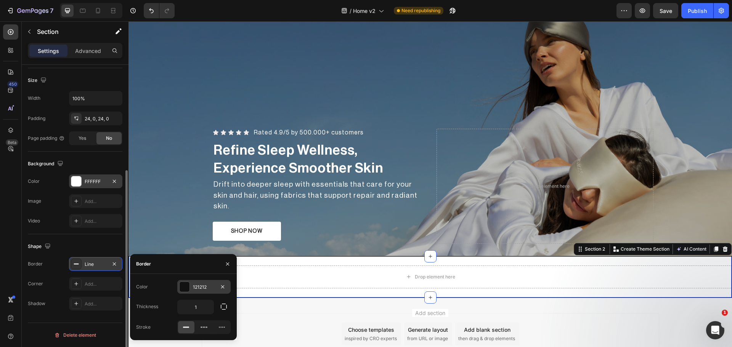
click at [181, 283] on div at bounding box center [185, 287] width 10 height 10
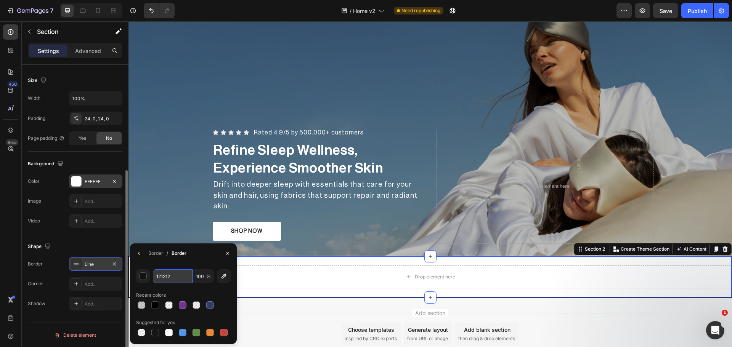
click at [0, 0] on input "121212" at bounding box center [0, 0] width 0 height 0
paste input "#e2e2e"
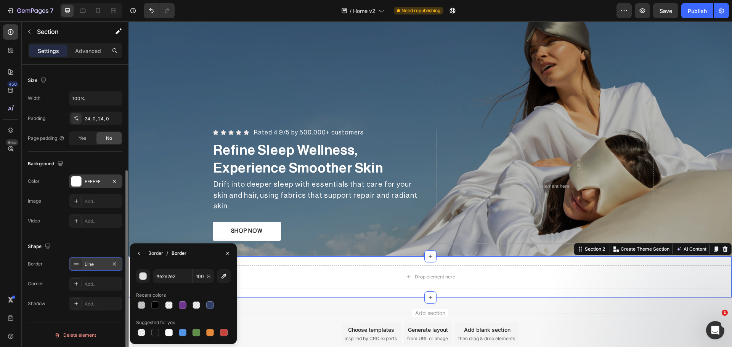
type input "E2E2E2"
click at [151, 248] on div "Border" at bounding box center [155, 253] width 15 height 12
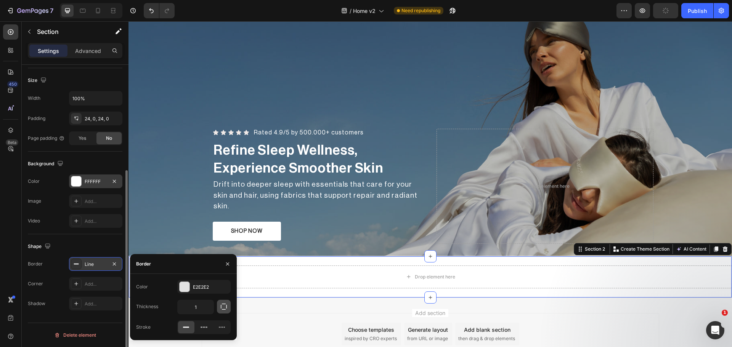
click at [226, 307] on icon "button" at bounding box center [224, 307] width 8 height 8
click at [185, 259] on div "Border" at bounding box center [183, 264] width 107 height 20
click at [224, 306] on icon "button" at bounding box center [224, 307] width 8 height 8
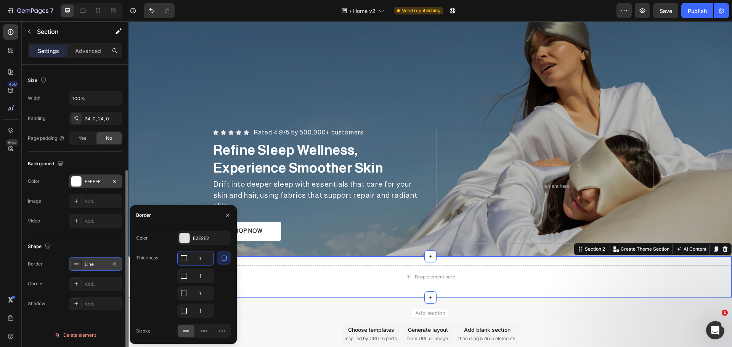
click at [207, 264] on input "1" at bounding box center [196, 259] width 36 height 14
click at [228, 259] on button "button" at bounding box center [224, 258] width 14 height 14
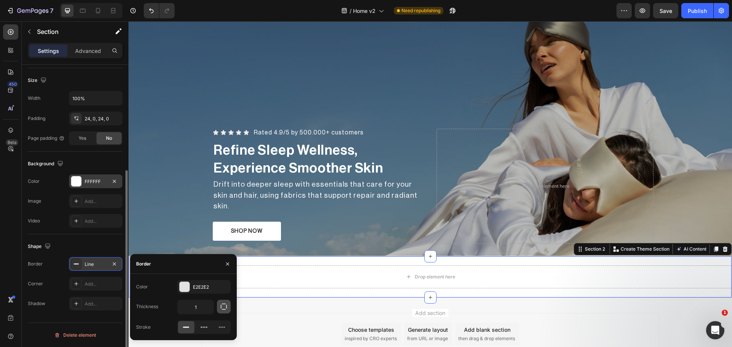
click at [221, 312] on button "button" at bounding box center [224, 307] width 14 height 14
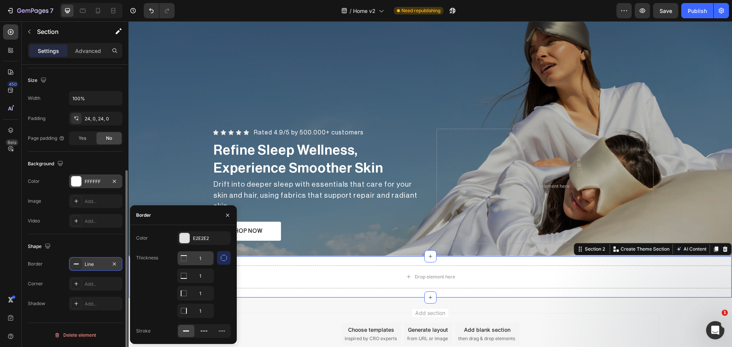
click at [199, 260] on input "1" at bounding box center [196, 259] width 36 height 14
drag, startPoint x: 204, startPoint y: 258, endPoint x: 197, endPoint y: 258, distance: 7.2
click at [197, 258] on input "1" at bounding box center [196, 259] width 36 height 14
type input "0"
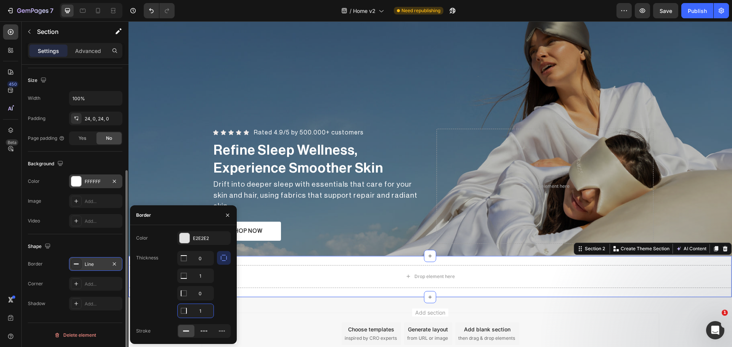
type input "0"
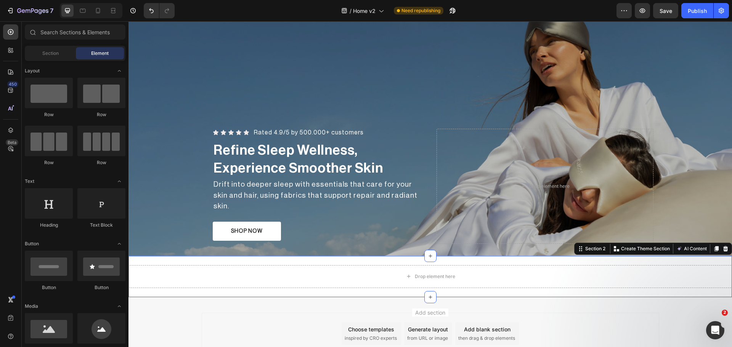
click at [566, 310] on div "Add section Choose templates inspired by CRO experts Generate layout from URL o…" at bounding box center [431, 345] width 604 height 94
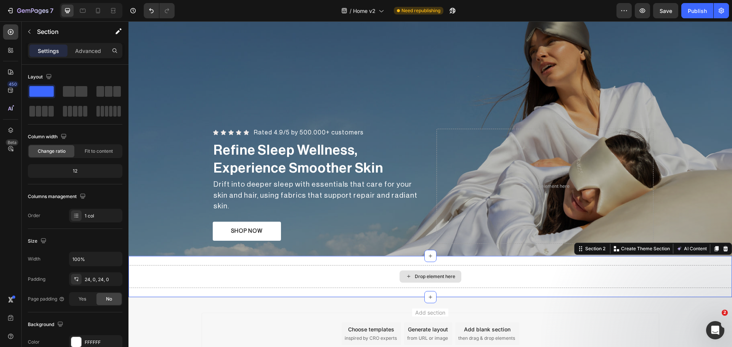
click at [414, 265] on div "Drop element here" at bounding box center [431, 276] width 604 height 23
click at [5, 25] on div at bounding box center [10, 31] width 15 height 15
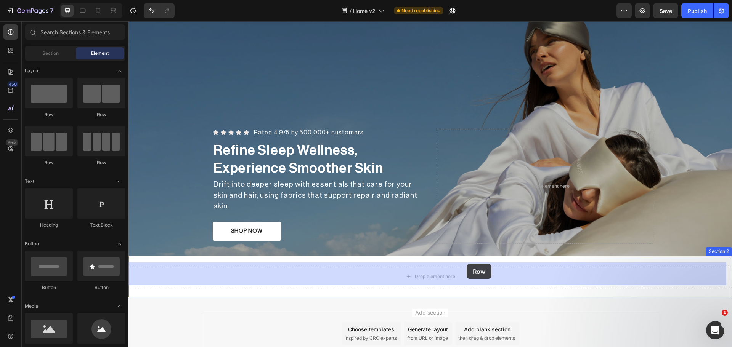
drag, startPoint x: 237, startPoint y: 119, endPoint x: 466, endPoint y: 274, distance: 276.4
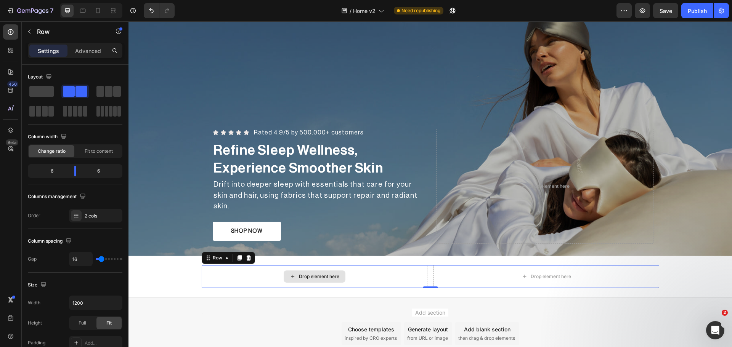
click at [343, 275] on div "Drop element here" at bounding box center [315, 276] width 226 height 23
click at [14, 27] on div at bounding box center [10, 31] width 15 height 15
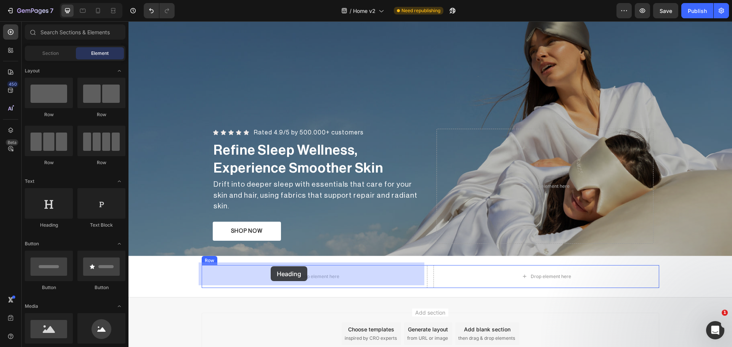
drag, startPoint x: 176, startPoint y: 229, endPoint x: 256, endPoint y: 265, distance: 87.6
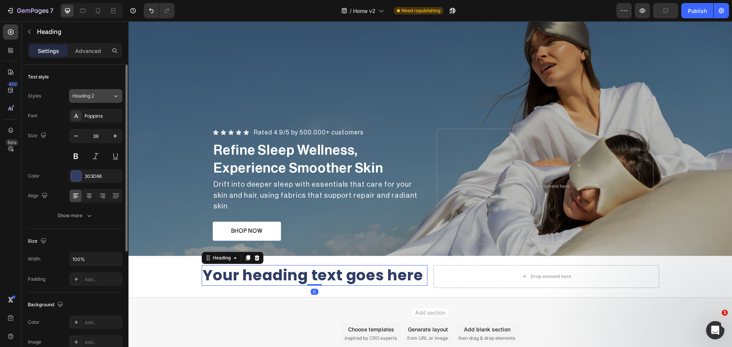
click at [80, 96] on span "Heading 2" at bounding box center [83, 96] width 22 height 7
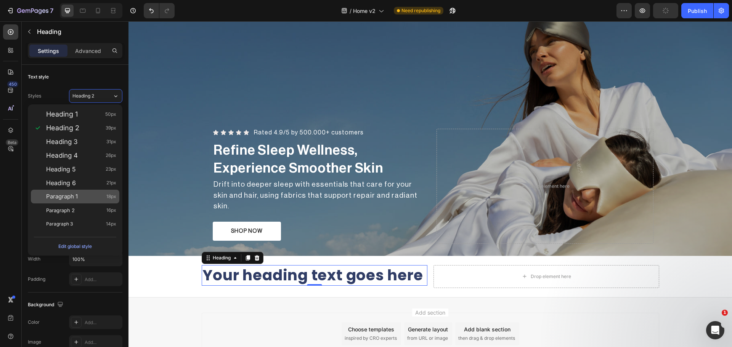
click at [95, 201] on div "Paragraph 1 18px" at bounding box center [75, 197] width 88 height 14
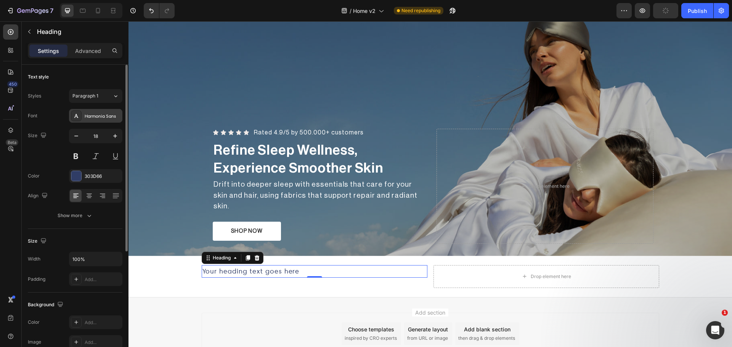
click at [97, 115] on div "Harmonia Sans" at bounding box center [103, 116] width 36 height 7
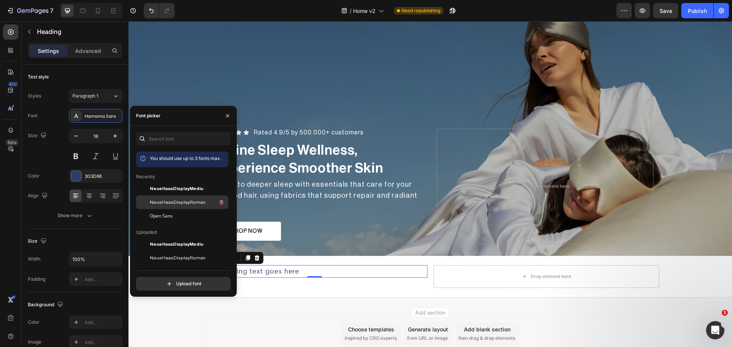
click at [168, 205] on span "NeueHaasDisplayRoman" at bounding box center [178, 202] width 56 height 7
click at [313, 271] on h2 "Your heading text goes here" at bounding box center [315, 271] width 226 height 13
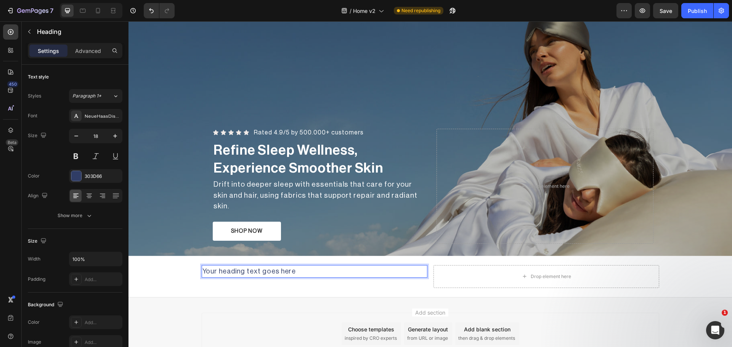
click at [291, 269] on p "Your heading text goes here" at bounding box center [314, 271] width 224 height 11
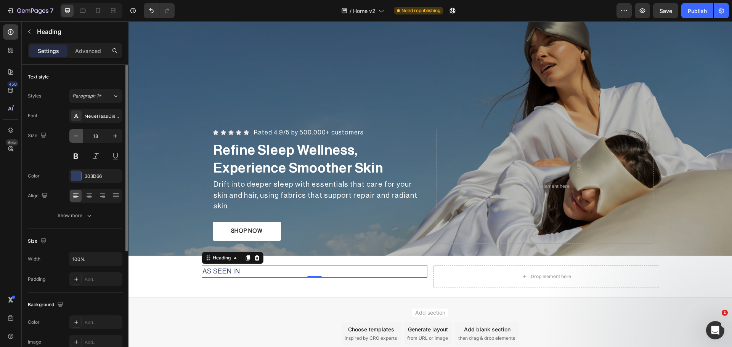
click at [76, 130] on button "button" at bounding box center [76, 136] width 14 height 14
type input "15"
click at [78, 174] on div at bounding box center [76, 176] width 10 height 10
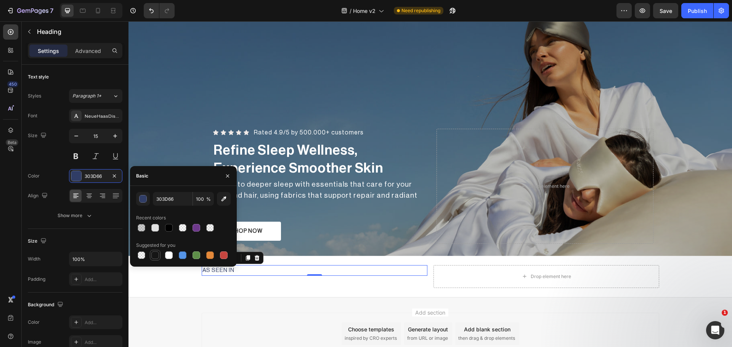
click at [157, 254] on div at bounding box center [155, 256] width 8 height 8
click at [145, 200] on div "button" at bounding box center [144, 200] width 8 height 8
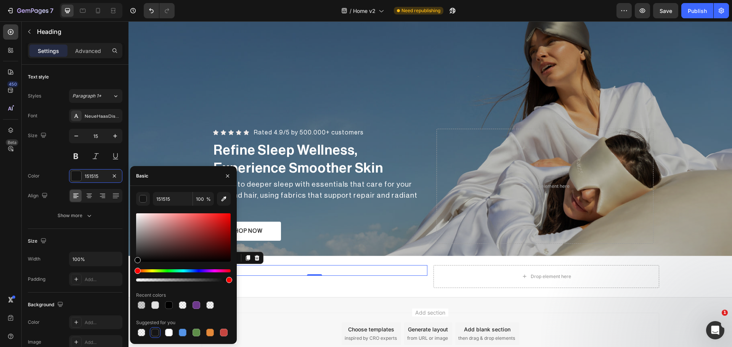
drag, startPoint x: 275, startPoint y: 273, endPoint x: 129, endPoint y: 268, distance: 146.1
type input "000000"
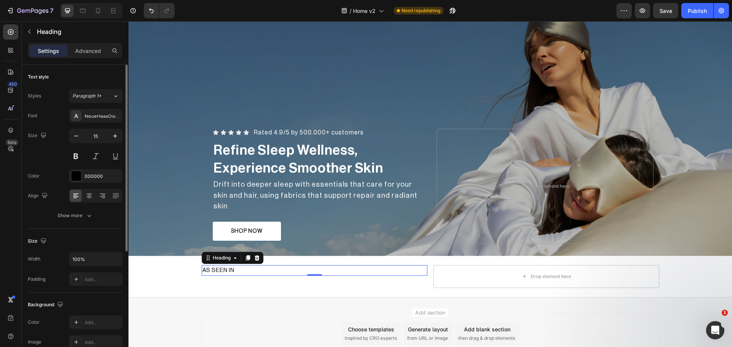
click at [90, 236] on div "Size" at bounding box center [75, 241] width 95 height 12
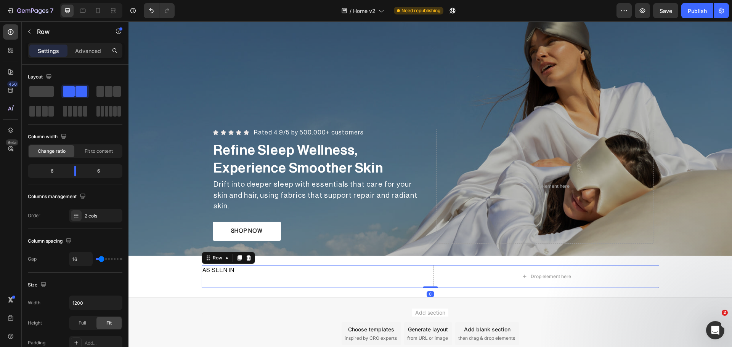
click at [418, 276] on div "AS SEEN IN Heading" at bounding box center [315, 276] width 226 height 23
click at [108, 153] on span "Fit to content" at bounding box center [99, 151] width 28 height 7
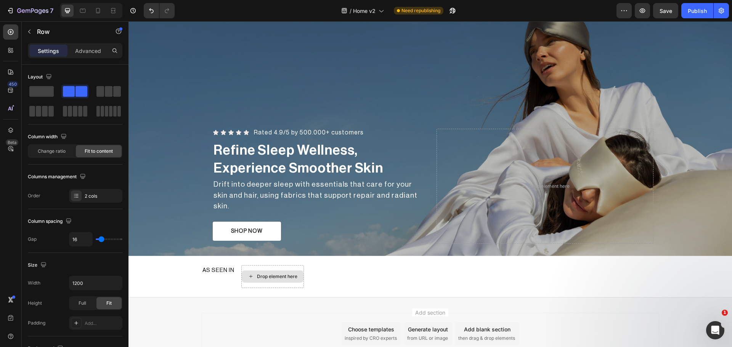
click at [272, 274] on div "Drop element here" at bounding box center [277, 277] width 40 height 6
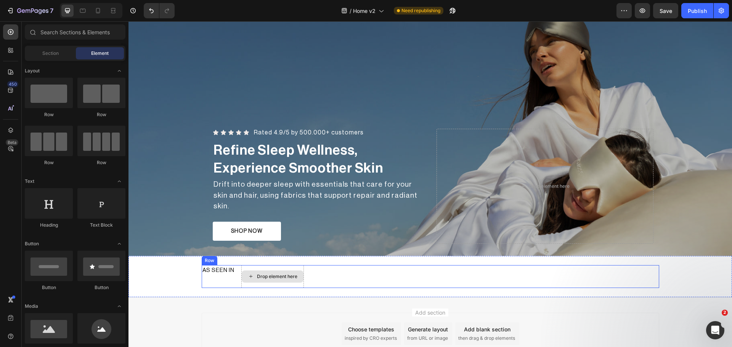
click at [274, 279] on div "Drop element here" at bounding box center [273, 277] width 62 height 12
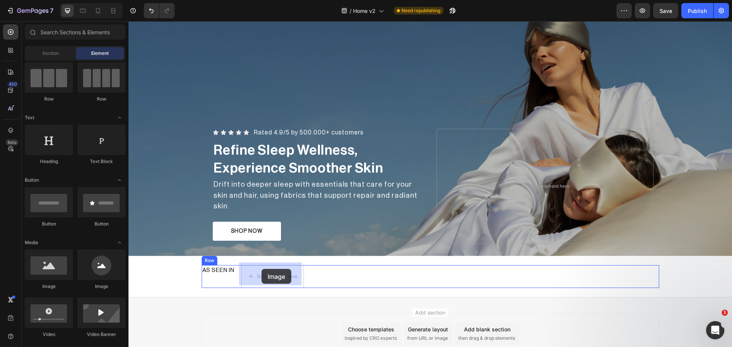
drag, startPoint x: 190, startPoint y: 290, endPoint x: 262, endPoint y: 269, distance: 74.6
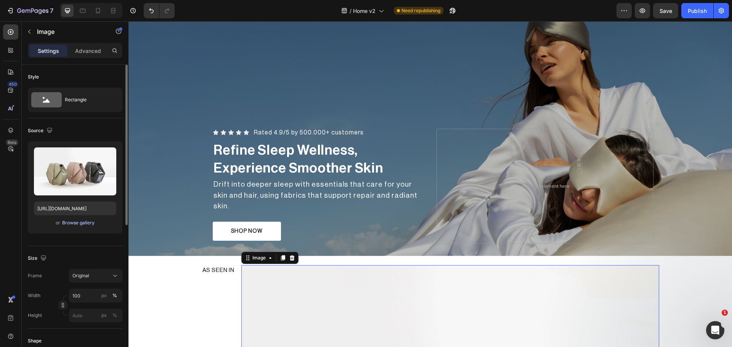
click at [87, 223] on div "Browse gallery" at bounding box center [78, 223] width 32 height 7
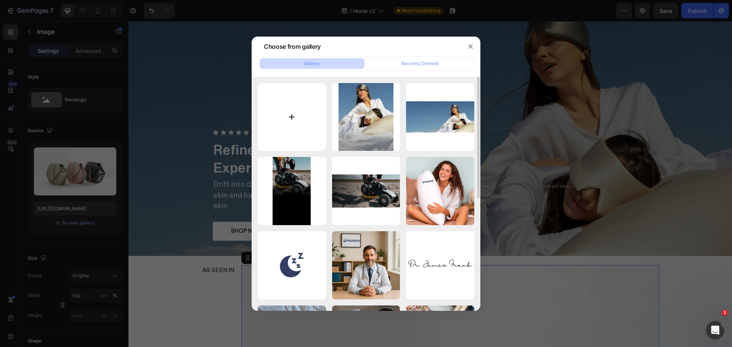
click at [296, 118] on input "file" at bounding box center [292, 117] width 68 height 68
type input "C:\fakepath\ELLE_Magazine_Logo.svg_e0d90908-7b74-4f4e-a073-b450a300ba21_large.a…"
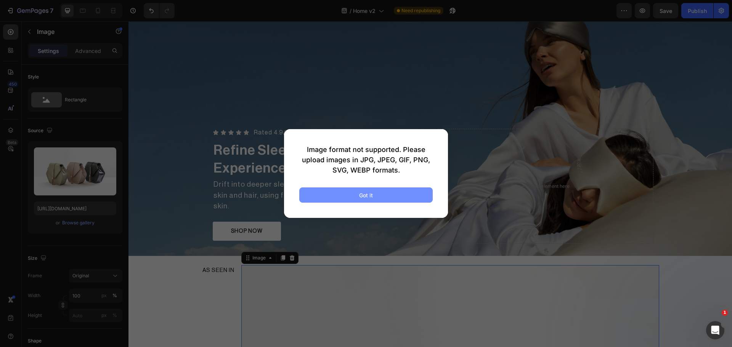
click at [387, 196] on button "Got it" at bounding box center [365, 195] width 133 height 15
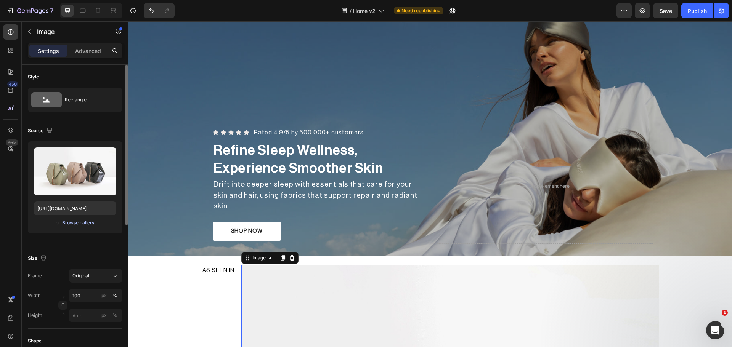
click at [67, 222] on div "Browse gallery" at bounding box center [78, 223] width 32 height 7
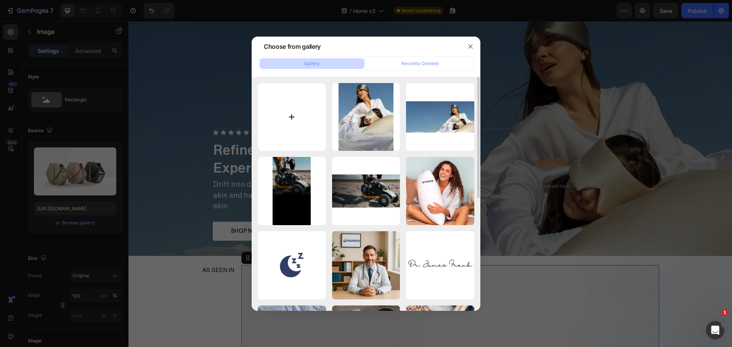
click at [297, 123] on input "file" at bounding box center [292, 117] width 68 height 68
type input "C:\fakepath\ELLE_Magazine_Logo.svg_e0d90908-7b74-4f4e-a073-b450a300ba21_large.p…"
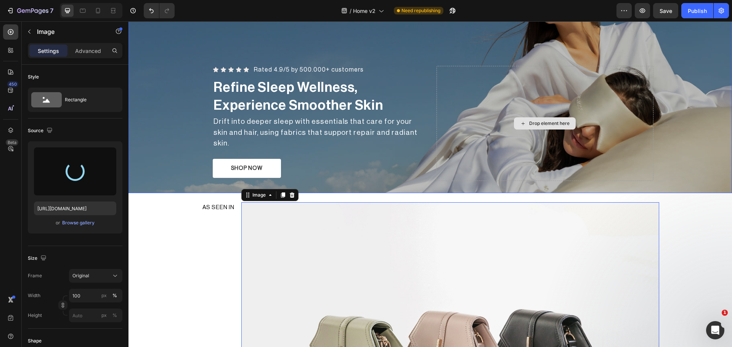
scroll to position [119, 0]
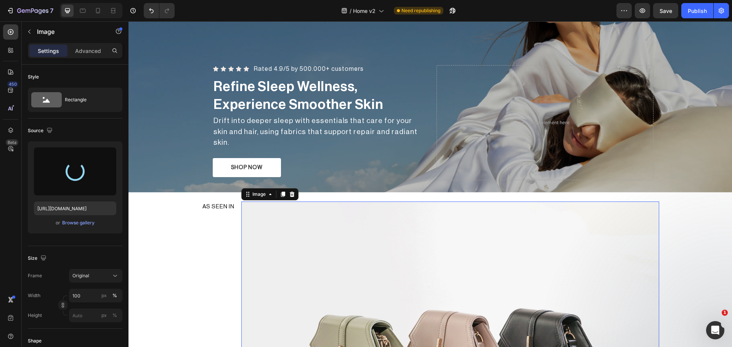
type input "https://cdn.shopify.com/s/files/1/0931/0480/0127/files/gempages_576690581959344…"
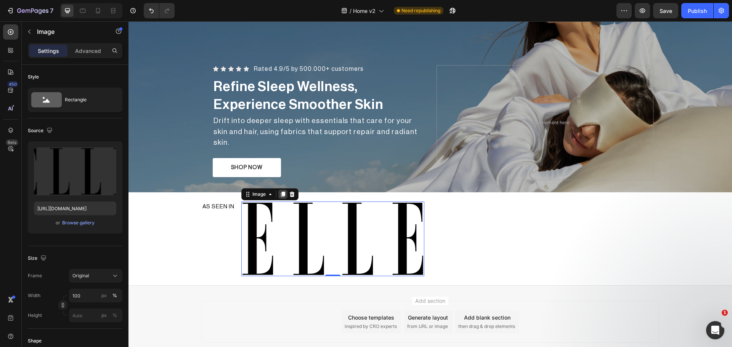
click at [281, 190] on div at bounding box center [282, 194] width 9 height 9
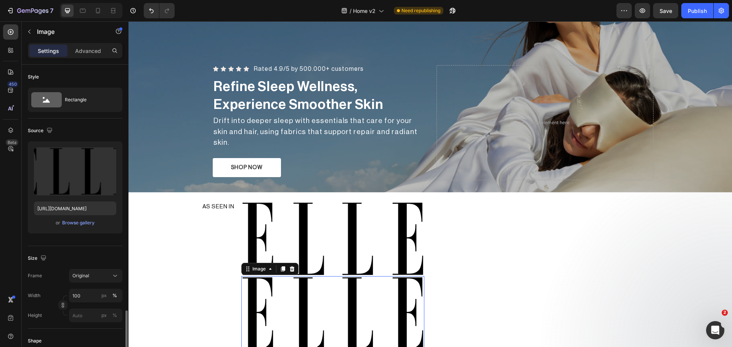
scroll to position [161, 0]
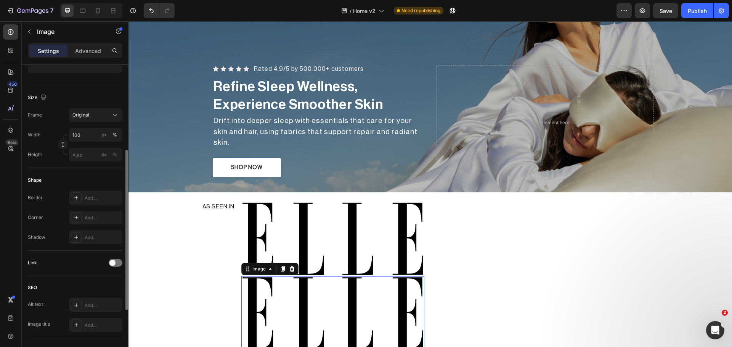
click at [331, 295] on img at bounding box center [332, 313] width 183 height 75
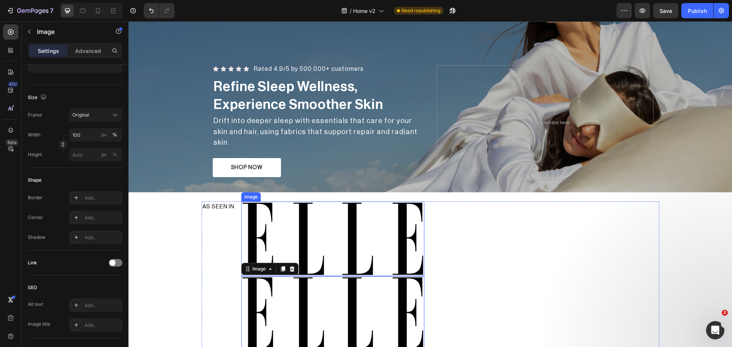
click at [355, 244] on img at bounding box center [332, 239] width 183 height 75
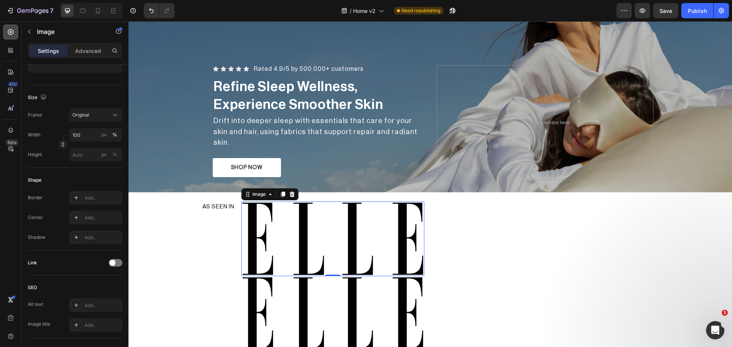
click at [14, 28] on icon at bounding box center [11, 32] width 8 height 8
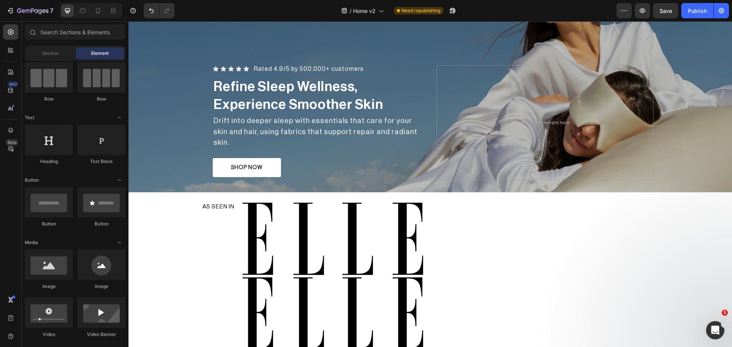
scroll to position [0, 0]
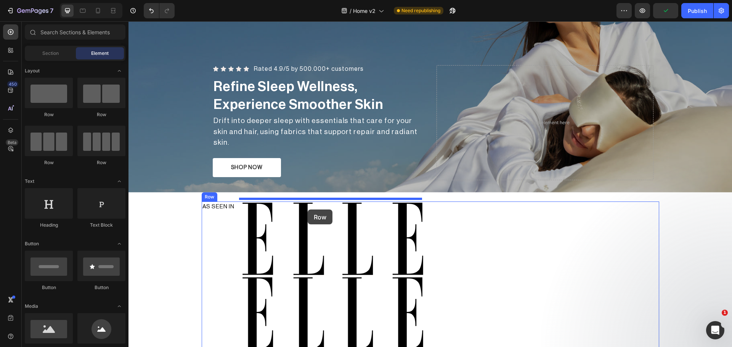
drag, startPoint x: 177, startPoint y: 121, endPoint x: 308, endPoint y: 210, distance: 157.8
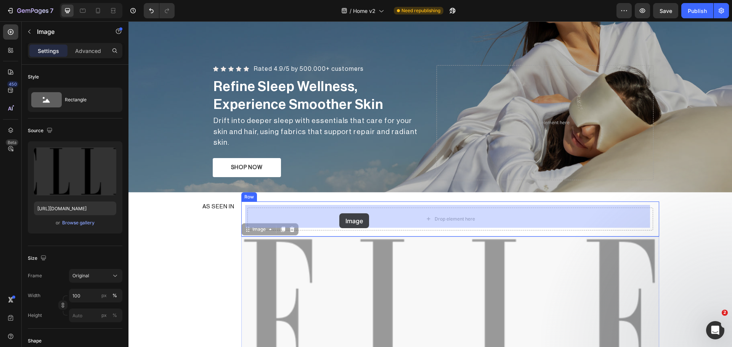
drag, startPoint x: 339, startPoint y: 284, endPoint x: 340, endPoint y: 222, distance: 62.2
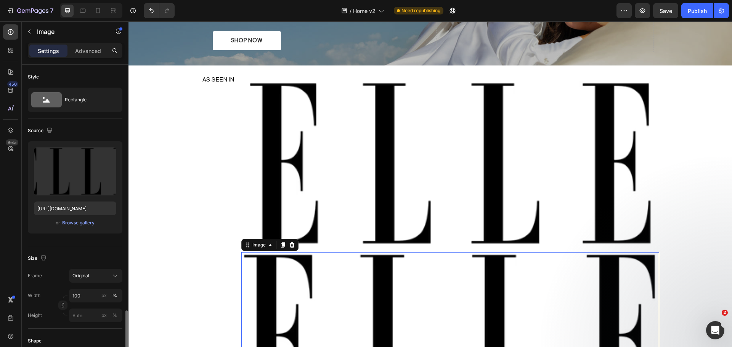
scroll to position [161, 0]
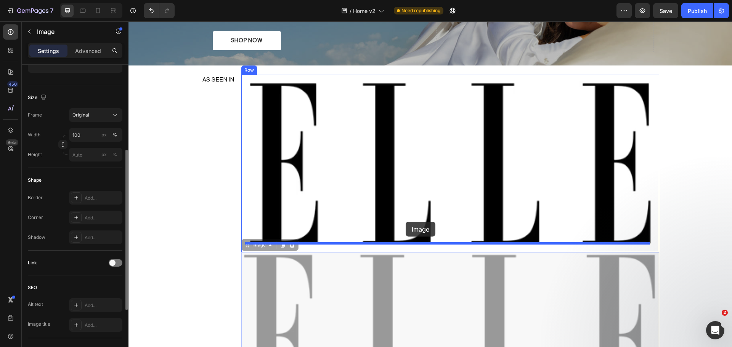
drag, startPoint x: 394, startPoint y: 283, endPoint x: 406, endPoint y: 222, distance: 61.8
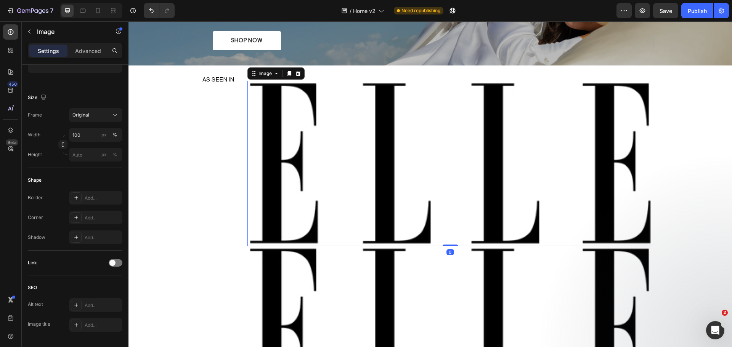
click at [451, 142] on img at bounding box center [449, 163] width 405 height 165
click at [261, 70] on div "Image" at bounding box center [265, 73] width 16 height 7
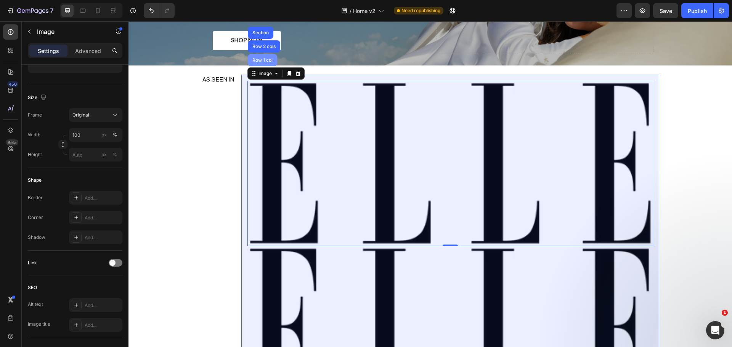
click at [260, 58] on div "Row 1 col" at bounding box center [262, 60] width 23 height 5
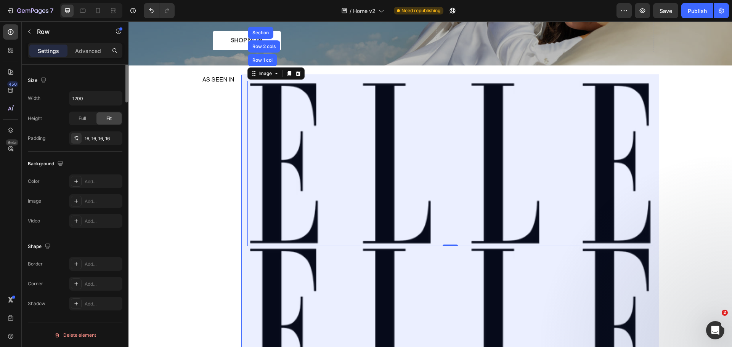
scroll to position [0, 0]
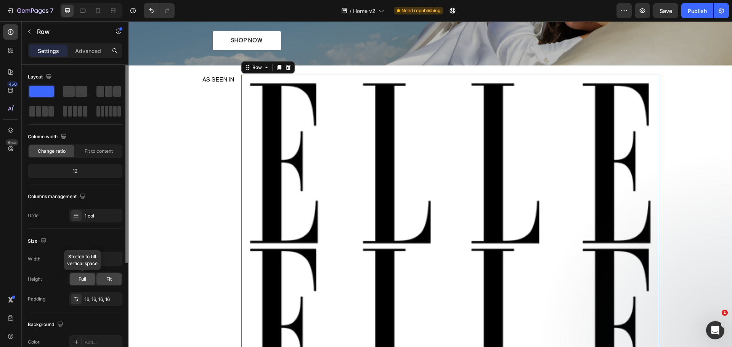
click at [83, 283] on div "Full" at bounding box center [82, 279] width 25 height 12
click at [117, 114] on span at bounding box center [118, 111] width 3 height 11
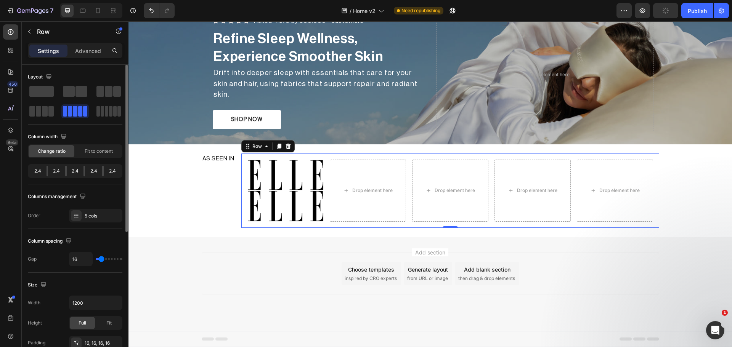
scroll to position [165, 0]
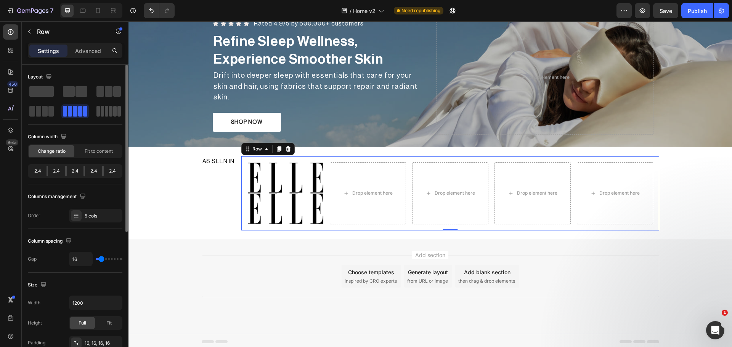
click at [117, 109] on span at bounding box center [118, 111] width 3 height 11
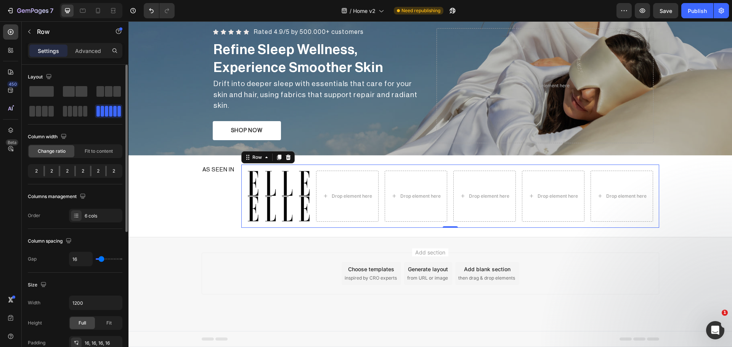
scroll to position [154, 0]
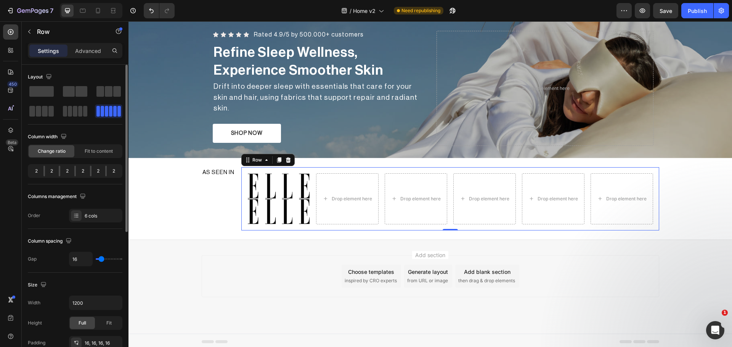
click at [109, 108] on span at bounding box center [110, 111] width 3 height 11
click at [446, 196] on div "Image Image Drop element here Drop element here Drop element here Drop element …" at bounding box center [450, 198] width 418 height 63
click at [73, 213] on div at bounding box center [76, 215] width 11 height 11
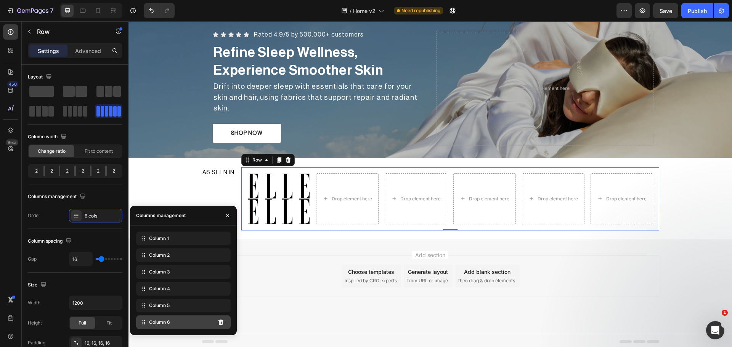
click at [198, 324] on div "Column 6" at bounding box center [183, 323] width 95 height 14
drag, startPoint x: 164, startPoint y: 325, endPoint x: 165, endPoint y: 321, distance: 4.3
click at [165, 321] on span "Column 6" at bounding box center [159, 322] width 21 height 7
click at [170, 255] on span "Column 2" at bounding box center [159, 255] width 21 height 7
click at [171, 244] on div "Column 1" at bounding box center [183, 239] width 95 height 14
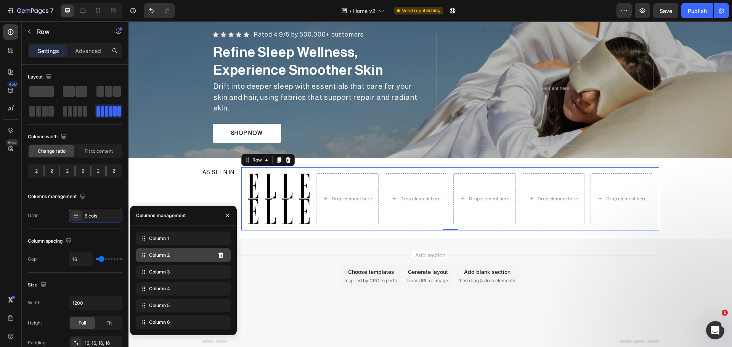
click at [179, 254] on div "Column 2" at bounding box center [183, 256] width 95 height 14
click at [175, 288] on div "Column 4" at bounding box center [183, 289] width 95 height 14
click at [73, 260] on input "16" at bounding box center [80, 259] width 23 height 14
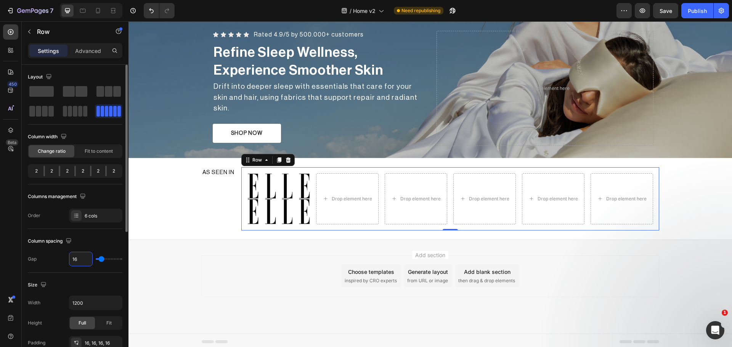
type input "1"
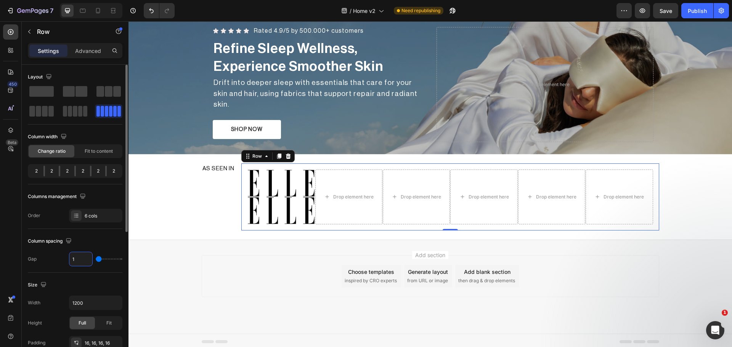
type input "10"
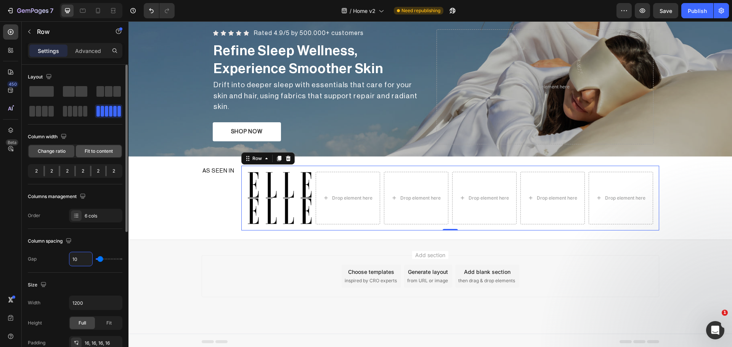
type input "10"
click at [98, 156] on div "Fit to content" at bounding box center [99, 151] width 46 height 12
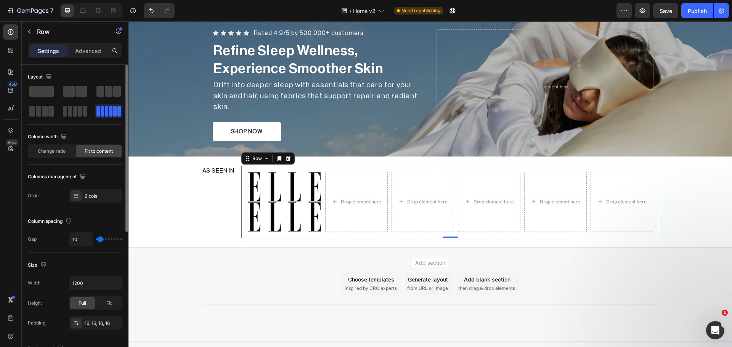
scroll to position [162, 0]
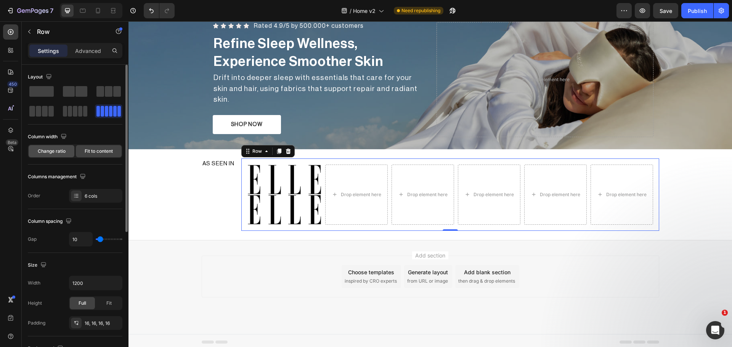
click at [67, 154] on div "Change ratio" at bounding box center [52, 151] width 46 height 12
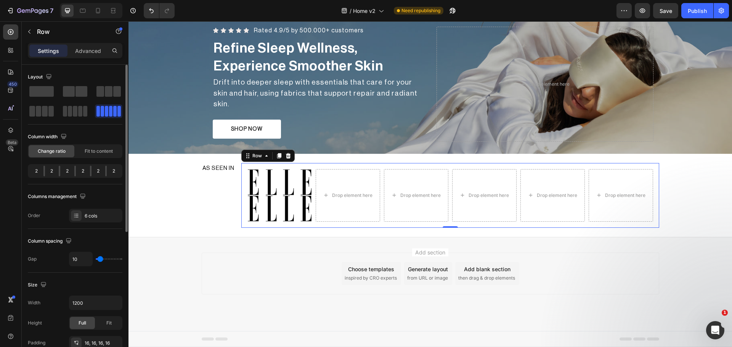
scroll to position [155, 0]
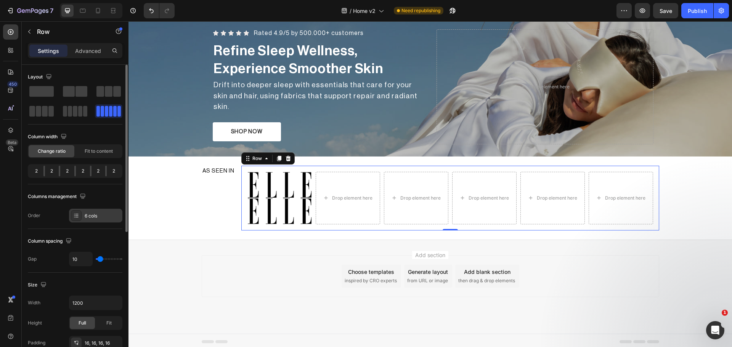
click at [71, 216] on div at bounding box center [76, 215] width 11 height 11
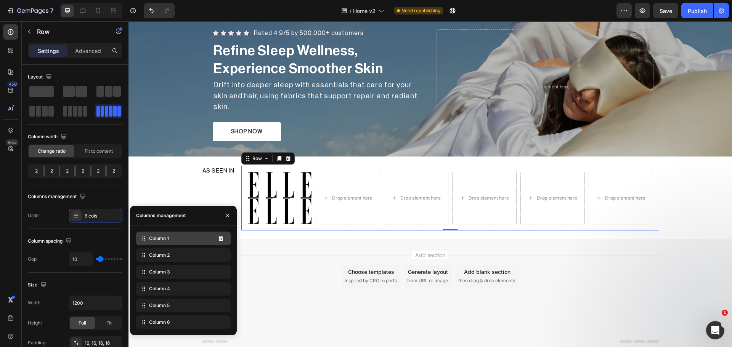
drag, startPoint x: 165, startPoint y: 231, endPoint x: 159, endPoint y: 239, distance: 10.2
click at [159, 239] on span "Column 1" at bounding box center [159, 238] width 20 height 7
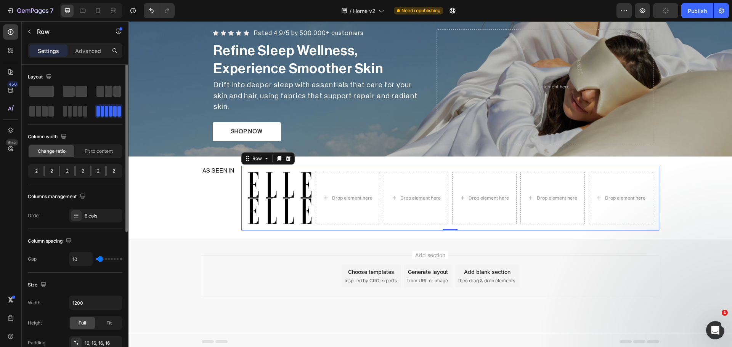
drag, startPoint x: 109, startPoint y: 173, endPoint x: 90, endPoint y: 128, distance: 49.2
click at [90, 128] on div "Layout Column width Change ratio Fit to content 2 2 2 2 2 2 Columns management …" at bounding box center [75, 147] width 95 height 152
click at [117, 115] on div at bounding box center [108, 111] width 24 height 11
click at [265, 157] on icon at bounding box center [266, 159] width 6 height 6
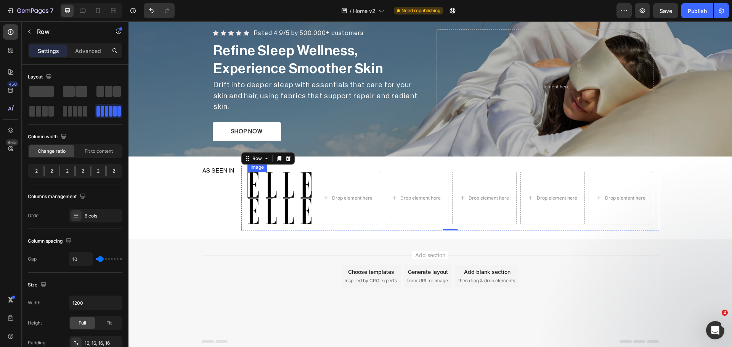
click at [292, 193] on img at bounding box center [279, 185] width 64 height 26
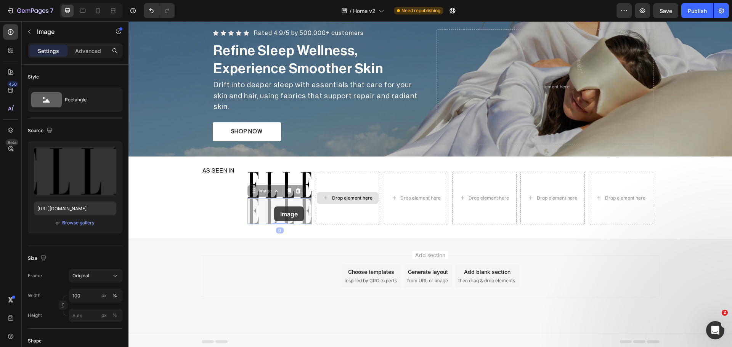
drag, startPoint x: 274, startPoint y: 207, endPoint x: 354, endPoint y: 205, distance: 80.1
click at [354, 205] on div "Image Image 0 Image 0 Drop element here Drop element here Drop element here Dro…" at bounding box center [450, 198] width 418 height 65
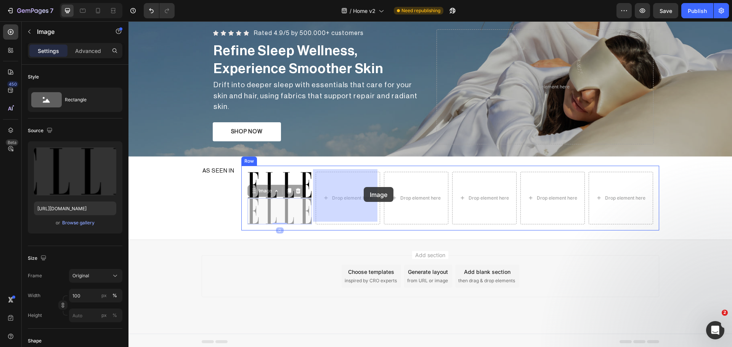
drag, startPoint x: 258, startPoint y: 190, endPoint x: 364, endPoint y: 187, distance: 105.7
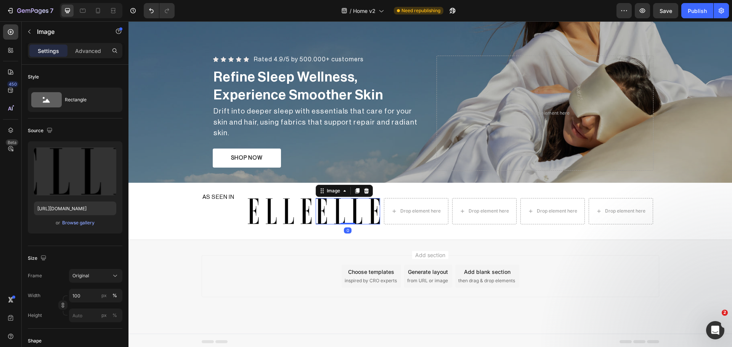
click at [347, 204] on img at bounding box center [348, 211] width 64 height 26
click at [84, 220] on div "Browse gallery" at bounding box center [78, 223] width 32 height 7
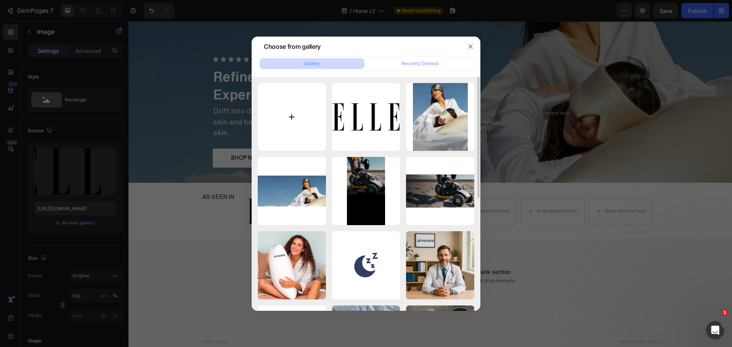
click at [308, 122] on input "file" at bounding box center [292, 117] width 68 height 68
type input "C:\fakepath\Grazia-Logo.svg_a3cc1679-c678-48b2-889c-4fab7432243a_large.png"
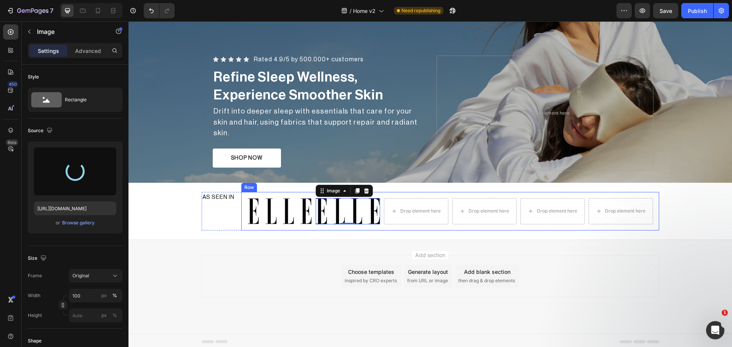
type input "https://cdn.shopify.com/s/files/1/0931/0480/0127/files/gempages_576690581959344…"
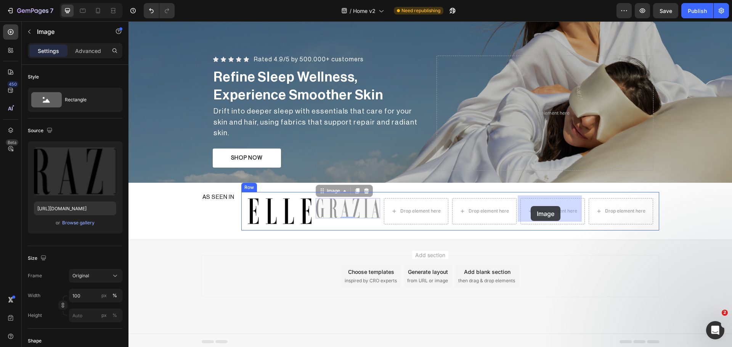
drag, startPoint x: 324, startPoint y: 188, endPoint x: 531, endPoint y: 206, distance: 207.1
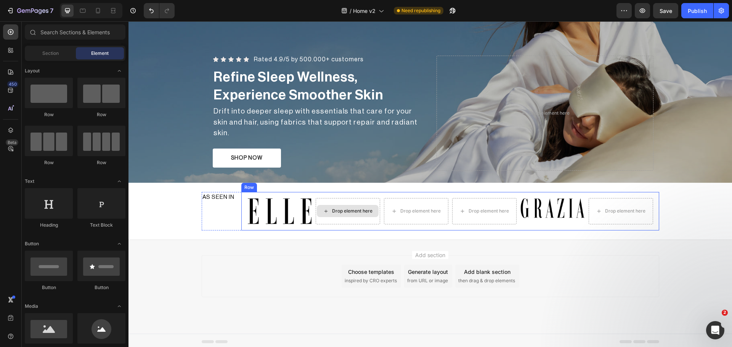
click at [354, 211] on div "Drop element here" at bounding box center [352, 211] width 40 height 6
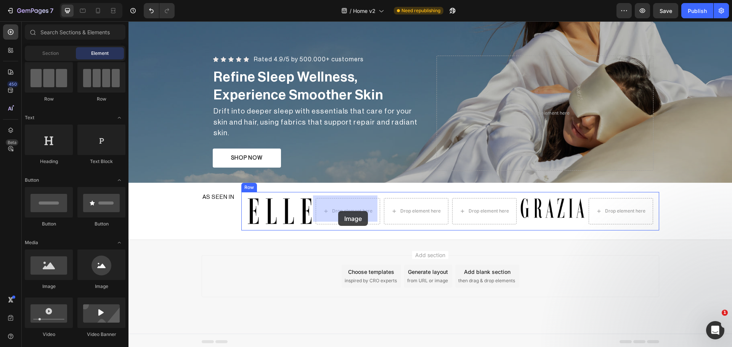
drag, startPoint x: 192, startPoint y: 293, endPoint x: 338, endPoint y: 211, distance: 167.8
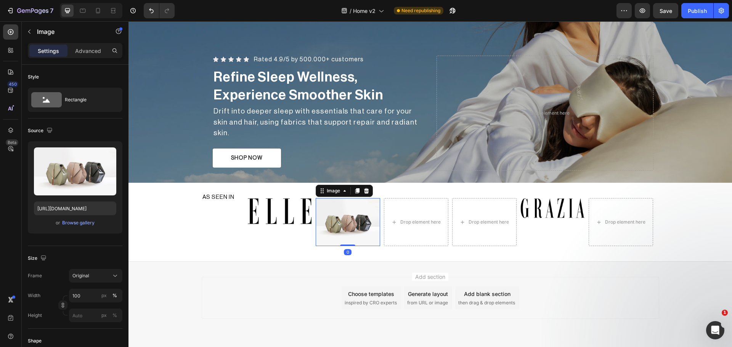
scroll to position [151, 0]
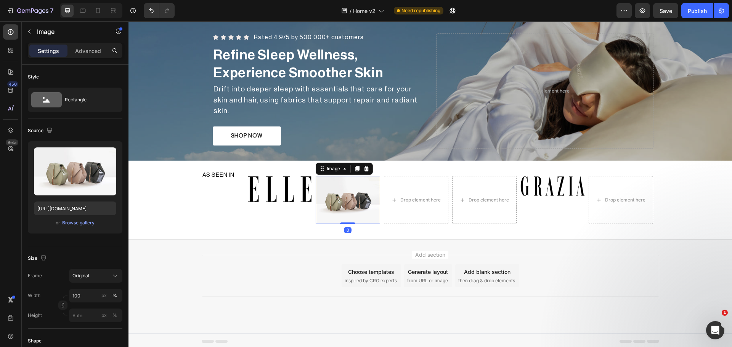
click at [338, 200] on img at bounding box center [348, 200] width 64 height 48
click at [80, 223] on div "Browse gallery" at bounding box center [78, 223] width 32 height 7
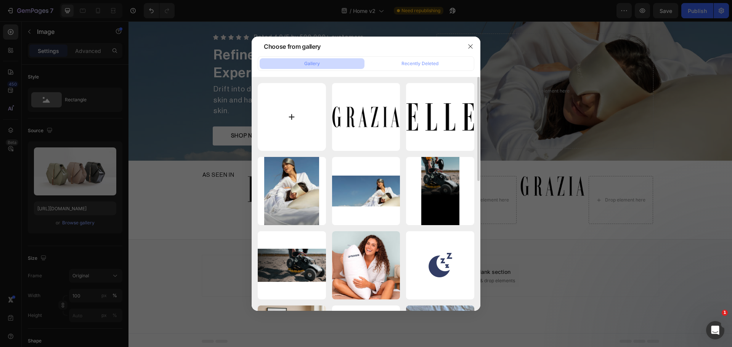
click at [275, 132] on input "file" at bounding box center [292, 117] width 68 height 68
type input "C:\fakepath\womens-health-magazine-logo-vector_cc6e142a-9cbf-4efd-835c-1fa7008d…"
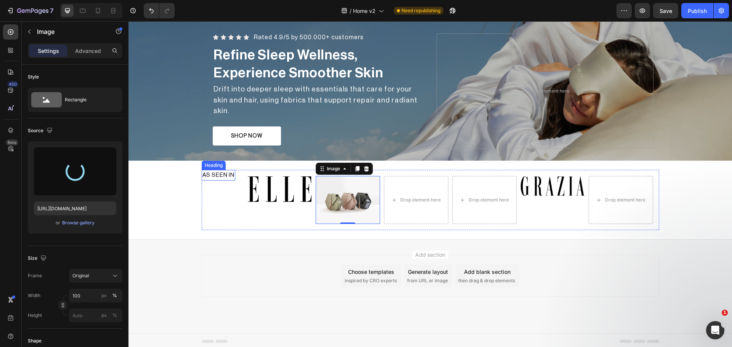
type input "https://cdn.shopify.com/s/files/1/0931/0480/0127/files/gempages_576690581959344…"
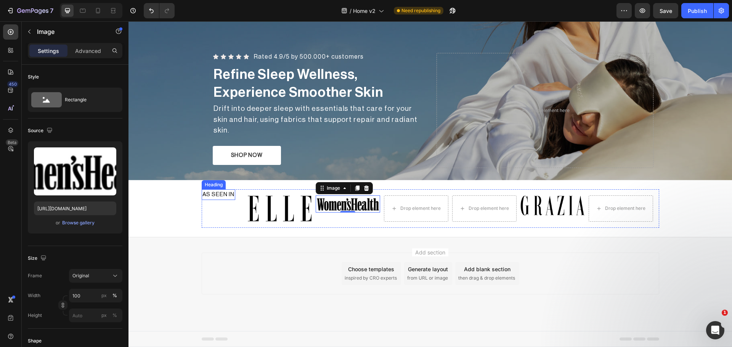
scroll to position [129, 0]
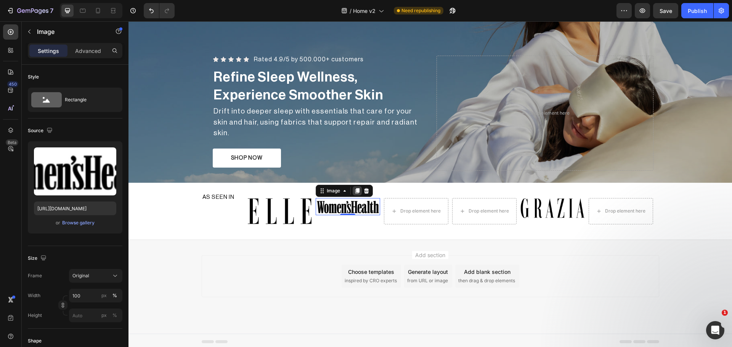
click at [353, 191] on div at bounding box center [357, 190] width 9 height 9
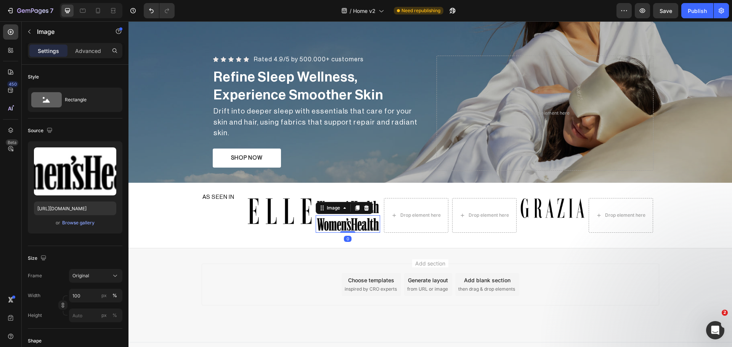
scroll to position [137, 0]
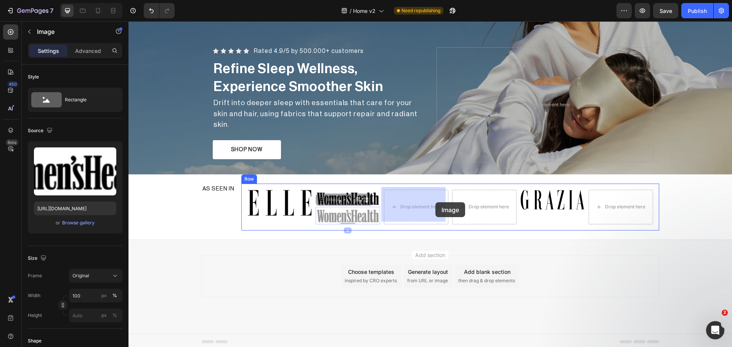
drag, startPoint x: 332, startPoint y: 212, endPoint x: 435, endPoint y: 202, distance: 104.2
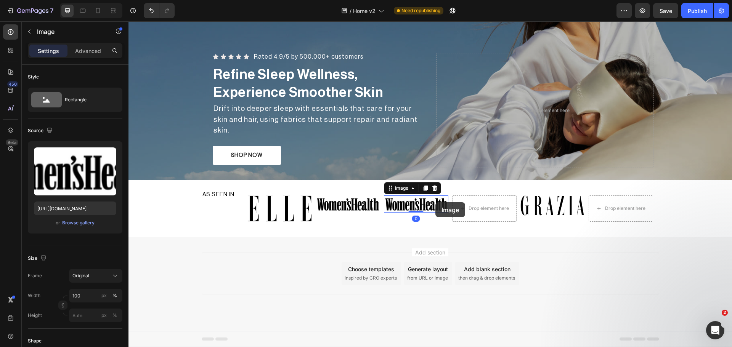
scroll to position [129, 0]
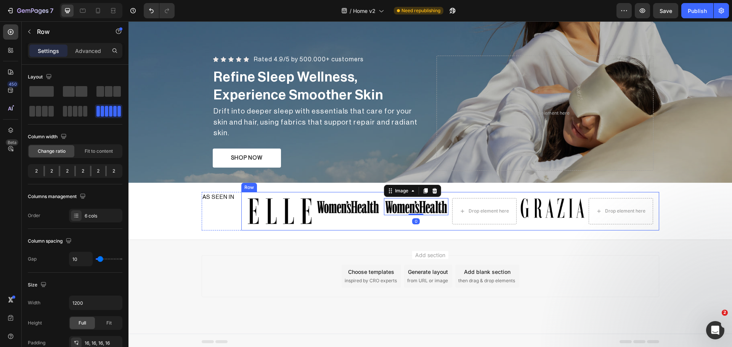
click at [442, 216] on div "Image 0" at bounding box center [416, 211] width 64 height 26
click at [421, 212] on img at bounding box center [416, 206] width 64 height 17
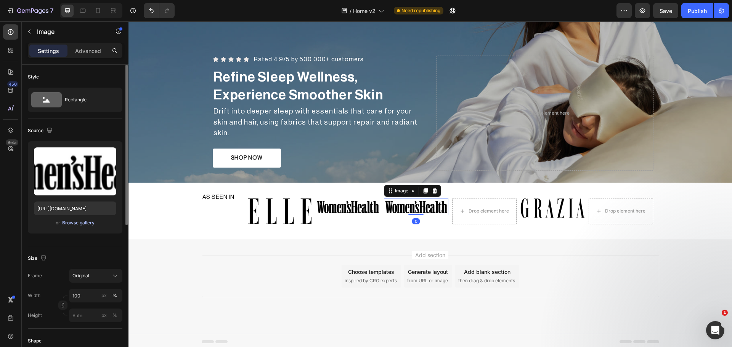
click at [83, 221] on div "Browse gallery" at bounding box center [78, 223] width 32 height 7
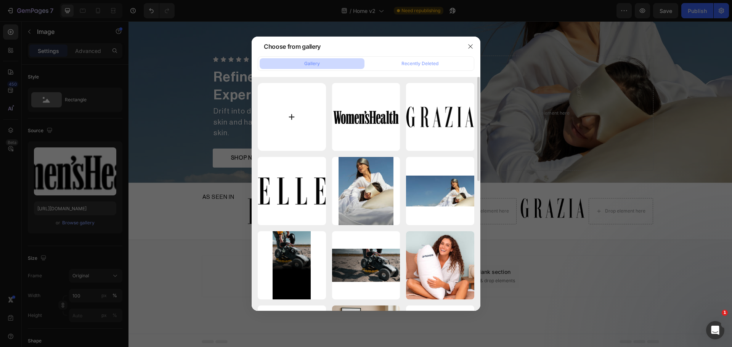
click at [308, 114] on input "file" at bounding box center [292, 117] width 68 height 68
type input "C:\fakepath\VOGUE_LOGO_svg_large.png"
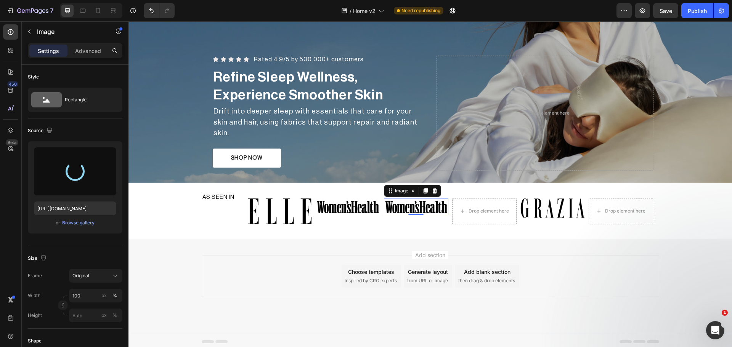
type input "https://cdn.shopify.com/s/files/1/0931/0480/0127/files/gempages_576690581959344…"
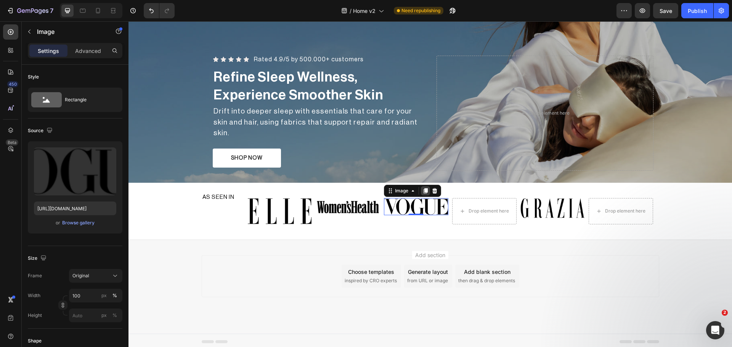
click at [422, 188] on icon at bounding box center [425, 191] width 6 height 6
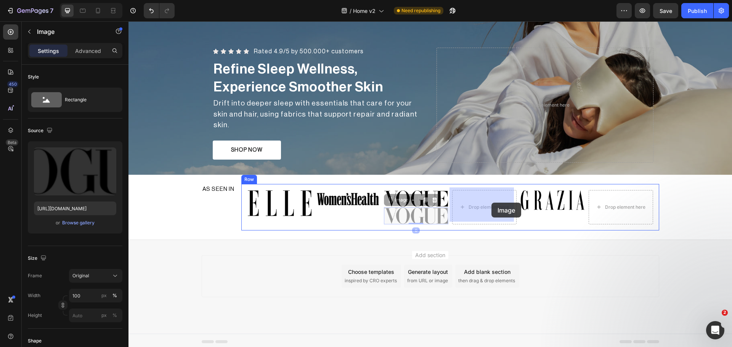
drag, startPoint x: 432, startPoint y: 212, endPoint x: 490, endPoint y: 203, distance: 58.2
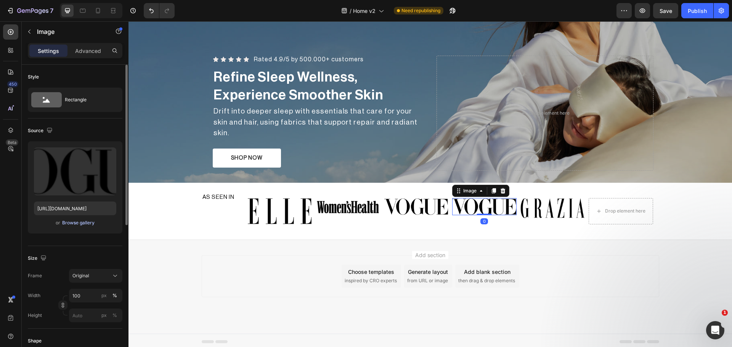
click at [71, 224] on div "Browse gallery" at bounding box center [78, 223] width 32 height 7
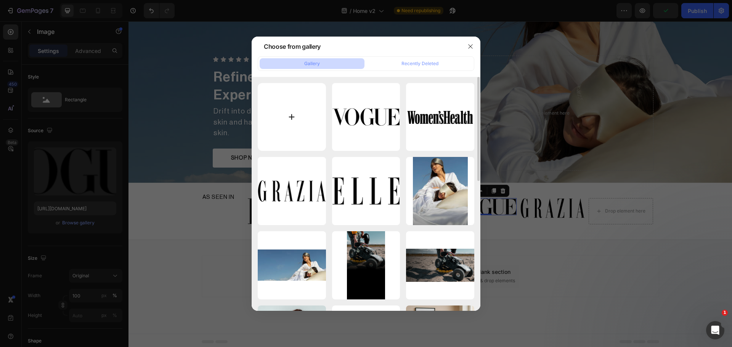
click at [289, 115] on input "file" at bounding box center [292, 117] width 68 height 68
type input "C:\fakepath\Harper_s_Bazaar_Logo_svg_large.png"
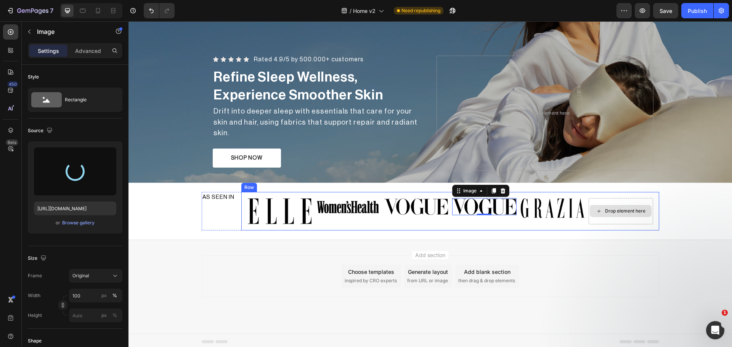
type input "https://cdn.shopify.com/s/files/1/0931/0480/0127/files/gempages_576690581959344…"
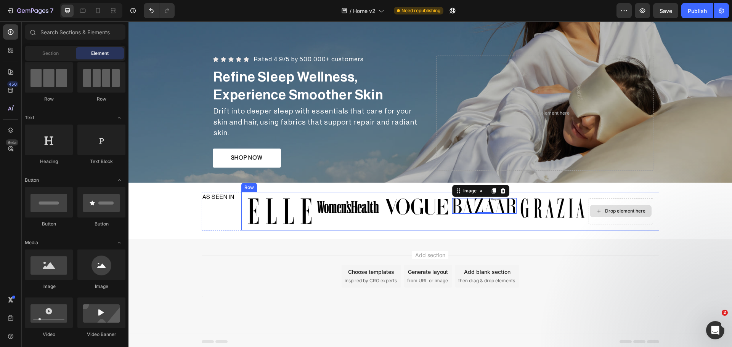
click at [601, 209] on div "Drop element here" at bounding box center [621, 211] width 62 height 12
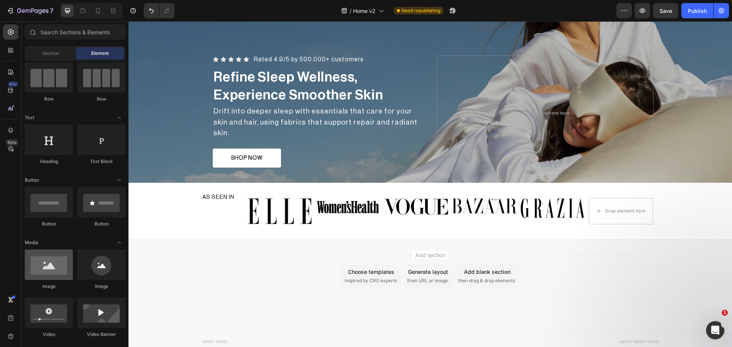
click at [54, 275] on div at bounding box center [49, 265] width 48 height 31
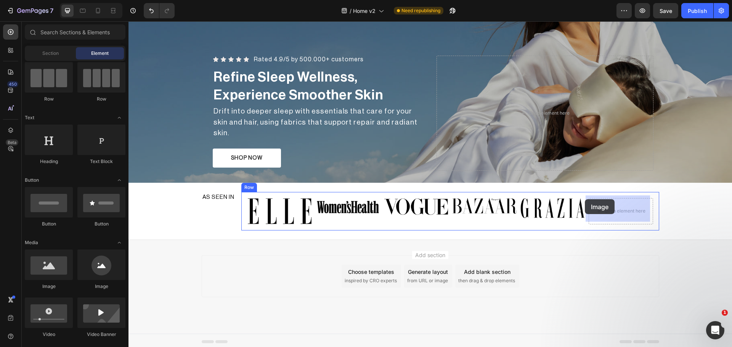
drag, startPoint x: 186, startPoint y: 293, endPoint x: 585, endPoint y: 199, distance: 409.4
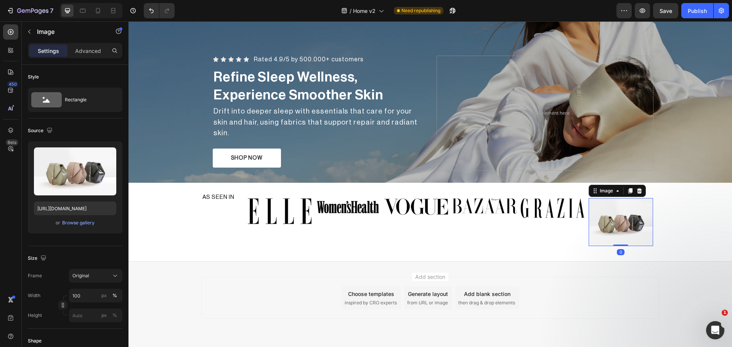
scroll to position [151, 0]
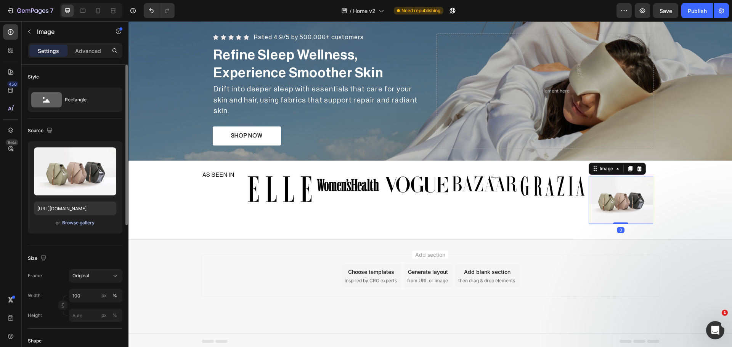
click at [83, 221] on div "Browse gallery" at bounding box center [78, 223] width 32 height 7
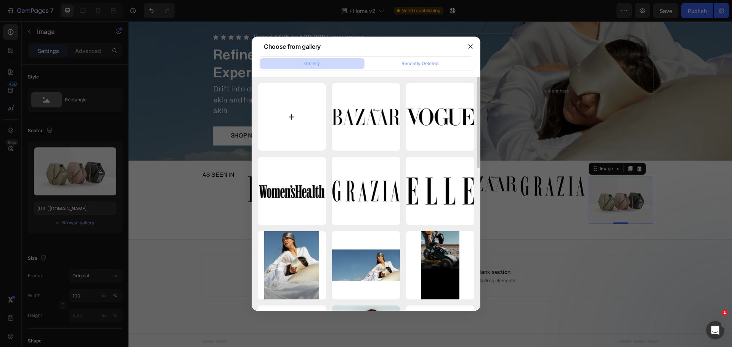
click at [290, 108] on input "file" at bounding box center [292, 117] width 68 height 68
type input "C:\fakepath\New_York_Magazine_Logo_svg_4ecbdc74-497c-4c94-8963-eec130df9d73_lar…"
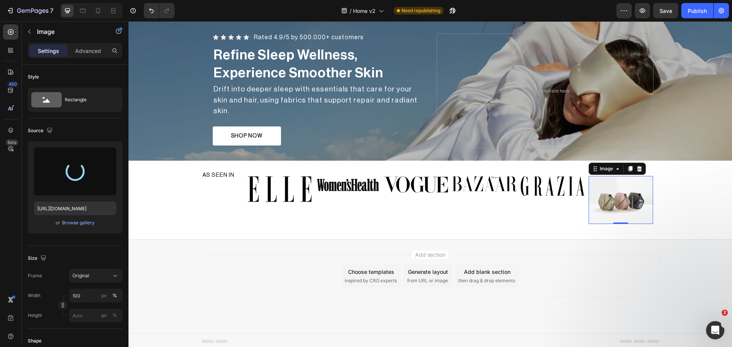
type input "https://cdn.shopify.com/s/files/1/0931/0480/0127/files/gempages_576690581959344…"
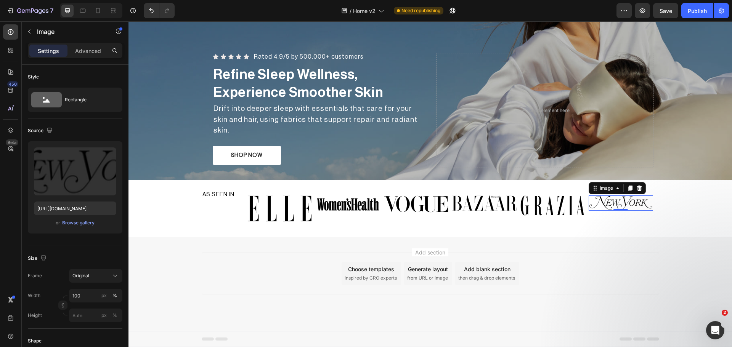
scroll to position [129, 0]
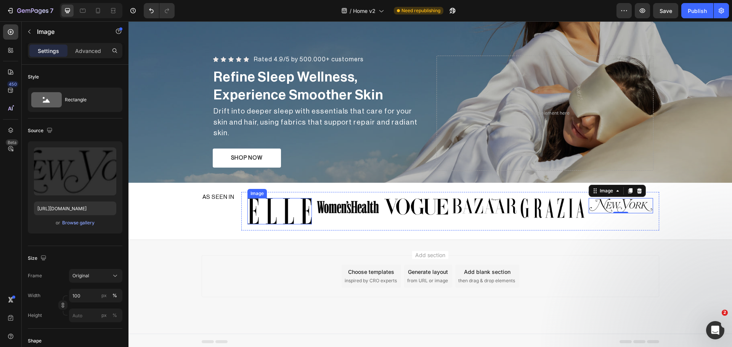
click at [259, 205] on img at bounding box center [279, 211] width 64 height 26
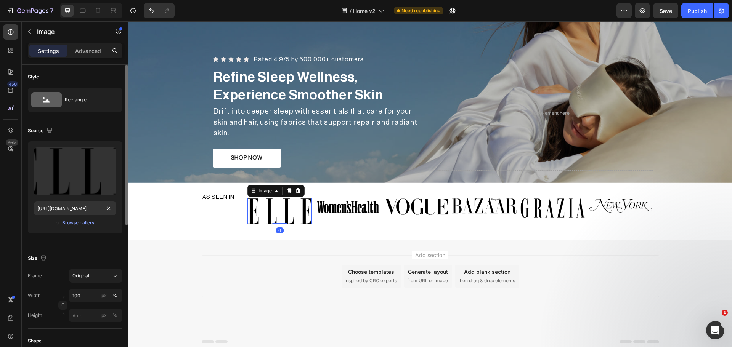
scroll to position [64, 0]
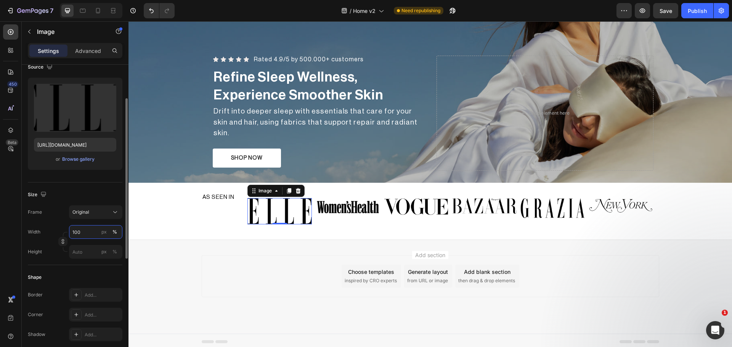
click at [77, 236] on input "100" at bounding box center [95, 232] width 53 height 14
click at [103, 233] on div "px" at bounding box center [103, 232] width 5 height 7
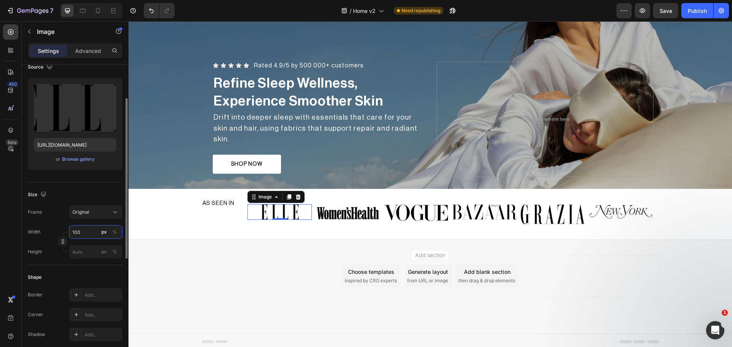
click at [76, 230] on input "100" at bounding box center [95, 232] width 53 height 14
click at [76, 228] on input "100" at bounding box center [95, 232] width 53 height 14
type input "60"
click at [360, 213] on img at bounding box center [348, 212] width 64 height 17
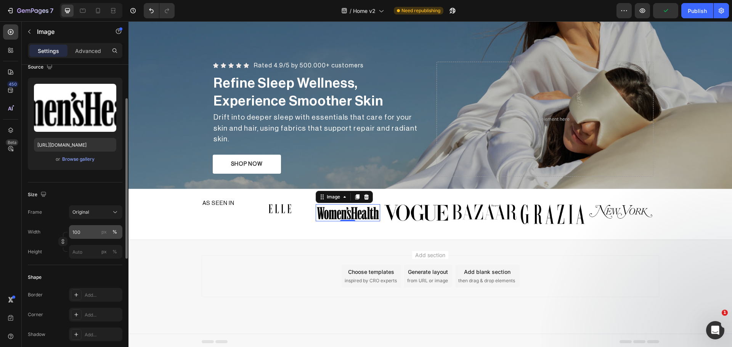
drag, startPoint x: 100, startPoint y: 230, endPoint x: 92, endPoint y: 233, distance: 8.4
click at [110, 247] on button "px" at bounding box center [114, 251] width 9 height 9
click at [85, 234] on input "100" at bounding box center [95, 232] width 53 height 14
drag, startPoint x: 85, startPoint y: 234, endPoint x: 72, endPoint y: 235, distance: 13.4
click at [72, 235] on input "100" at bounding box center [95, 232] width 53 height 14
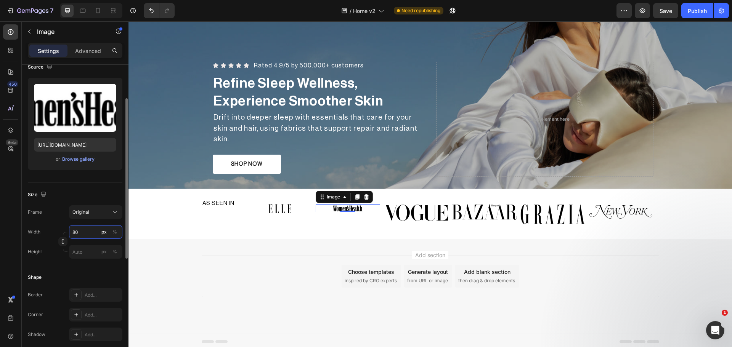
type input "80"
click at [423, 217] on img at bounding box center [416, 212] width 64 height 17
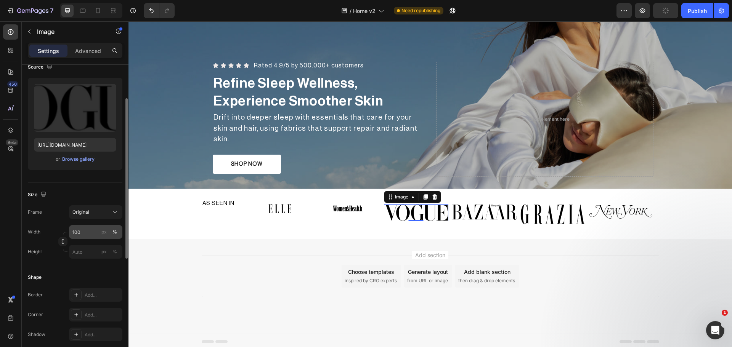
click at [110, 247] on button "px" at bounding box center [114, 251] width 9 height 9
click at [86, 232] on input "100" at bounding box center [95, 232] width 53 height 14
drag, startPoint x: 86, startPoint y: 232, endPoint x: 40, endPoint y: 232, distance: 45.4
click at [40, 232] on div "Width 100 px %" at bounding box center [75, 232] width 95 height 14
type input "80"
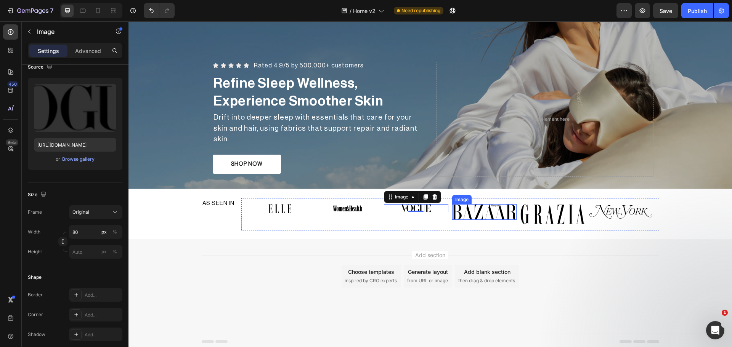
click at [500, 210] on img at bounding box center [484, 212] width 64 height 16
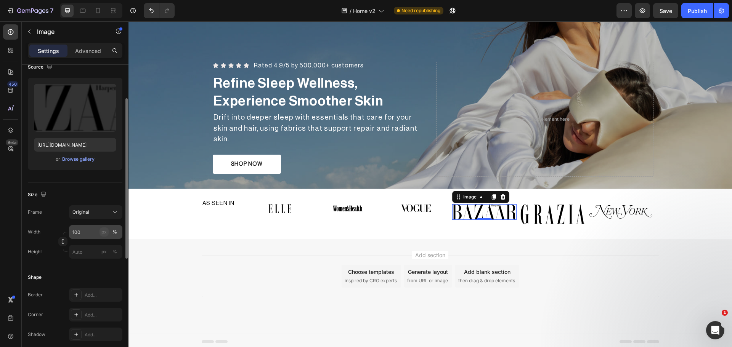
click at [103, 232] on div "px" at bounding box center [103, 232] width 5 height 7
click at [115, 233] on div "%" at bounding box center [114, 232] width 5 height 7
click at [61, 239] on icon "button" at bounding box center [62, 241] width 5 height 5
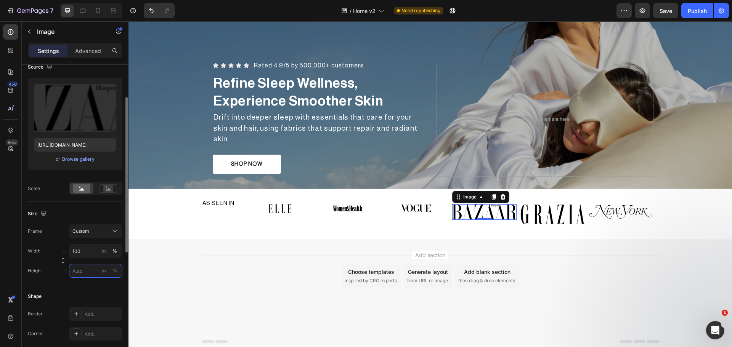
click at [82, 276] on input "px %" at bounding box center [95, 271] width 53 height 14
type input "22"
click at [57, 283] on div "Size Frame Custom Width 100 px % Height 22 px %" at bounding box center [75, 243] width 95 height 83
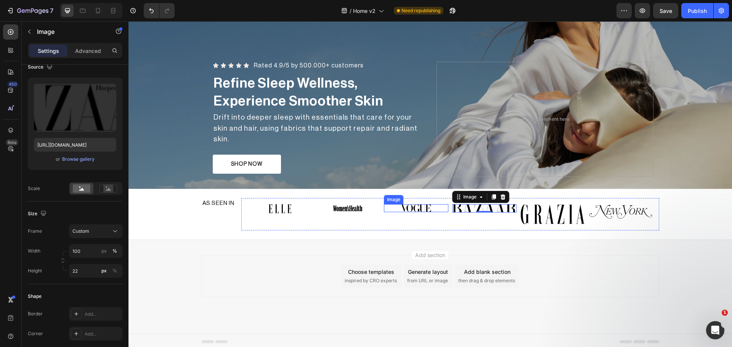
click at [428, 205] on img at bounding box center [416, 208] width 31 height 8
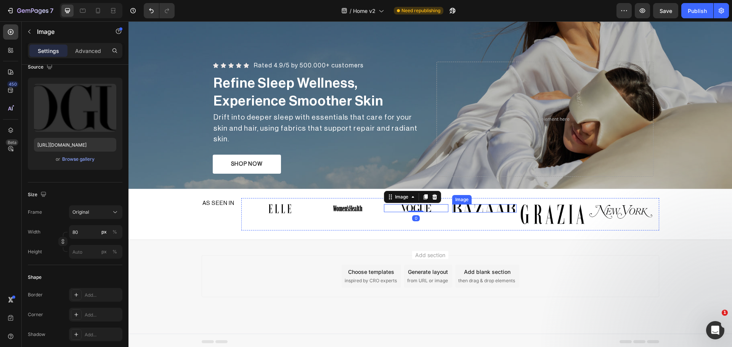
click at [482, 206] on img at bounding box center [484, 208] width 64 height 8
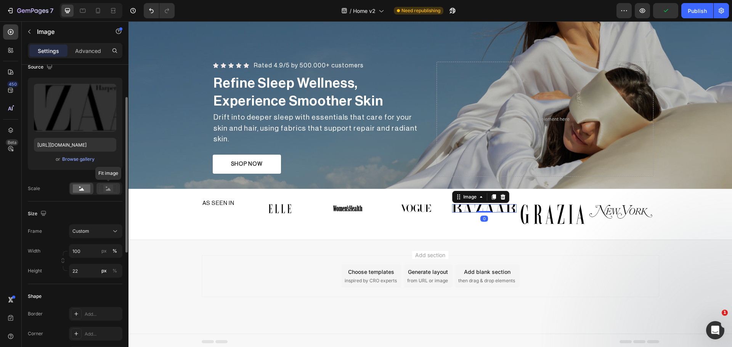
click at [106, 188] on rect at bounding box center [108, 189] width 10 height 8
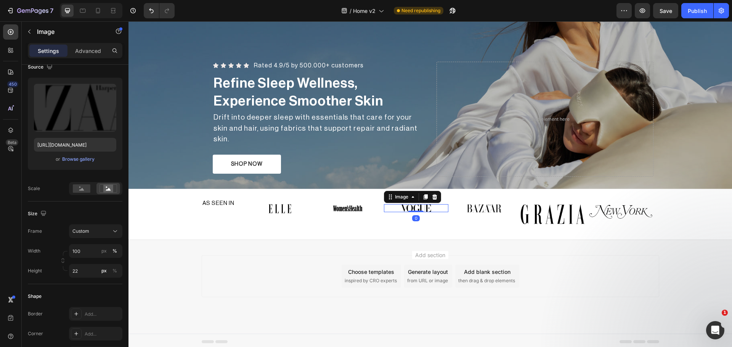
click at [418, 207] on img at bounding box center [416, 208] width 31 height 8
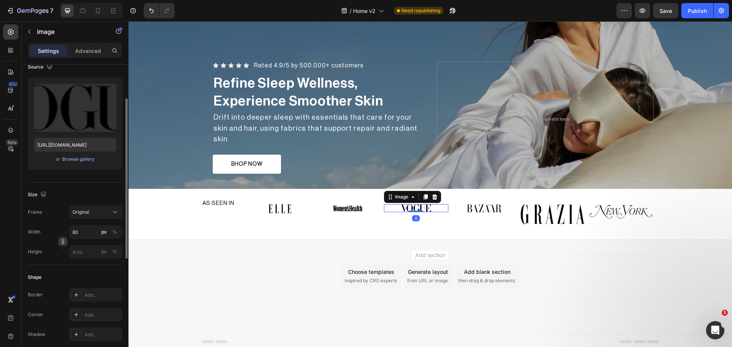
click at [63, 241] on icon "button" at bounding box center [62, 241] width 5 height 5
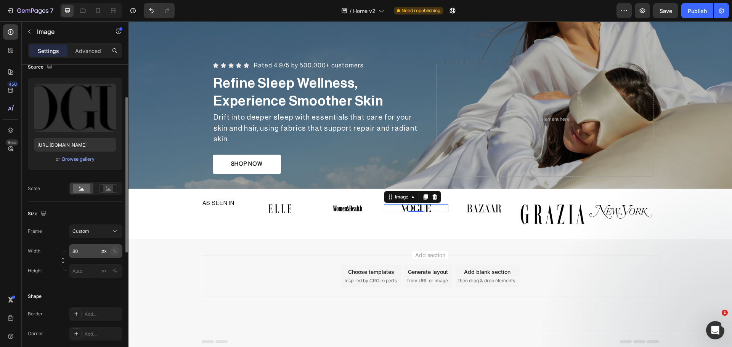
click at [115, 251] on div "%" at bounding box center [114, 251] width 5 height 7
click at [91, 273] on input "px %" at bounding box center [95, 271] width 53 height 14
type input "22"
click at [107, 186] on rect at bounding box center [108, 189] width 10 height 8
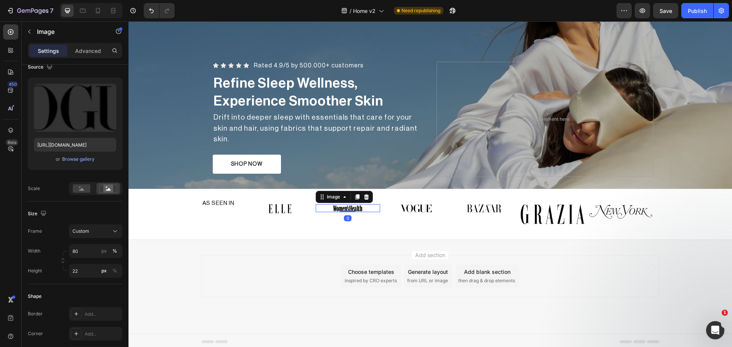
click at [333, 207] on img at bounding box center [348, 208] width 31 height 8
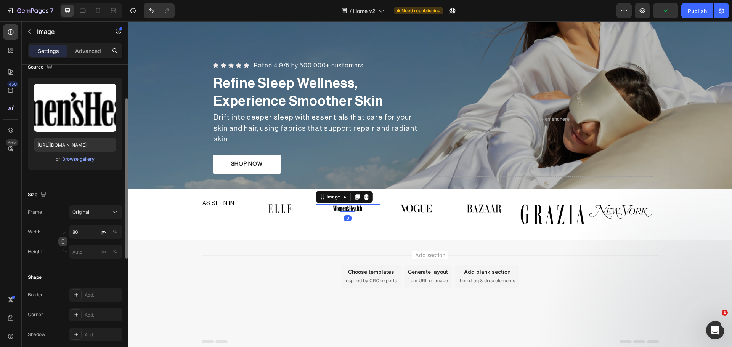
click at [65, 241] on icon "button" at bounding box center [62, 241] width 5 height 5
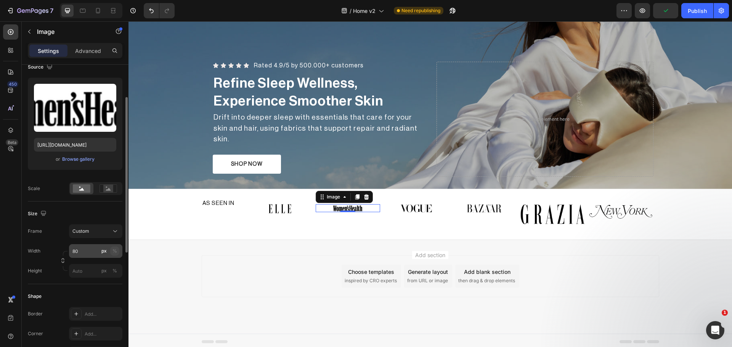
click at [114, 248] on div "%" at bounding box center [114, 251] width 5 height 7
click at [85, 269] on input "px %" at bounding box center [95, 271] width 53 height 14
type input "22"
type input "100"
click at [110, 179] on div "Upload Image https://cdn.shopify.com/s/files/1/0931/0480/0127/files/gempages_57…" at bounding box center [75, 136] width 95 height 117
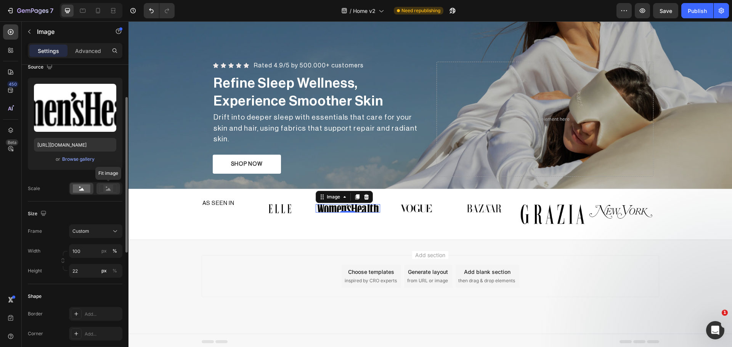
click at [109, 185] on rect at bounding box center [108, 189] width 10 height 8
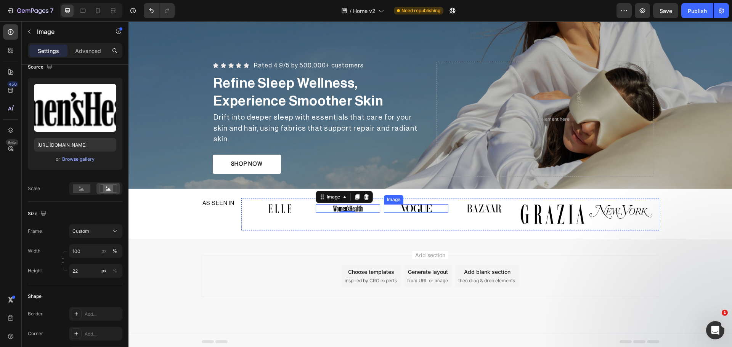
click at [421, 204] on img at bounding box center [415, 208] width 51 height 8
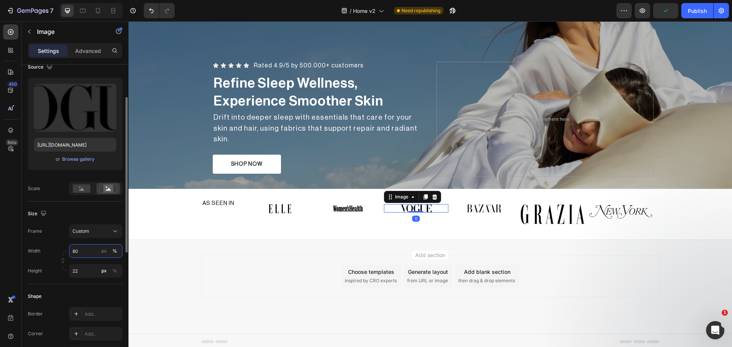
click at [90, 255] on input "80" at bounding box center [95, 251] width 53 height 14
type input "100"
click at [107, 192] on rect at bounding box center [108, 189] width 10 height 8
click at [476, 207] on img at bounding box center [484, 208] width 64 height 8
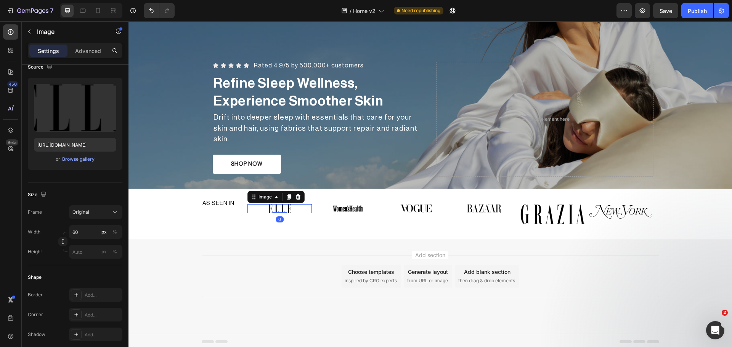
click at [273, 207] on img at bounding box center [279, 209] width 23 height 10
click at [117, 231] on button "%" at bounding box center [114, 232] width 9 height 9
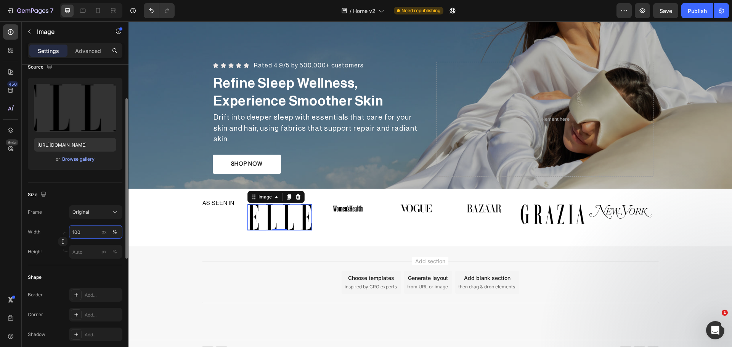
scroll to position [129, 0]
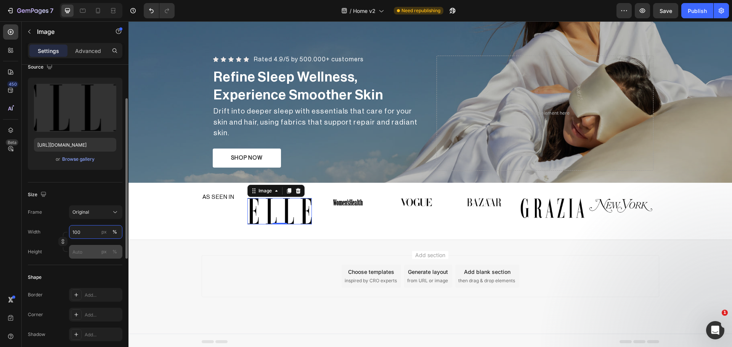
type input "100"
click at [81, 257] on input "px %" at bounding box center [95, 252] width 53 height 14
click at [64, 243] on icon "button" at bounding box center [62, 241] width 5 height 5
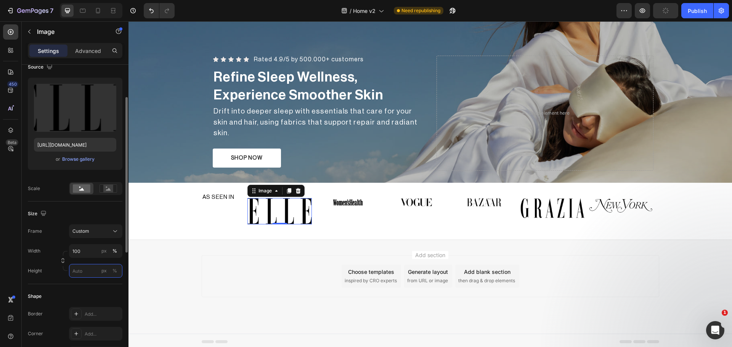
click at [82, 265] on input "px %" at bounding box center [95, 271] width 53 height 14
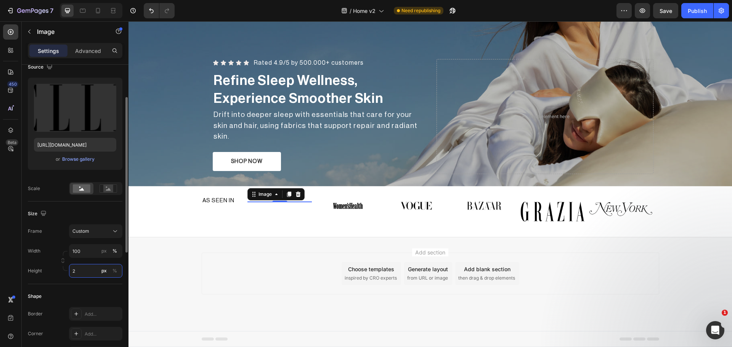
scroll to position [123, 0]
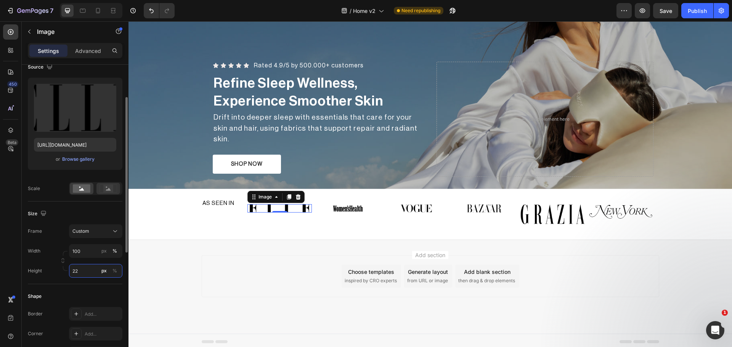
type input "22"
click at [106, 192] on rect at bounding box center [108, 189] width 10 height 8
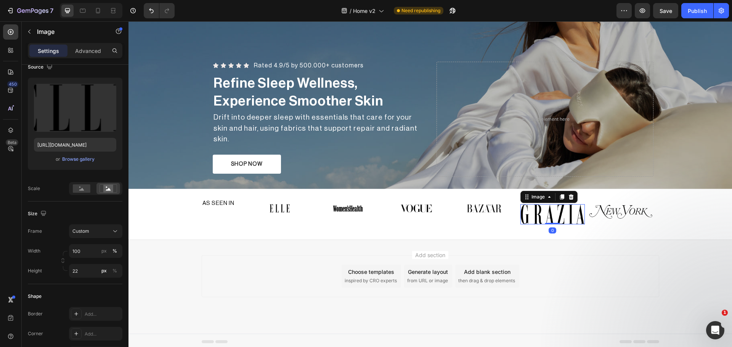
click at [536, 209] on img at bounding box center [552, 214] width 64 height 20
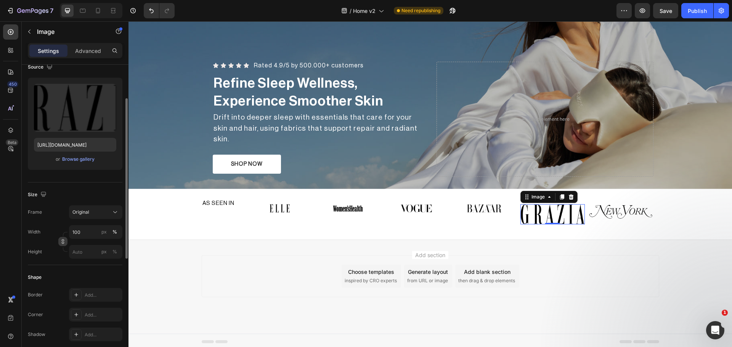
click at [65, 242] on icon "button" at bounding box center [62, 241] width 5 height 5
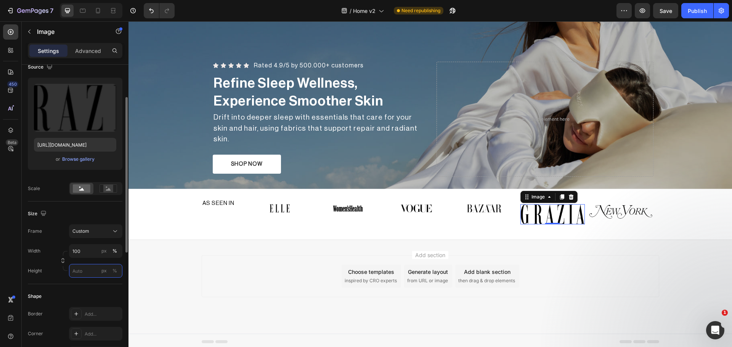
click at [82, 275] on input "px %" at bounding box center [95, 271] width 53 height 14
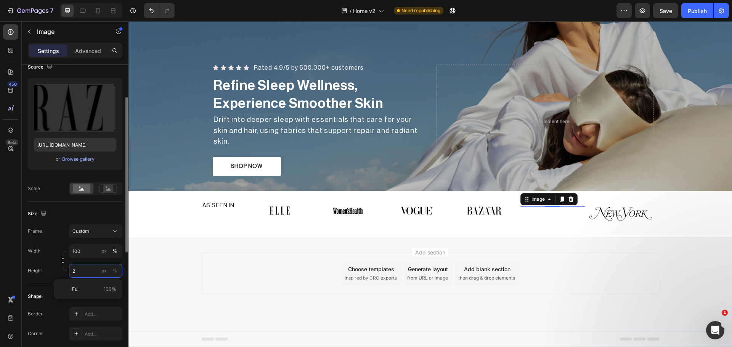
scroll to position [118, 0]
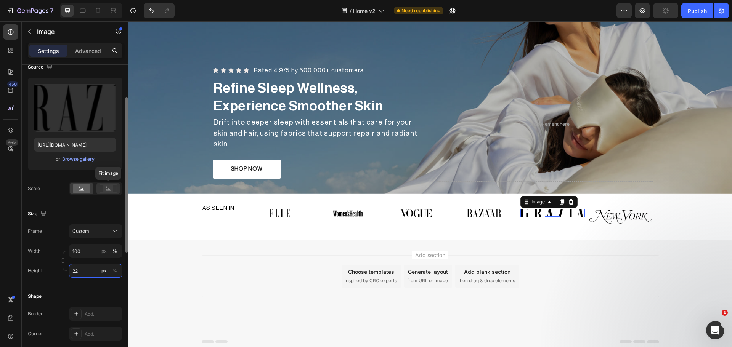
type input "22"
click at [109, 189] on icon at bounding box center [108, 189] width 5 height 3
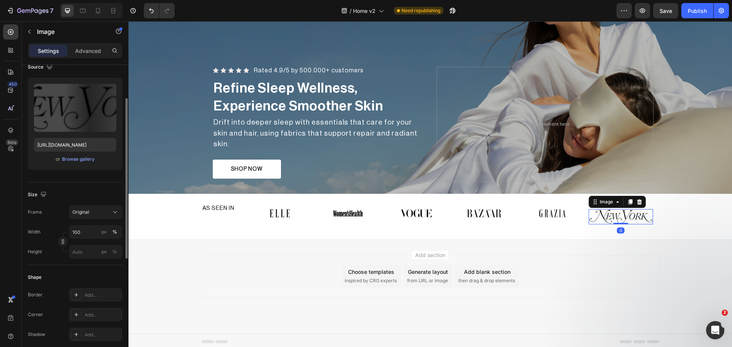
click at [605, 213] on img at bounding box center [621, 216] width 64 height 15
click at [61, 242] on icon "button" at bounding box center [62, 241] width 5 height 5
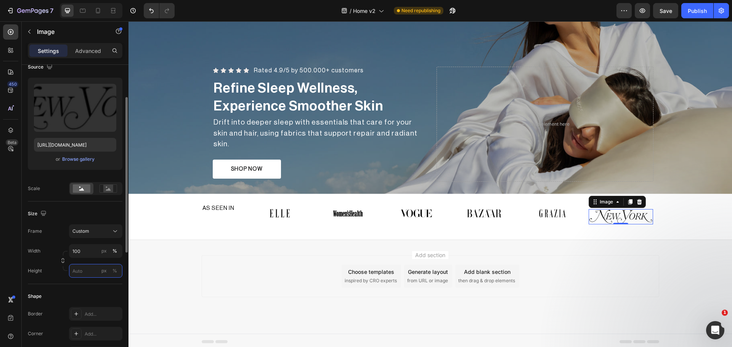
click at [79, 271] on input "px %" at bounding box center [95, 271] width 53 height 14
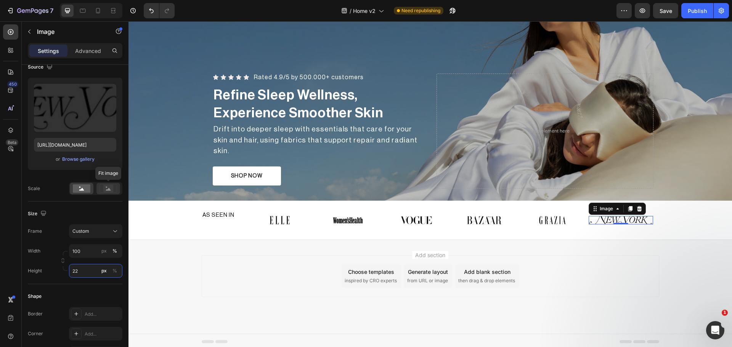
type input "22"
click at [106, 188] on rect at bounding box center [108, 189] width 10 height 8
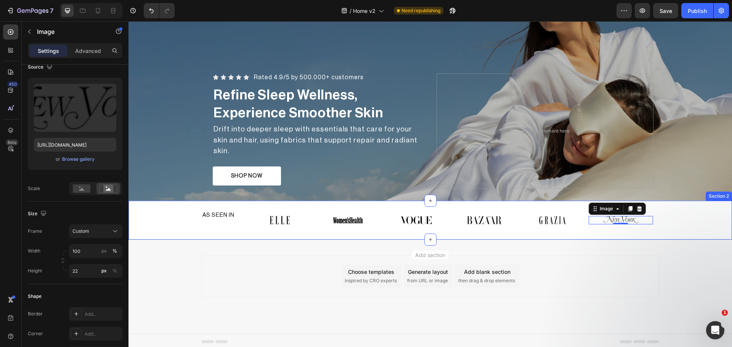
click at [669, 221] on div "AS SEEN IN Heading Image Image Image Image Image Image 0 Row Row" at bounding box center [431, 220] width 604 height 21
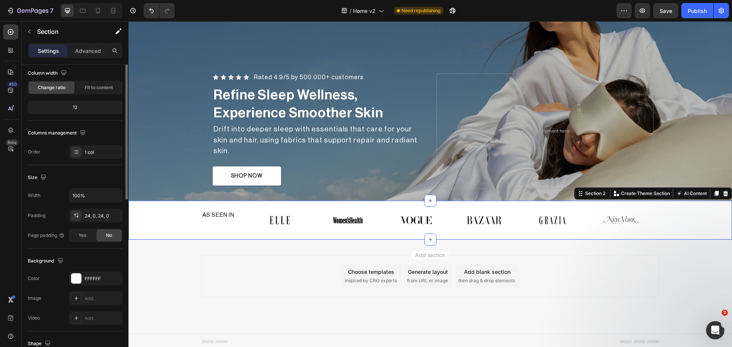
scroll to position [0, 0]
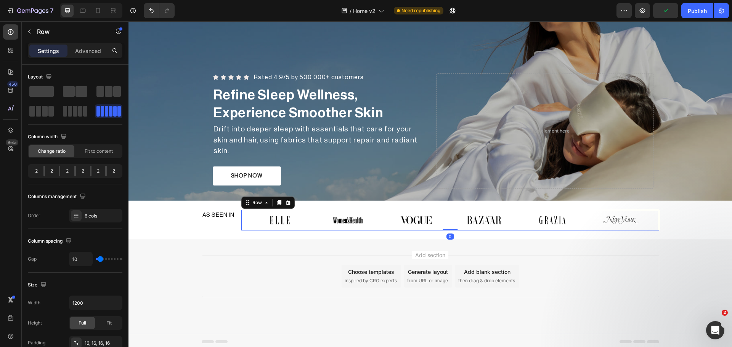
click at [379, 219] on div "Image Image Image Image Image Image Row 0" at bounding box center [450, 220] width 418 height 21
drag, startPoint x: 112, startPoint y: 171, endPoint x: 109, endPoint y: 176, distance: 6.0
click at [109, 176] on div "2" at bounding box center [114, 171] width 14 height 11
click at [71, 212] on div "6 cols" at bounding box center [95, 216] width 53 height 14
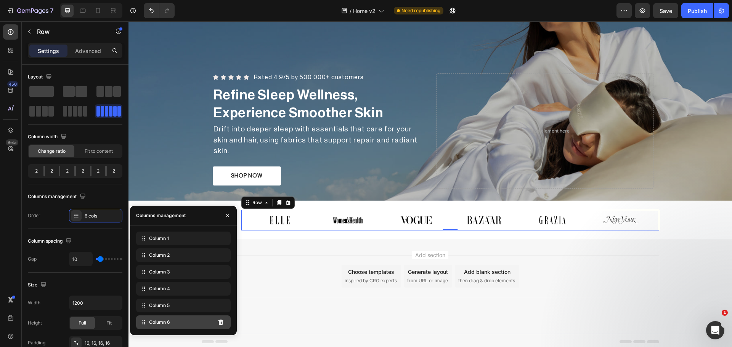
drag, startPoint x: 159, startPoint y: 325, endPoint x: 154, endPoint y: 320, distance: 6.5
click at [154, 320] on span "Column 6" at bounding box center [159, 322] width 21 height 7
click at [142, 324] on icon at bounding box center [144, 323] width 8 height 8
click at [196, 324] on div "Column 6" at bounding box center [183, 323] width 95 height 14
click at [220, 323] on icon at bounding box center [221, 323] width 6 height 6
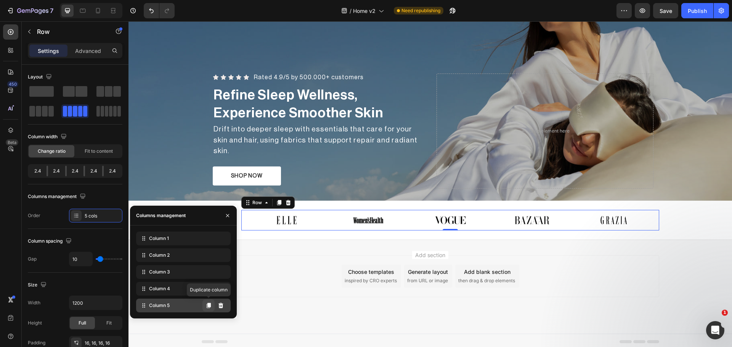
click at [207, 307] on icon at bounding box center [209, 306] width 6 height 6
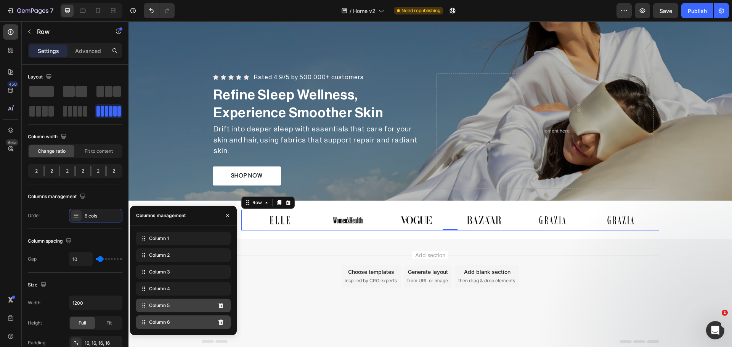
click at [185, 322] on div "Column 6" at bounding box center [183, 323] width 95 height 14
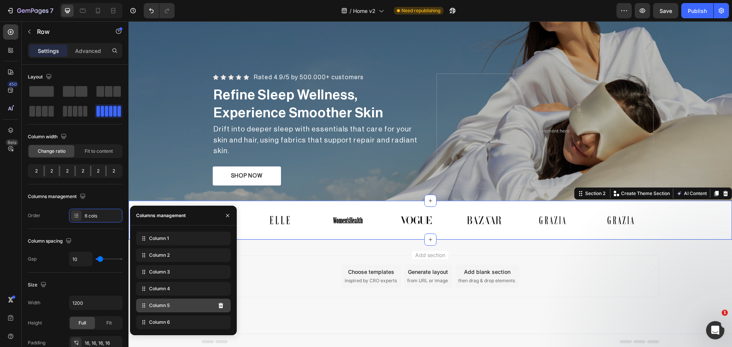
click at [678, 222] on div "AS SEEN IN Heading Image Image Image Image Image Image Row Row" at bounding box center [431, 220] width 604 height 21
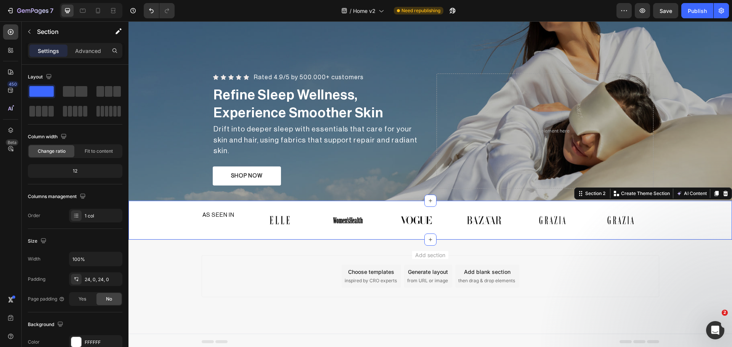
click at [691, 288] on div "Add section Choose templates inspired by CRO experts Generate layout from URL o…" at bounding box center [431, 287] width 604 height 94
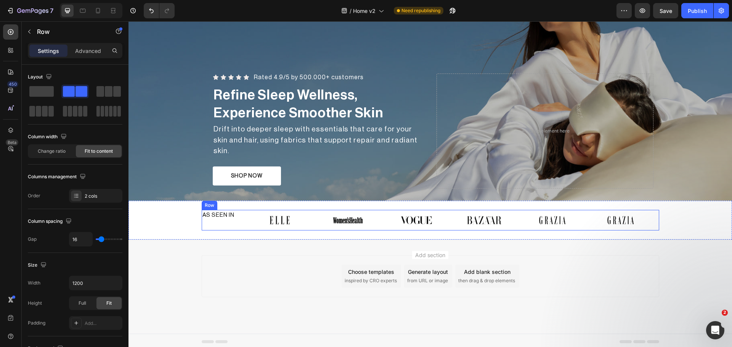
click at [230, 220] on div "AS SEEN IN Heading" at bounding box center [219, 220] width 34 height 21
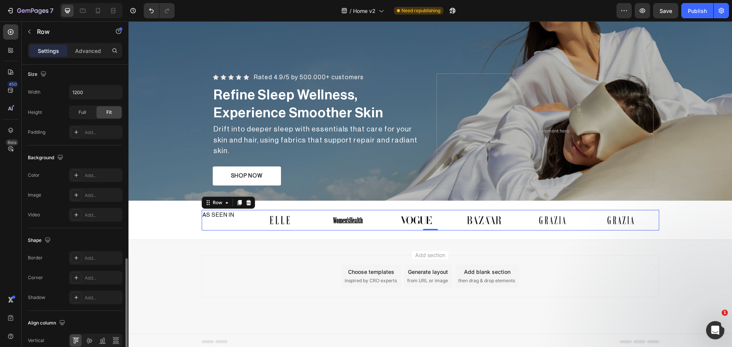
scroll to position [248, 0]
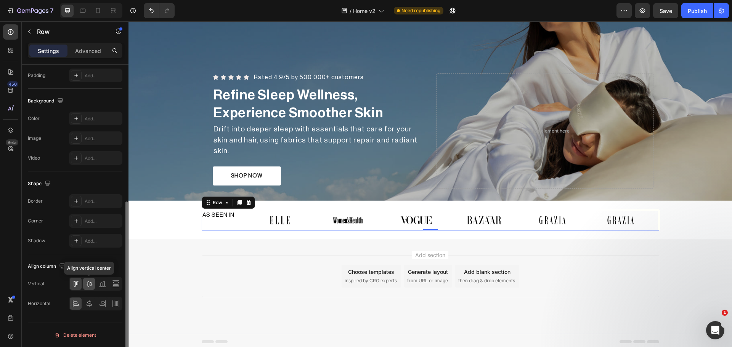
click at [88, 283] on icon at bounding box center [89, 284] width 8 height 8
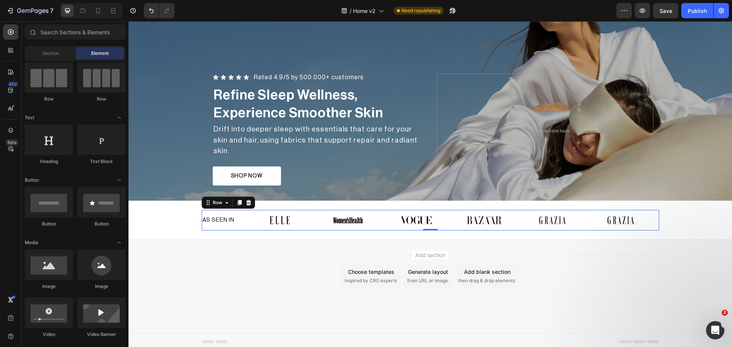
click at [230, 262] on div "Add section Choose templates inspired by CRO experts Generate layout from URL o…" at bounding box center [431, 276] width 458 height 42
click at [698, 13] on div "Publish" at bounding box center [697, 11] width 19 height 8
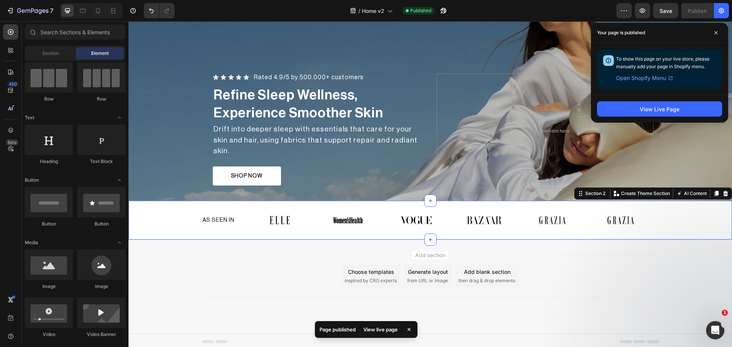
click at [225, 205] on div "AS SEEN IN Heading Image Image Image Image Image Image Row Row Section 2 You ca…" at bounding box center [431, 220] width 604 height 39
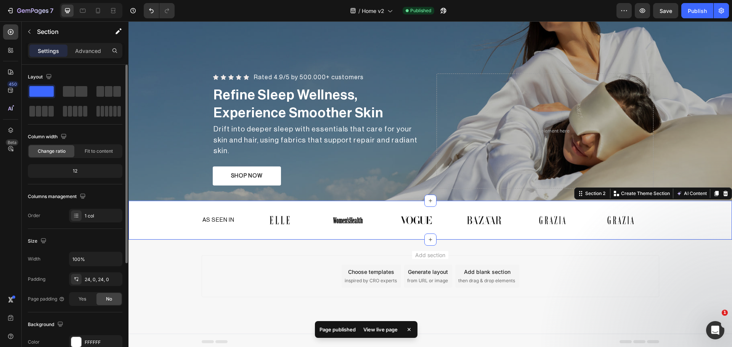
scroll to position [64, 0]
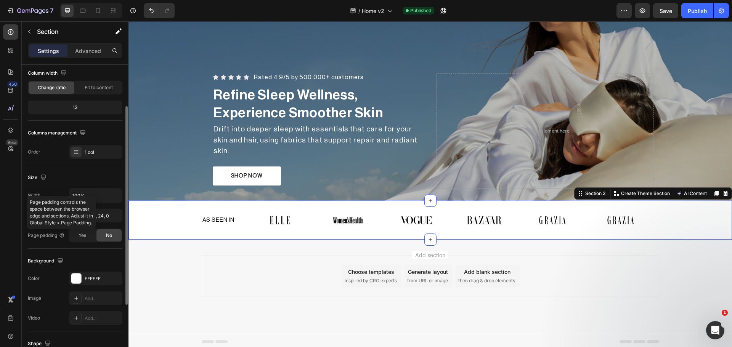
click at [85, 196] on div "Page padding controls the space between the browser edge and sections. Adjust i…" at bounding box center [61, 213] width 69 height 34
click at [85, 192] on input "100%" at bounding box center [95, 196] width 53 height 14
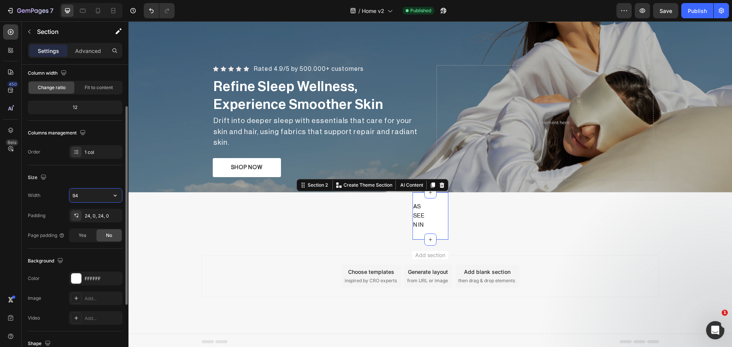
type input "9"
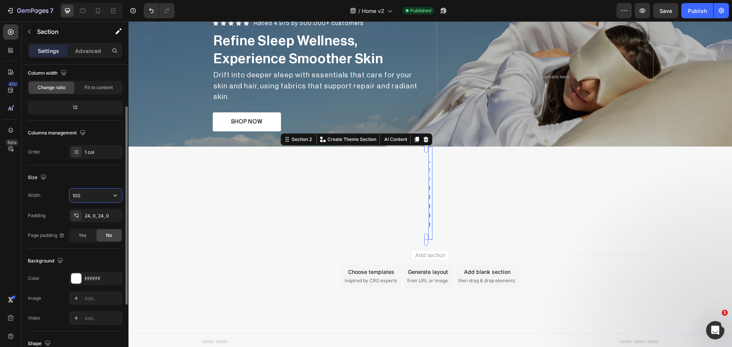
scroll to position [119, 0]
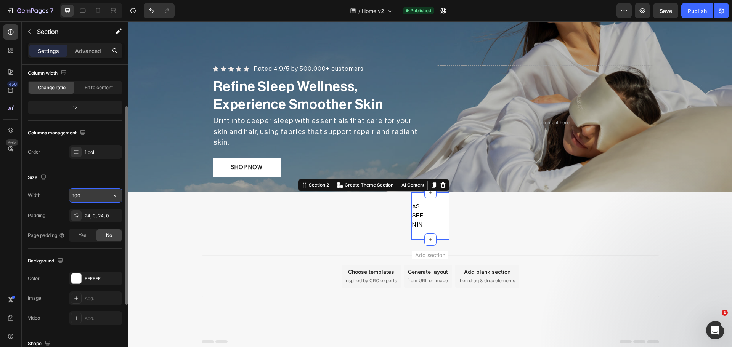
click at [117, 196] on icon "button" at bounding box center [115, 196] width 8 height 8
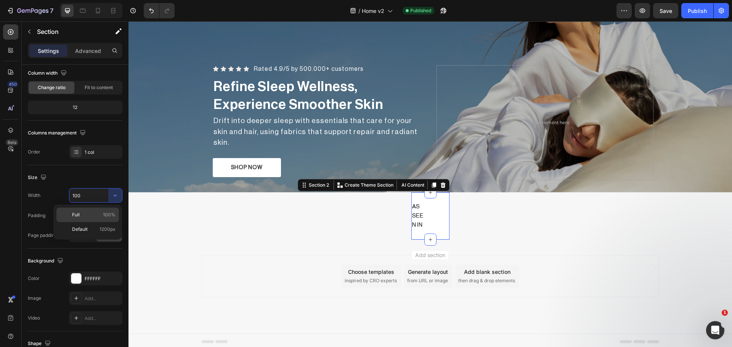
click at [98, 213] on p "Full 100%" at bounding box center [93, 215] width 43 height 7
type input "100%"
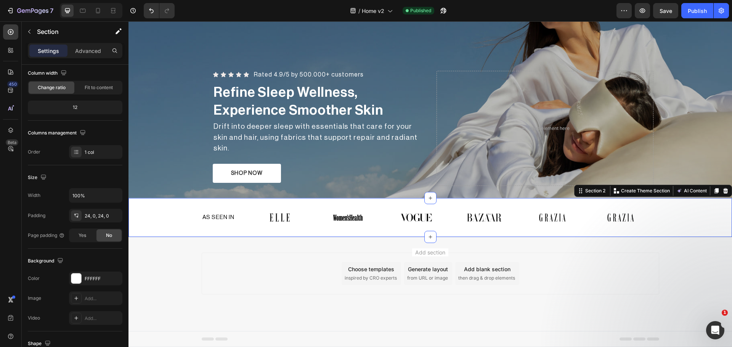
scroll to position [111, 0]
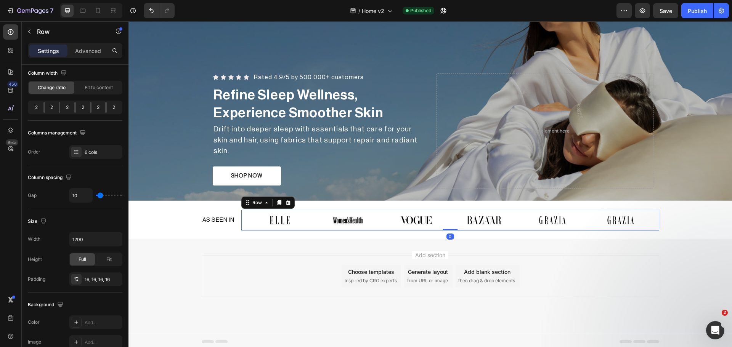
click at [241, 210] on div "Image Image Image Image Image Image Row 0" at bounding box center [450, 220] width 418 height 21
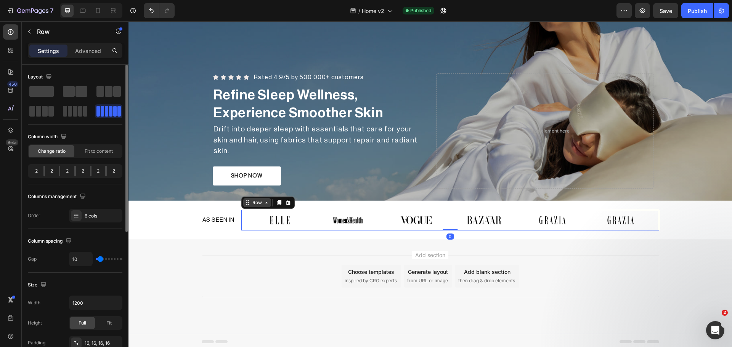
click at [256, 201] on div "Row" at bounding box center [257, 202] width 13 height 7
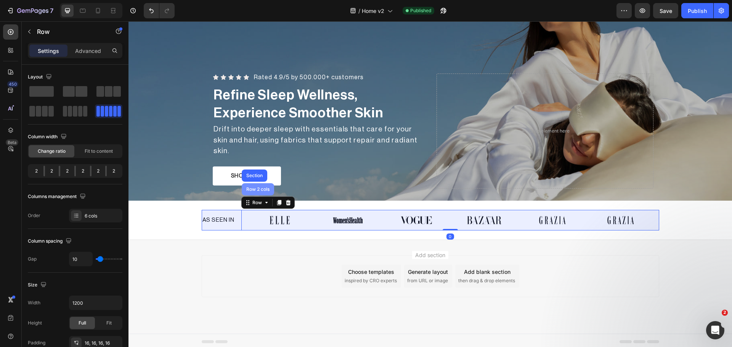
click at [257, 187] on div "Row 2 cols" at bounding box center [258, 189] width 26 height 5
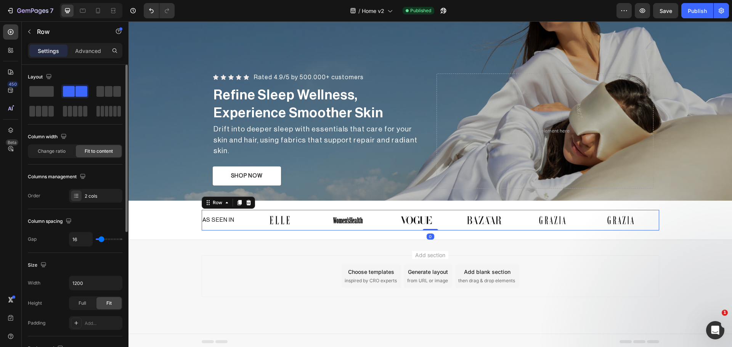
scroll to position [64, 0]
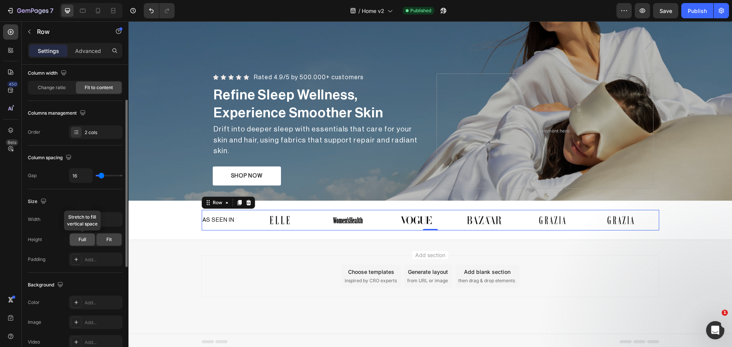
click at [79, 238] on span "Full" at bounding box center [83, 239] width 8 height 7
click at [112, 241] on span "Fit" at bounding box center [108, 239] width 5 height 7
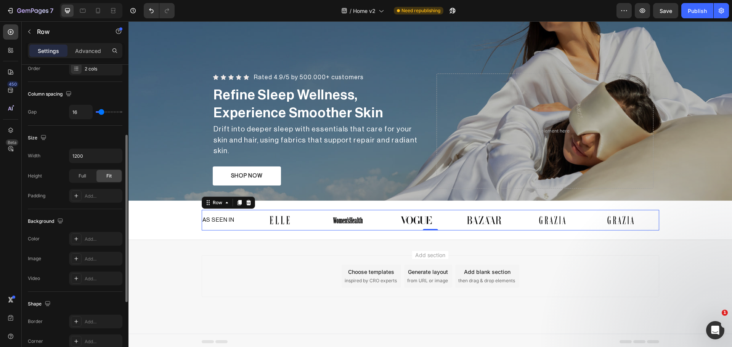
scroll to position [0, 0]
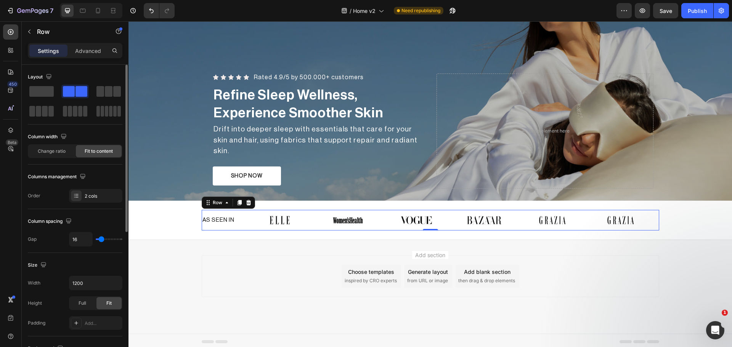
type input "24"
type input "20"
type input "18"
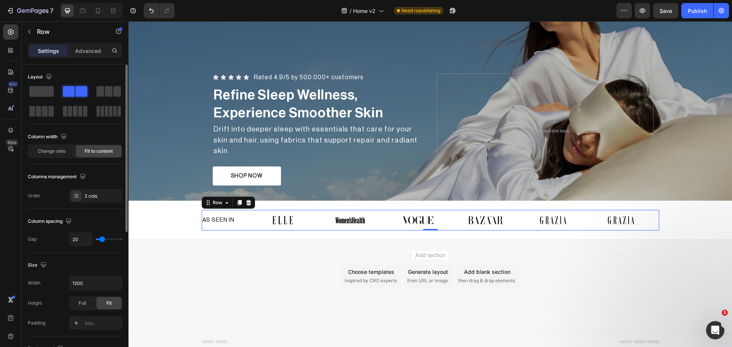
type input "18"
type input "11"
type input "9"
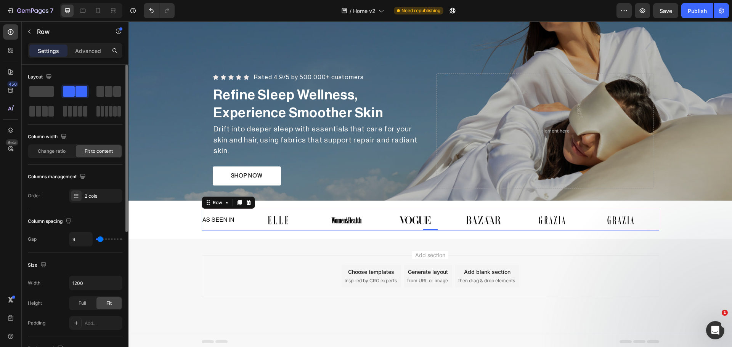
type input "7"
type input "4"
type input "2"
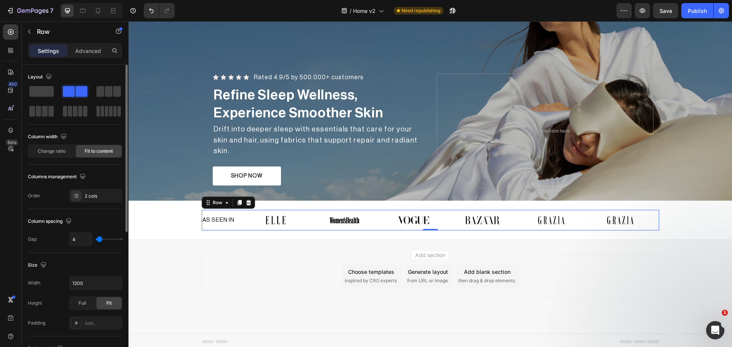
type input "2"
type input "0"
drag, startPoint x: 103, startPoint y: 241, endPoint x: 93, endPoint y: 243, distance: 9.6
type input "0"
click at [96, 240] on input "range" at bounding box center [109, 240] width 27 height 2
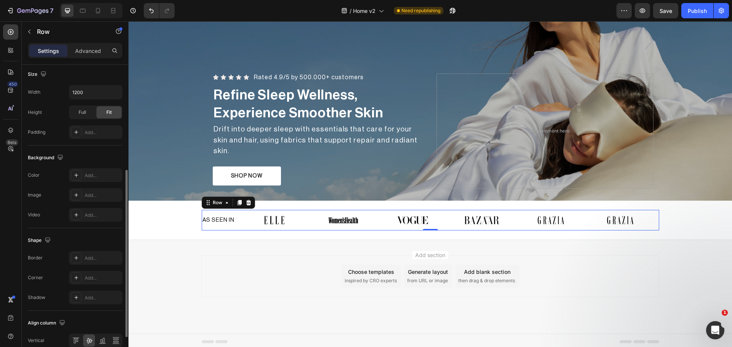
scroll to position [248, 0]
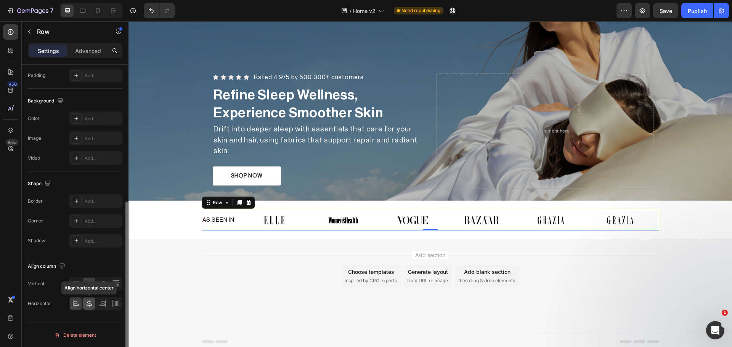
click at [93, 306] on div at bounding box center [89, 304] width 12 height 12
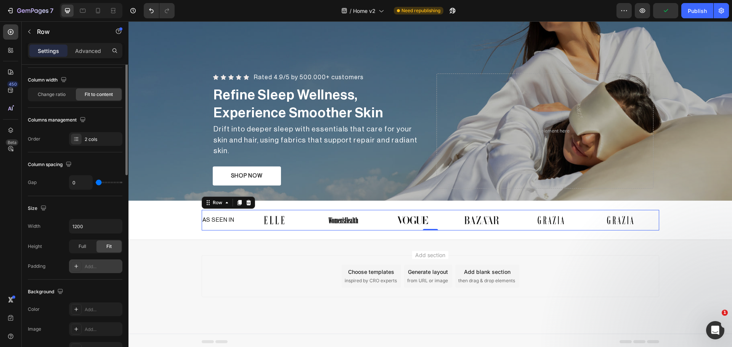
scroll to position [0, 0]
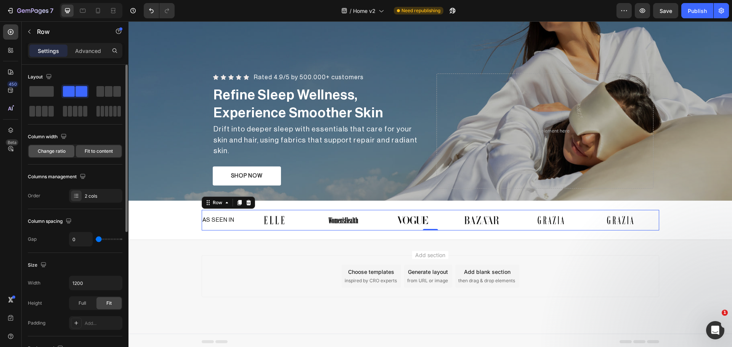
click at [57, 154] on span "Change ratio" at bounding box center [52, 151] width 28 height 7
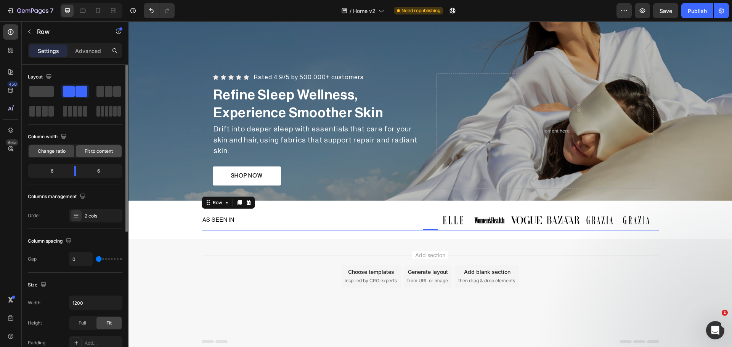
click at [89, 154] on span "Fit to content" at bounding box center [99, 151] width 28 height 7
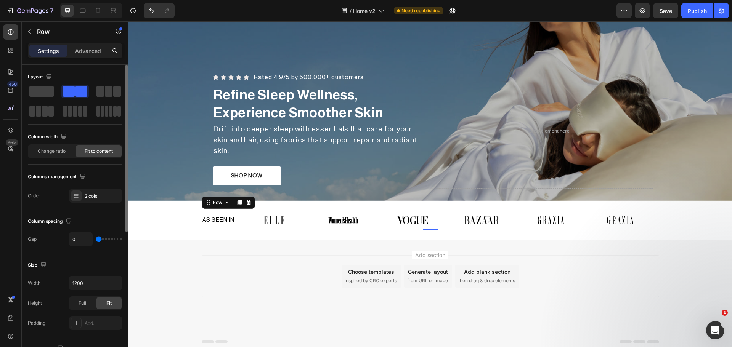
scroll to position [64, 0]
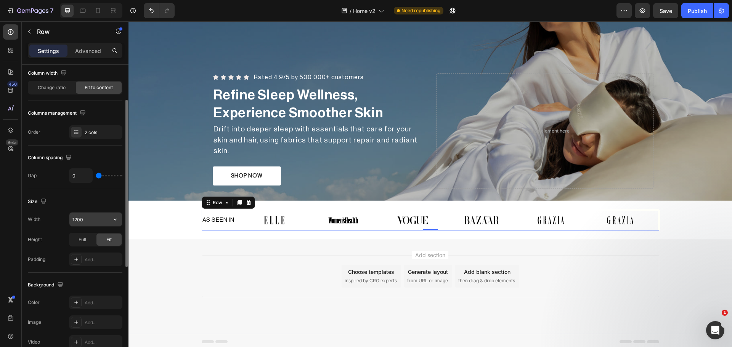
click at [77, 220] on input "1200" at bounding box center [95, 220] width 53 height 14
click at [112, 218] on icon "button" at bounding box center [115, 220] width 8 height 8
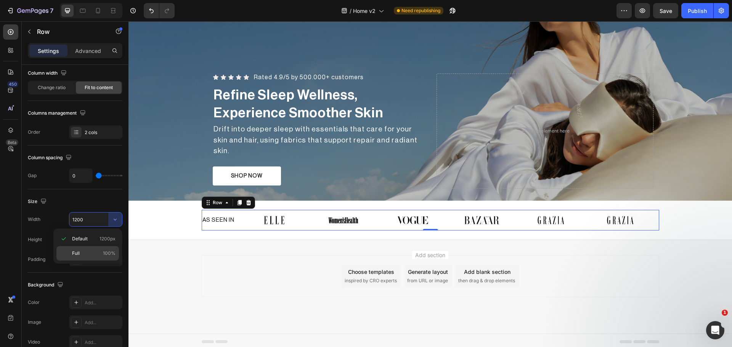
click at [91, 252] on p "Full 100%" at bounding box center [93, 253] width 43 height 7
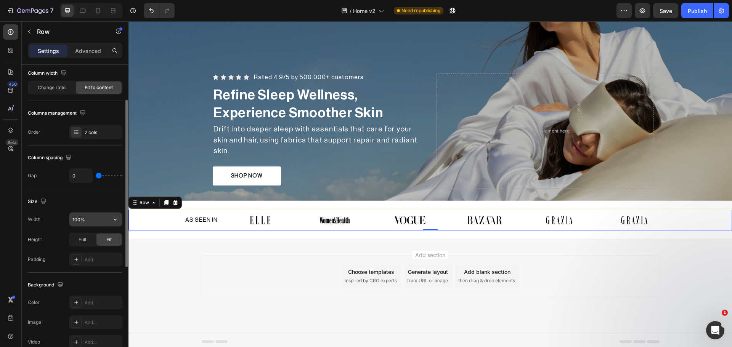
click at [85, 223] on input "100%" at bounding box center [95, 220] width 53 height 14
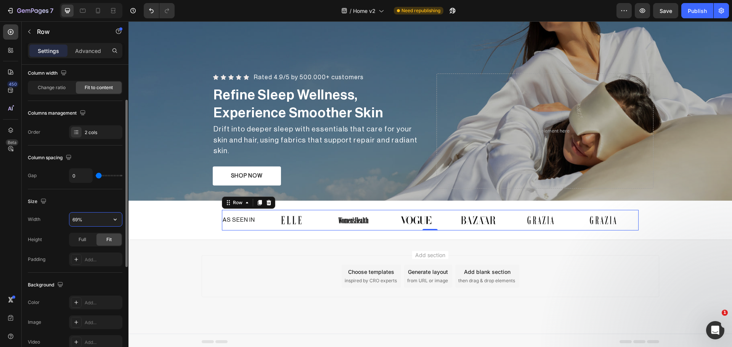
type input "70%"
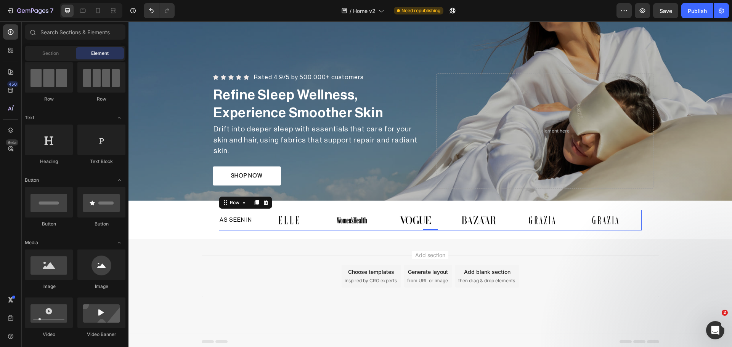
click at [684, 265] on div "Add section Choose templates inspired by CRO experts Generate layout from URL o…" at bounding box center [431, 287] width 604 height 94
click at [694, 14] on div "Publish" at bounding box center [697, 11] width 19 height 8
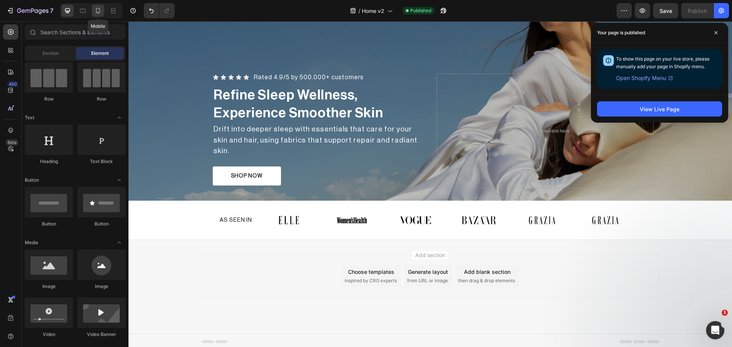
click at [101, 9] on icon at bounding box center [98, 11] width 8 height 8
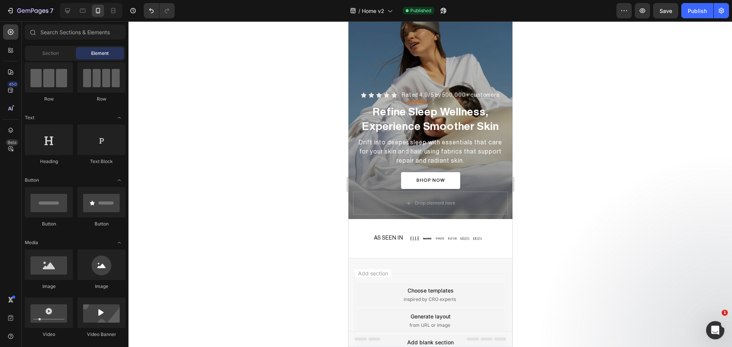
scroll to position [64, 0]
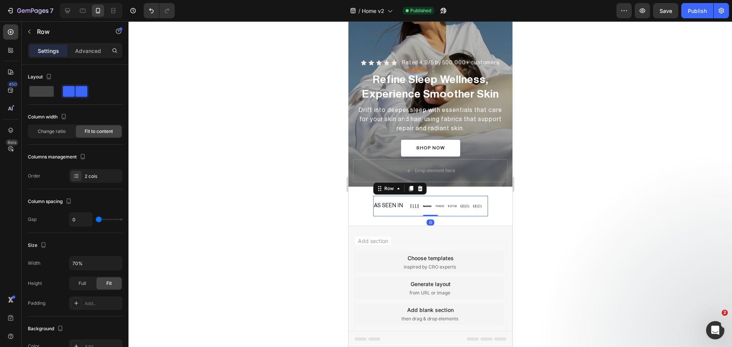
click at [400, 199] on div "AS SEEN IN Heading" at bounding box center [388, 206] width 31 height 21
click at [114, 259] on button "button" at bounding box center [115, 264] width 14 height 14
click at [87, 294] on p "Full 100%" at bounding box center [93, 297] width 43 height 7
type input "100%"
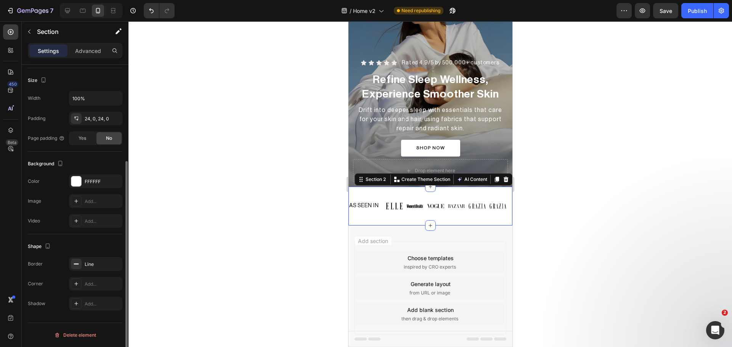
scroll to position [0, 0]
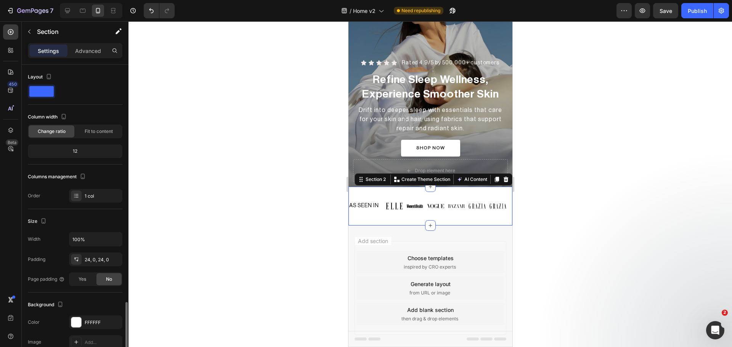
click at [450, 191] on div "AS SEEN IN Heading Image Image Image Image Image Image Row Row Section 2 You ca…" at bounding box center [430, 206] width 164 height 39
click at [74, 259] on icon at bounding box center [76, 260] width 6 height 6
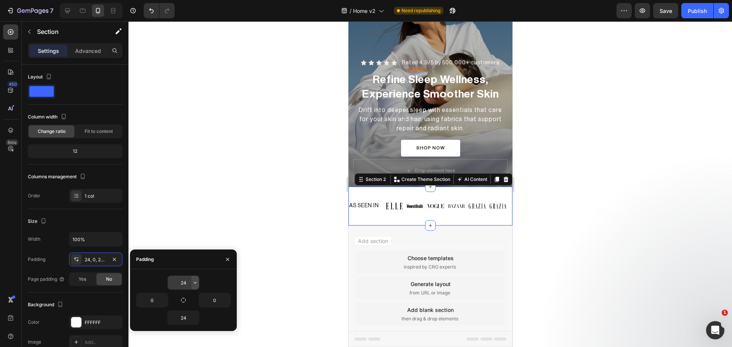
click at [194, 281] on icon "button" at bounding box center [195, 283] width 6 height 6
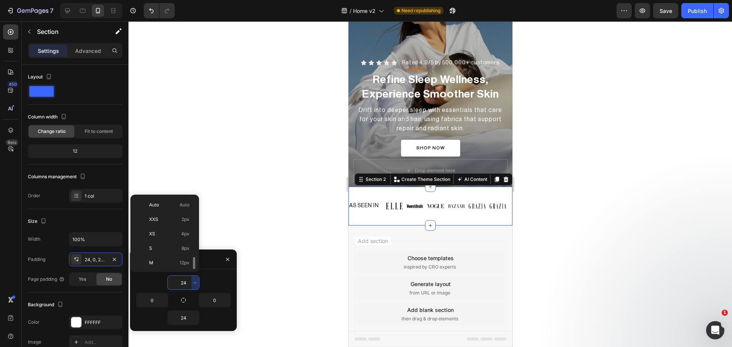
scroll to position [41, 0]
click at [181, 281] on input "24" at bounding box center [183, 283] width 31 height 14
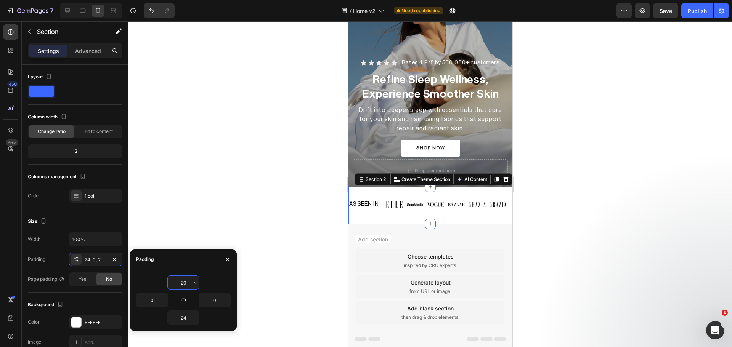
type input "20"
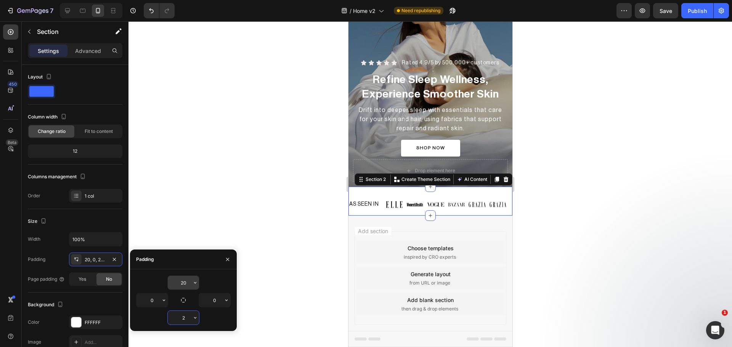
type input "20"
click at [379, 197] on div "AS SEEN IN Heading" at bounding box center [363, 204] width 31 height 21
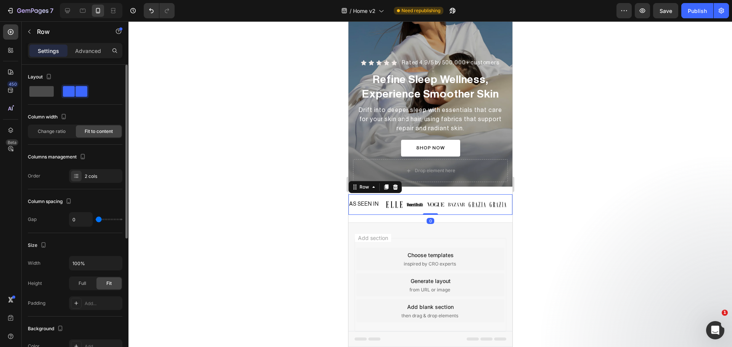
click at [35, 91] on span at bounding box center [41, 91] width 24 height 11
type input "16"
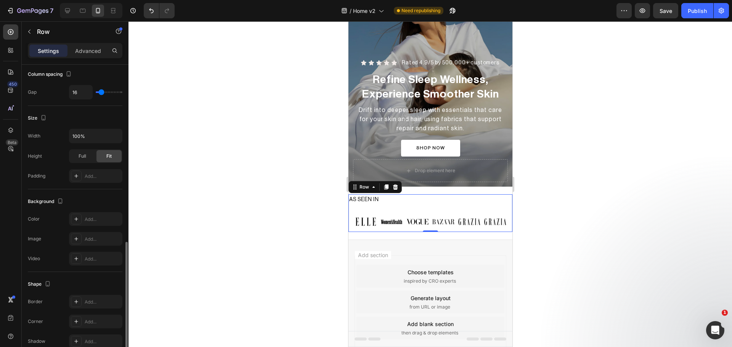
scroll to position [191, 0]
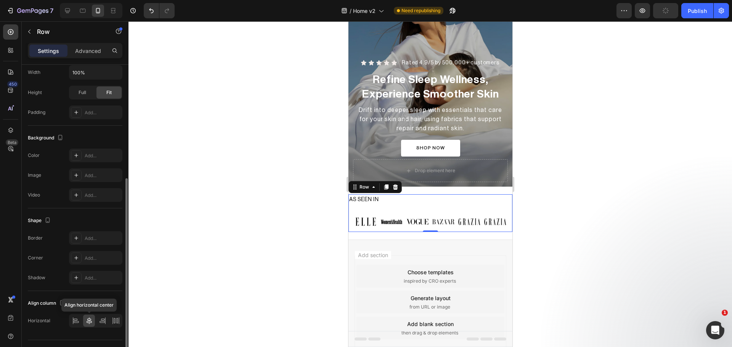
click at [89, 324] on icon at bounding box center [89, 321] width 5 height 7
click at [395, 201] on p "AS SEEN IN" at bounding box center [430, 200] width 162 height 10
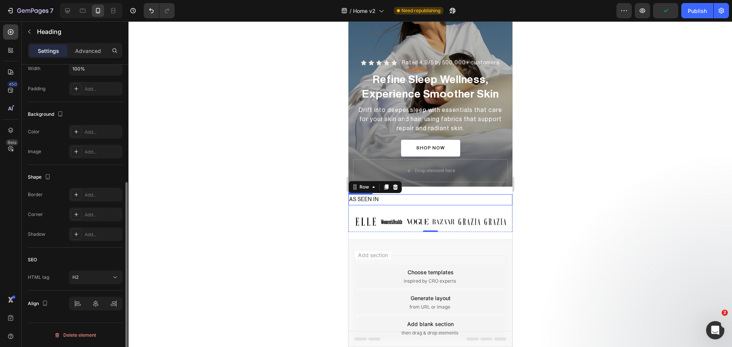
scroll to position [0, 0]
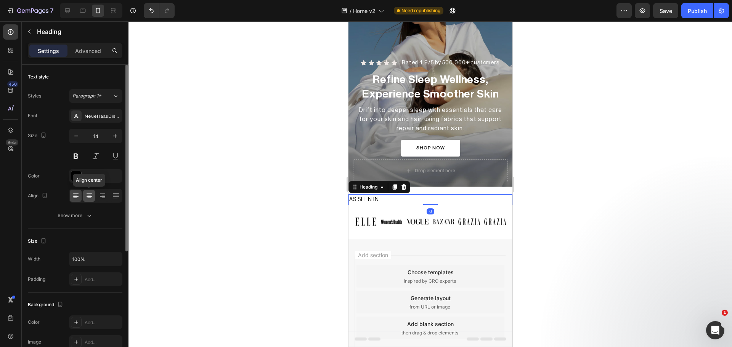
click at [89, 194] on icon at bounding box center [89, 196] width 8 height 8
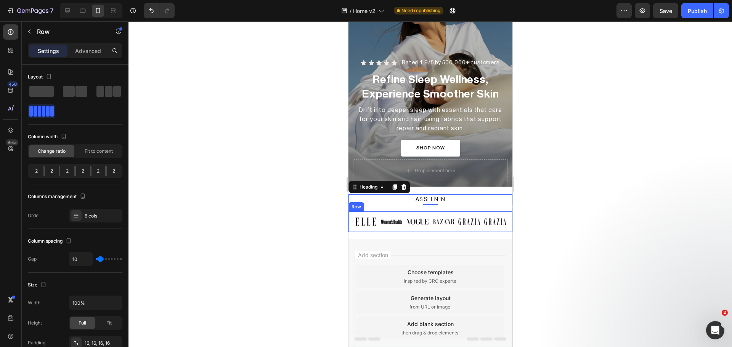
click at [418, 215] on div "Image Image Image Image Image Image Row" at bounding box center [430, 222] width 164 height 21
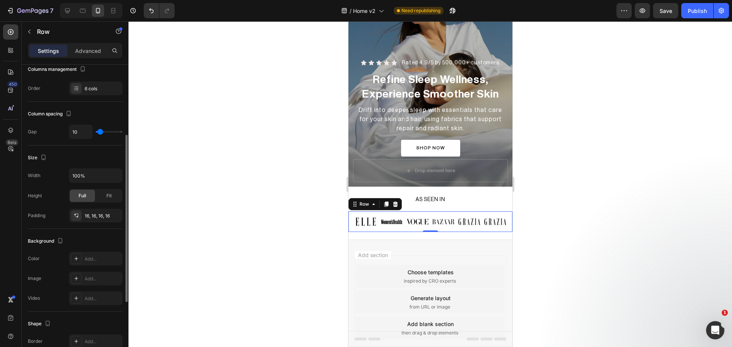
scroll to position [191, 0]
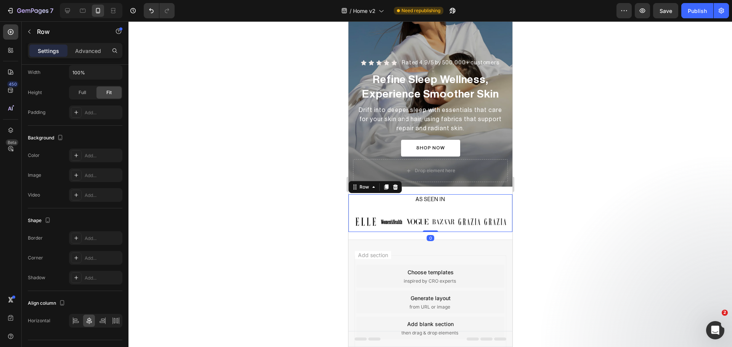
click at [491, 207] on div "AS SEEN IN Heading Image Image Image Image Image Image Row Row 0" at bounding box center [430, 213] width 164 height 38
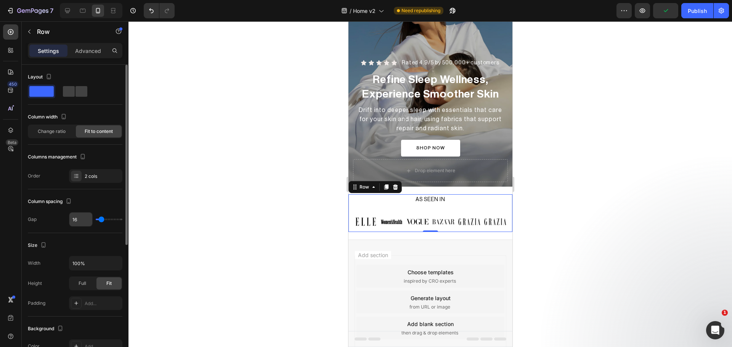
click at [75, 220] on input "16" at bounding box center [80, 220] width 23 height 14
type input "0"
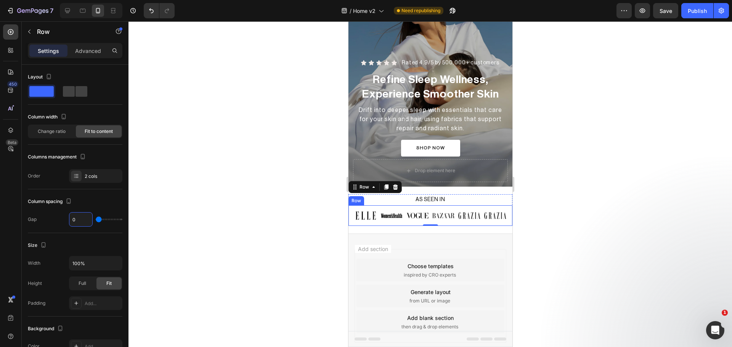
click at [469, 207] on div "Image Image Image Image Image Image Row" at bounding box center [430, 216] width 164 height 21
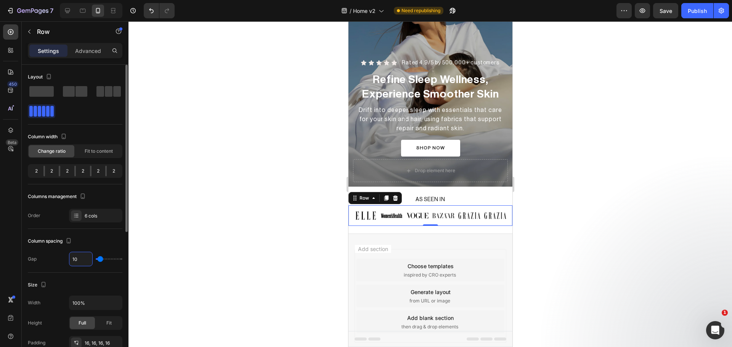
click at [84, 259] on input "10" at bounding box center [80, 259] width 23 height 14
click at [83, 45] on div "Advanced" at bounding box center [88, 51] width 38 height 12
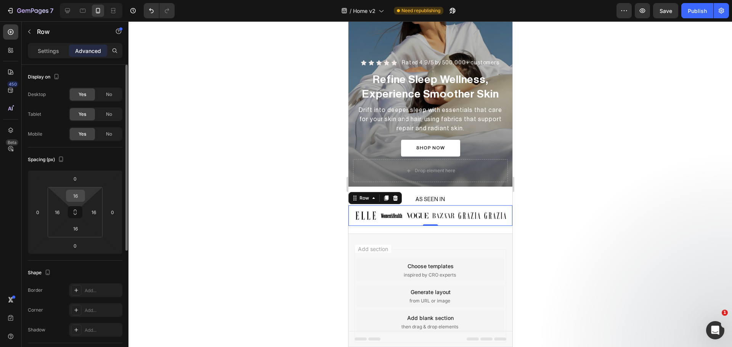
click at [76, 197] on input "16" at bounding box center [75, 195] width 15 height 11
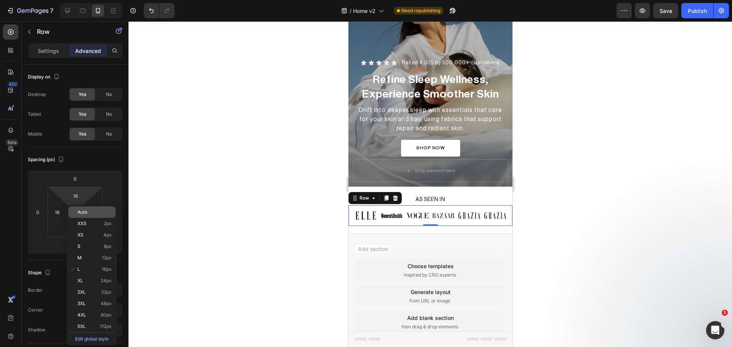
click at [88, 212] on p "Auto" at bounding box center [94, 212] width 34 height 5
type input "Auto"
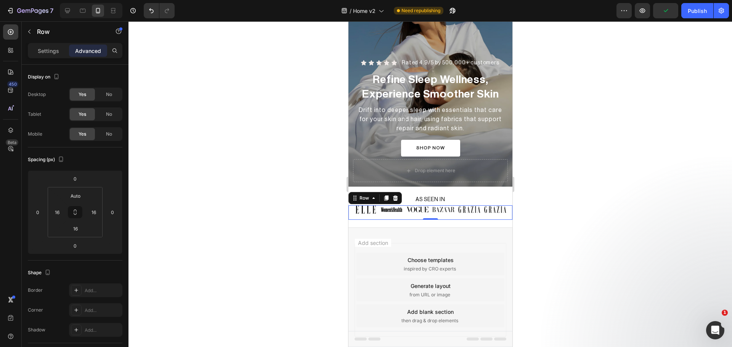
click at [189, 228] on div at bounding box center [431, 184] width 604 height 326
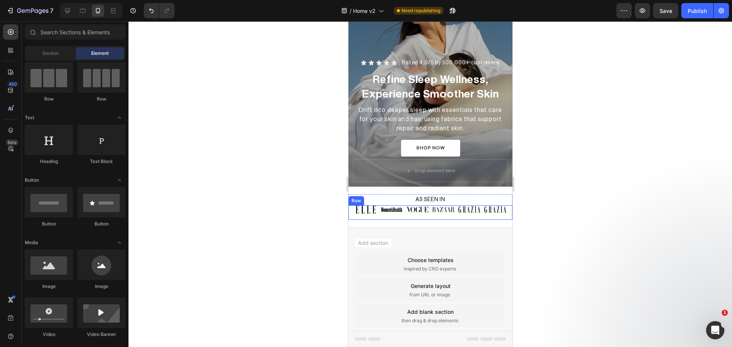
click at [403, 215] on div "Image Image Image Image Image Image Row" at bounding box center [430, 213] width 164 height 14
click at [402, 214] on div "Image Image Image Image Image Image Row" at bounding box center [430, 213] width 164 height 14
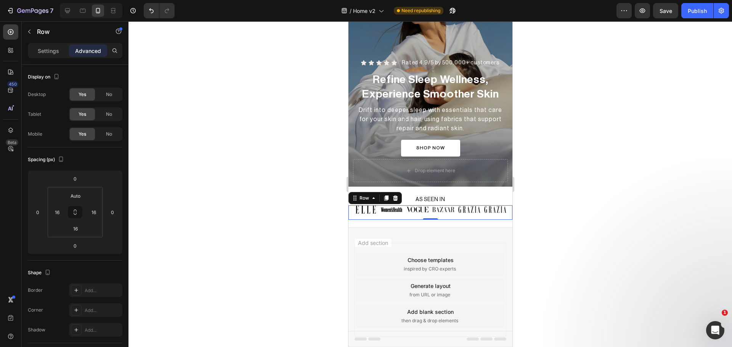
click at [403, 214] on div "Image Image Image Image Image Image Row 0" at bounding box center [430, 213] width 164 height 14
click at [46, 50] on p "Settings" at bounding box center [48, 51] width 21 height 8
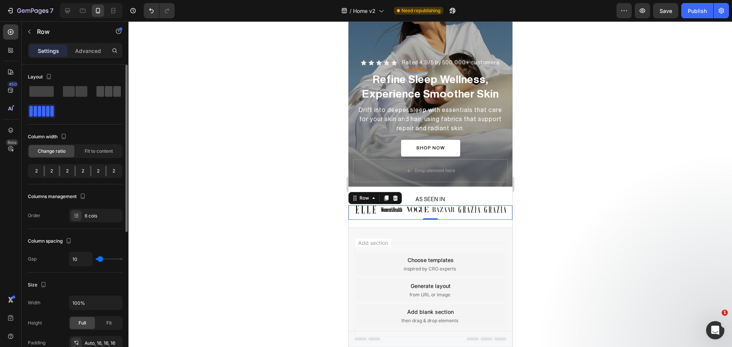
click at [113, 94] on span at bounding box center [117, 91] width 8 height 11
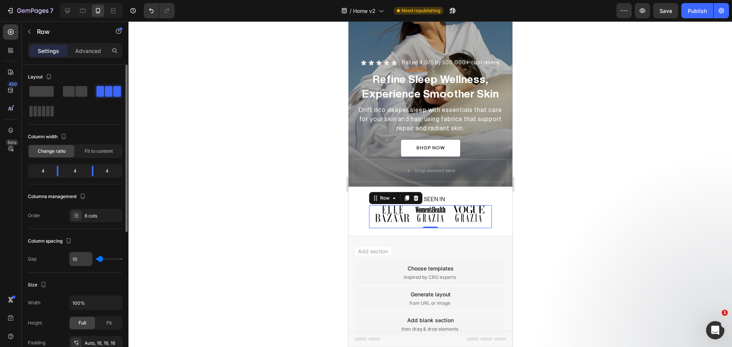
click at [73, 260] on input "10" at bounding box center [80, 259] width 23 height 14
type input "11"
type input "12"
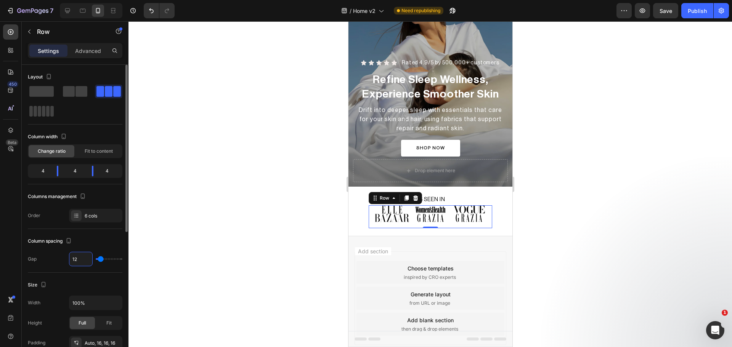
type input "13"
type input "14"
type input "15"
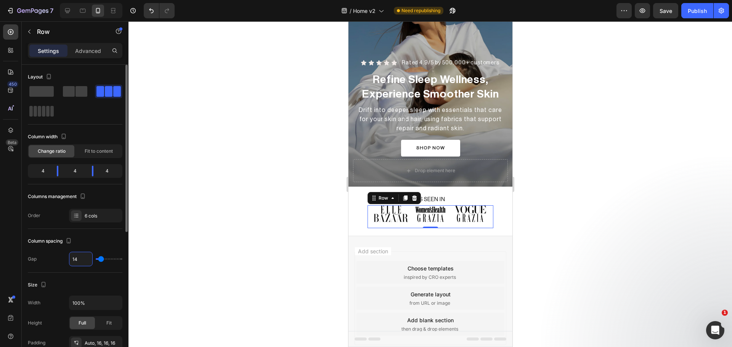
type input "15"
type input "16"
type input "15"
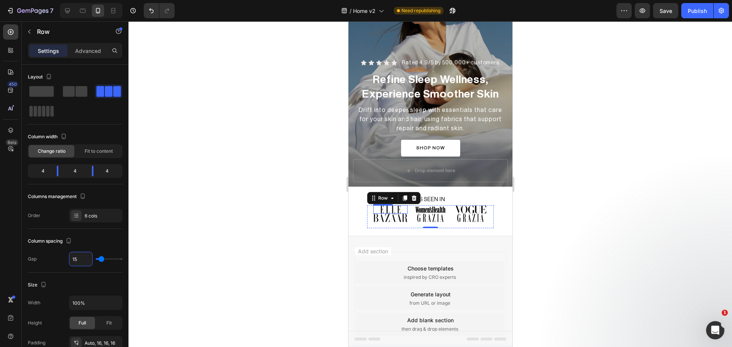
click at [397, 207] on img at bounding box center [390, 210] width 34 height 8
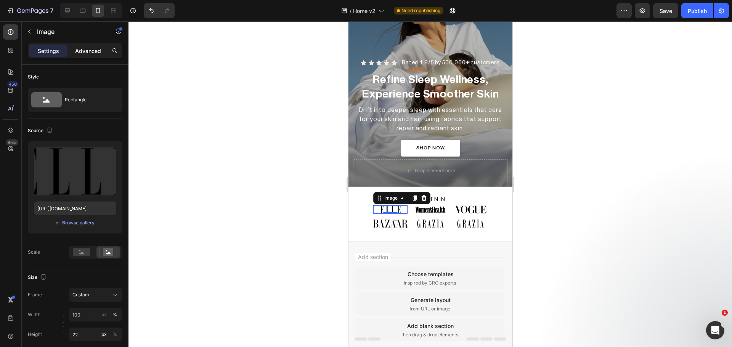
click at [93, 45] on div "Advanced" at bounding box center [88, 51] width 38 height 12
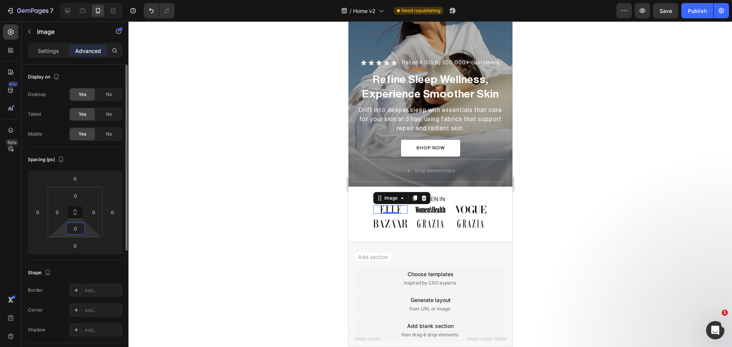
click at [72, 225] on input "0" at bounding box center [75, 228] width 15 height 11
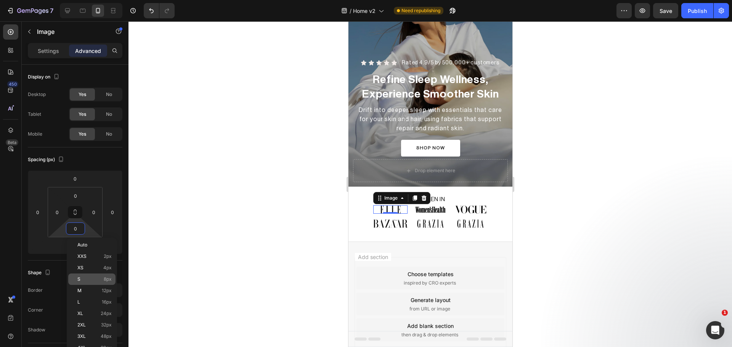
click at [82, 279] on p "S 8px" at bounding box center [94, 279] width 34 height 5
type input "8"
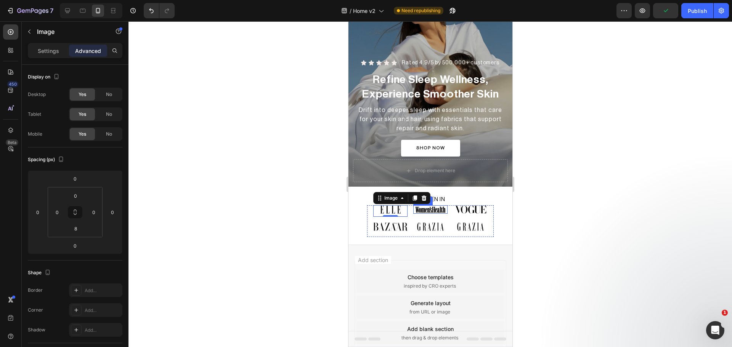
click at [427, 212] on img at bounding box center [430, 210] width 34 height 8
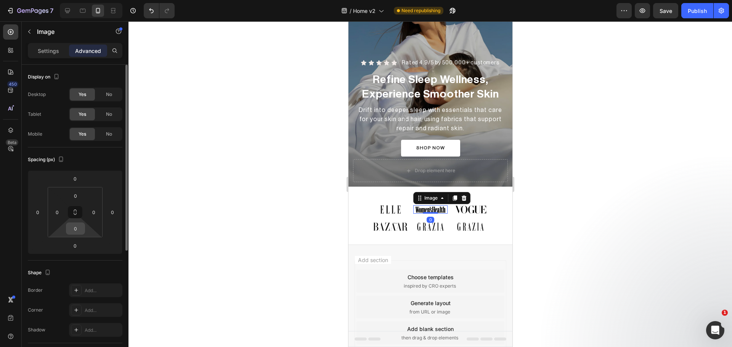
click at [78, 230] on input "0" at bounding box center [75, 228] width 15 height 11
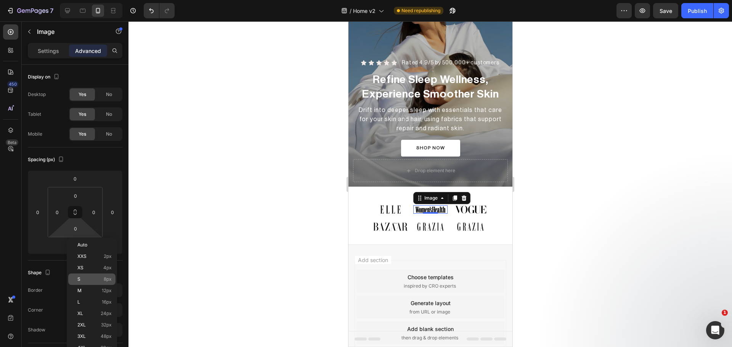
click at [88, 280] on p "S 8px" at bounding box center [94, 279] width 34 height 5
type input "8"
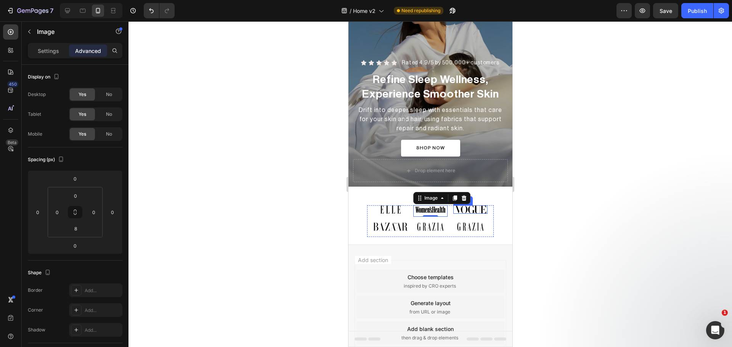
click at [460, 210] on img at bounding box center [470, 210] width 34 height 8
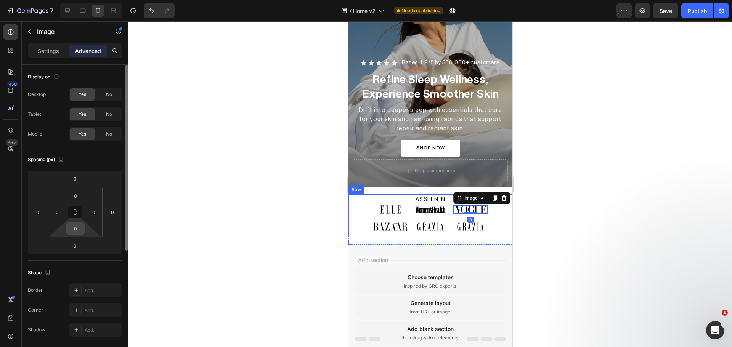
click at [81, 228] on input "0" at bounding box center [75, 228] width 15 height 11
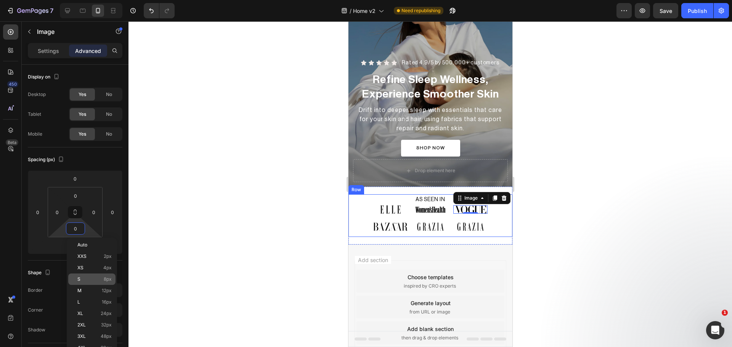
click at [101, 281] on p "S 8px" at bounding box center [94, 279] width 34 height 5
type input "8"
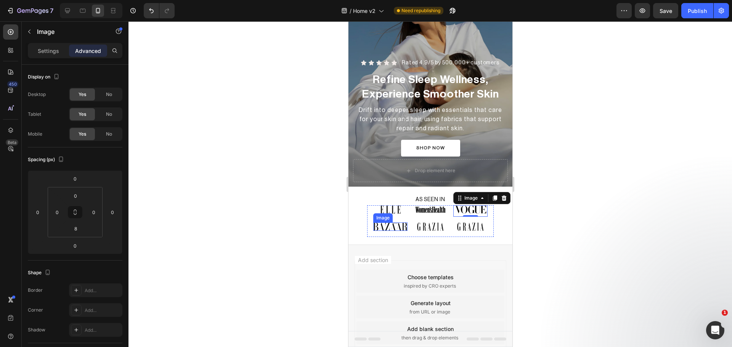
click at [385, 226] on img at bounding box center [390, 227] width 34 height 8
click at [618, 226] on div at bounding box center [431, 184] width 604 height 326
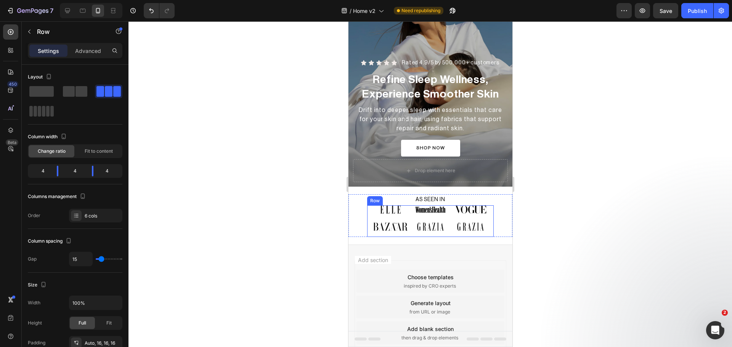
click at [443, 219] on div "Image Image Image Image Image Image Row" at bounding box center [430, 222] width 127 height 32
click at [380, 207] on img at bounding box center [390, 210] width 34 height 8
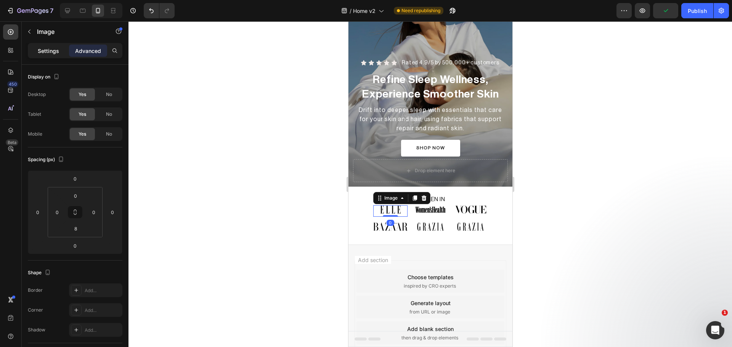
click at [50, 45] on div "Settings" at bounding box center [48, 51] width 38 height 12
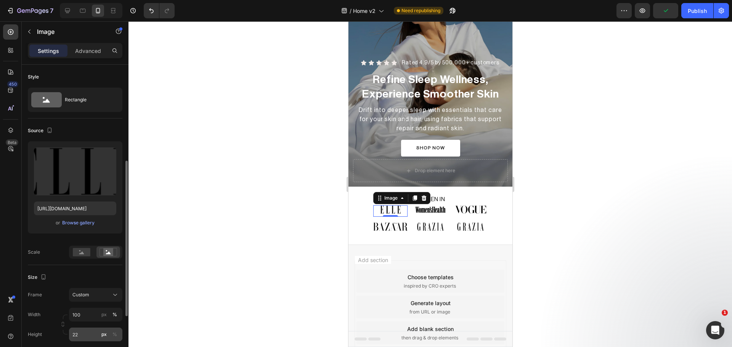
scroll to position [64, 0]
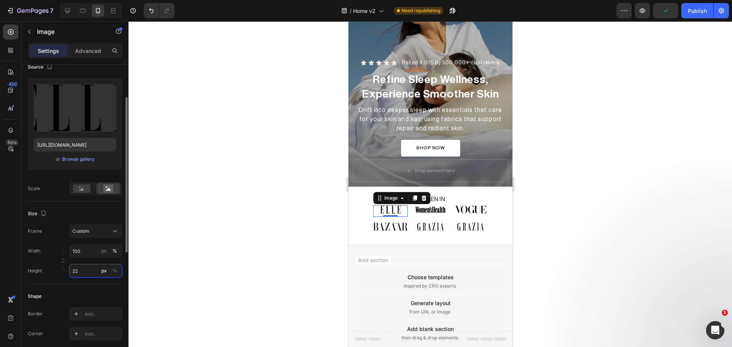
click at [83, 272] on input "22" at bounding box center [95, 271] width 53 height 14
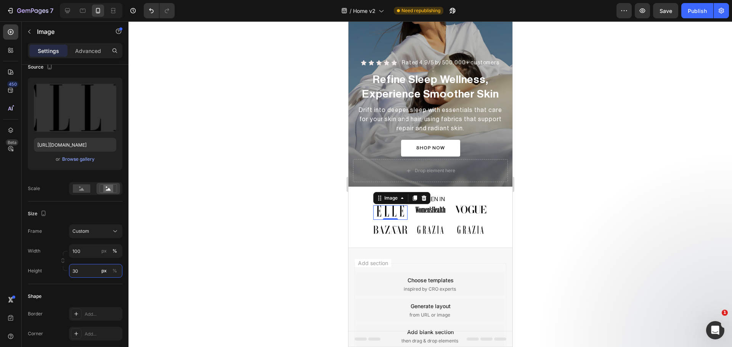
type input "30"
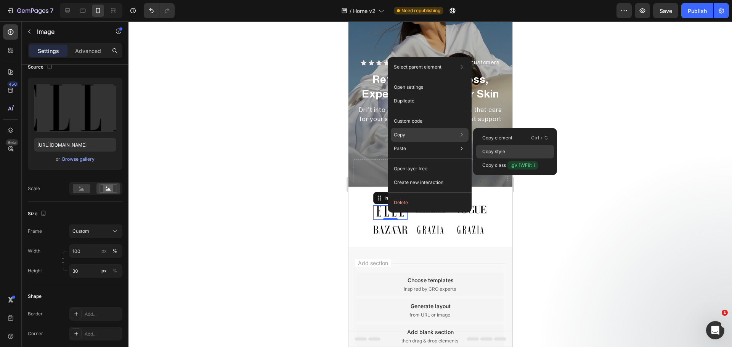
click at [507, 159] on div "Copy style" at bounding box center [515, 166] width 78 height 14
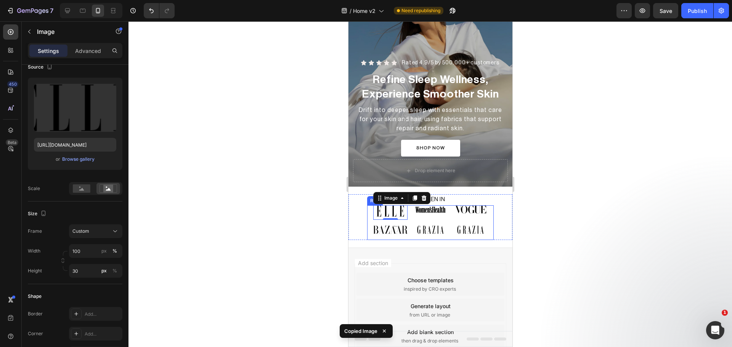
click at [423, 213] on img at bounding box center [430, 210] width 34 height 8
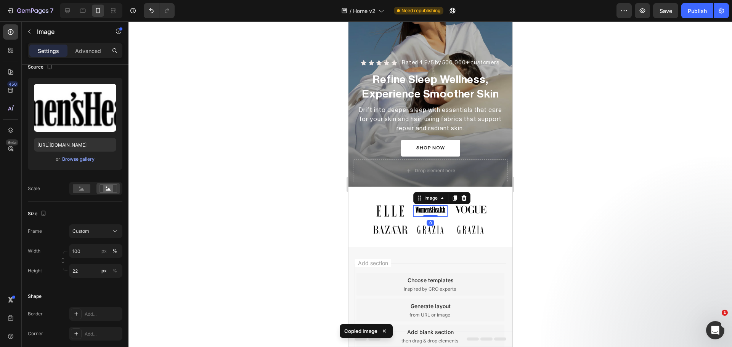
type input "30"
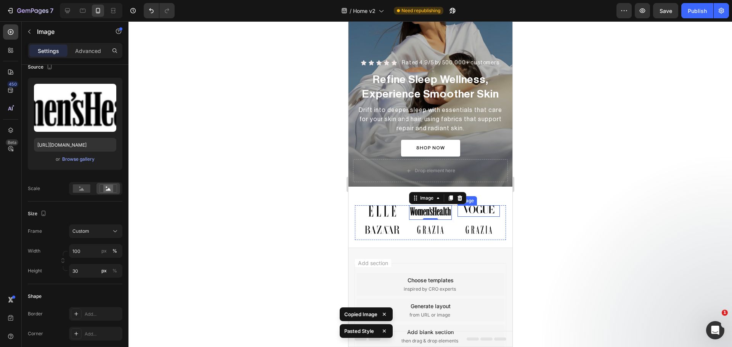
click at [480, 210] on img at bounding box center [478, 210] width 43 height 8
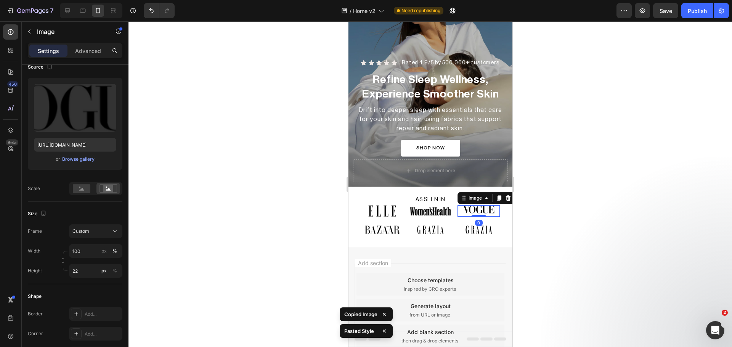
type input "30"
click at [371, 232] on img at bounding box center [381, 230] width 43 height 8
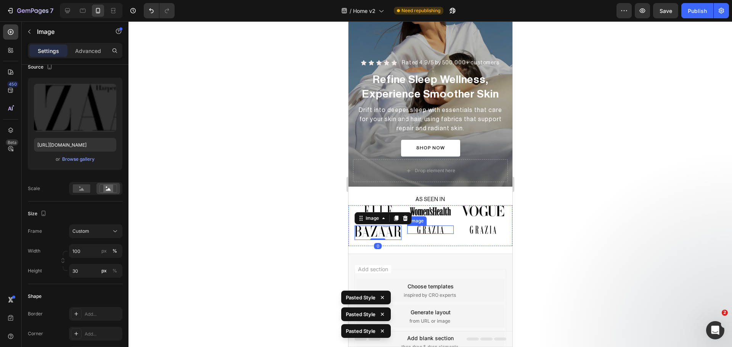
click at [424, 229] on img at bounding box center [430, 230] width 47 height 8
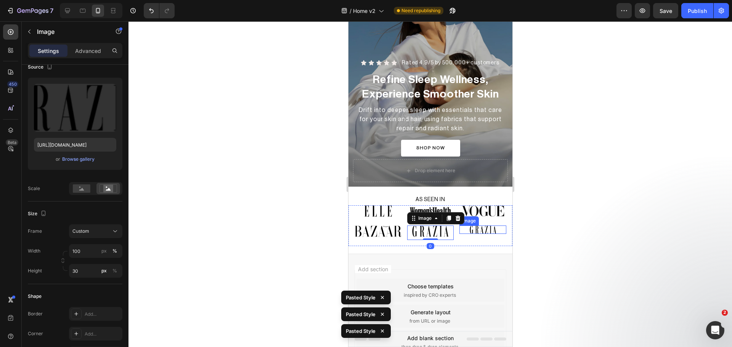
click at [480, 226] on img at bounding box center [482, 230] width 47 height 8
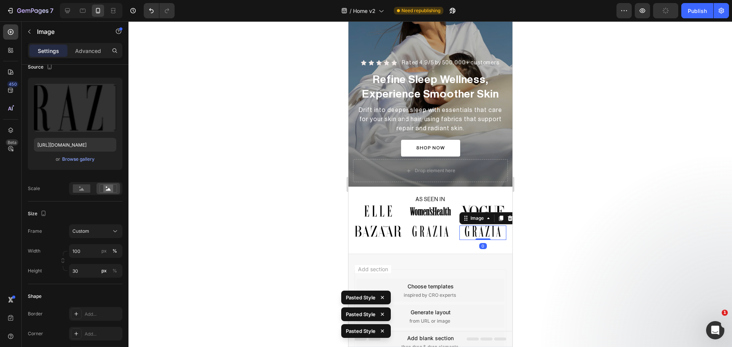
click at [573, 214] on div at bounding box center [431, 184] width 604 height 326
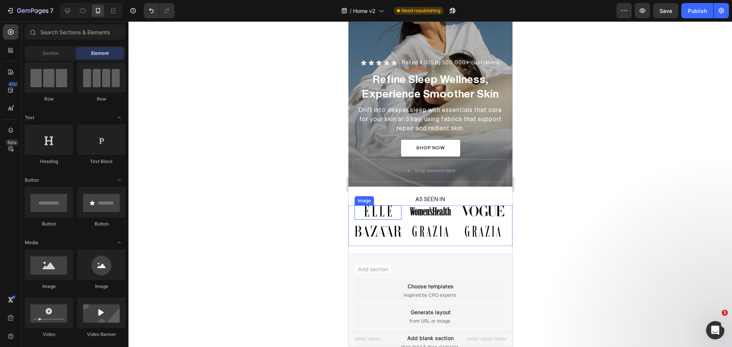
click at [379, 215] on img at bounding box center [377, 211] width 47 height 11
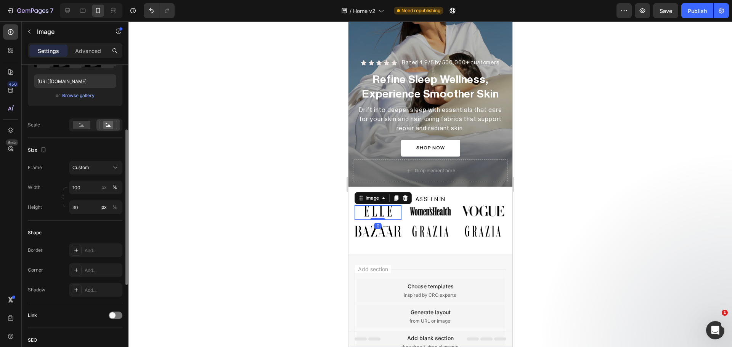
scroll to position [191, 0]
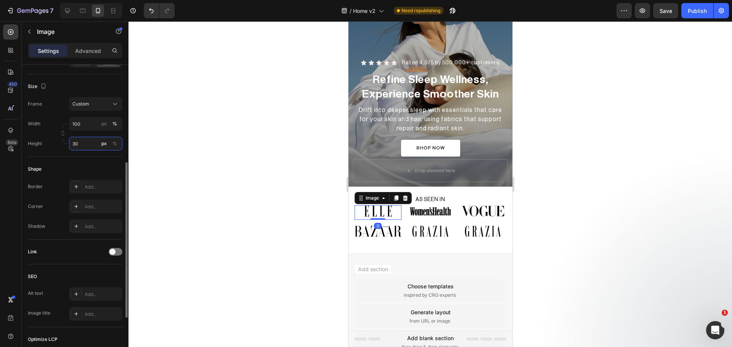
click at [72, 147] on input "30" at bounding box center [95, 144] width 53 height 14
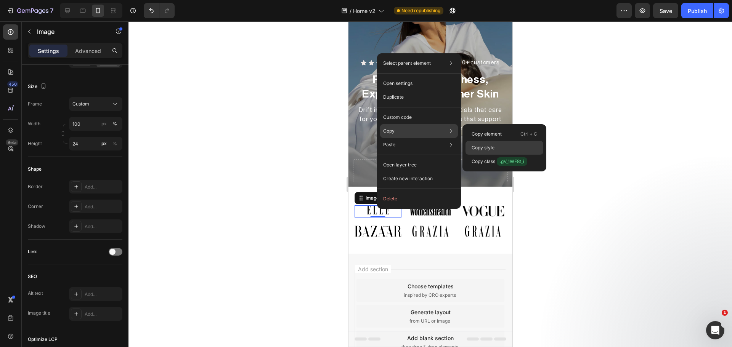
click at [490, 147] on p "Copy style" at bounding box center [483, 148] width 23 height 7
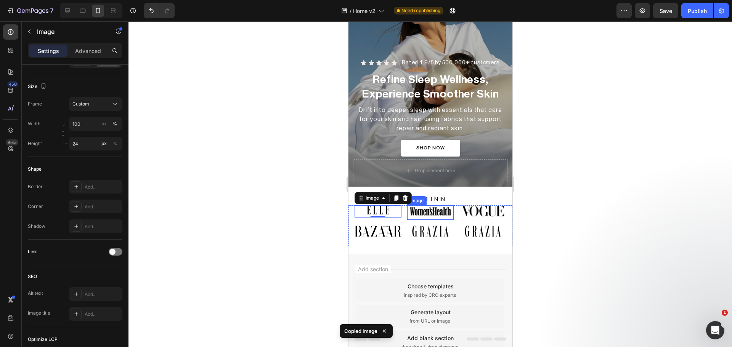
click at [421, 215] on img at bounding box center [430, 211] width 47 height 11
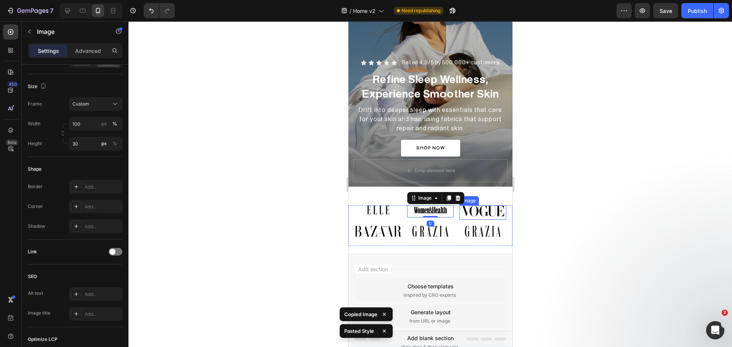
click at [472, 207] on img at bounding box center [482, 211] width 47 height 11
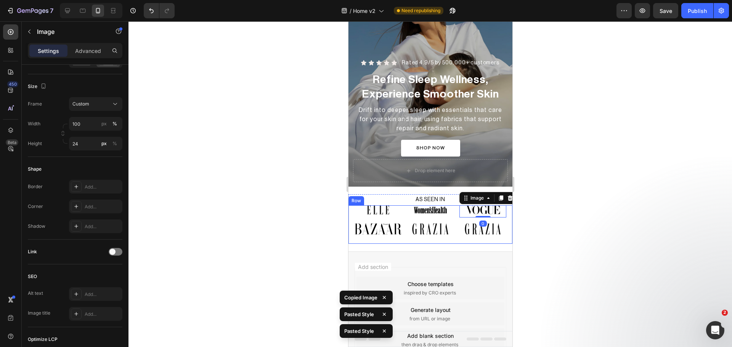
click at [376, 223] on div "Image Image Image 0 Image Image Image Row" at bounding box center [430, 225] width 164 height 39
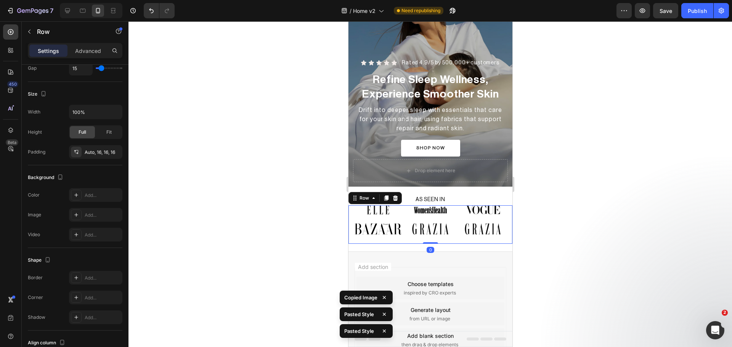
scroll to position [0, 0]
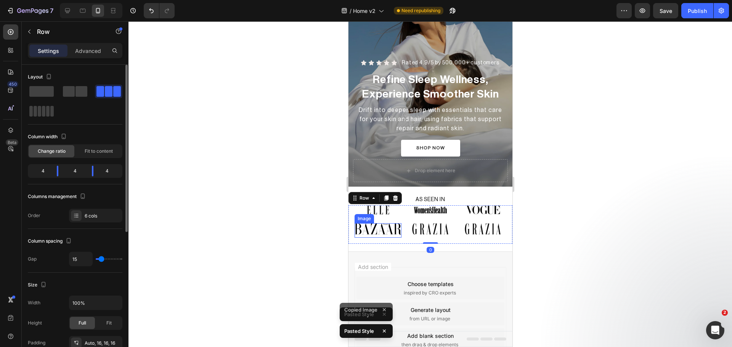
click at [374, 228] on img at bounding box center [377, 228] width 47 height 11
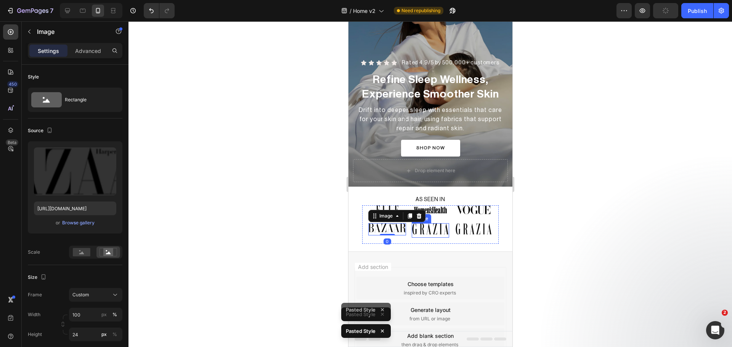
click at [429, 233] on img at bounding box center [429, 228] width 37 height 11
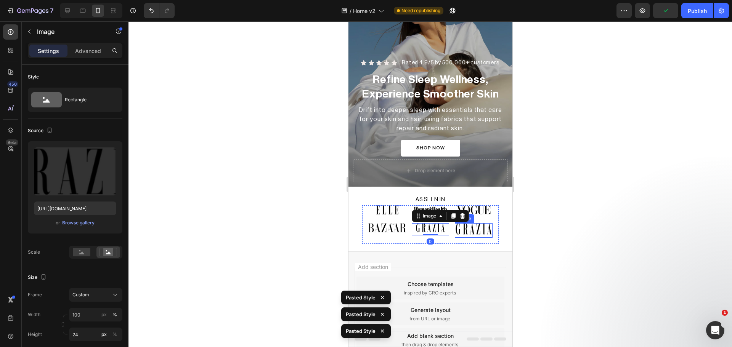
click at [474, 230] on img at bounding box center [473, 228] width 37 height 11
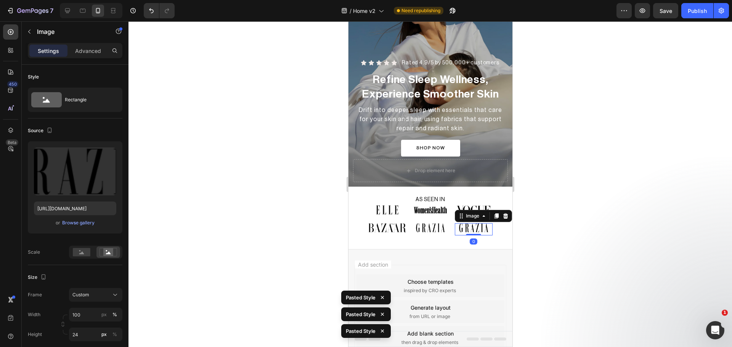
click at [604, 233] on div at bounding box center [431, 184] width 604 height 326
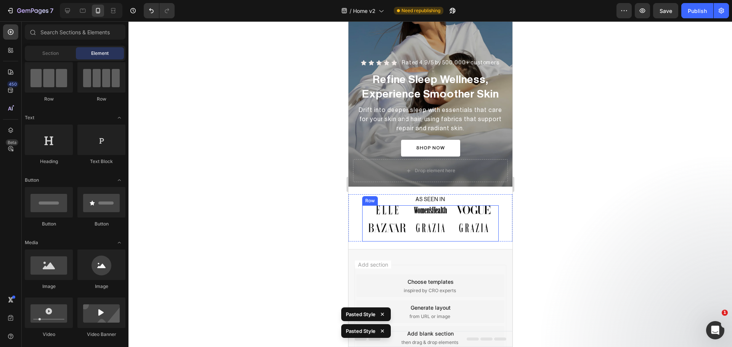
click at [406, 211] on div "Image Image Image Image Image Image Row" at bounding box center [430, 224] width 136 height 36
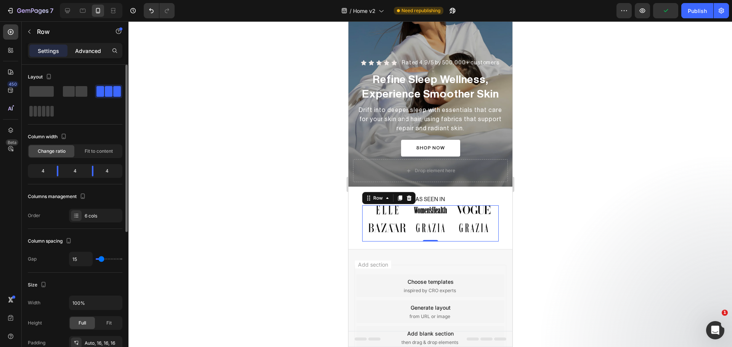
click at [80, 52] on p "Advanced" at bounding box center [88, 51] width 26 height 8
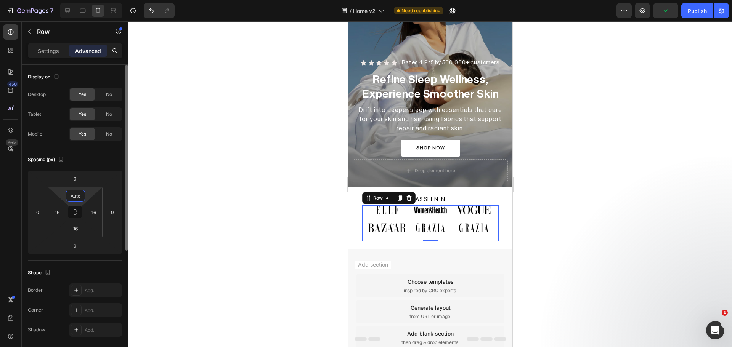
click at [79, 196] on input "Auto" at bounding box center [75, 195] width 15 height 11
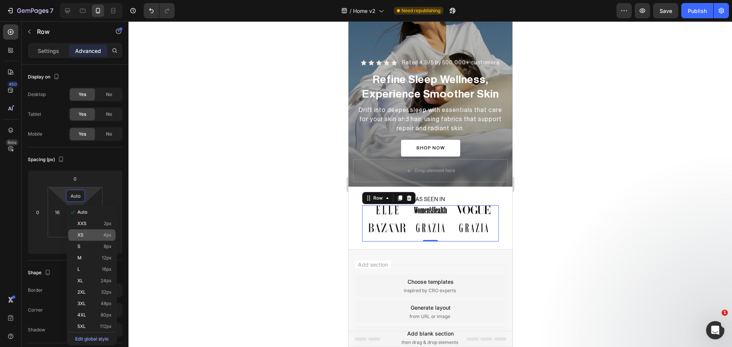
click at [101, 237] on p "XS 4px" at bounding box center [94, 235] width 34 height 5
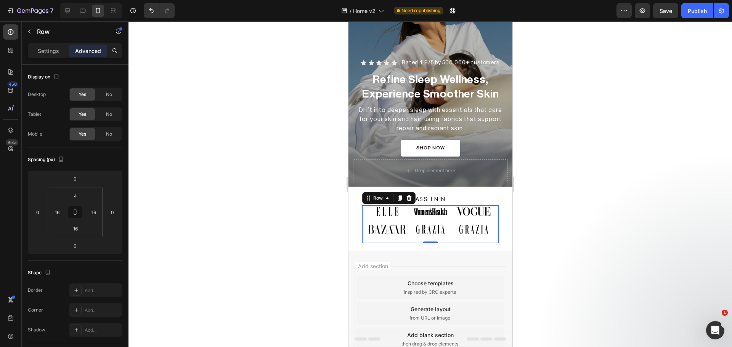
click at [279, 230] on div at bounding box center [431, 184] width 604 height 326
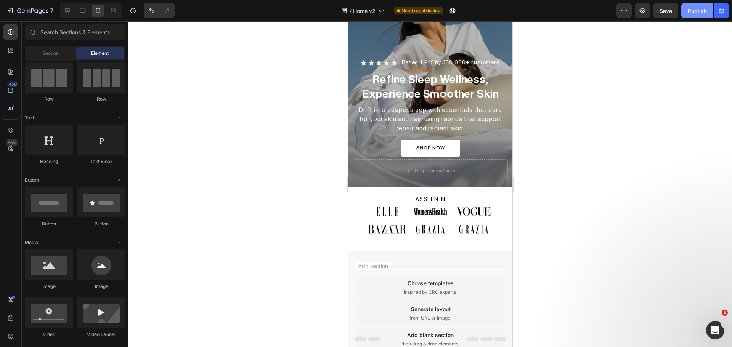
click at [691, 5] on button "Publish" at bounding box center [697, 10] width 32 height 15
click at [641, 214] on div at bounding box center [431, 184] width 604 height 326
click at [63, 6] on div at bounding box center [67, 11] width 12 height 12
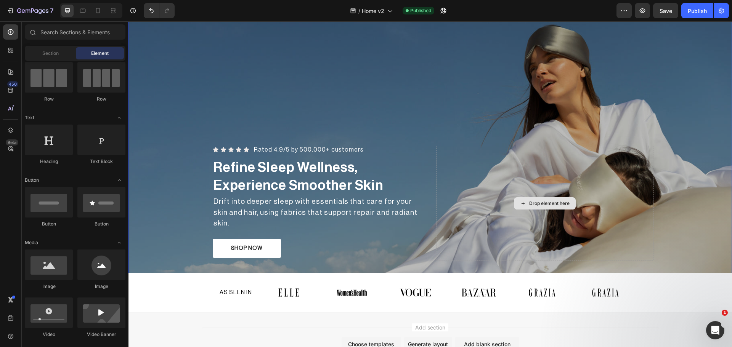
scroll to position [111, 0]
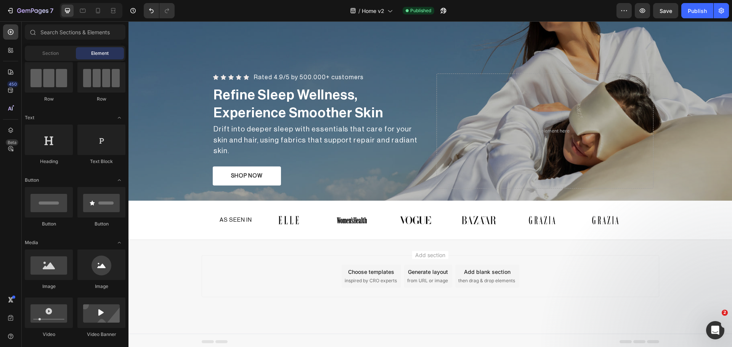
click at [495, 271] on div "Add blank section" at bounding box center [487, 272] width 47 height 8
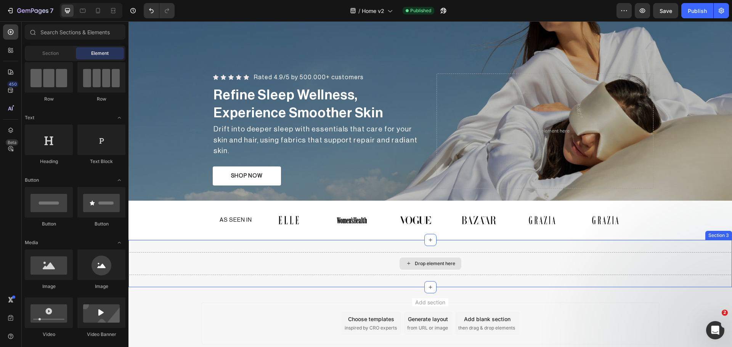
click at [542, 258] on div "Drop element here" at bounding box center [431, 263] width 604 height 23
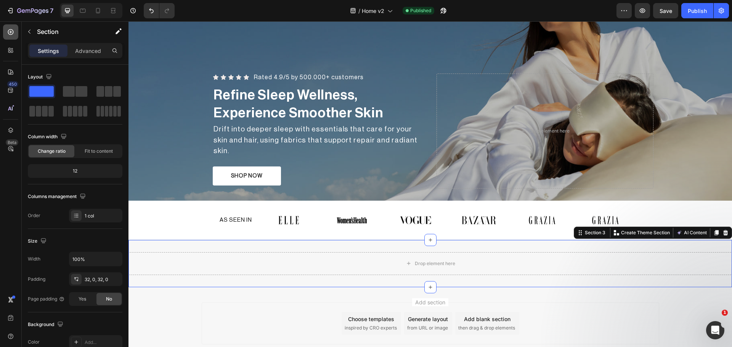
click at [8, 31] on icon at bounding box center [11, 32] width 8 height 8
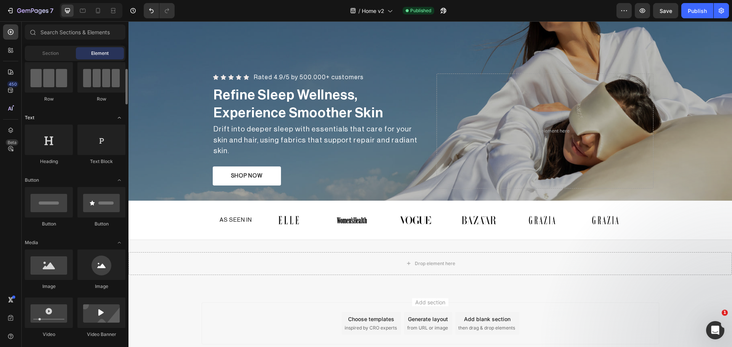
scroll to position [0, 0]
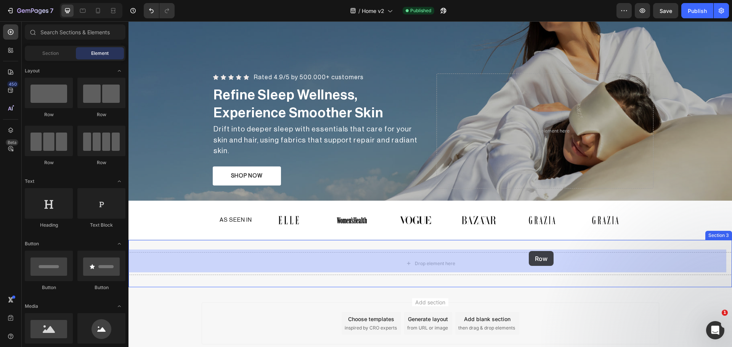
drag, startPoint x: 180, startPoint y: 118, endPoint x: 529, endPoint y: 251, distance: 373.1
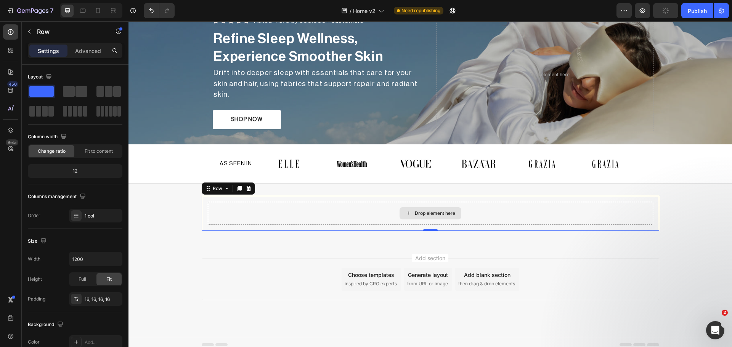
scroll to position [170, 0]
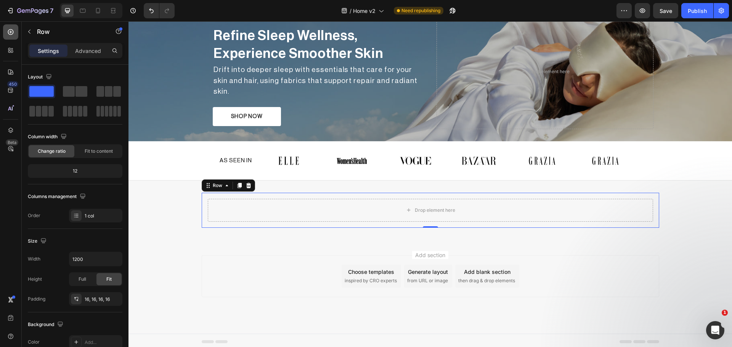
click at [12, 31] on icon at bounding box center [11, 32] width 8 height 8
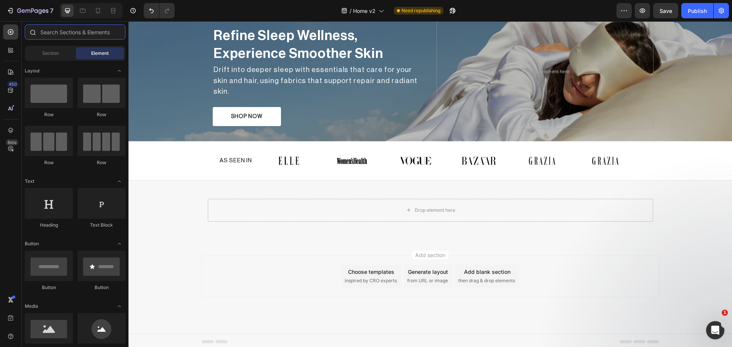
click at [74, 29] on input "text" at bounding box center [75, 31] width 101 height 15
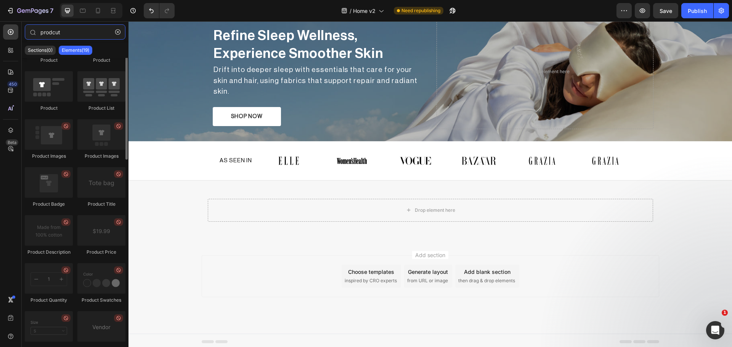
scroll to position [0, 0]
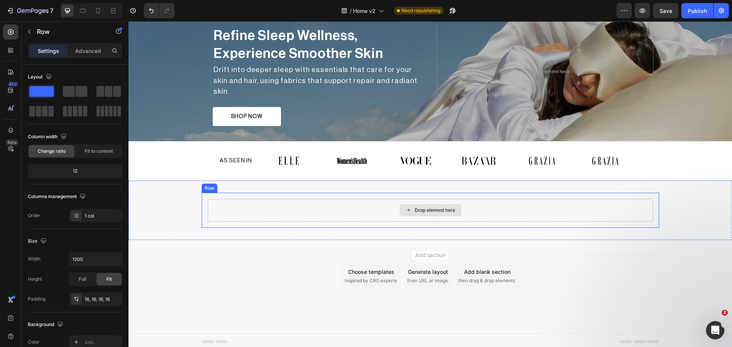
click at [488, 215] on div "Drop element here" at bounding box center [430, 210] width 445 height 23
click at [248, 185] on icon at bounding box center [249, 186] width 6 height 6
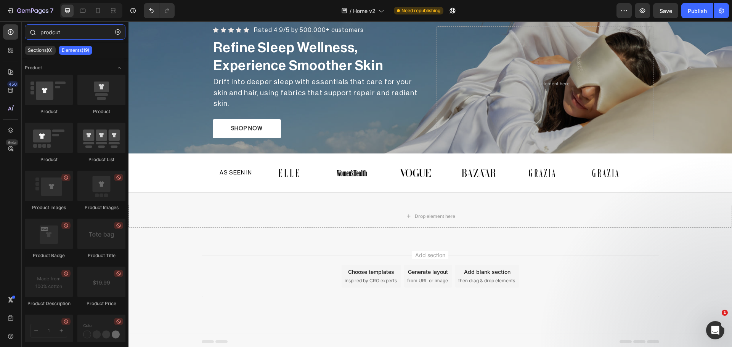
click at [83, 27] on input "prodcut" at bounding box center [75, 31] width 101 height 15
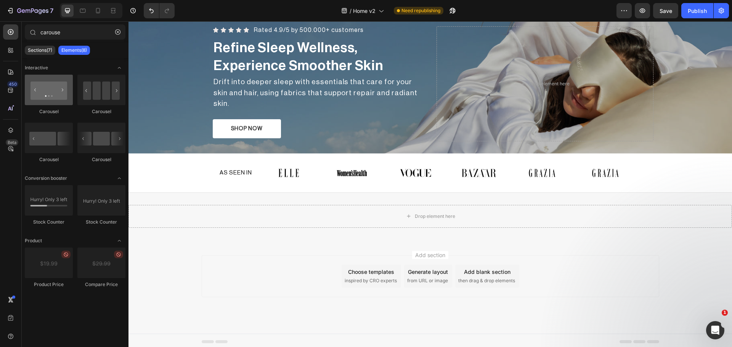
type input "carouse"
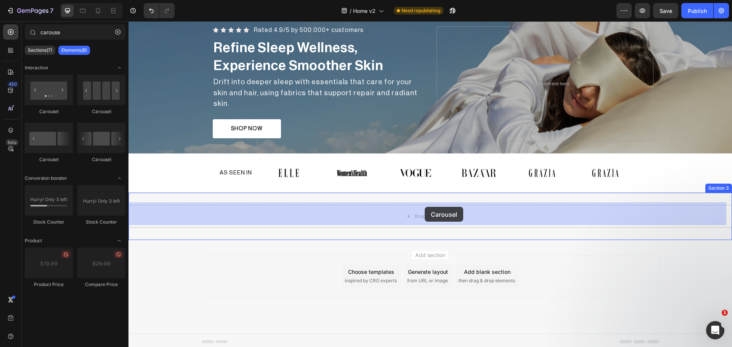
drag, startPoint x: 177, startPoint y: 114, endPoint x: 425, endPoint y: 207, distance: 264.7
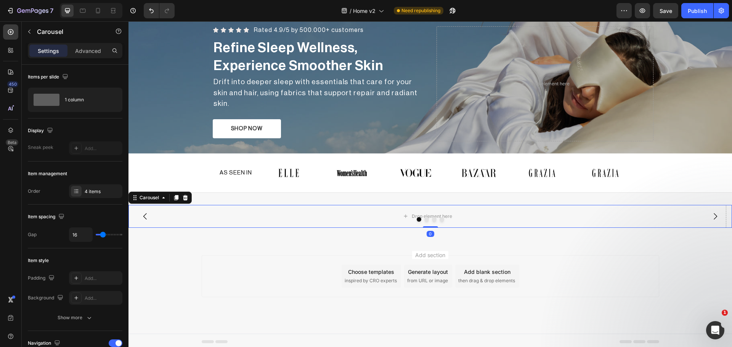
click at [447, 218] on div at bounding box center [431, 219] width 604 height 5
click at [440, 214] on div "Drop element here" at bounding box center [432, 217] width 40 height 6
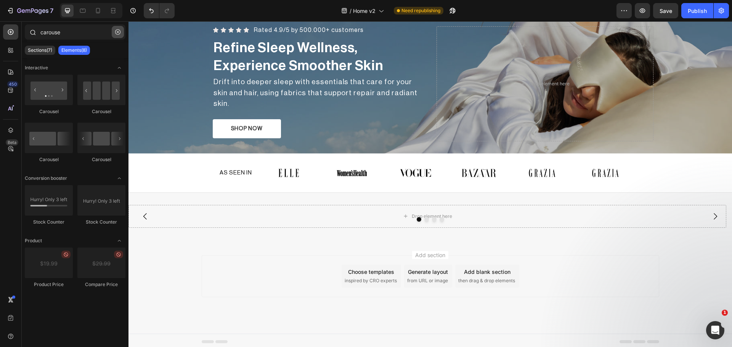
click at [116, 32] on icon "button" at bounding box center [117, 31] width 5 height 5
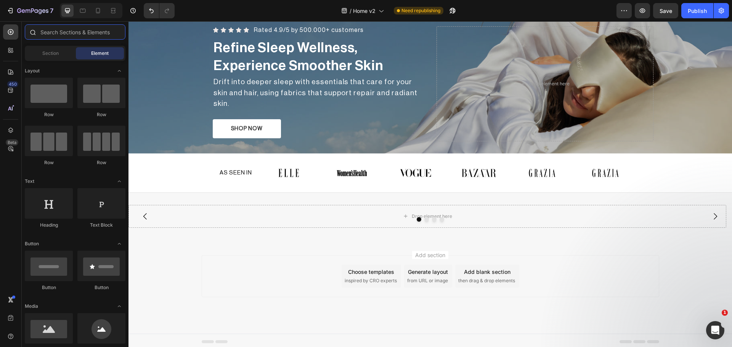
click at [82, 35] on input "text" at bounding box center [75, 31] width 101 height 15
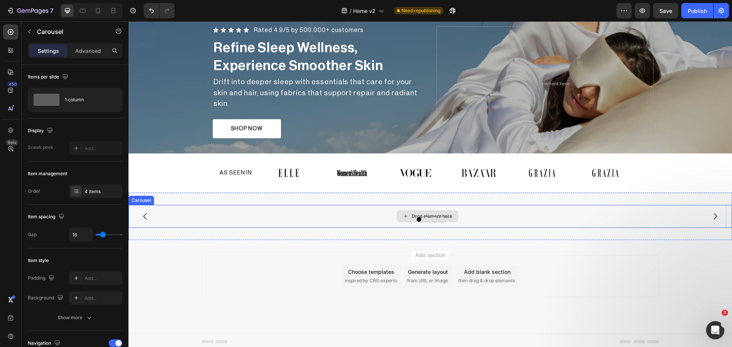
click at [540, 213] on div "Drop element here" at bounding box center [428, 216] width 598 height 23
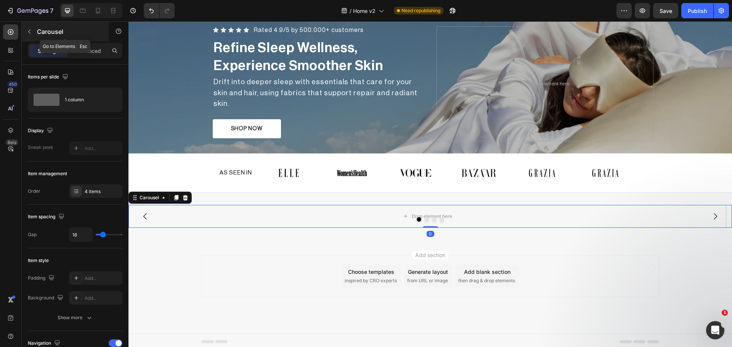
click at [37, 35] on p "Carousel" at bounding box center [69, 31] width 65 height 9
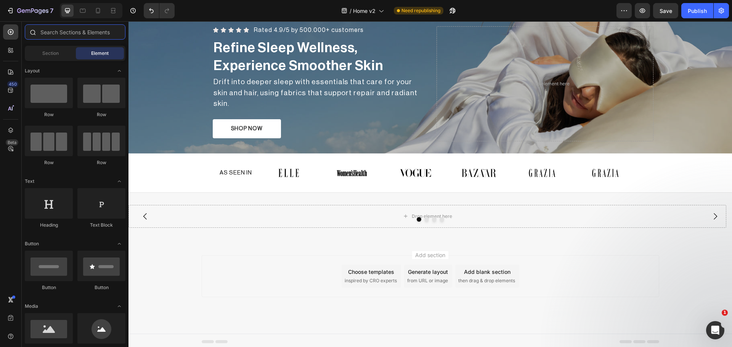
click at [66, 34] on input "text" at bounding box center [75, 31] width 101 height 15
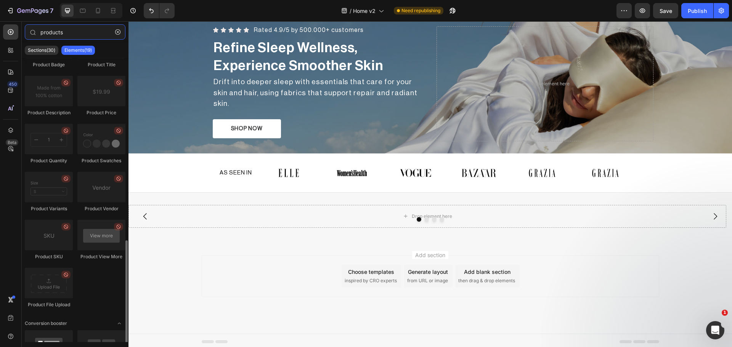
scroll to position [243, 0]
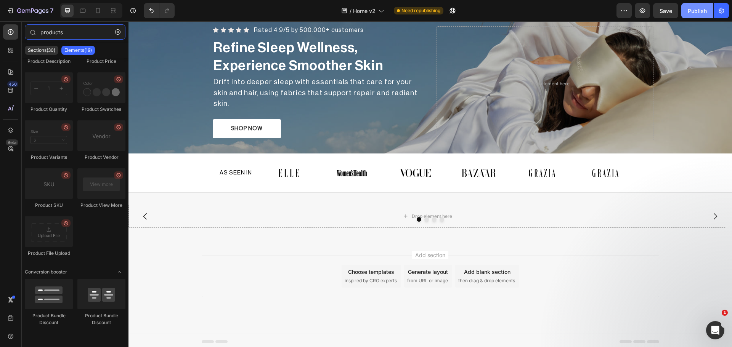
type input "products"
click at [707, 12] on div "Publish" at bounding box center [697, 11] width 19 height 8
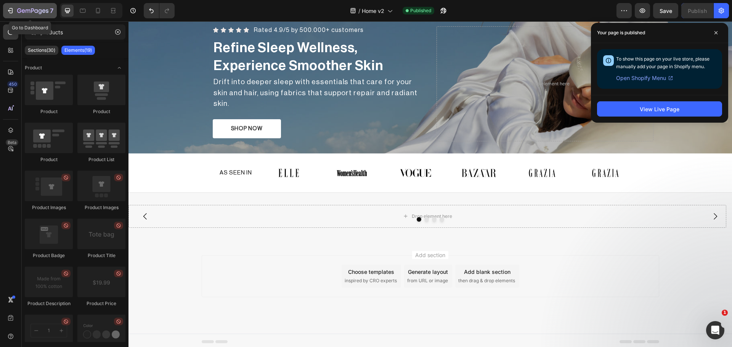
click at [39, 8] on div "7" at bounding box center [35, 10] width 36 height 9
